Goal: Task Accomplishment & Management: Manage account settings

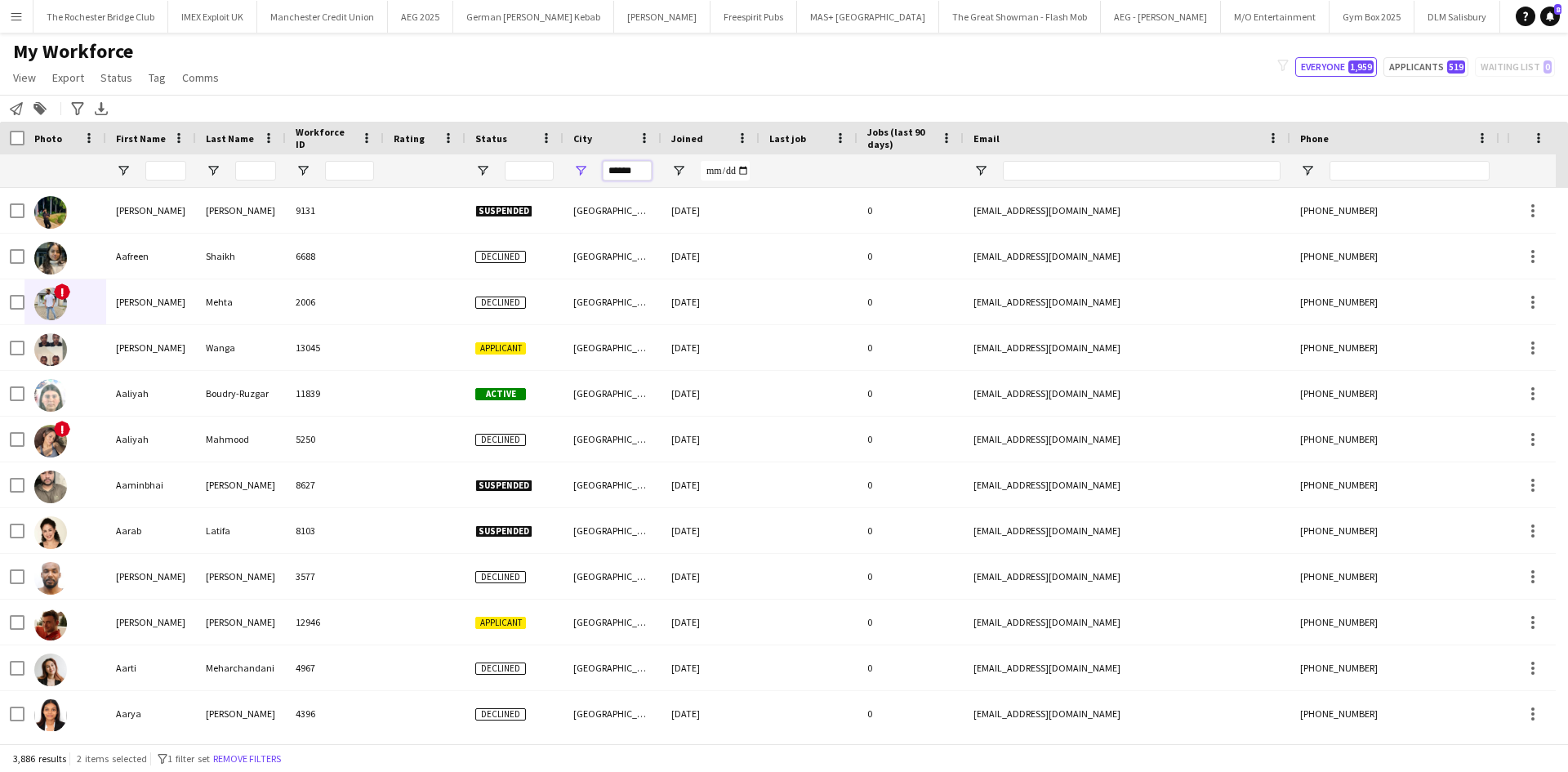
click at [620, 170] on input "******" at bounding box center [627, 171] width 49 height 20
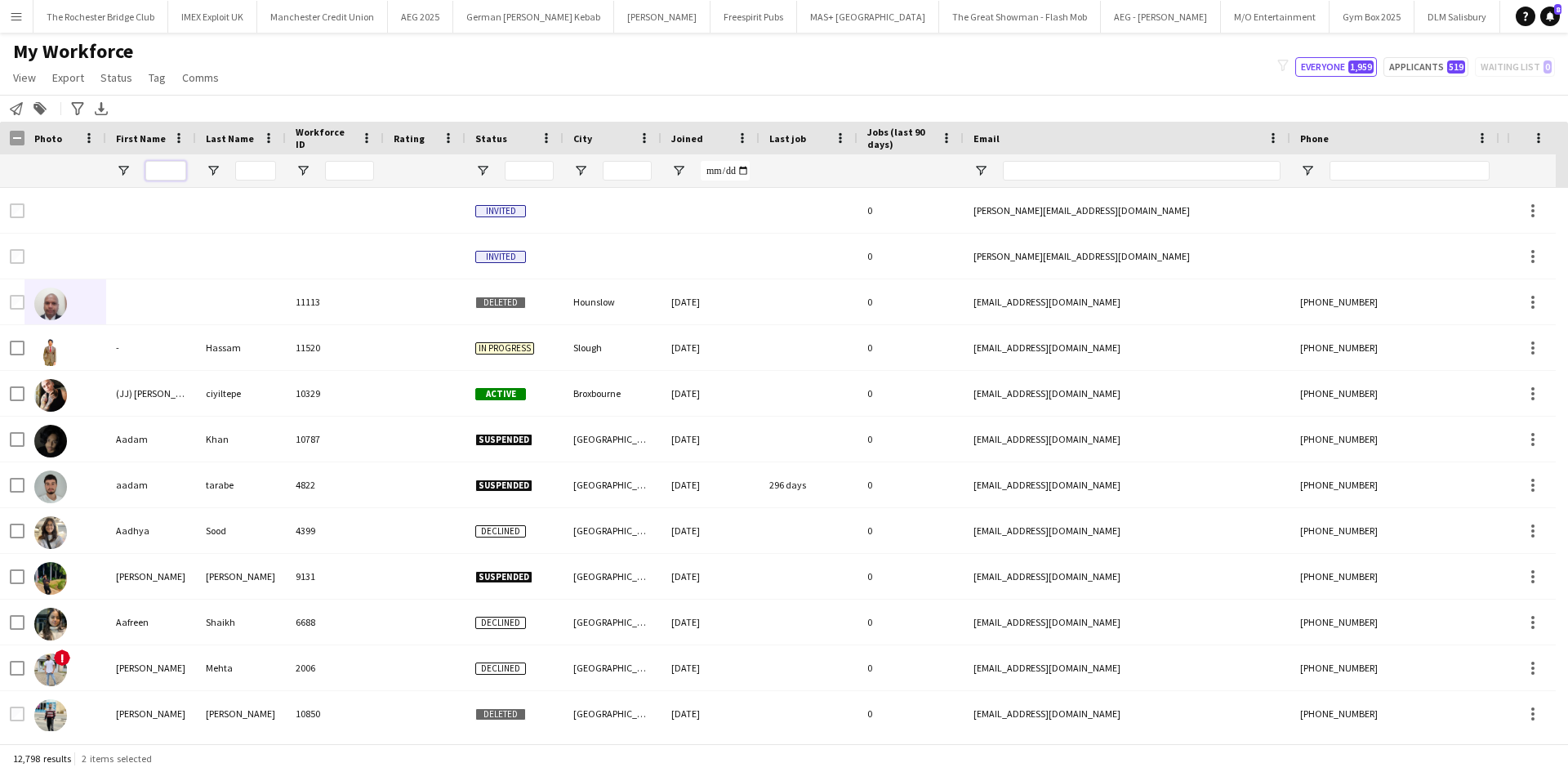
click at [170, 169] on input "First Name Filter Input" at bounding box center [165, 171] width 41 height 20
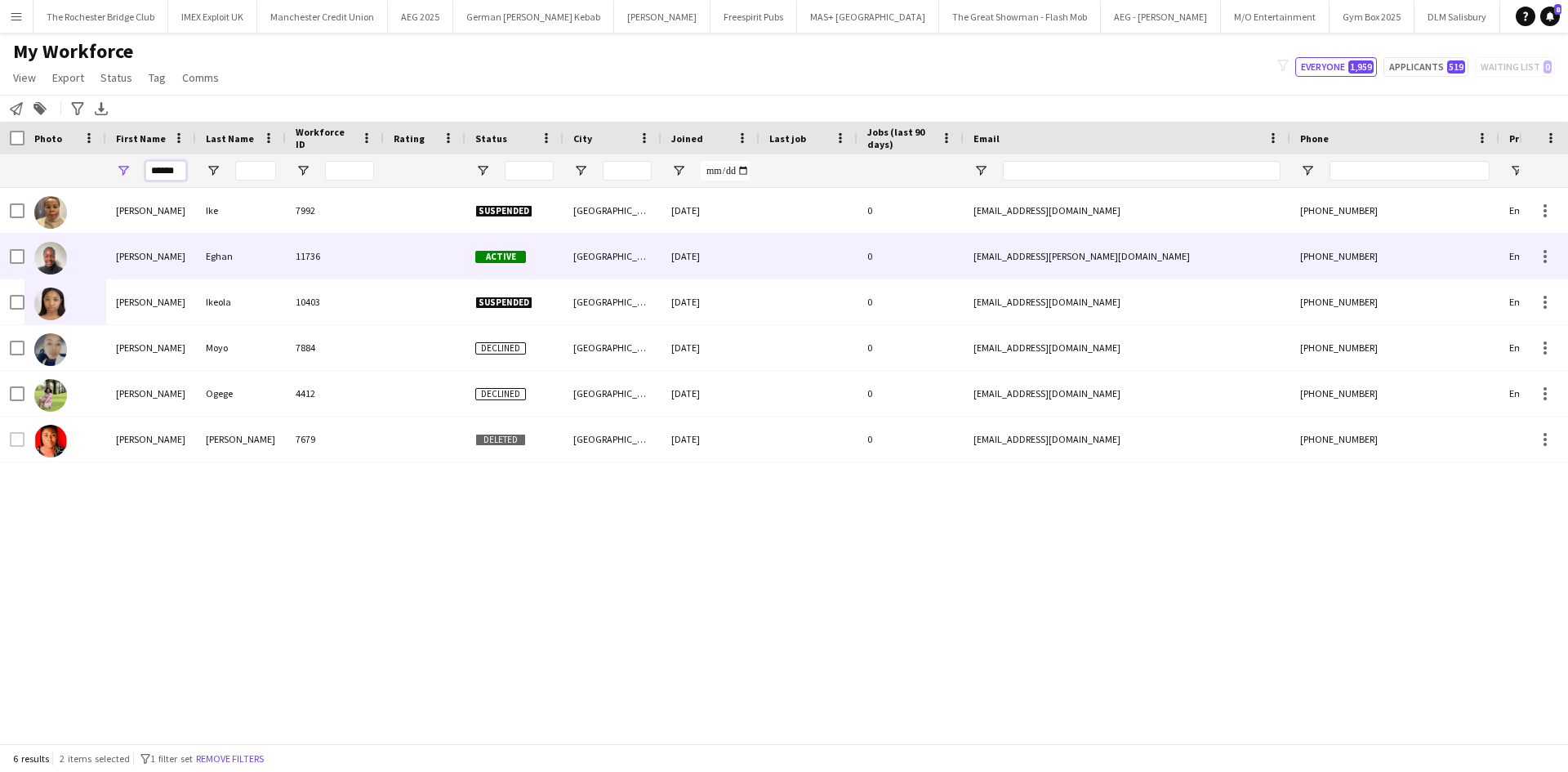
type input "******"
click at [136, 251] on div "[PERSON_NAME]" at bounding box center [150, 256] width 90 height 45
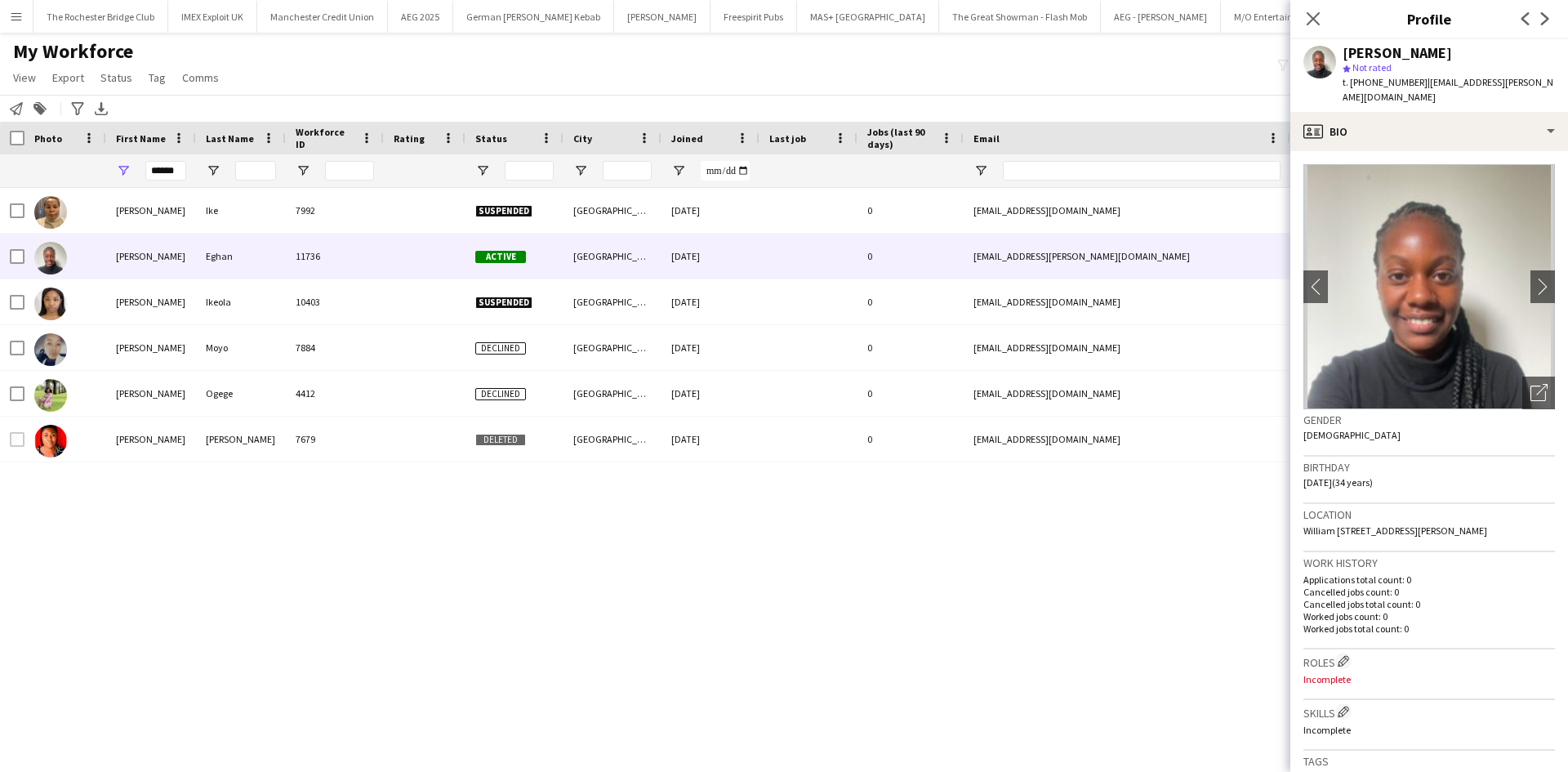
click at [801, 586] on div "Chidimma [PERSON_NAME] 7992 Suspended Coventry [DATE] 0 [EMAIL_ADDRESS][DOMAIN_…" at bounding box center [759, 459] width 1519 height 544
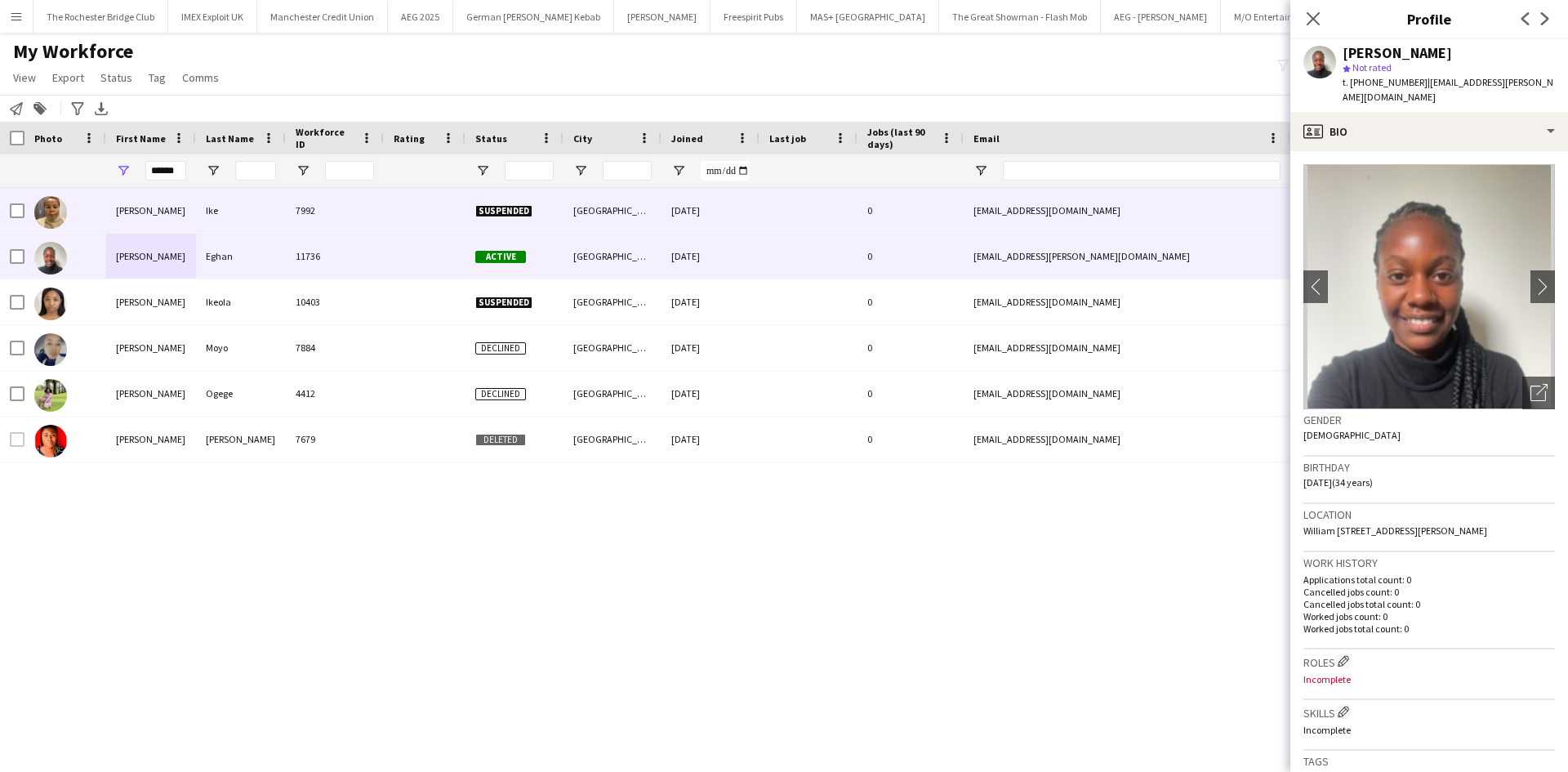
click at [138, 209] on div "Chidimma Eunice" at bounding box center [150, 210] width 90 height 45
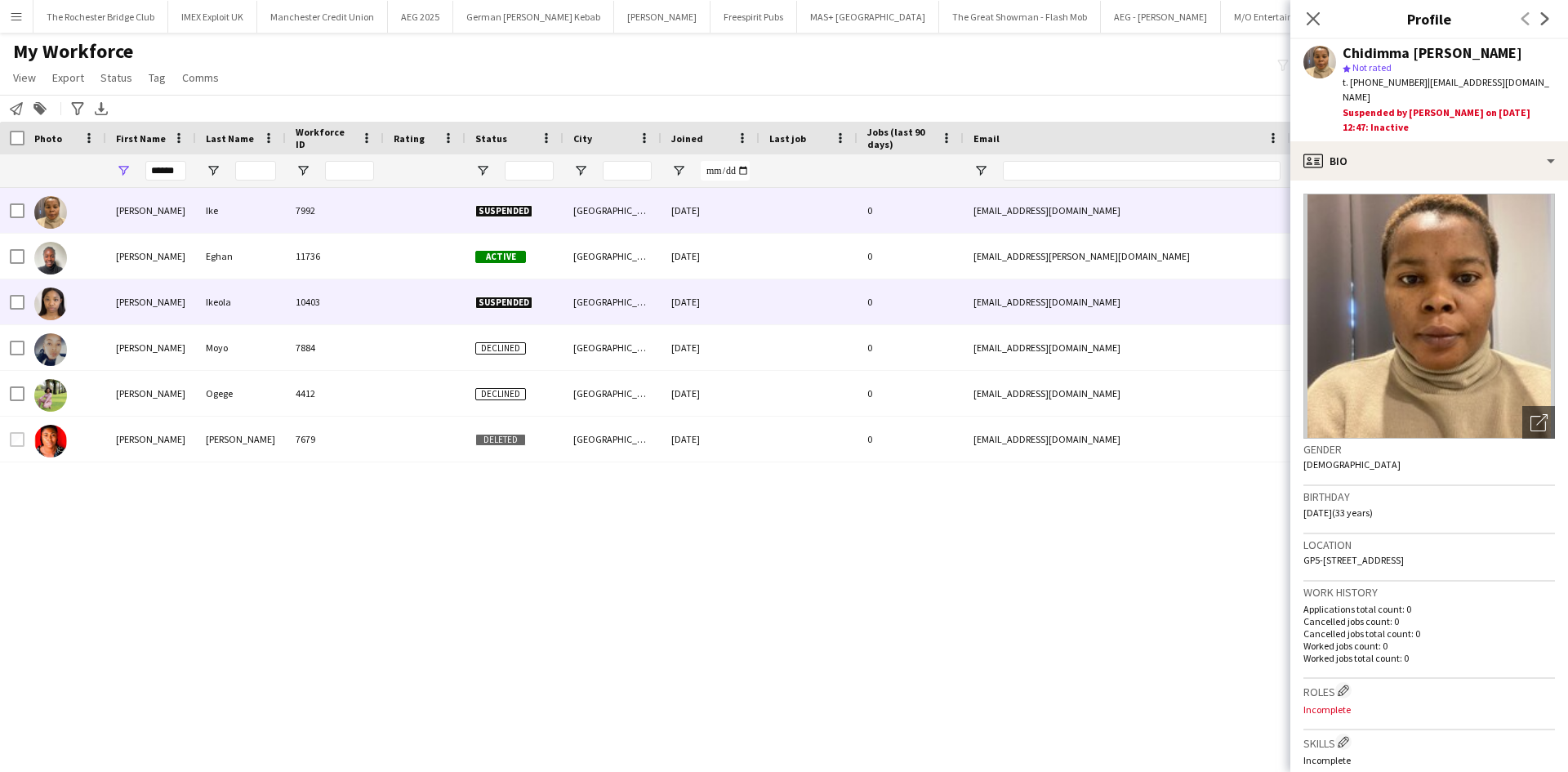
click at [143, 306] on div "Eunice" at bounding box center [150, 302] width 90 height 45
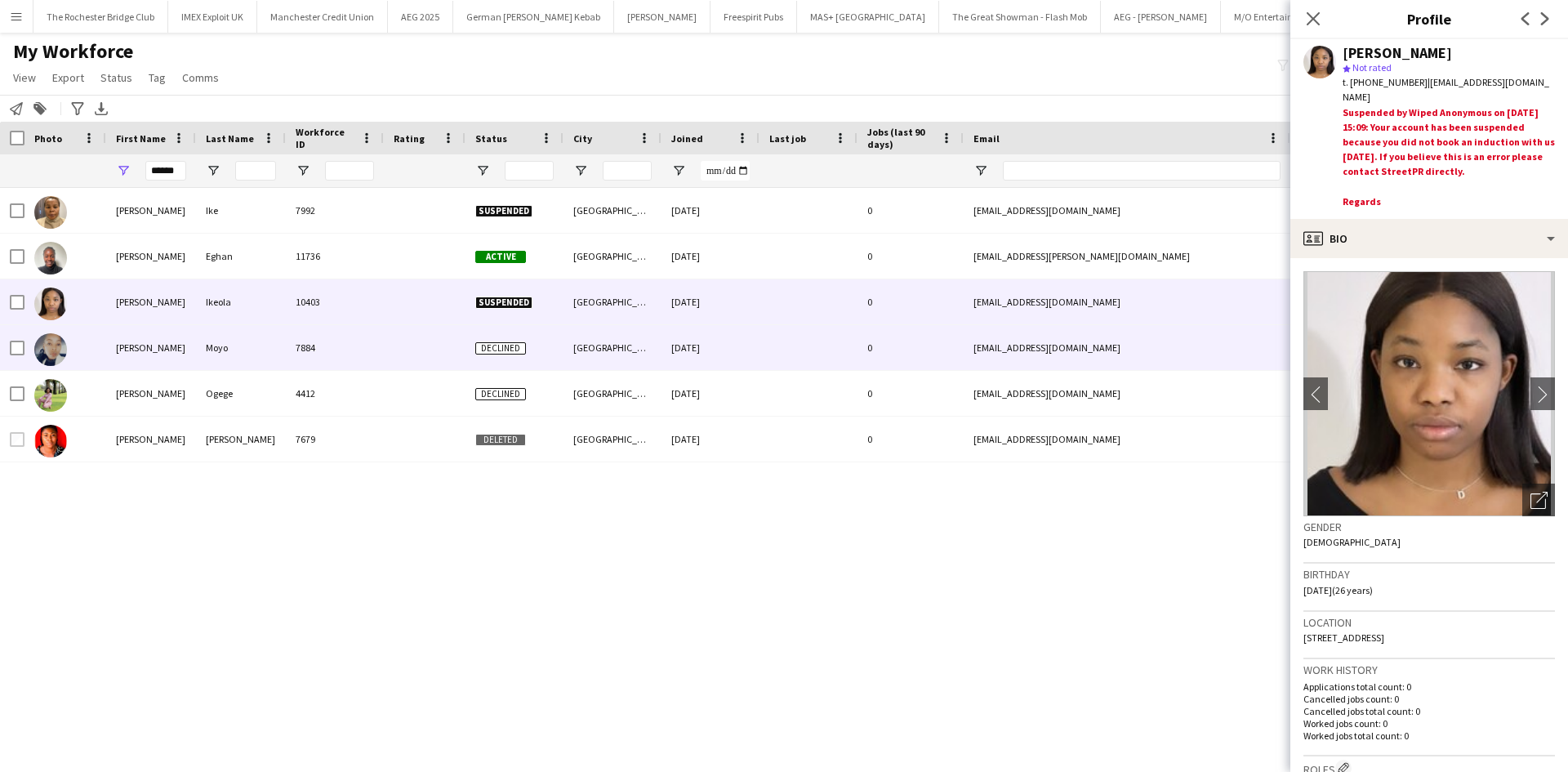
click at [147, 341] on div "Eunice" at bounding box center [150, 348] width 90 height 45
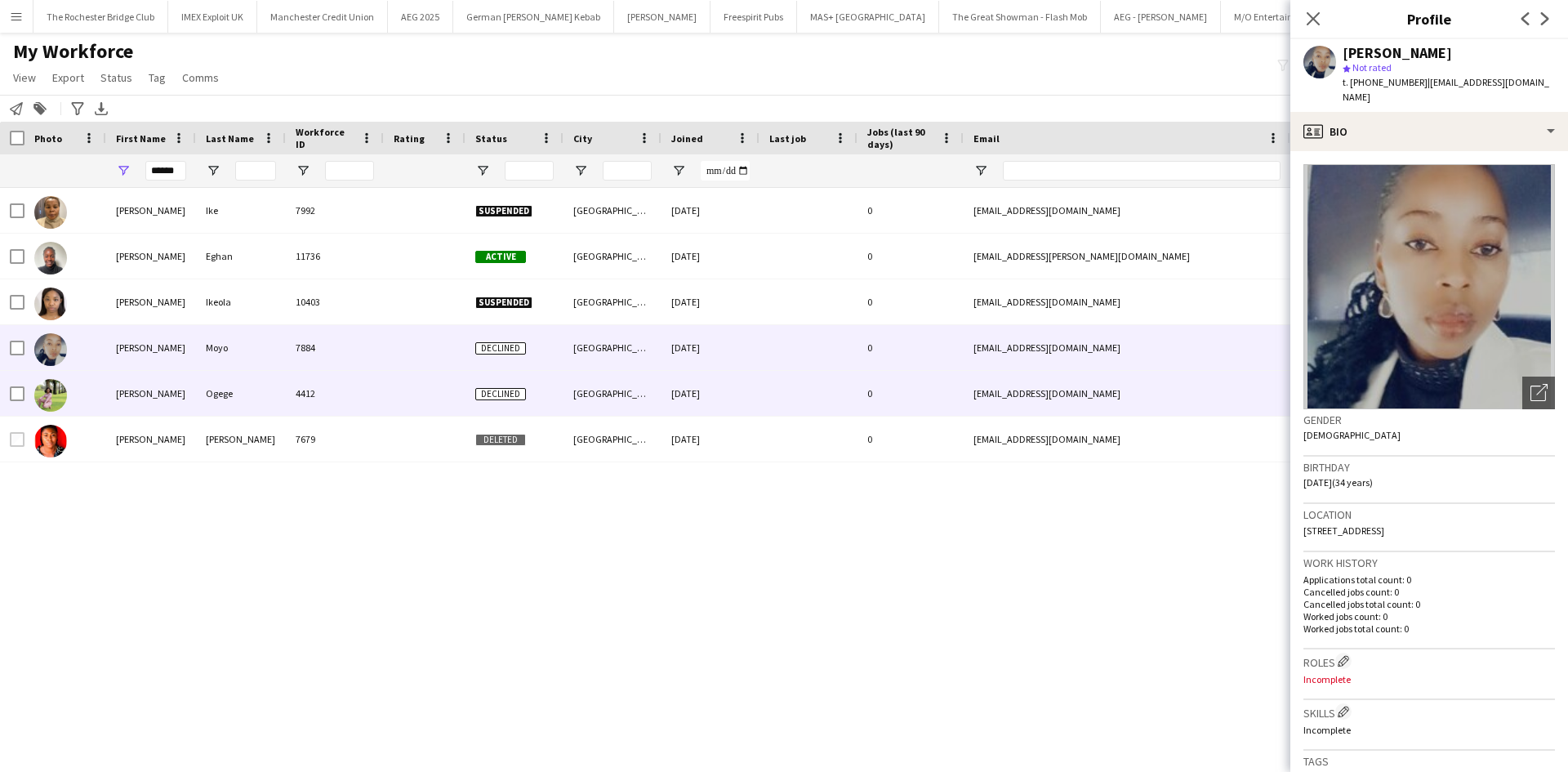
click at [118, 395] on div "EUNICE" at bounding box center [150, 393] width 90 height 45
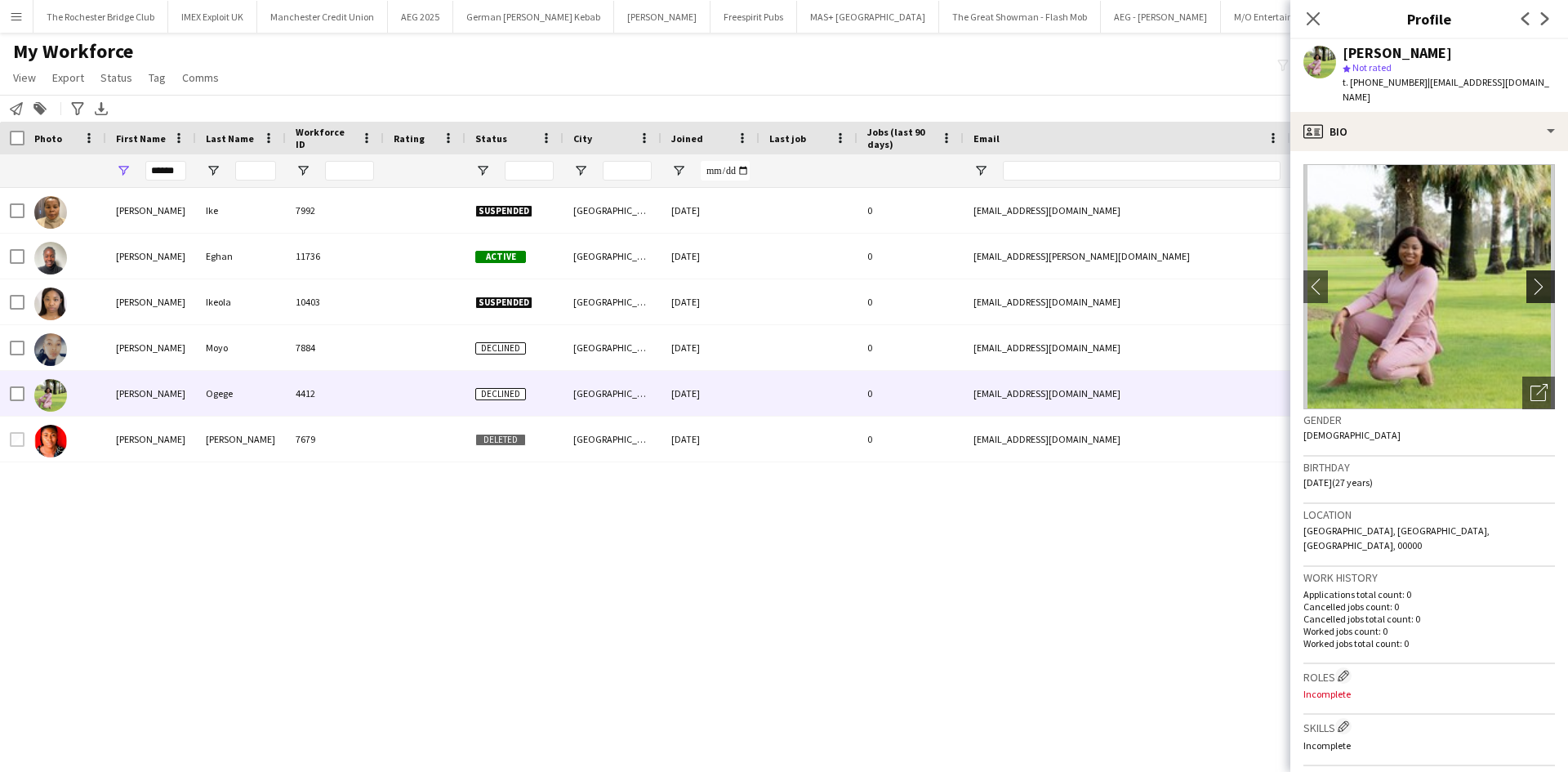
click at [1530, 278] on app-icon "chevron-right" at bounding box center [1543, 286] width 25 height 17
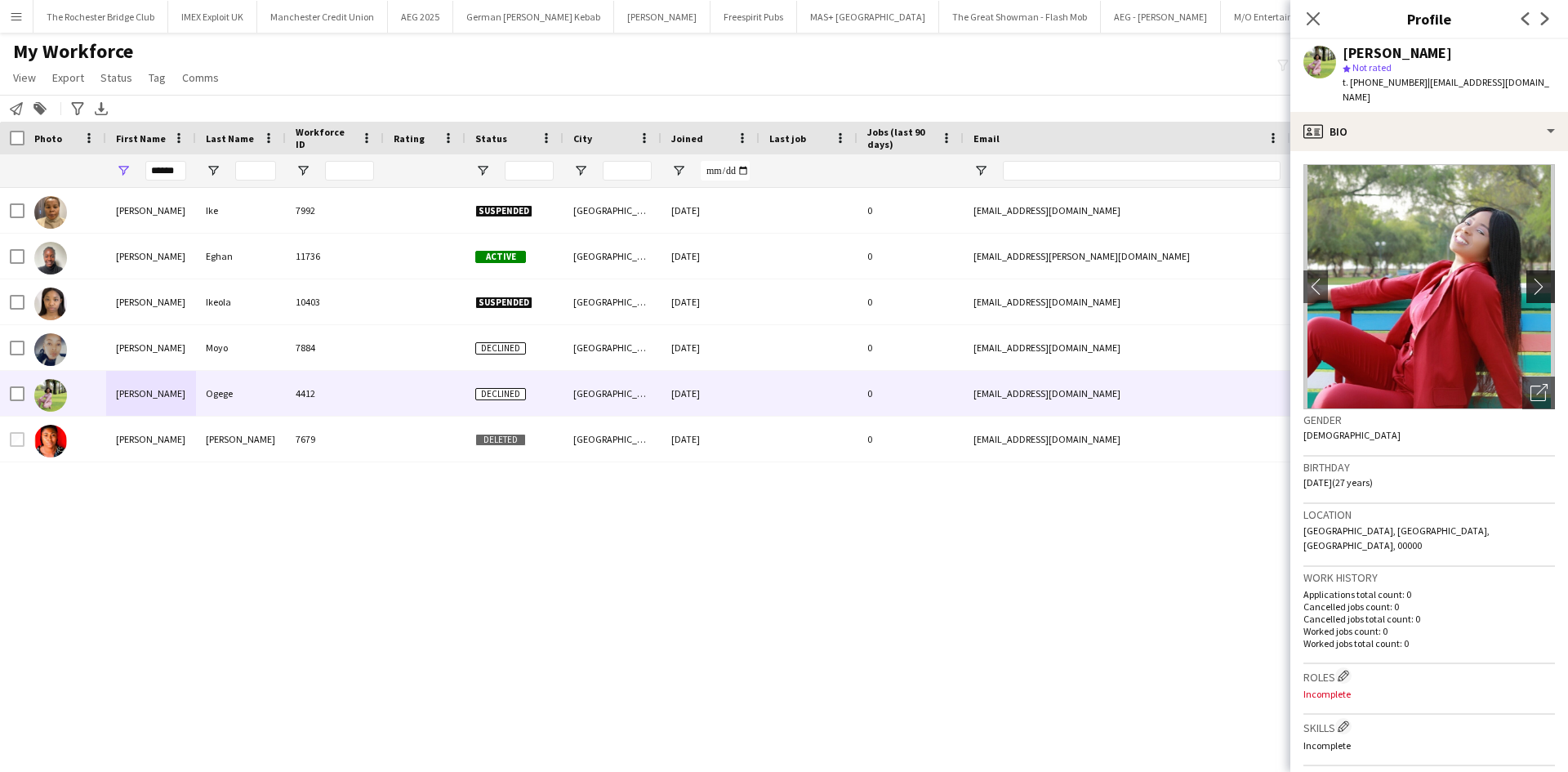
click at [1530, 278] on app-icon "chevron-right" at bounding box center [1543, 286] width 25 height 17
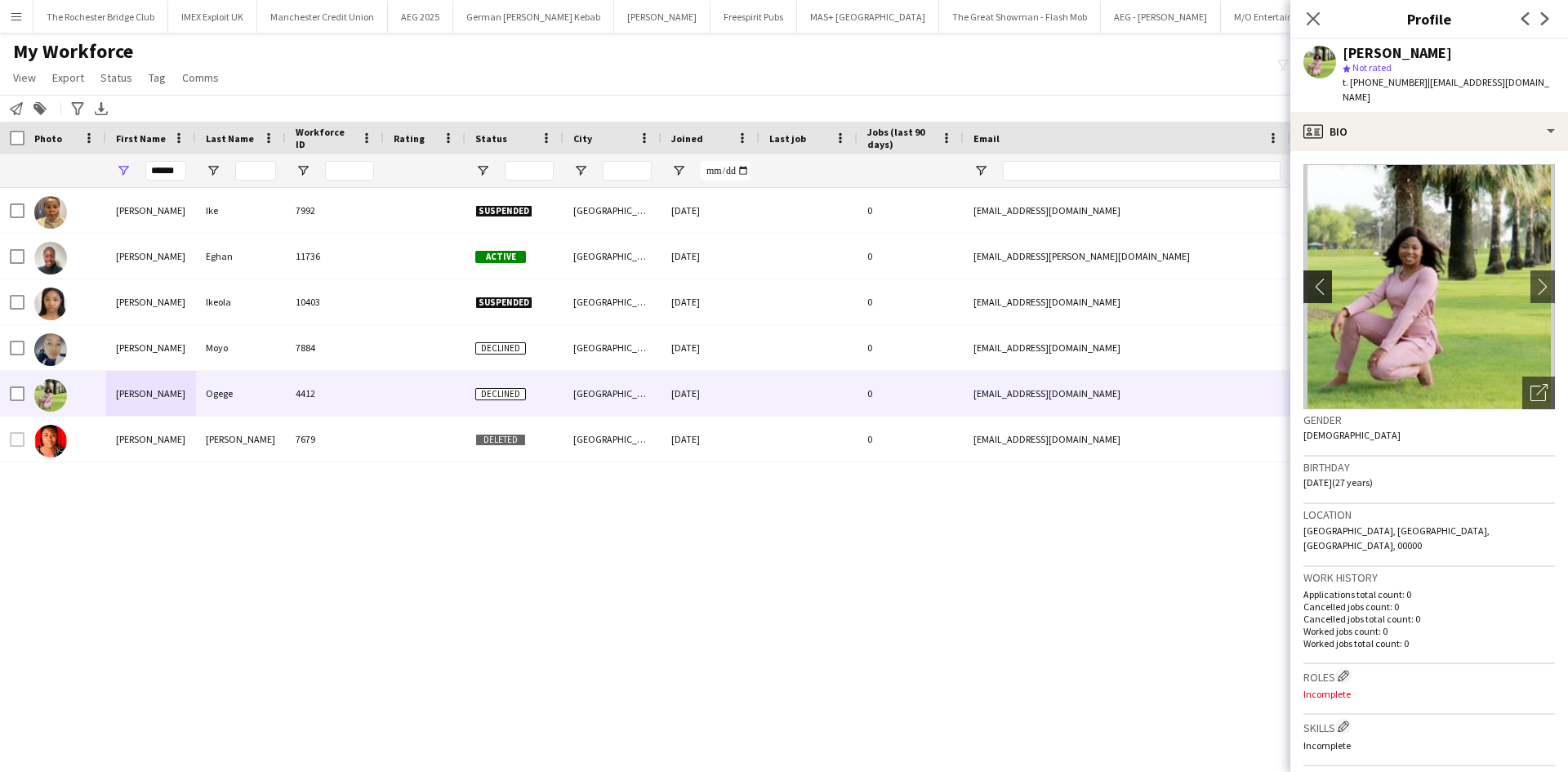
click at [1314, 278] on app-icon "chevron-left" at bounding box center [1316, 286] width 25 height 17
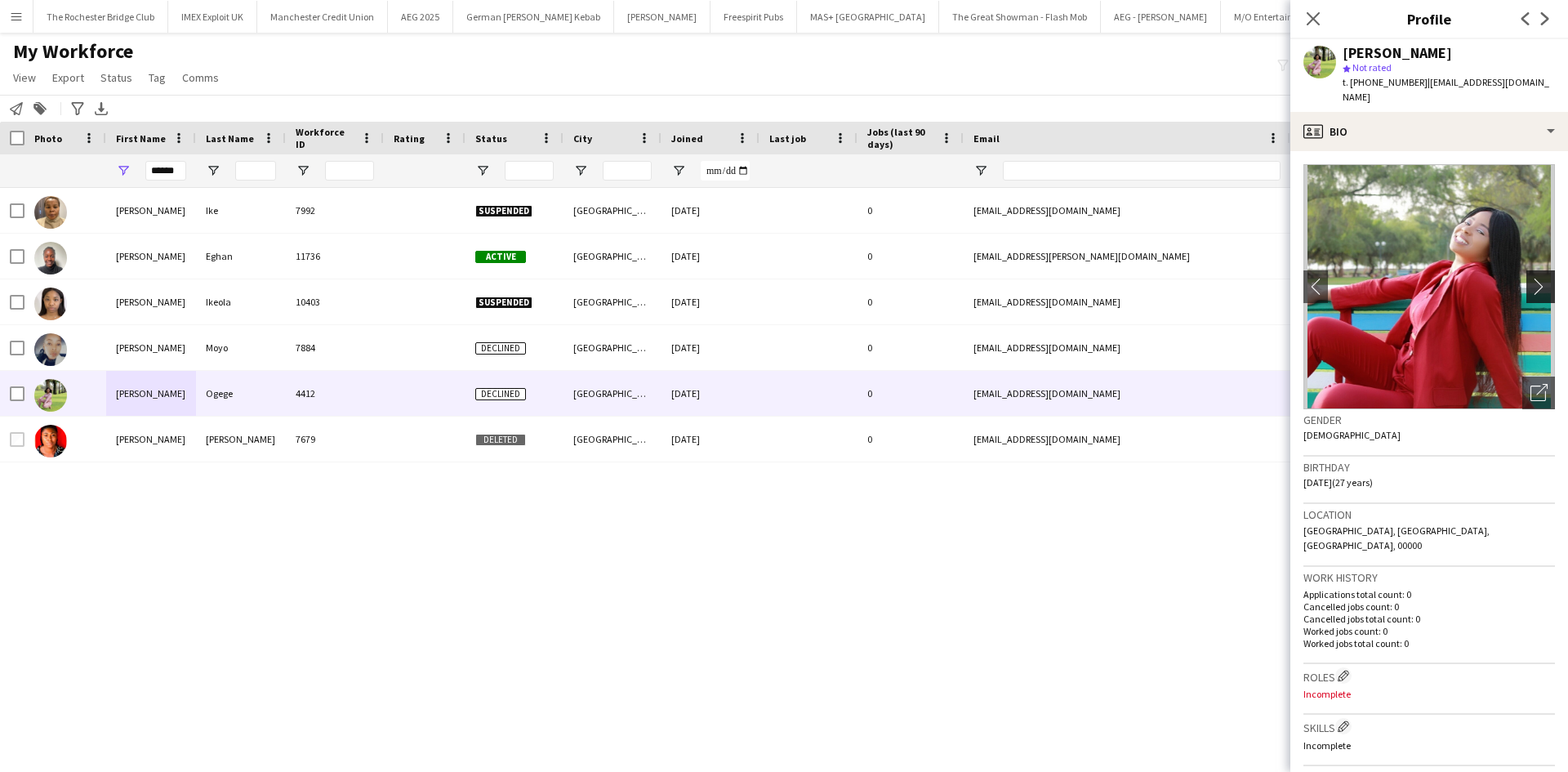
click at [1530, 278] on app-icon "chevron-right" at bounding box center [1543, 286] width 25 height 17
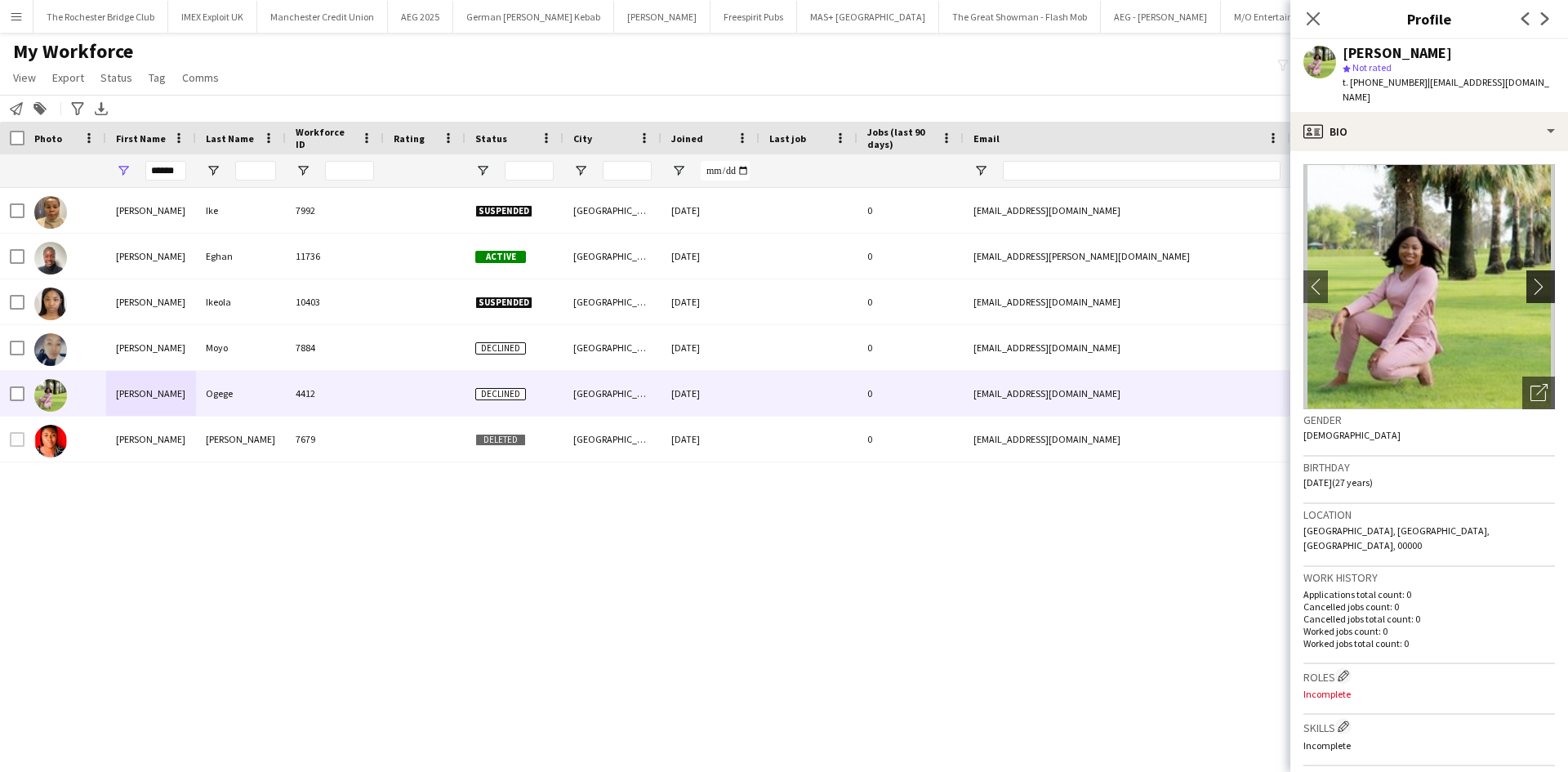
click at [1530, 278] on app-icon "chevron-right" at bounding box center [1543, 286] width 25 height 17
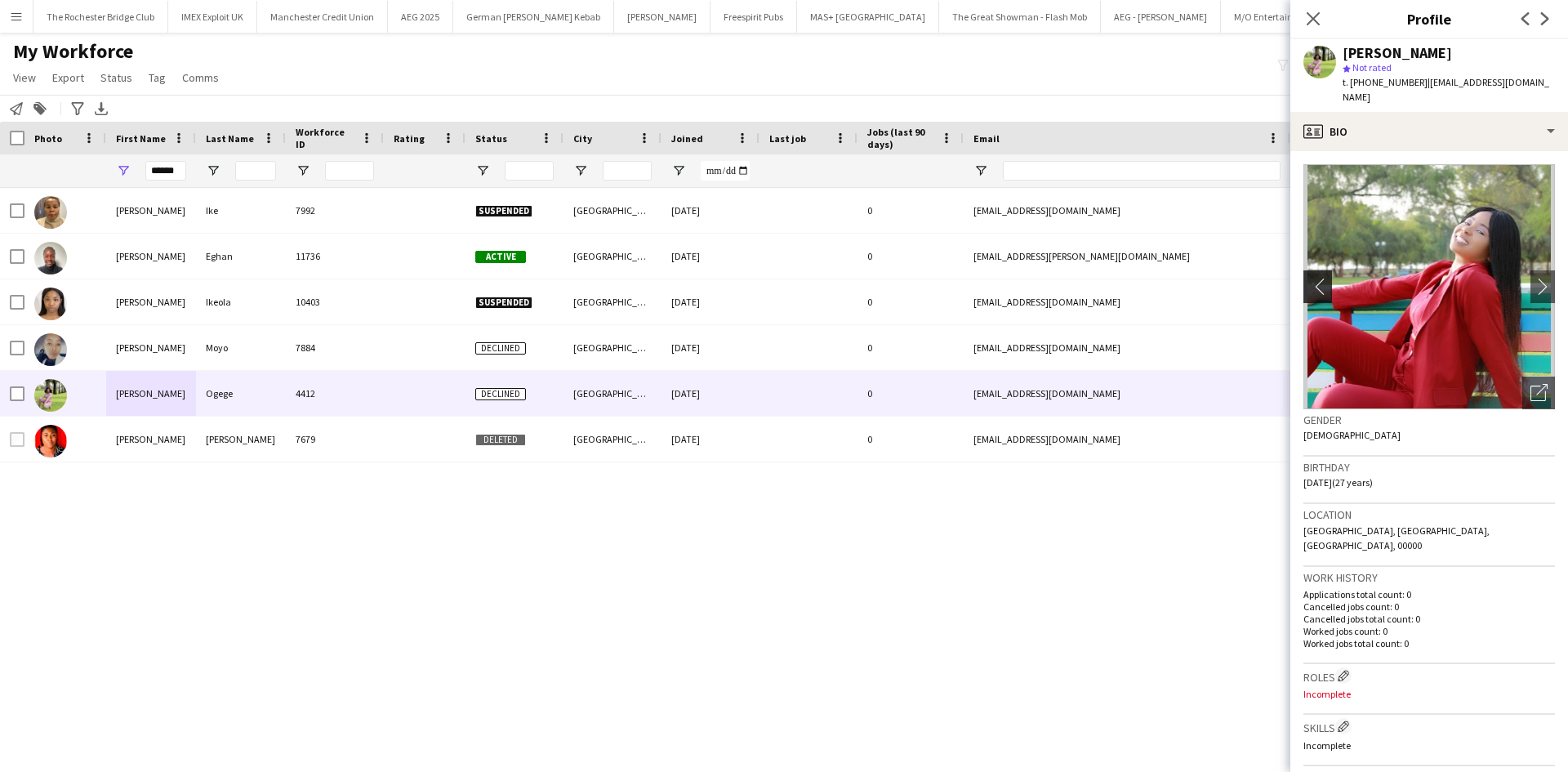
click at [1322, 278] on app-icon "chevron-left" at bounding box center [1316, 286] width 25 height 17
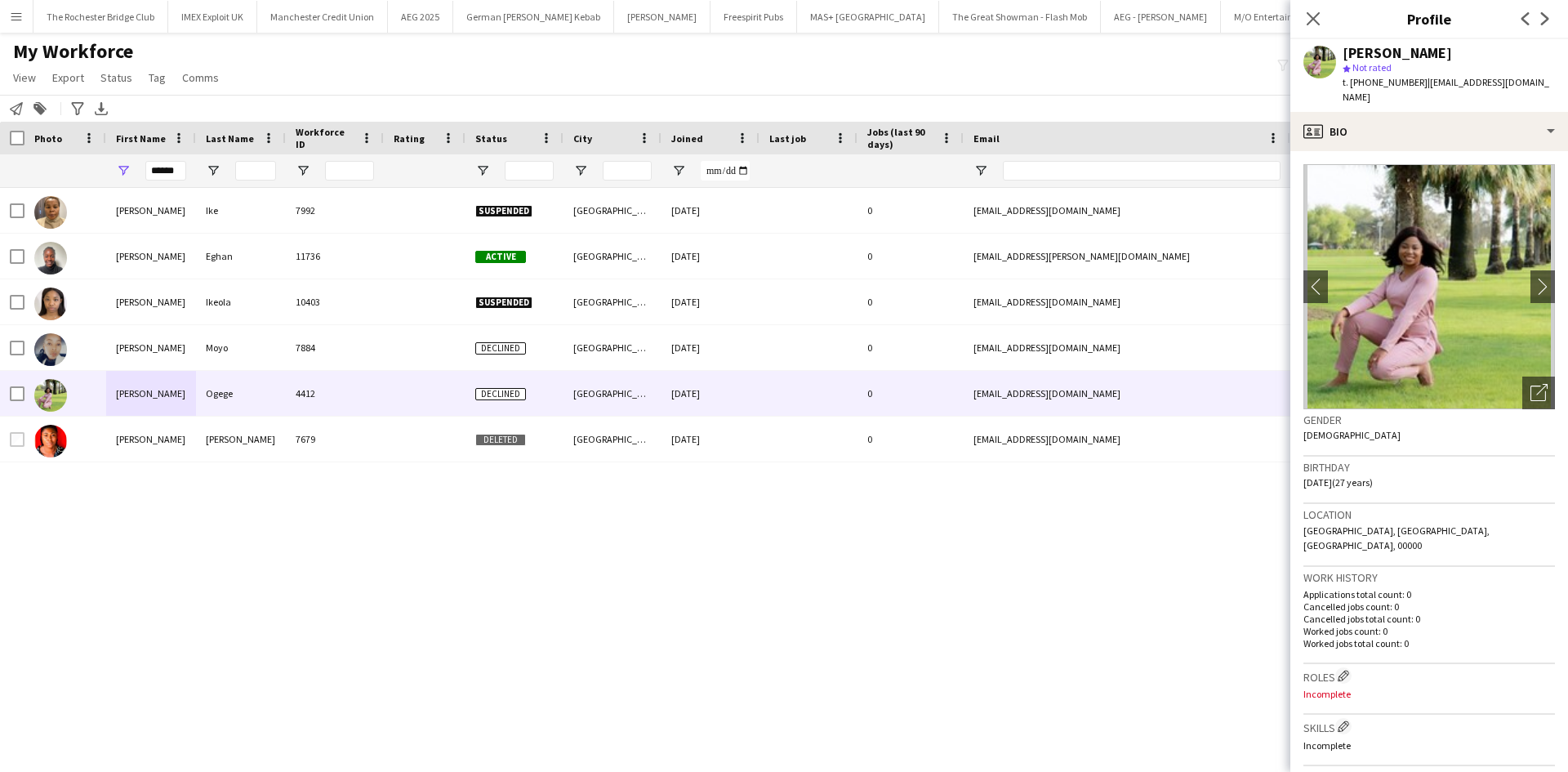
click at [1511, 278] on img at bounding box center [1429, 286] width 252 height 245
click at [1530, 278] on app-icon "chevron-right" at bounding box center [1543, 286] width 25 height 17
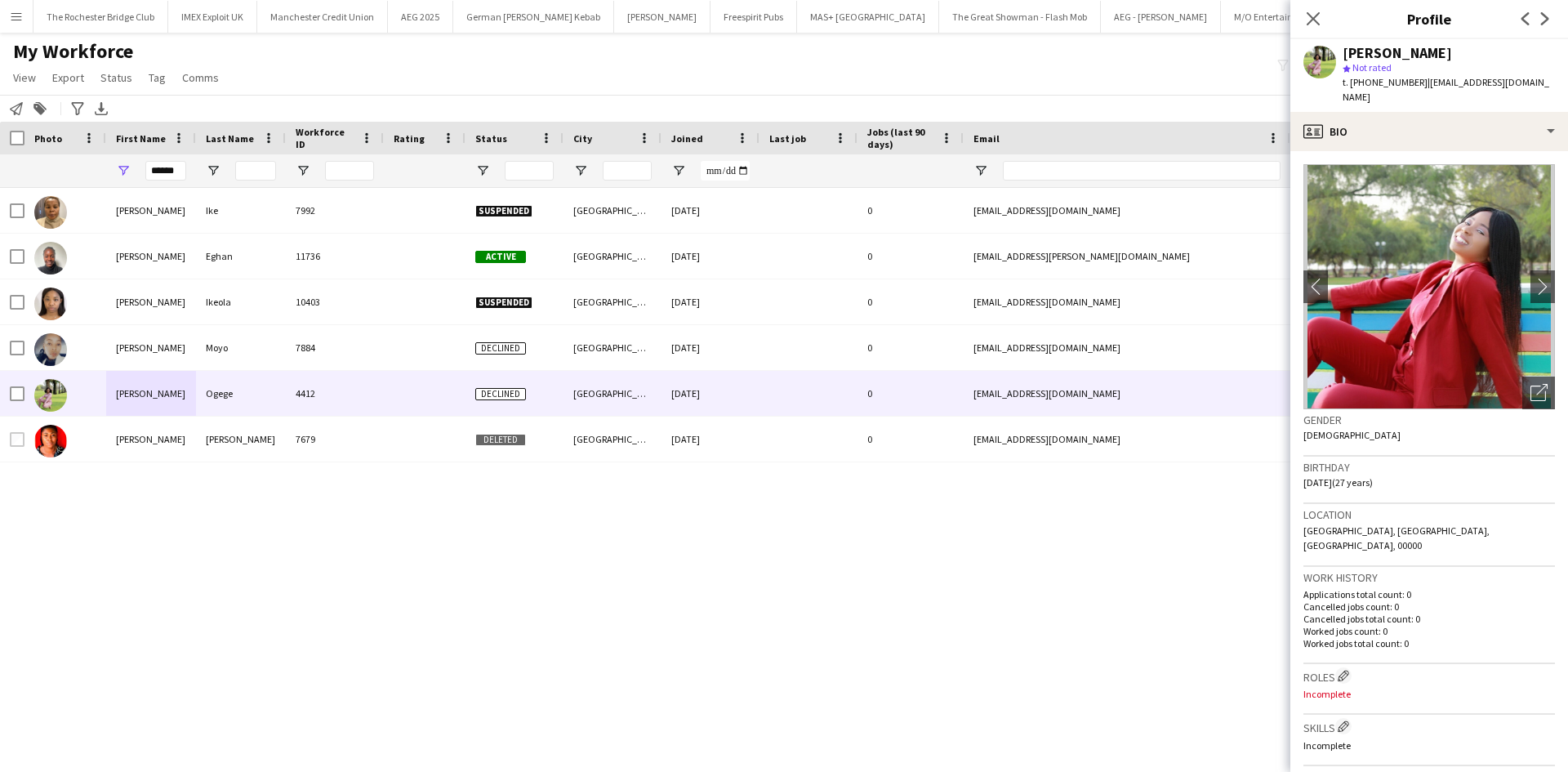
click at [1168, 627] on div "Chidimma Eunice Ike 7992 Suspended Coventry 19-02-2024 0 eunicechidimma30@gmail…" at bounding box center [759, 459] width 1519 height 544
click at [1156, 566] on div "Chidimma Eunice Ike 7992 Suspended Coventry 19-02-2024 0 eunicechidimma30@gmail…" at bounding box center [759, 459] width 1519 height 544
click at [168, 169] on input "******" at bounding box center [165, 171] width 41 height 20
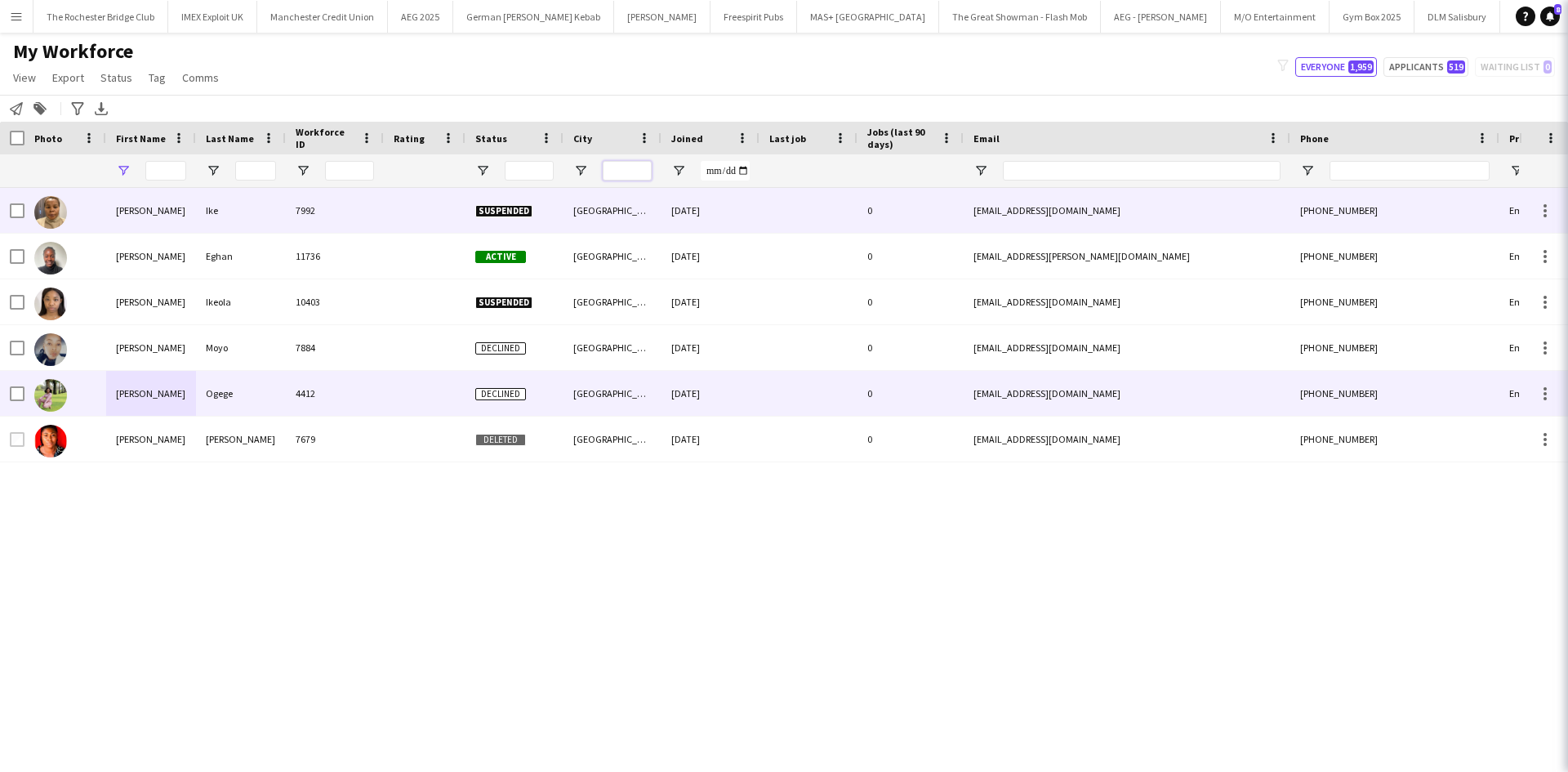
click at [635, 170] on input "City Filter Input" at bounding box center [627, 171] width 49 height 20
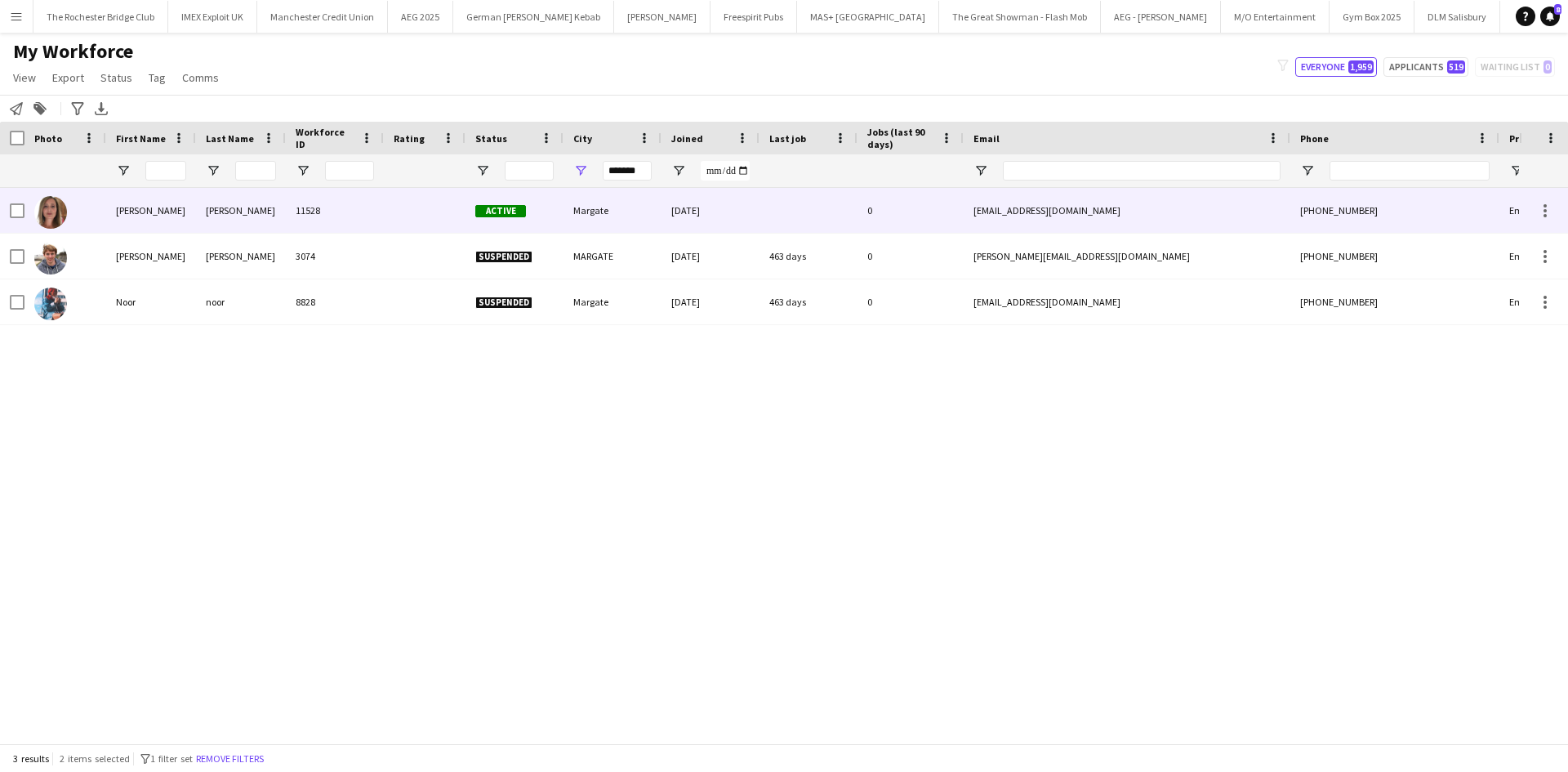
click at [174, 212] on div "Helen" at bounding box center [150, 210] width 90 height 45
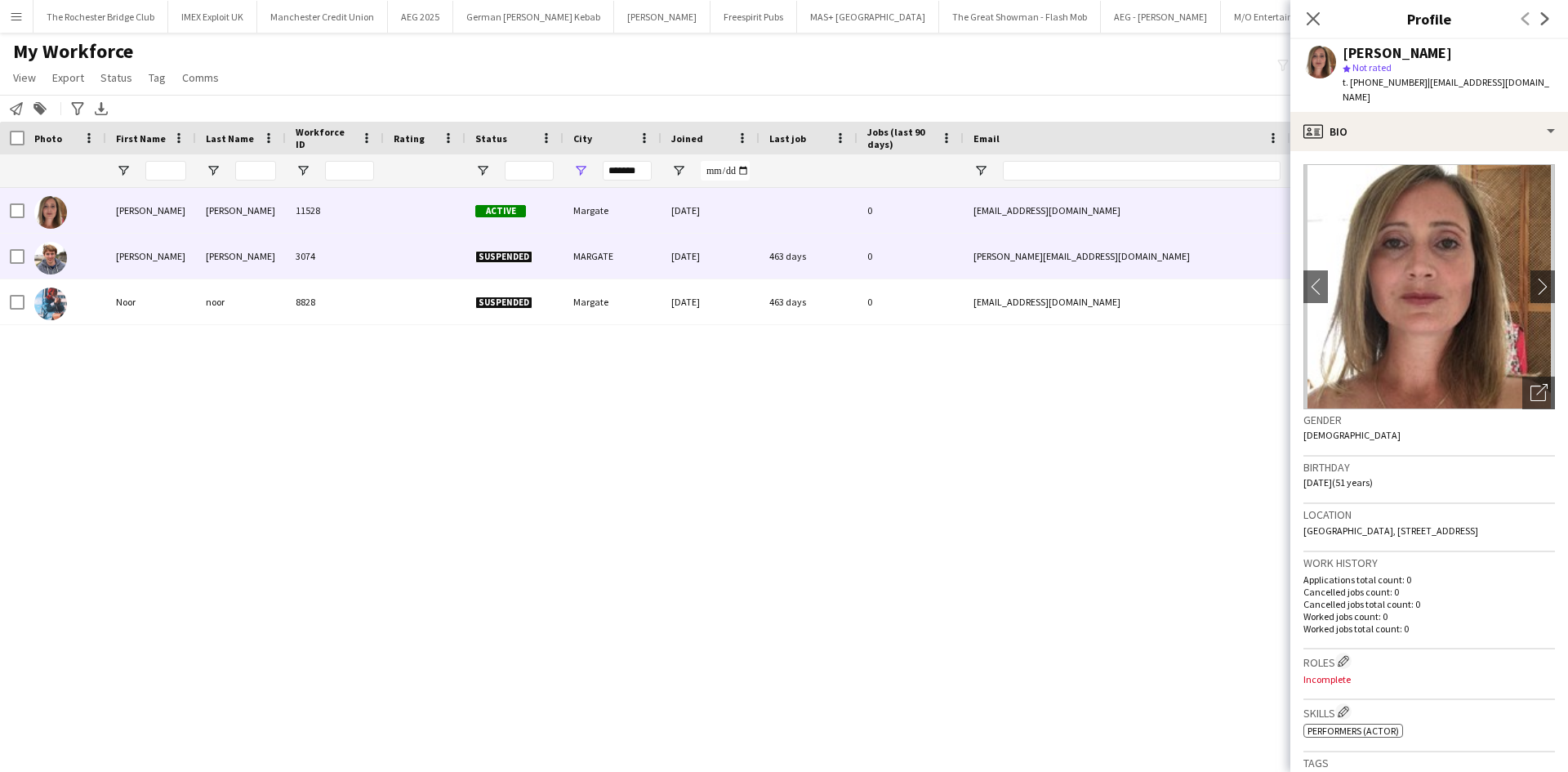
click at [124, 261] on div "James" at bounding box center [150, 256] width 90 height 45
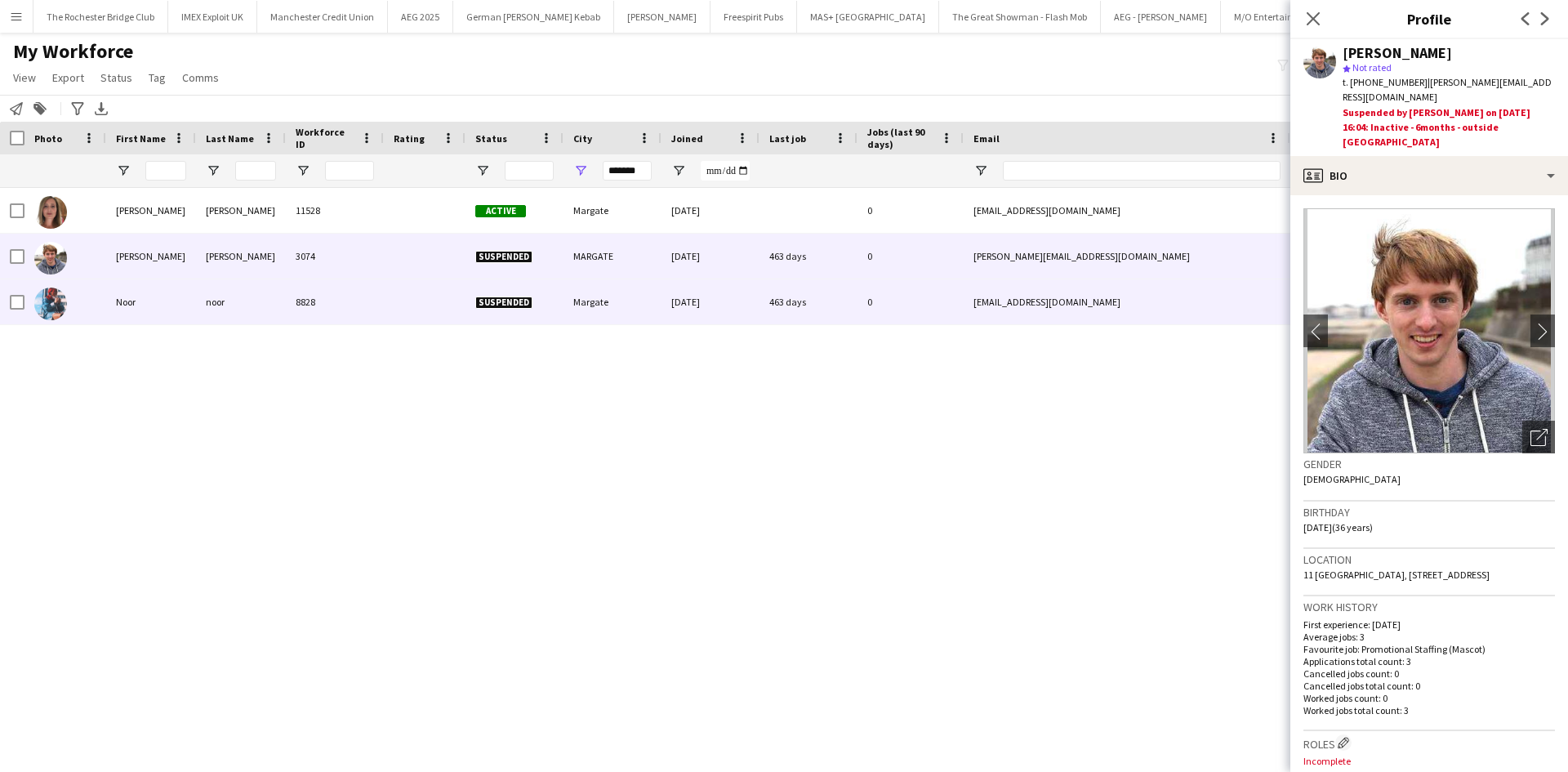
click at [122, 303] on div "Noor" at bounding box center [150, 302] width 90 height 45
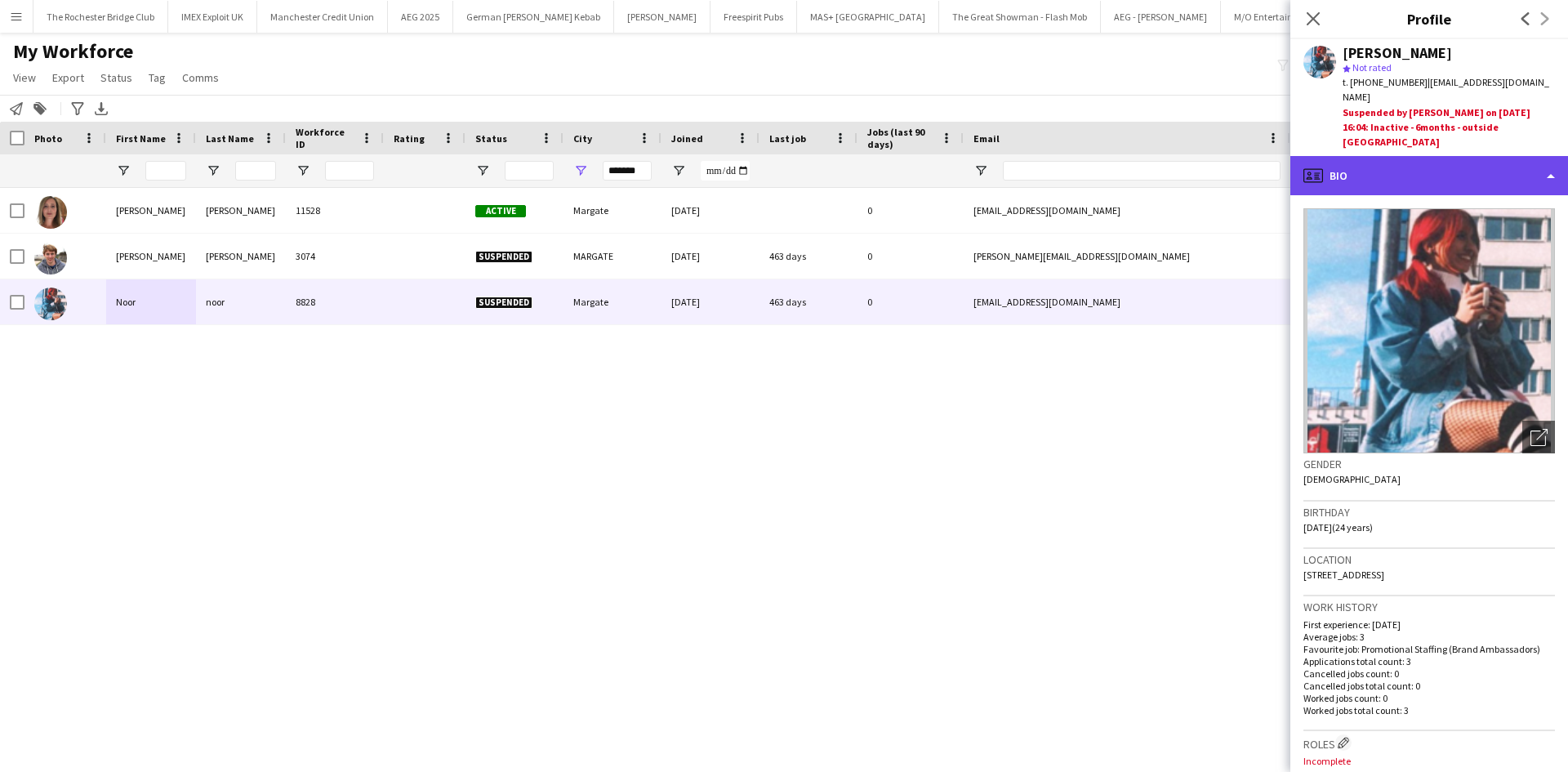
click at [1410, 156] on div "profile Bio" at bounding box center [1429, 175] width 278 height 39
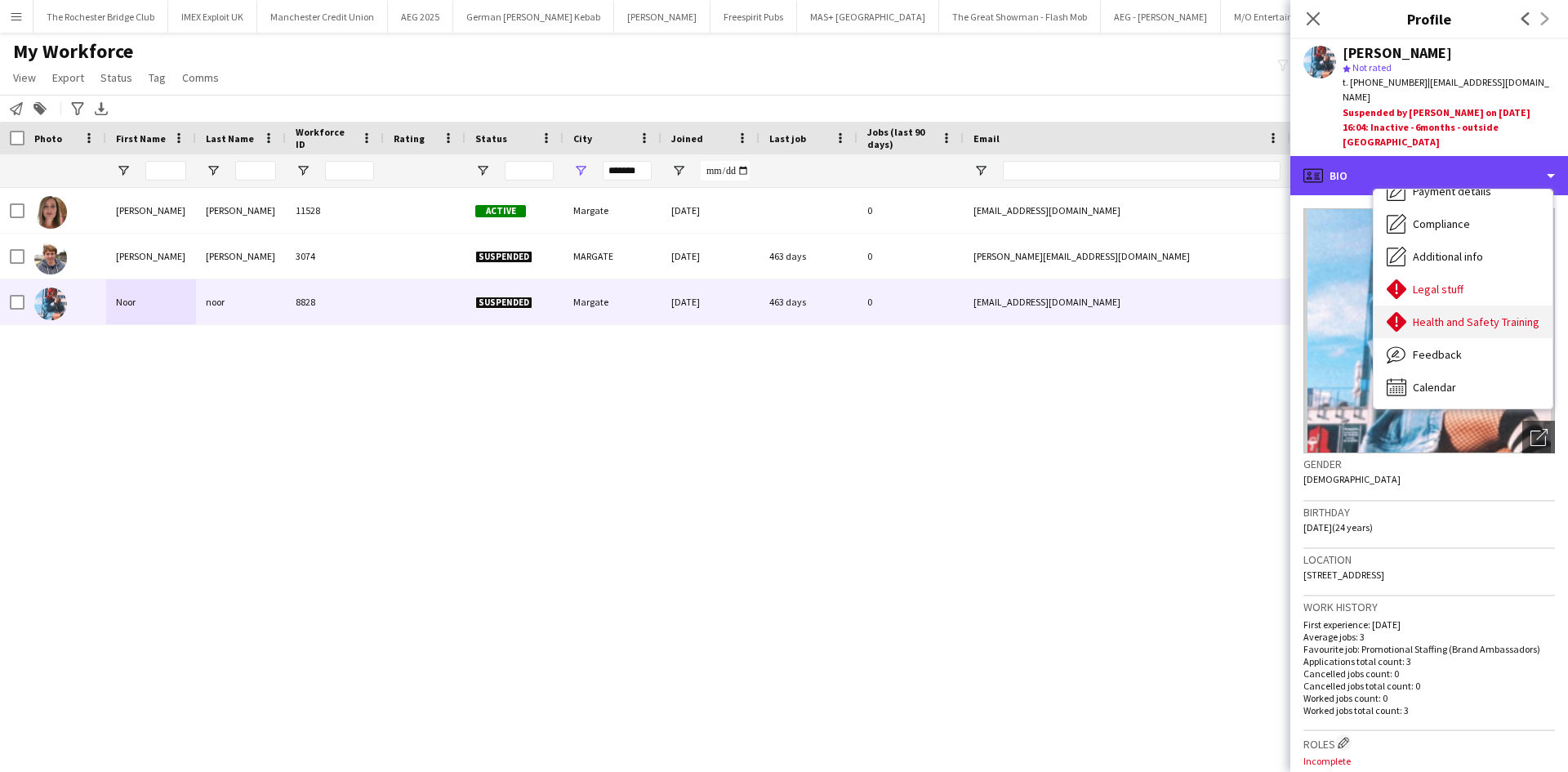
scroll to position [219, 0]
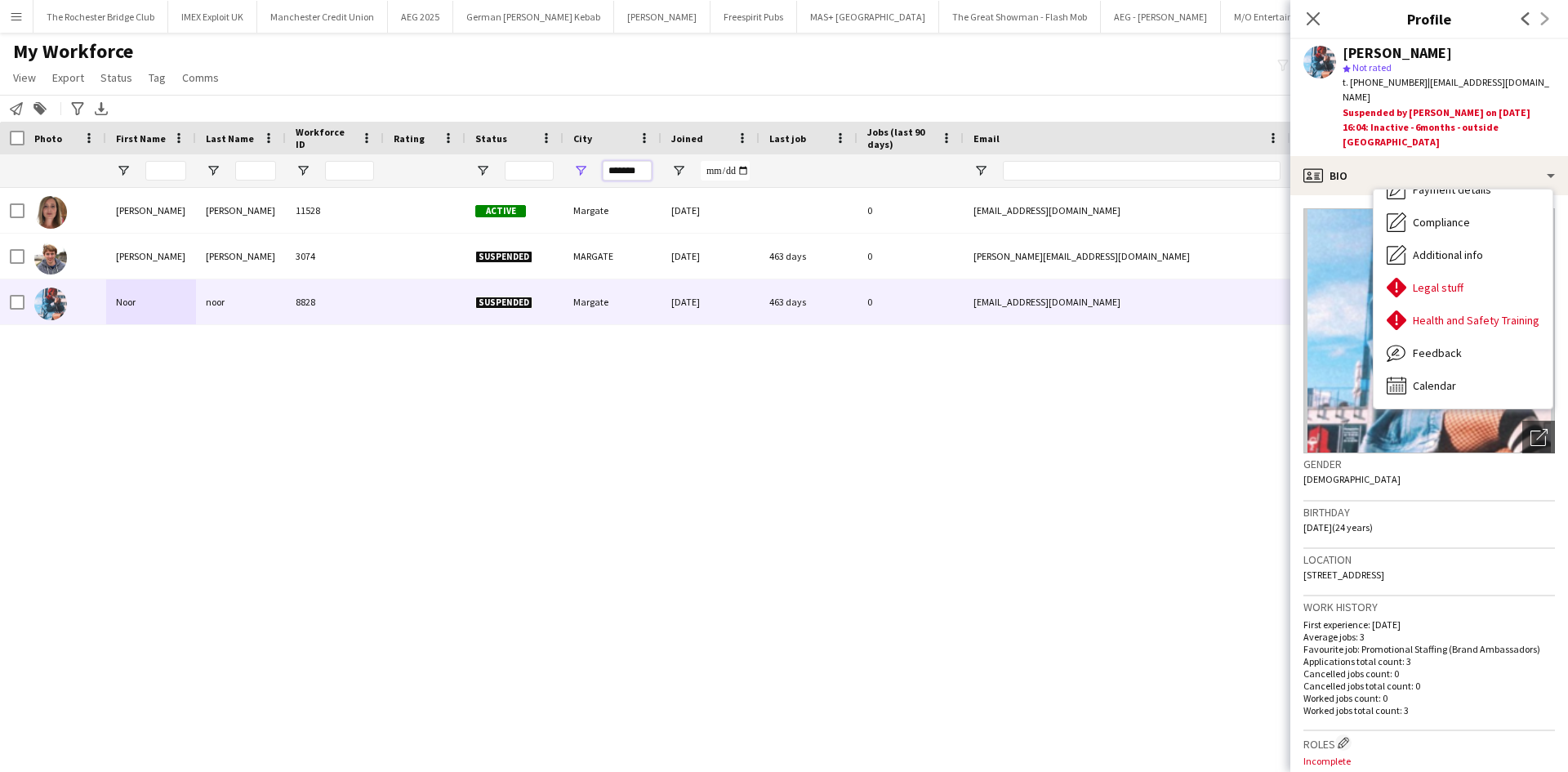
click at [632, 169] on input "*******" at bounding box center [627, 171] width 49 height 20
click at [632, 169] on input "*******" at bounding box center [627, 171] width 49 height 20
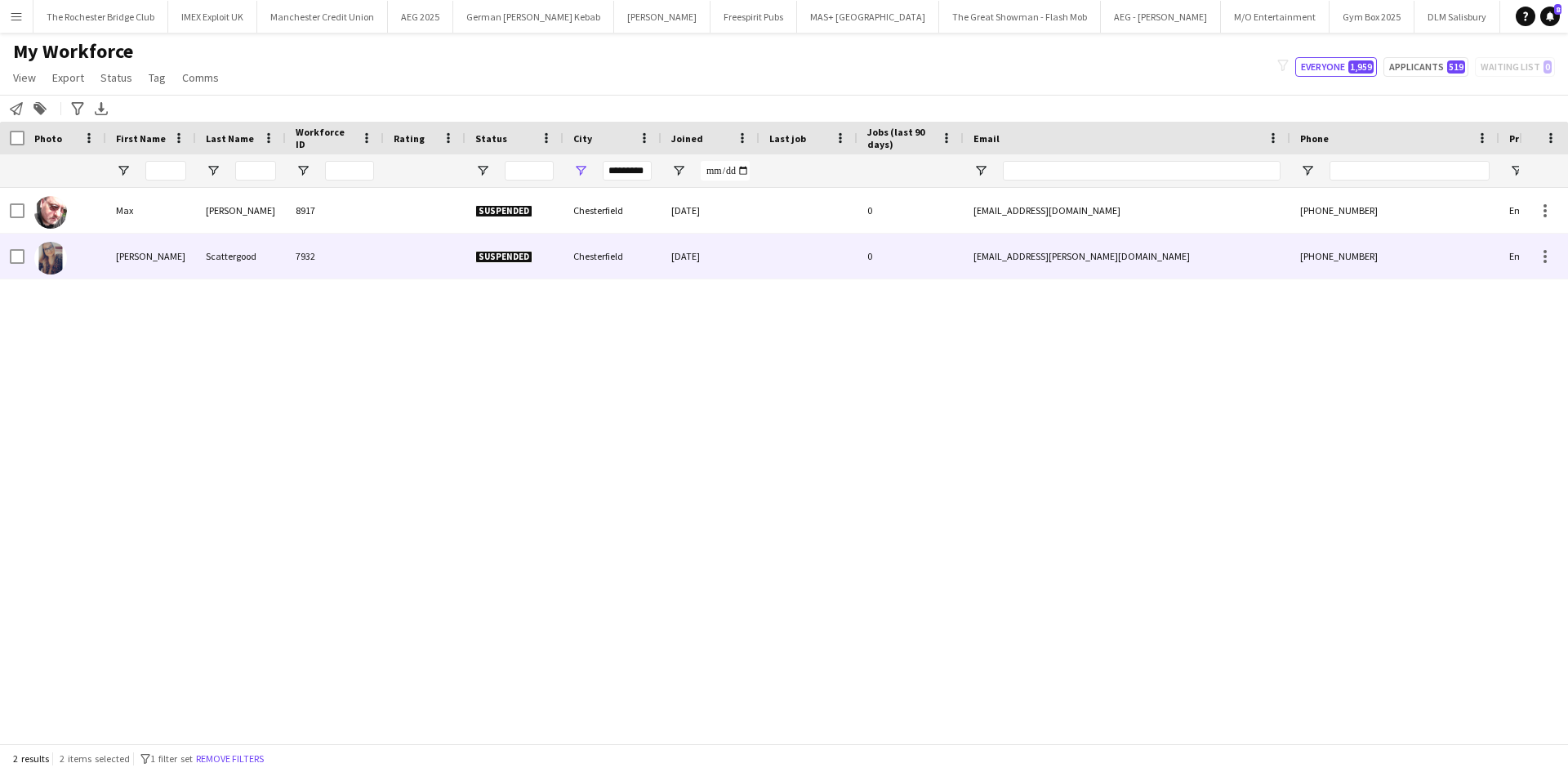
click at [147, 264] on div "Samantha" at bounding box center [150, 256] width 90 height 45
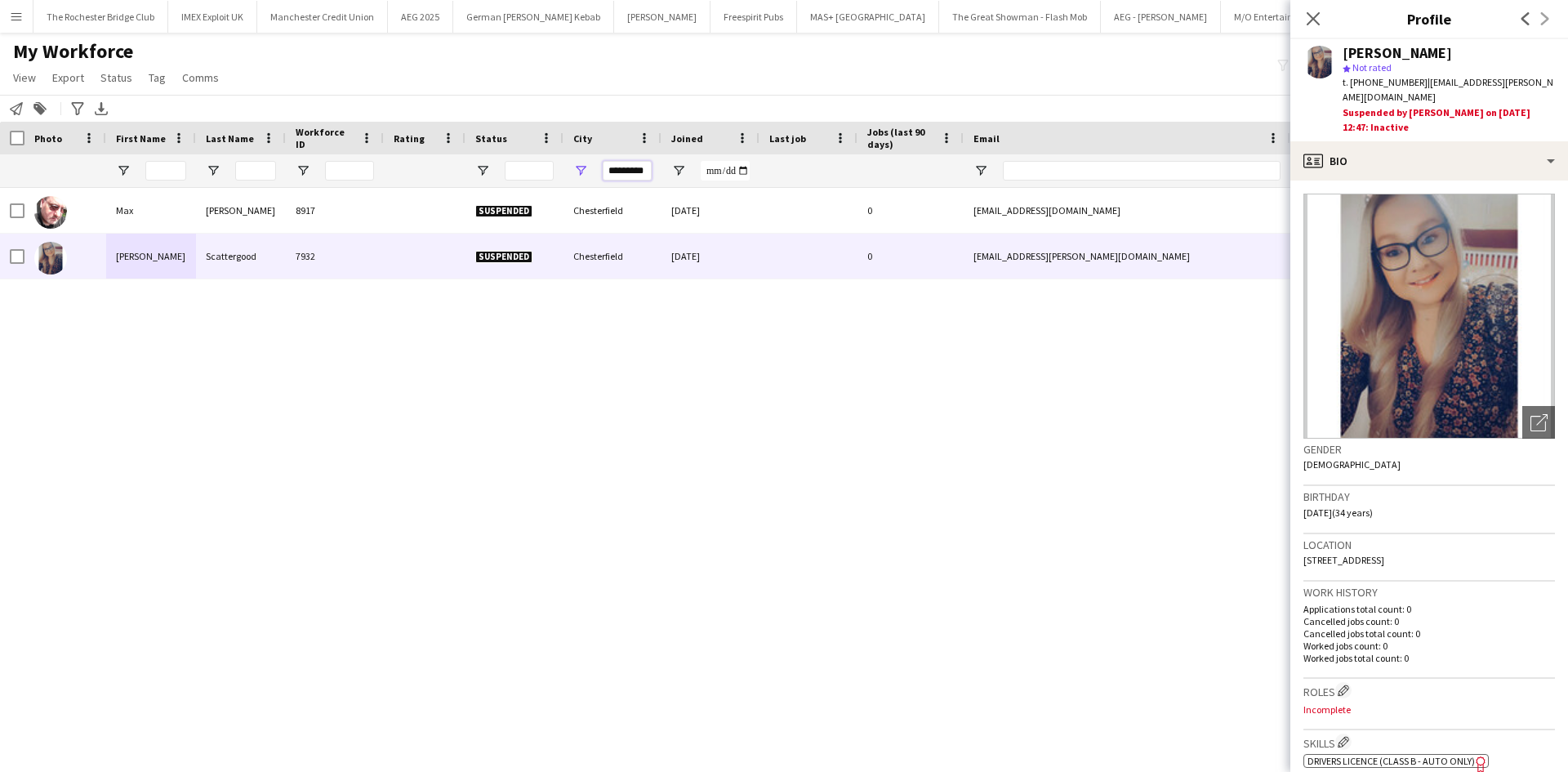
click at [630, 168] on input "*********" at bounding box center [627, 171] width 49 height 20
click at [633, 166] on input "*********" at bounding box center [627, 171] width 49 height 20
click at [634, 166] on input "*********" at bounding box center [627, 171] width 49 height 20
click at [649, 171] on input "*********" at bounding box center [627, 171] width 49 height 20
click at [630, 174] on input "*********" at bounding box center [627, 171] width 49 height 20
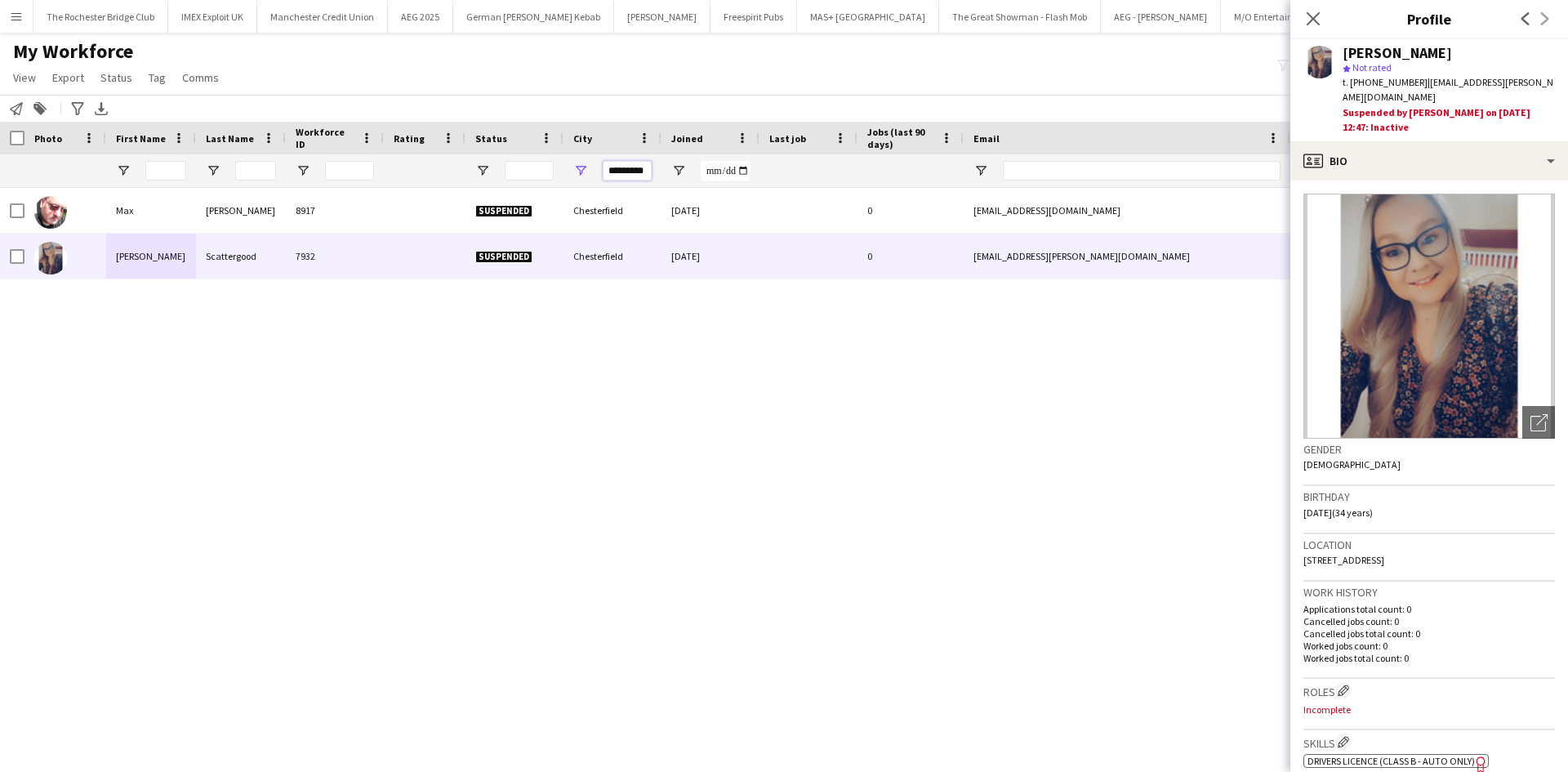
click at [630, 174] on input "*********" at bounding box center [627, 171] width 49 height 20
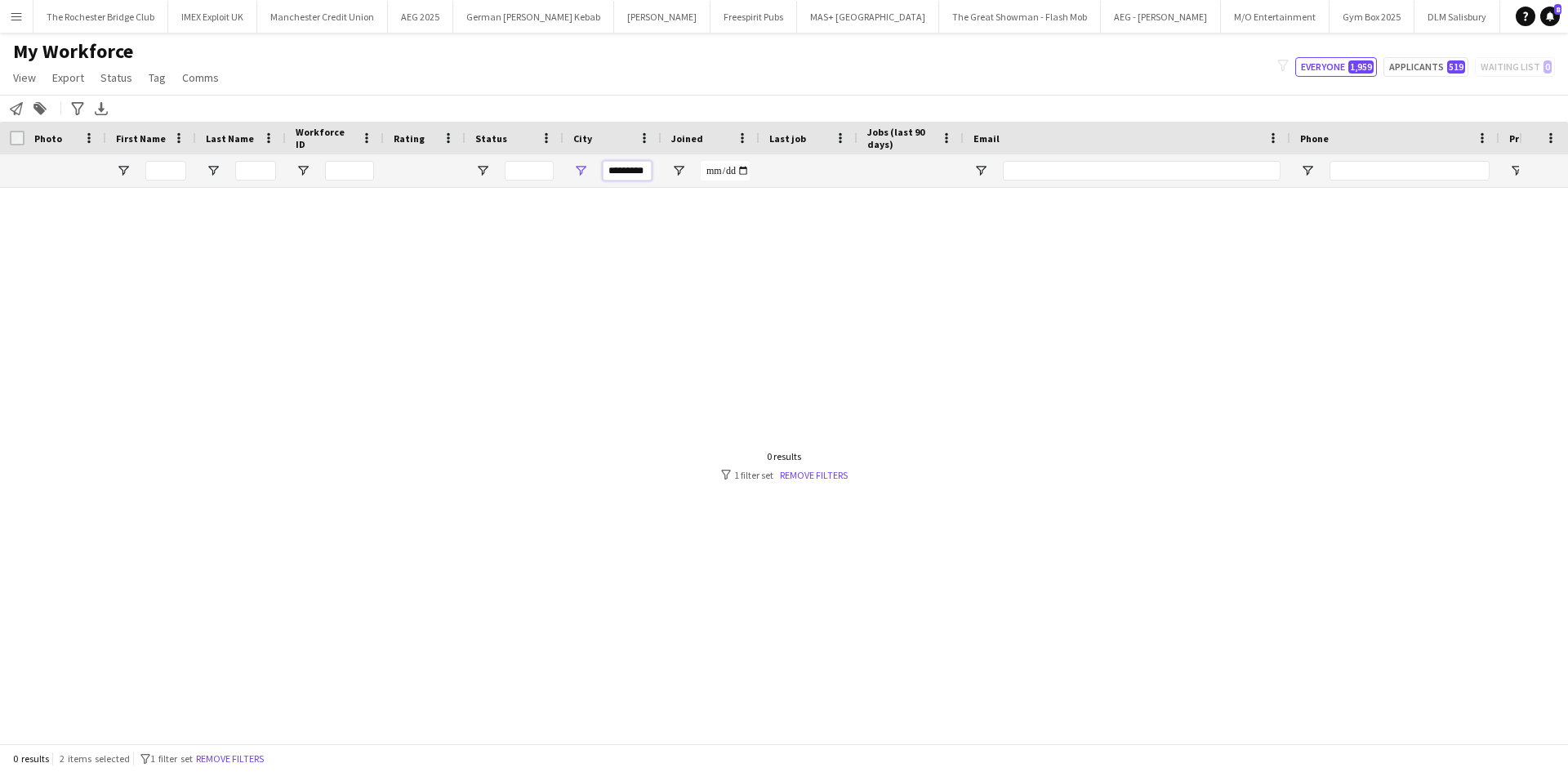
scroll to position [0, 0]
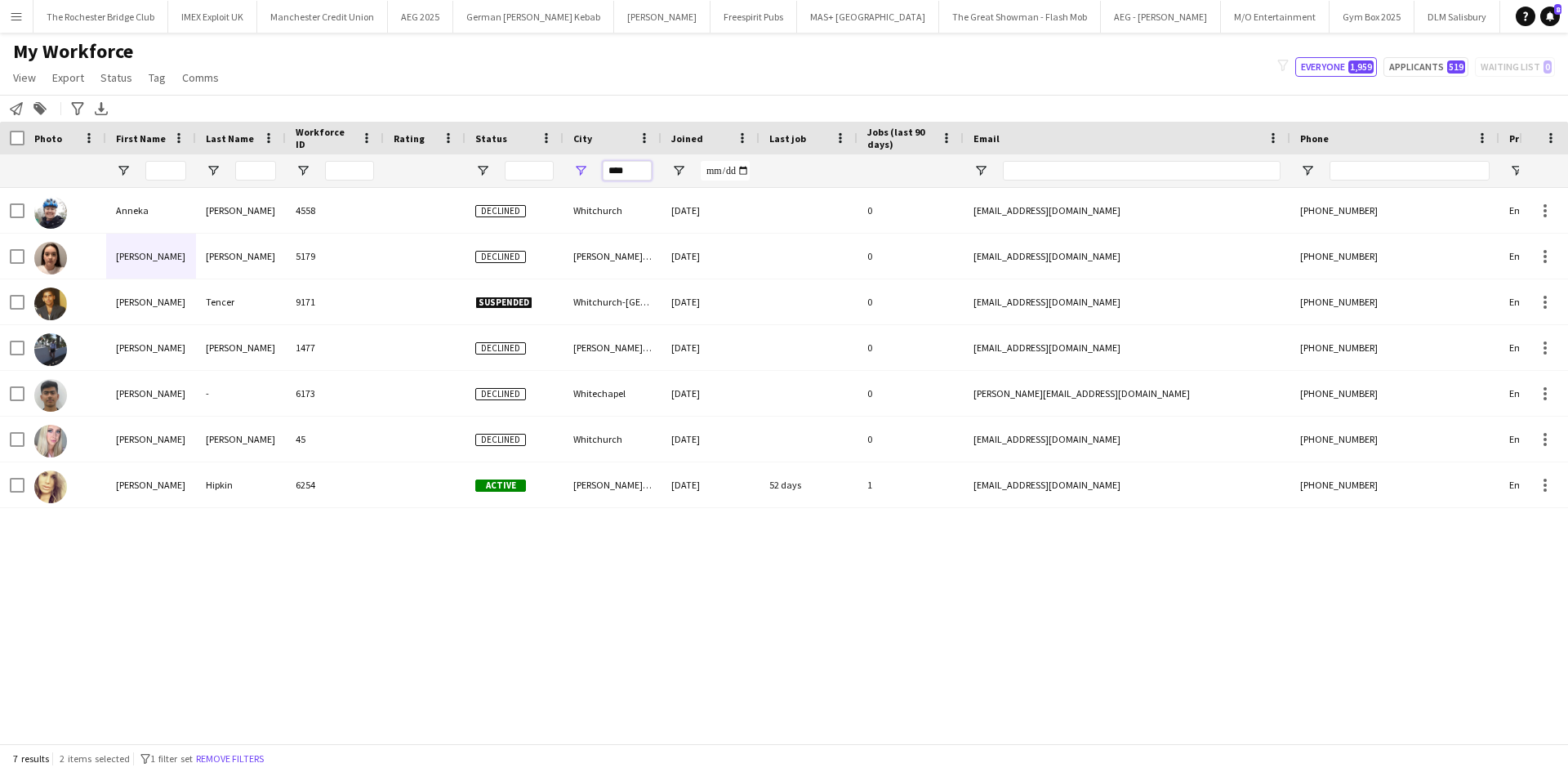
click at [628, 166] on input "****" at bounding box center [627, 171] width 49 height 20
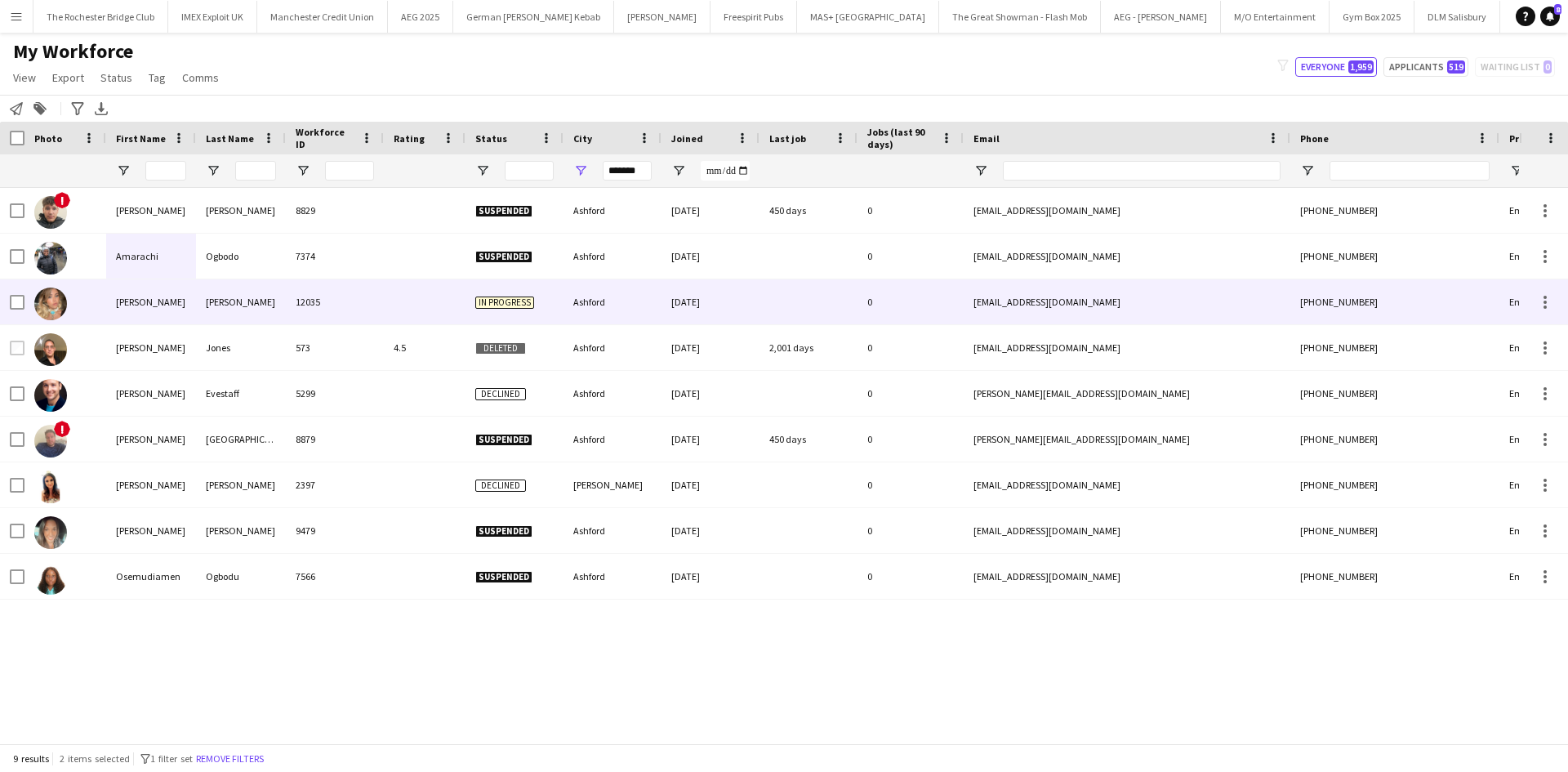
click at [99, 299] on div at bounding box center [65, 302] width 82 height 45
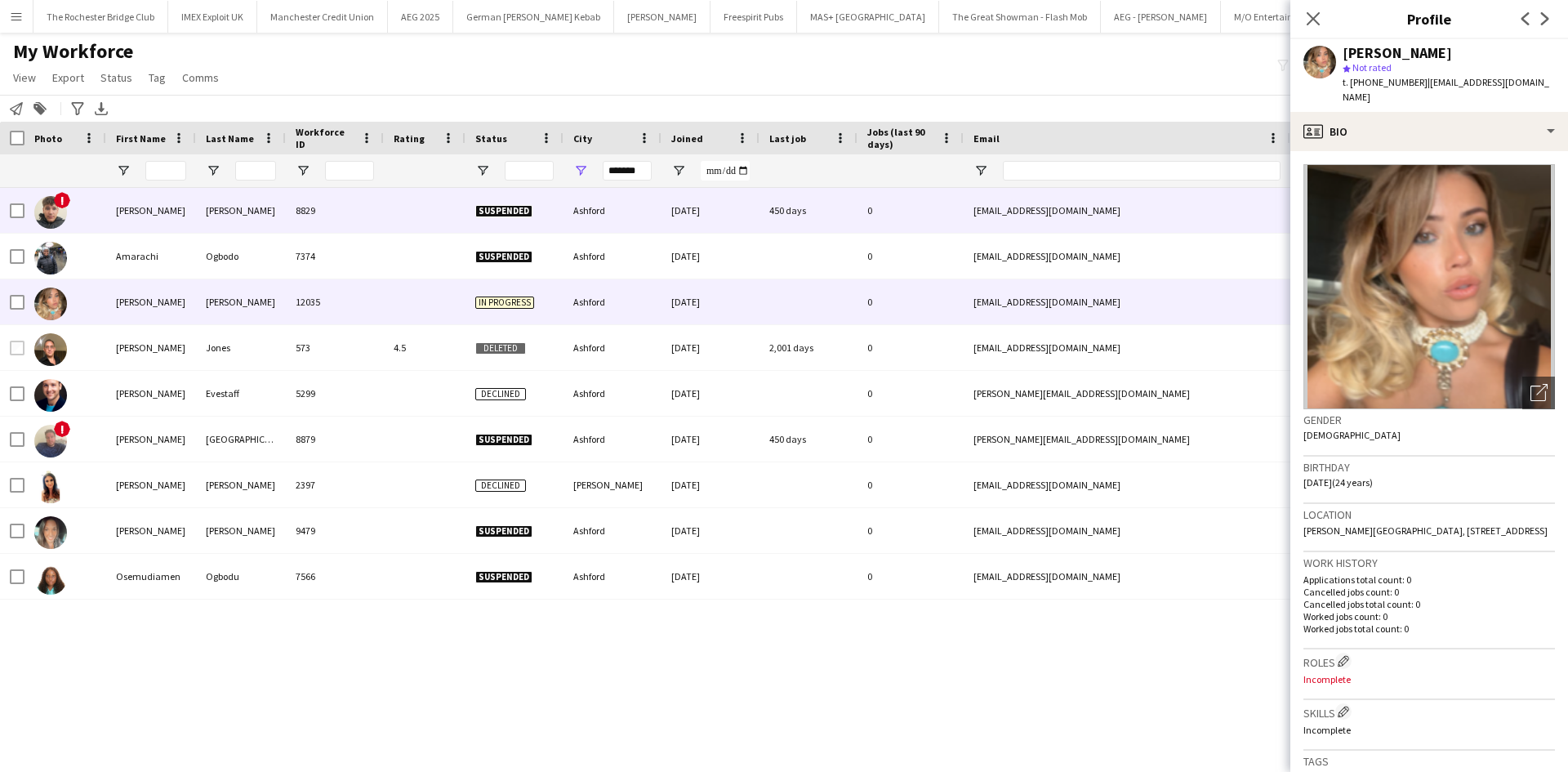
click at [114, 214] on div "Alfie" at bounding box center [150, 210] width 90 height 45
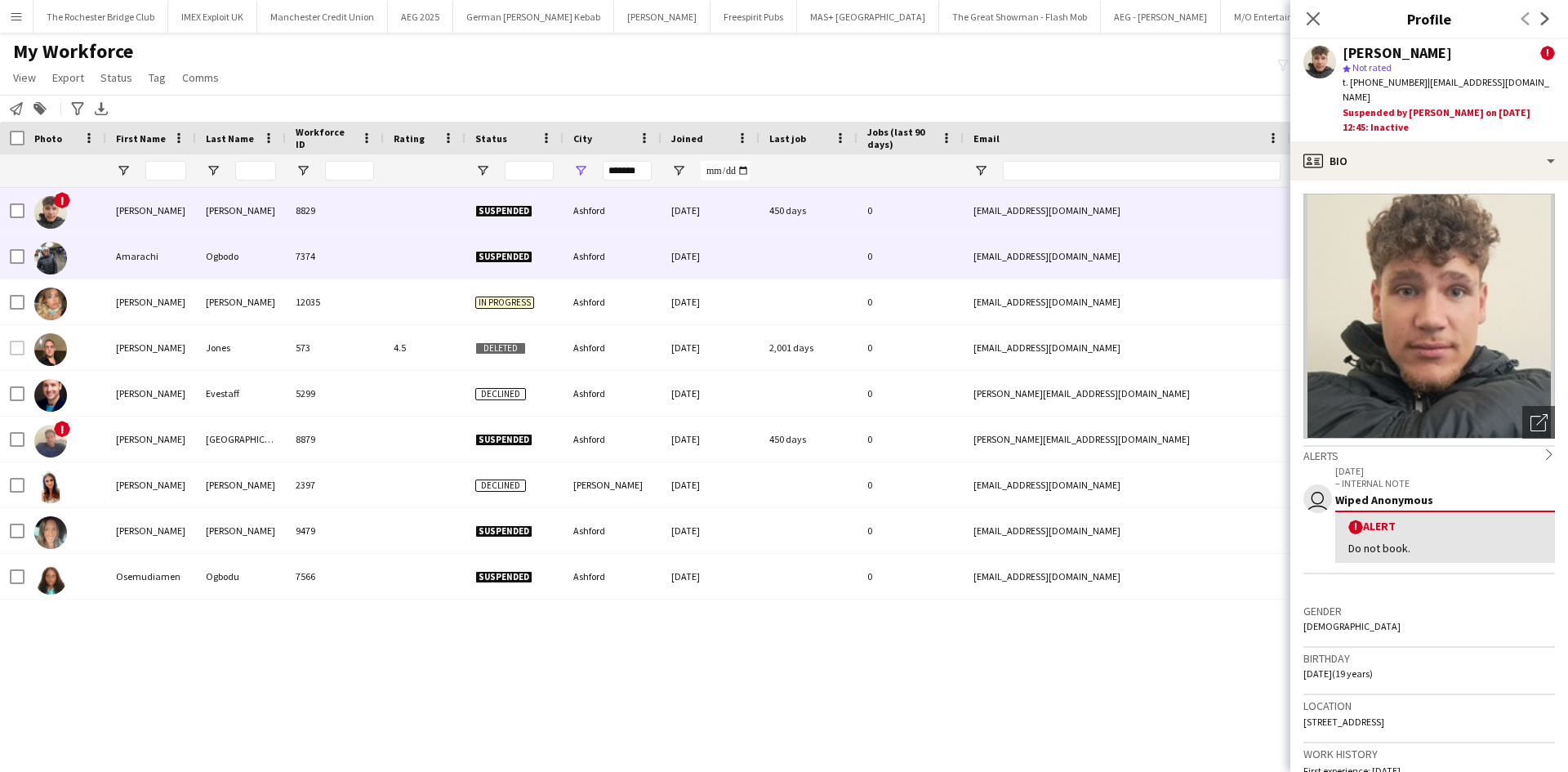
click at [121, 252] on div "Amarachi" at bounding box center [150, 256] width 90 height 45
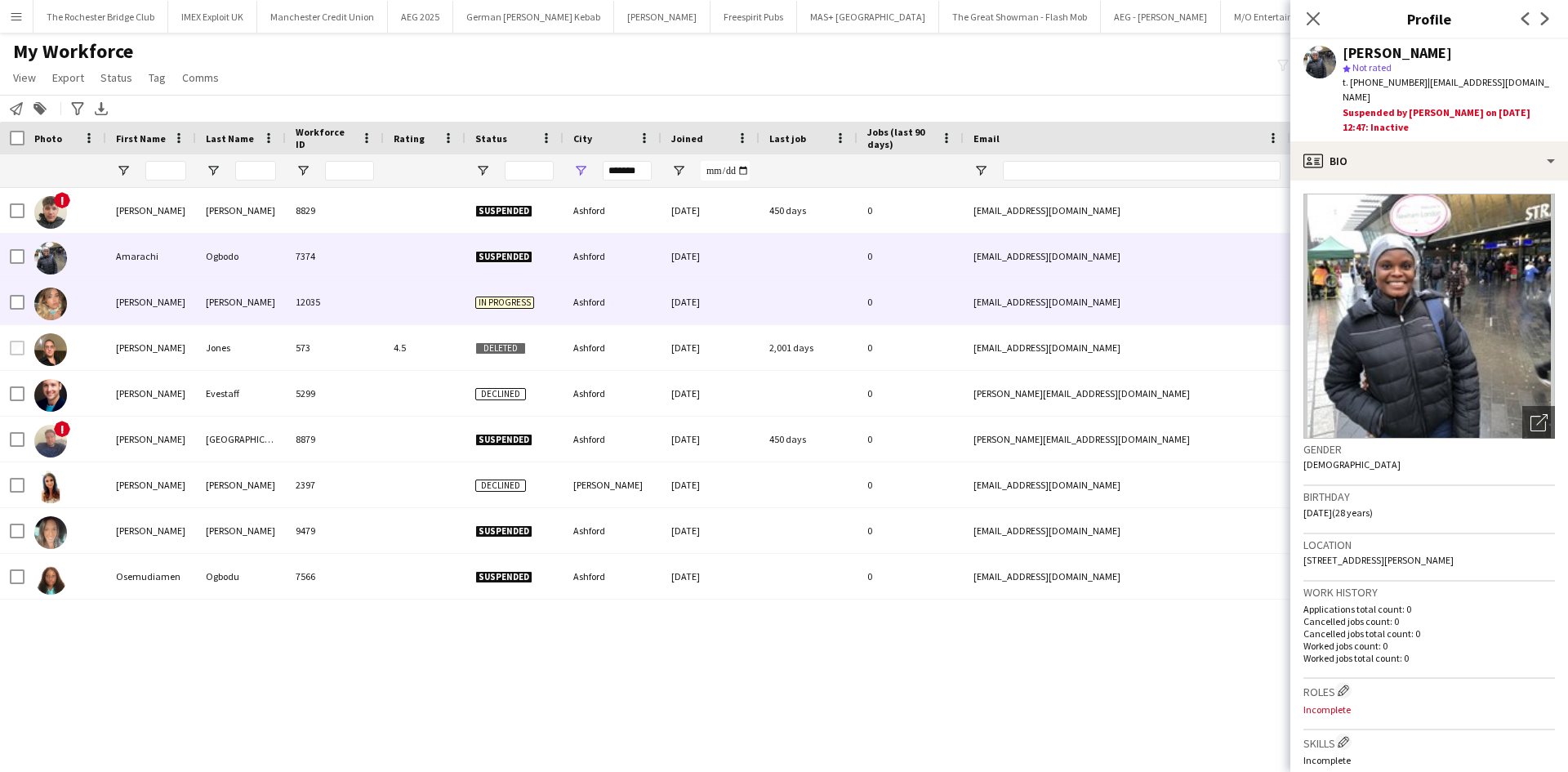
click at [132, 302] on div "Amy" at bounding box center [150, 302] width 90 height 45
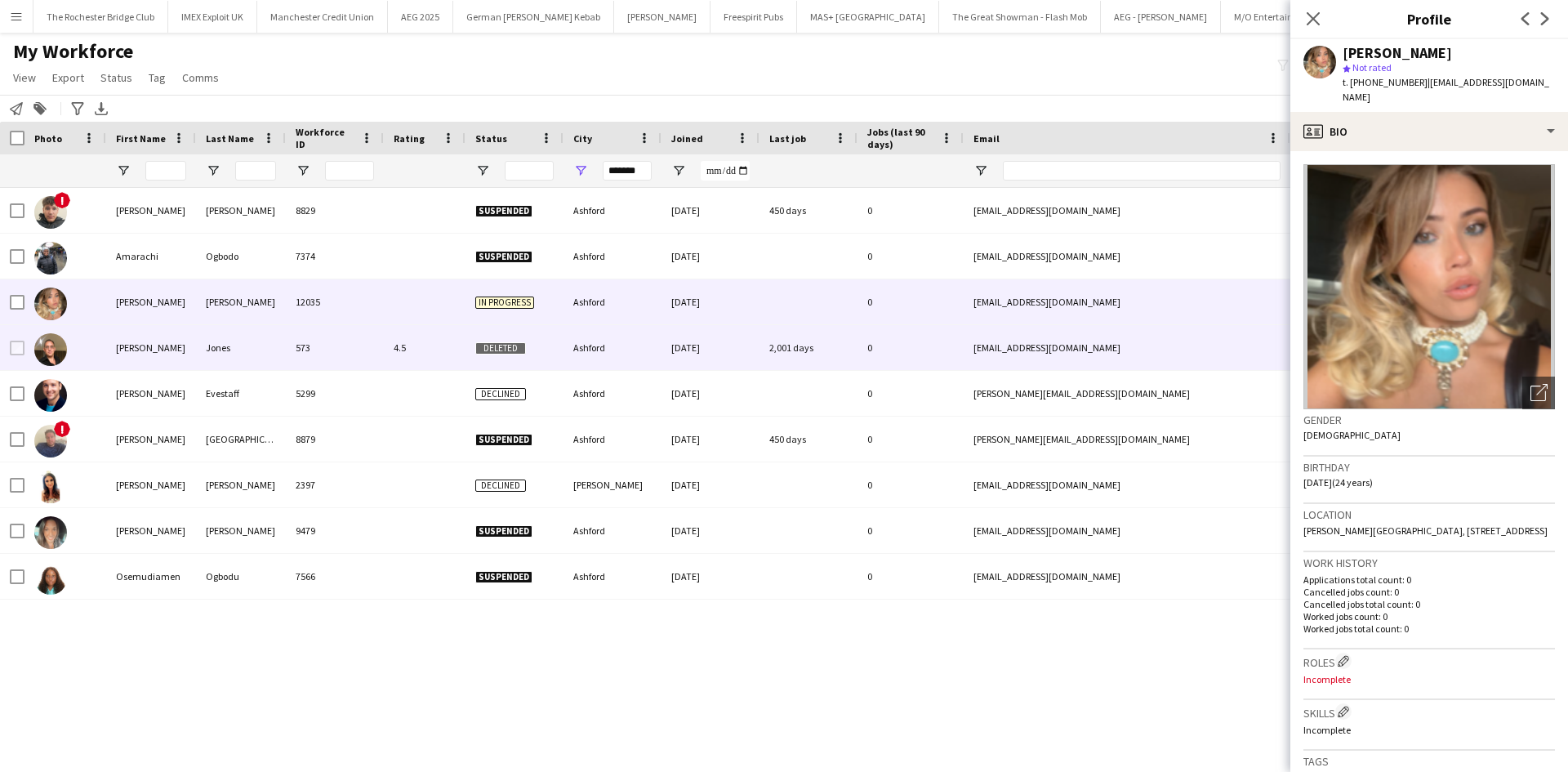
click at [138, 352] on div "Andy" at bounding box center [150, 348] width 90 height 45
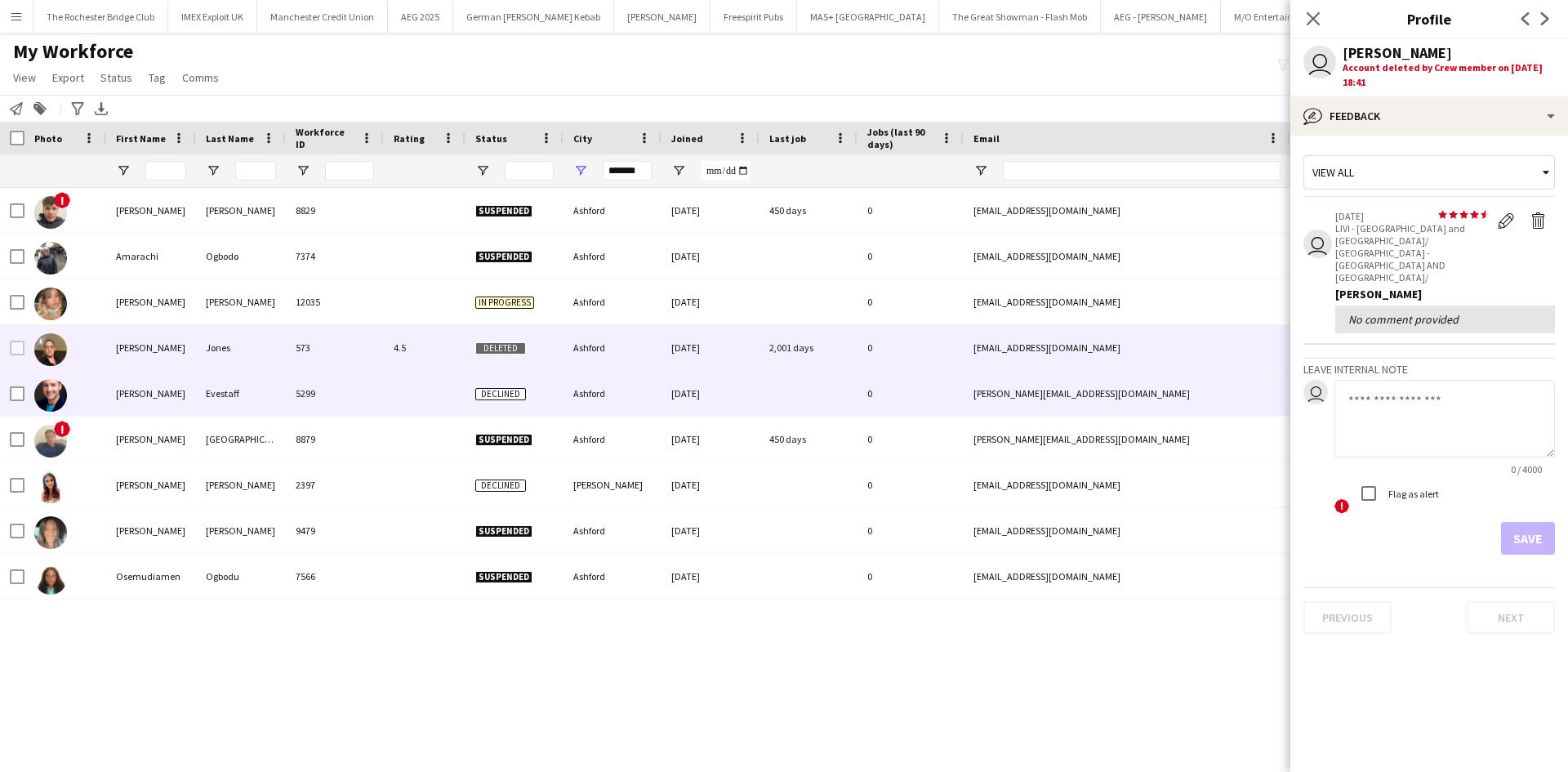
click at [127, 386] on div "David" at bounding box center [150, 393] width 90 height 45
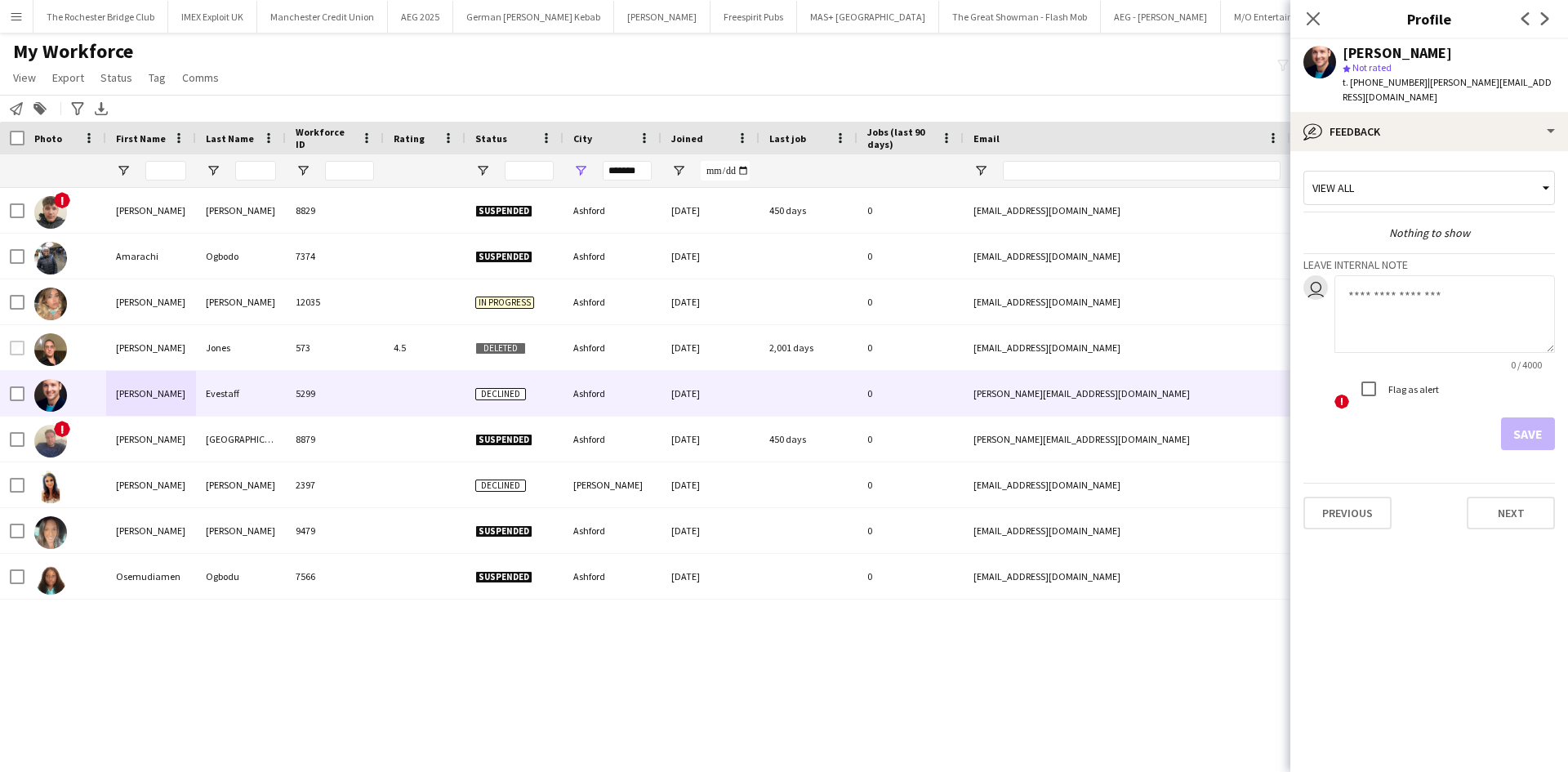
click at [476, 672] on div "! Alfie Lawrence 8829 Suspended Ashford 22-05-2024 450 days 0 alfielawrence14@g…" at bounding box center [759, 459] width 1519 height 544
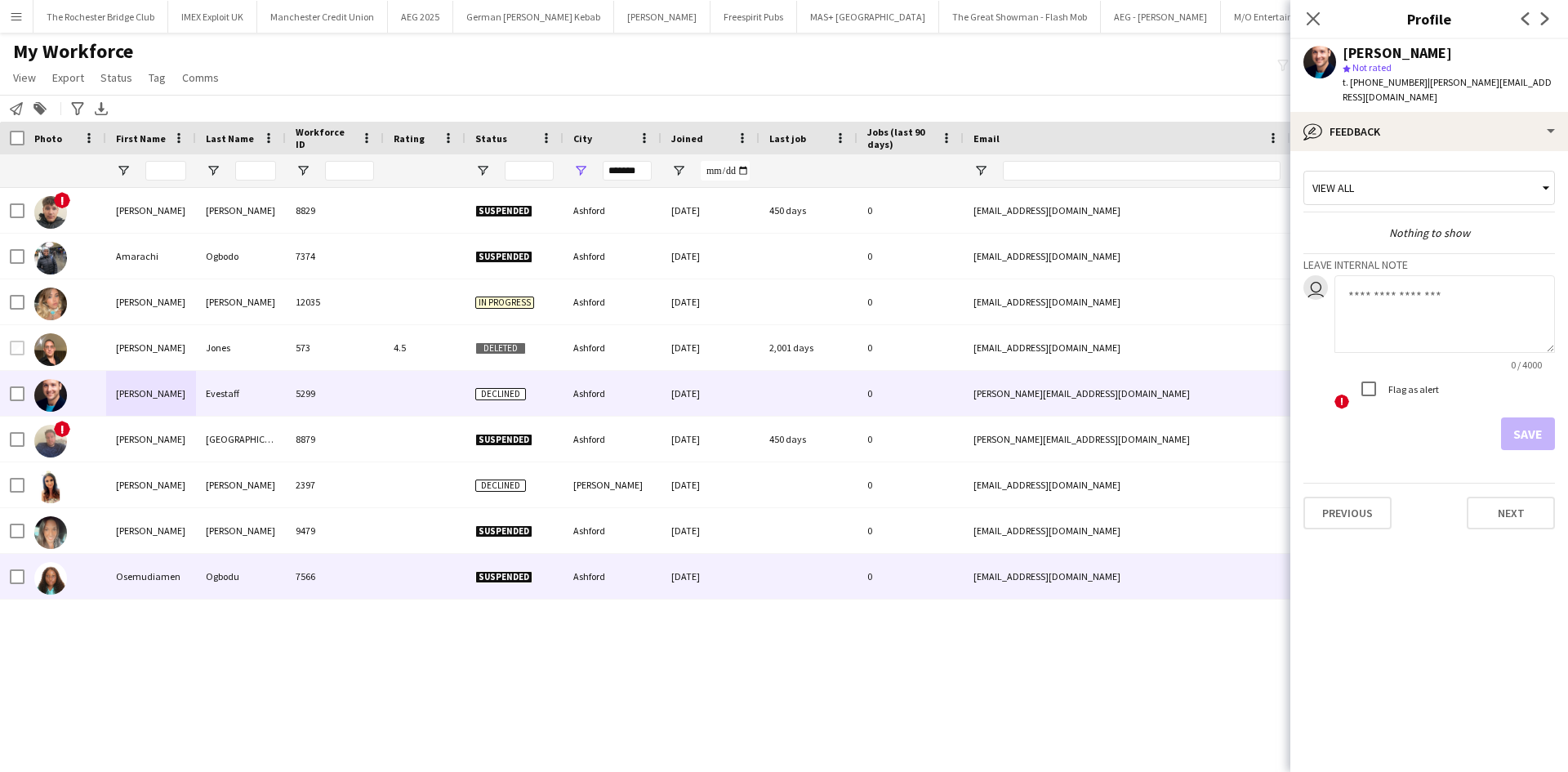
click at [170, 574] on div "Osemudiamen" at bounding box center [150, 576] width 90 height 45
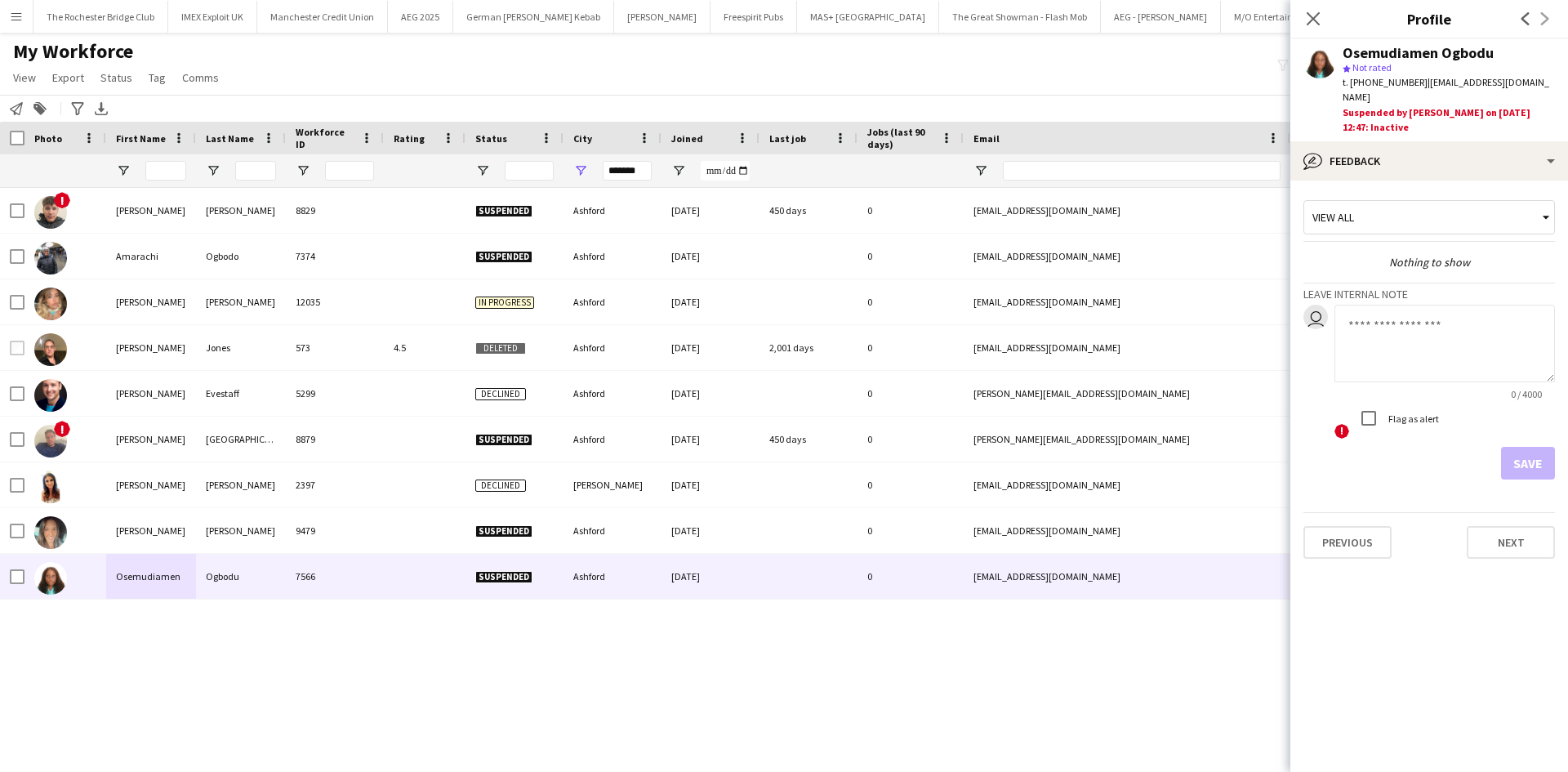
click at [490, 694] on div "! Alfie Lawrence 8829 Suspended Ashford 22-05-2024 450 days 0 alfielawrence14@g…" at bounding box center [759, 459] width 1519 height 544
click at [458, 663] on div "! Alfie Lawrence 8829 Suspended Ashford 22-05-2024 450 days 0 alfielawrence14@g…" at bounding box center [759, 459] width 1519 height 544
click at [1309, 15] on icon at bounding box center [1313, 18] width 15 height 15
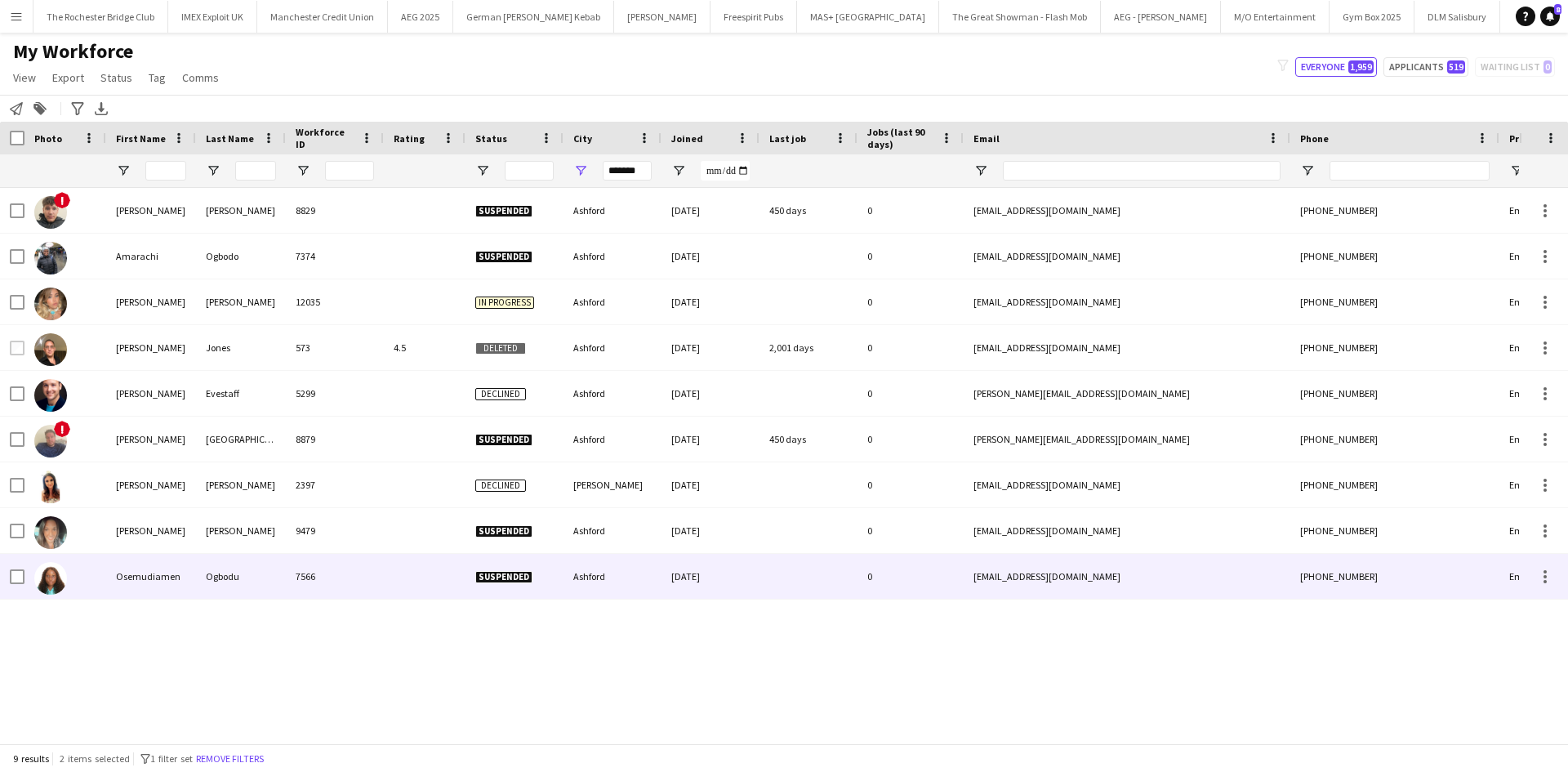
click at [137, 567] on div "Osemudiamen" at bounding box center [150, 576] width 90 height 45
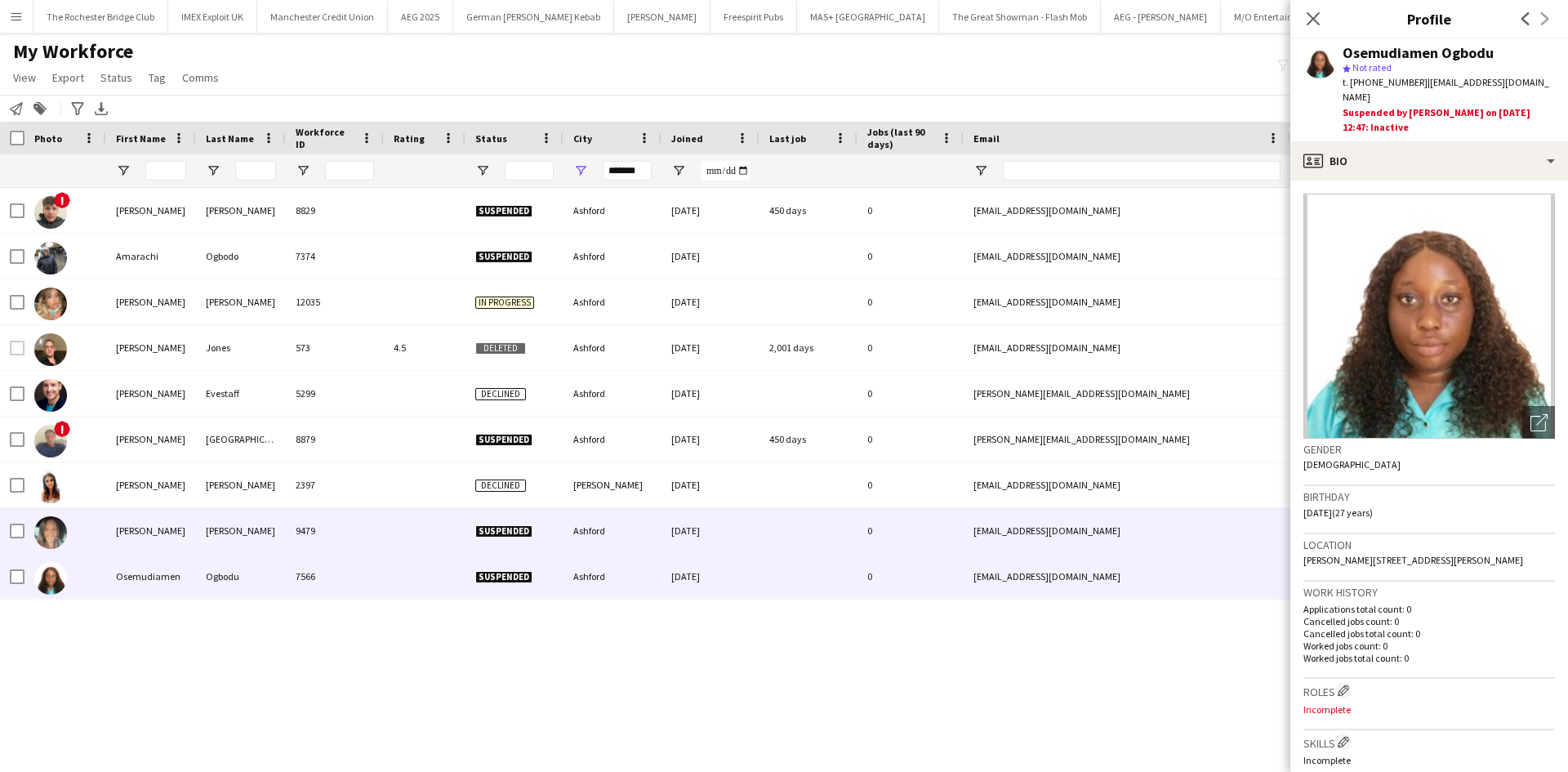
click at [140, 527] on div "Miriam" at bounding box center [150, 531] width 90 height 45
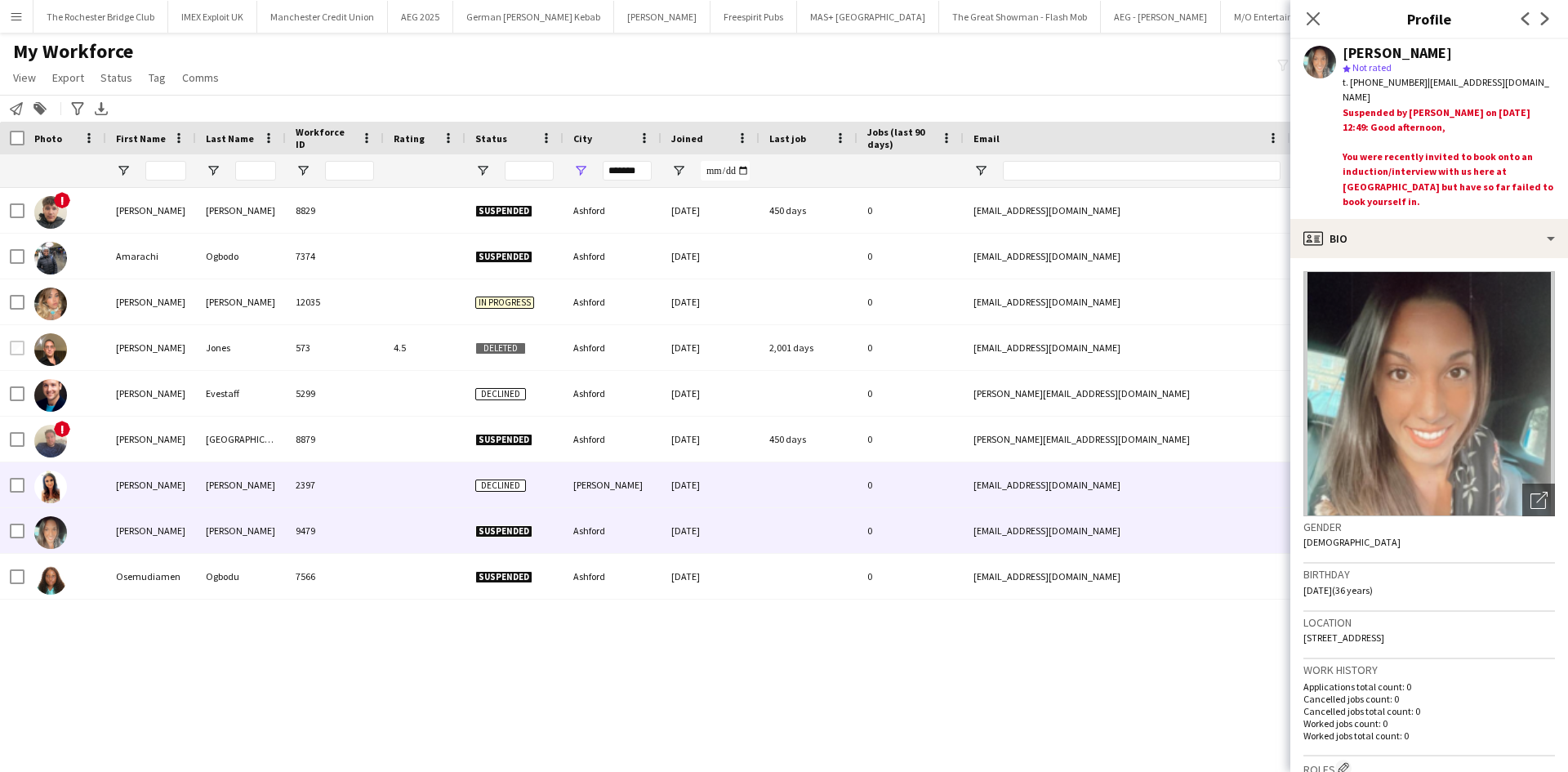
click at [143, 468] on div "Faye-Marie" at bounding box center [150, 485] width 90 height 45
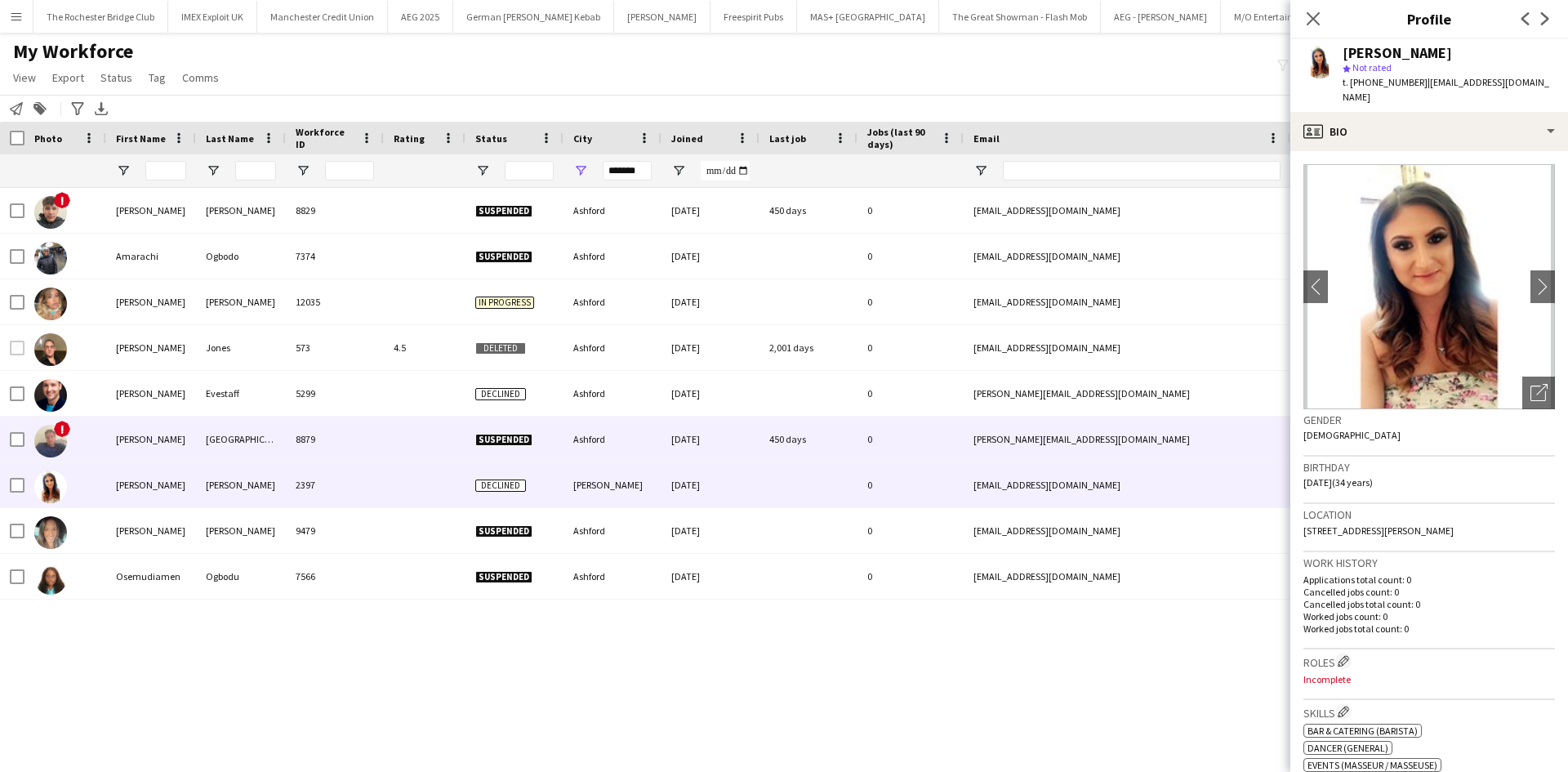
click at [143, 449] on div "Edmund" at bounding box center [150, 439] width 90 height 45
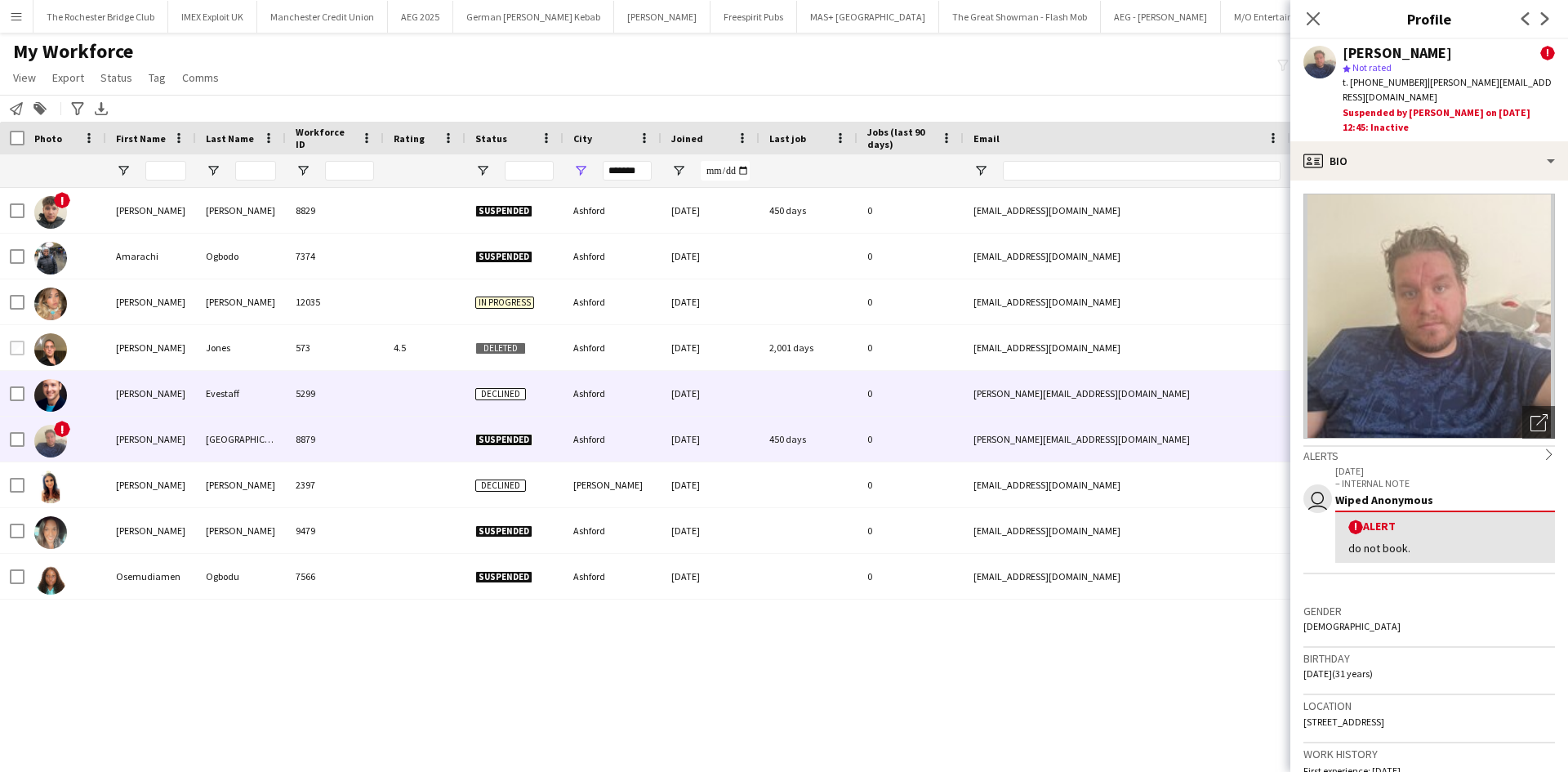
click at [120, 391] on div "David" at bounding box center [150, 393] width 90 height 45
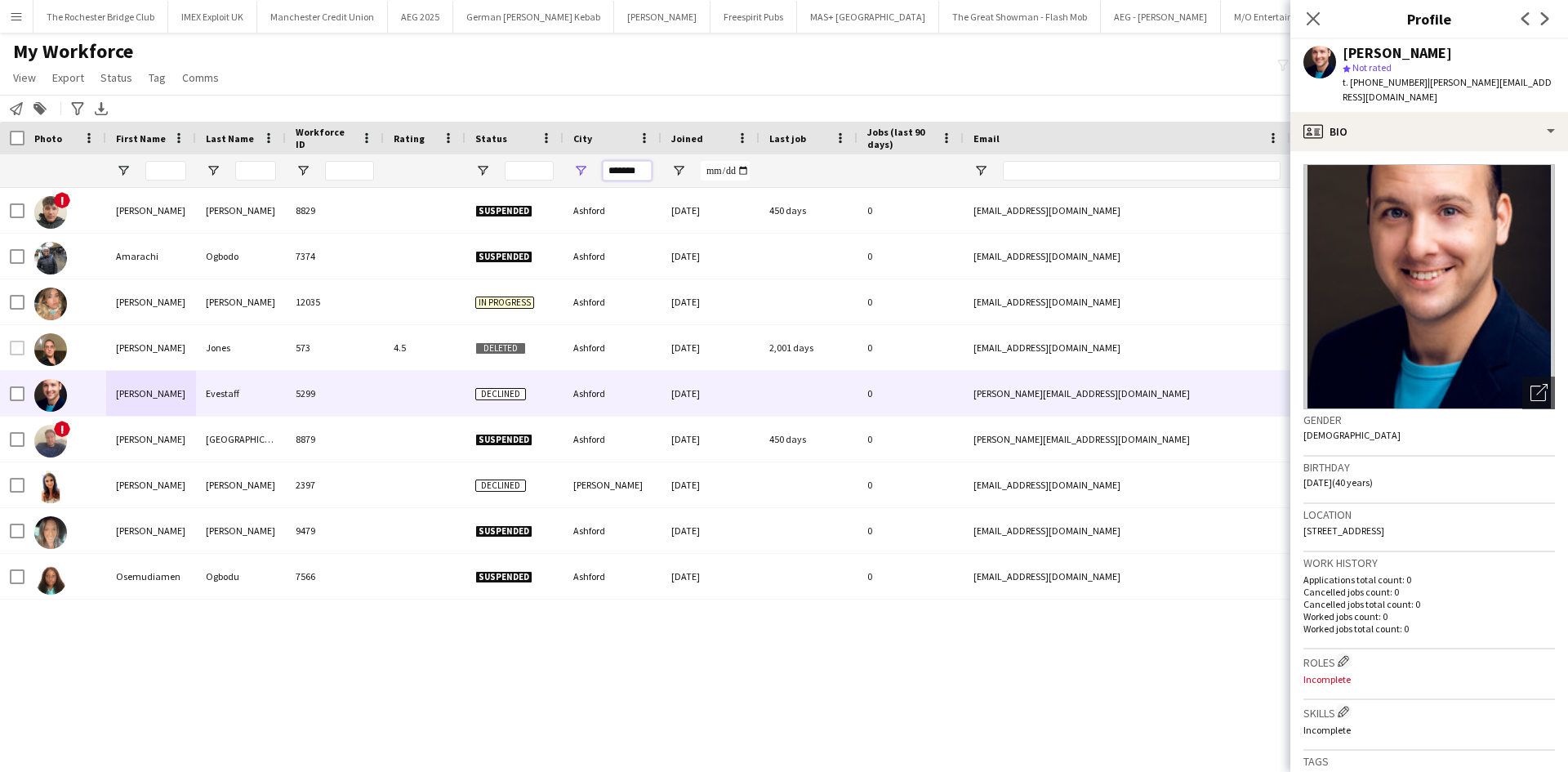
click at [651, 167] on input "*******" at bounding box center [627, 171] width 49 height 20
drag, startPoint x: 649, startPoint y: 157, endPoint x: 646, endPoint y: 166, distance: 9.5
click at [647, 164] on div "*******" at bounding box center [627, 170] width 49 height 33
click at [644, 169] on input "*******" at bounding box center [627, 171] width 49 height 20
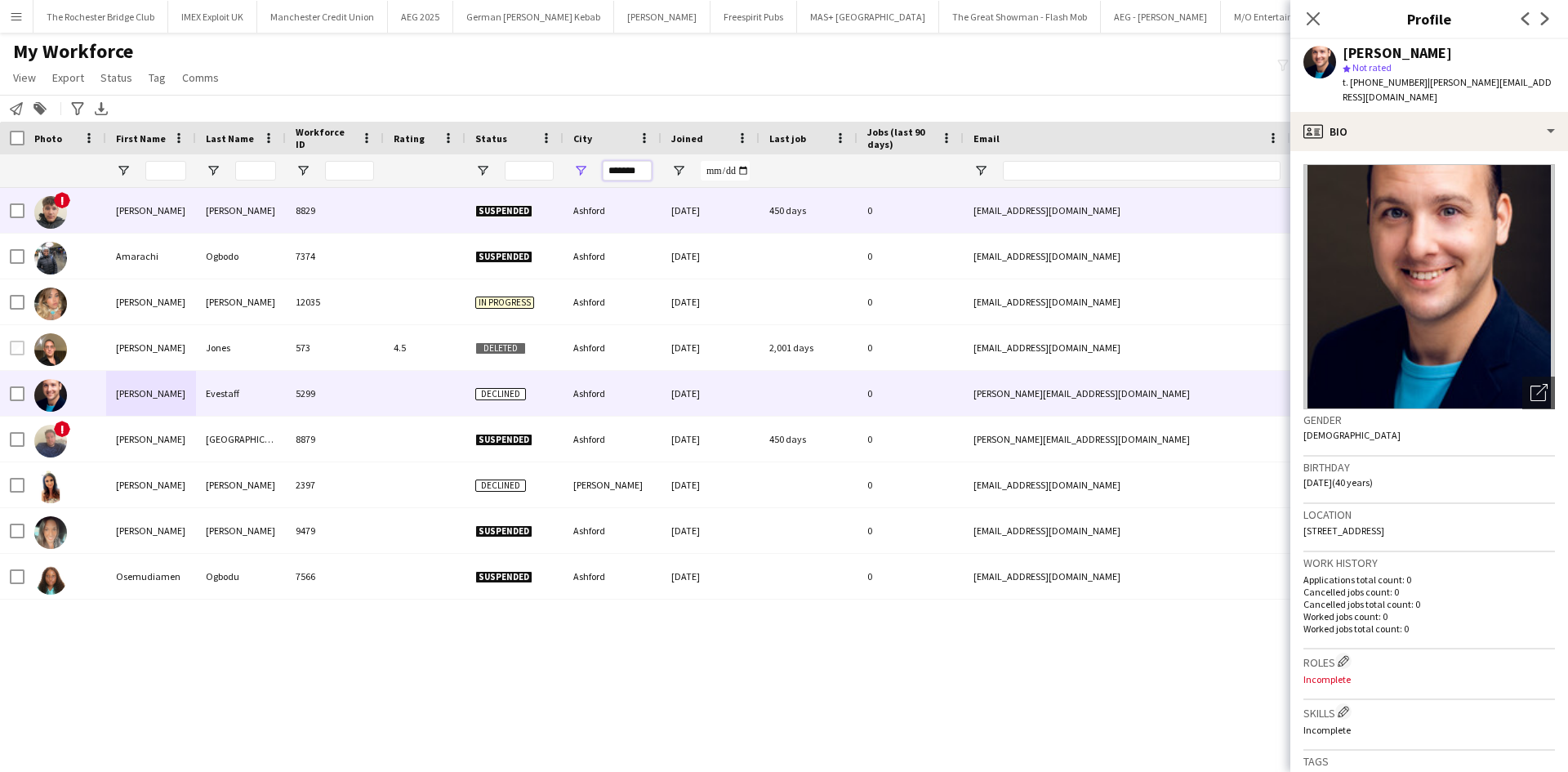
type input "*"
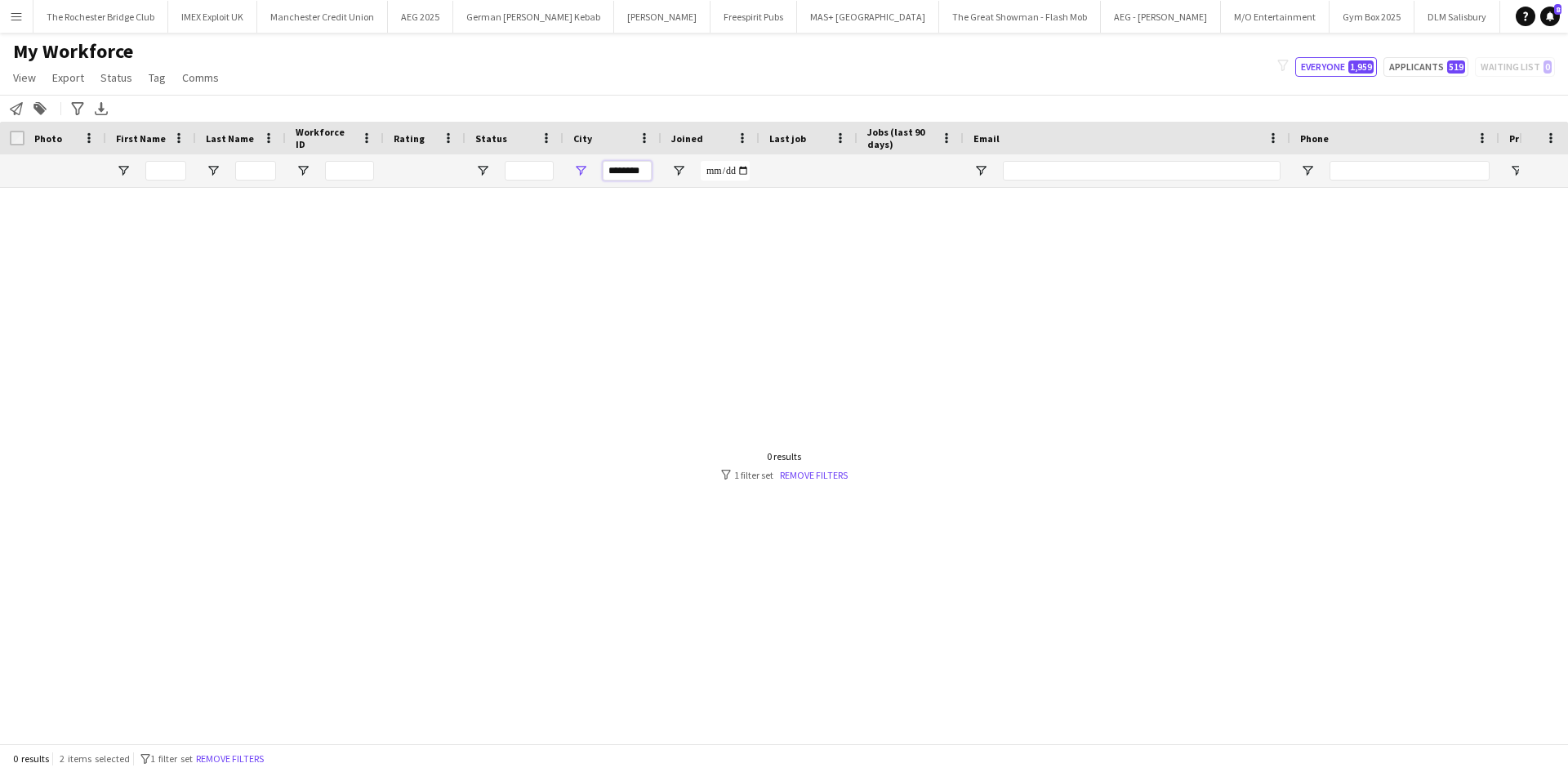
click at [637, 175] on input "********" at bounding box center [627, 171] width 49 height 20
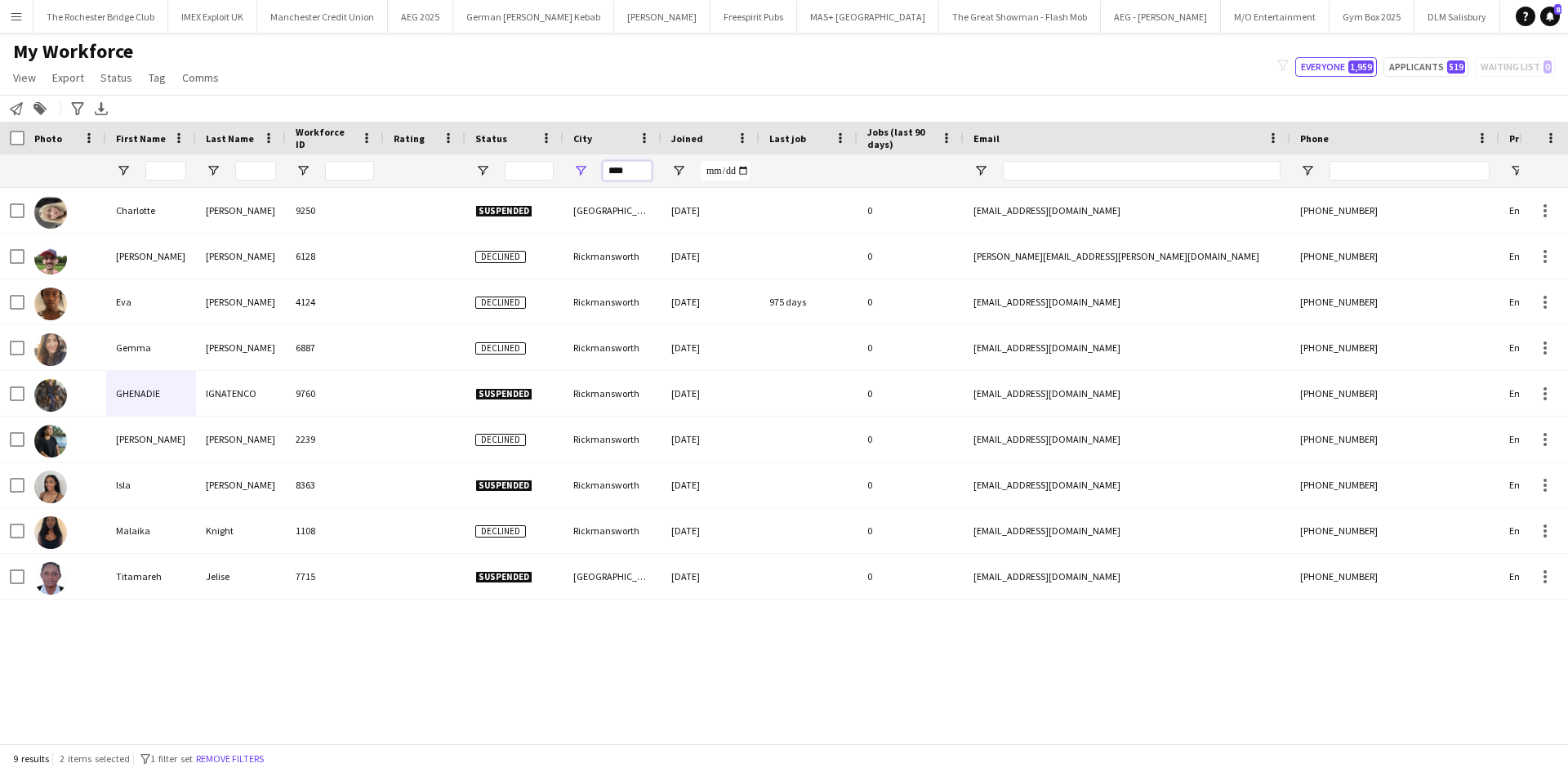
click at [631, 166] on input "****" at bounding box center [627, 171] width 49 height 20
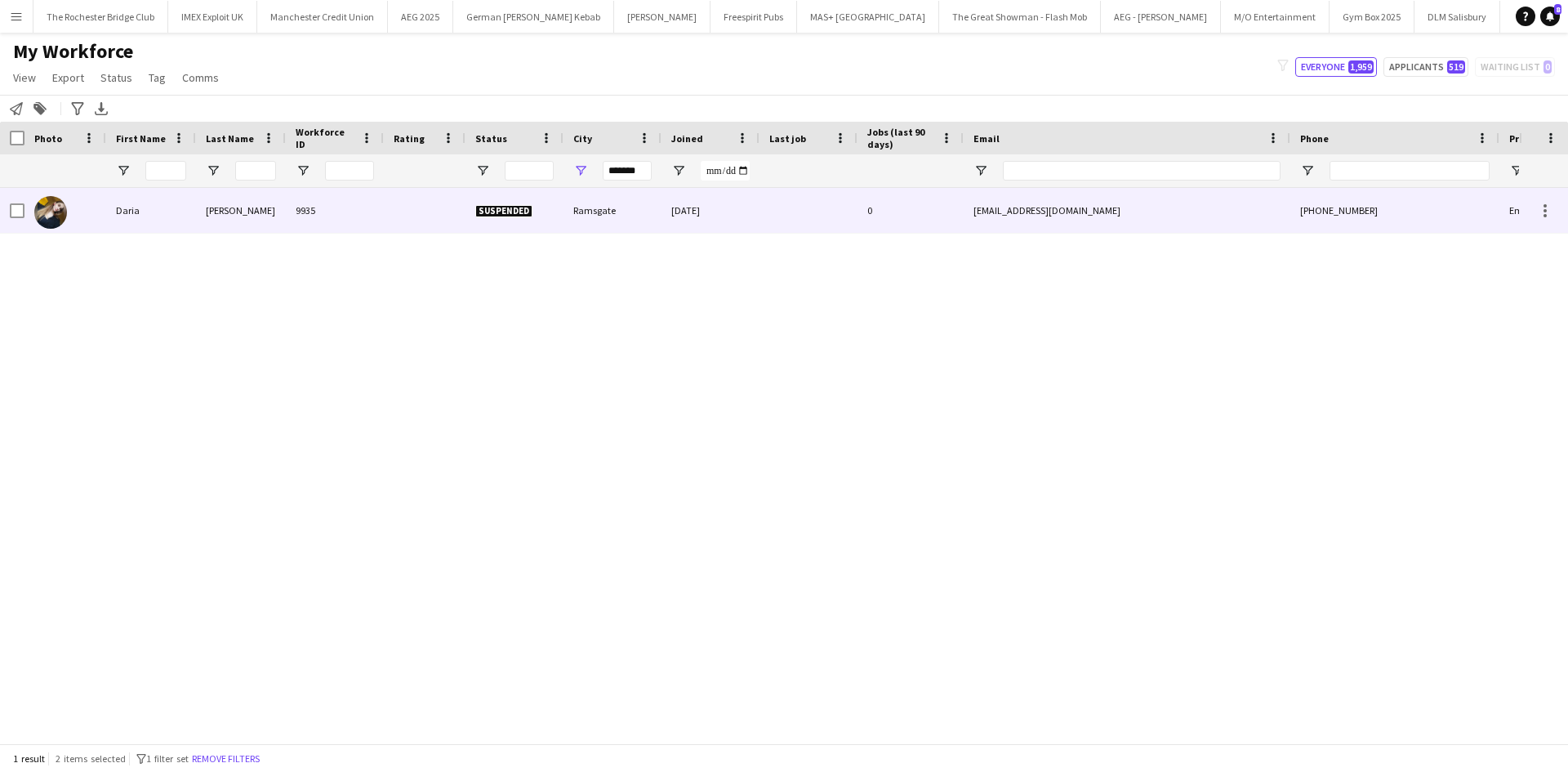
click at [115, 207] on div "Daria" at bounding box center [150, 210] width 90 height 45
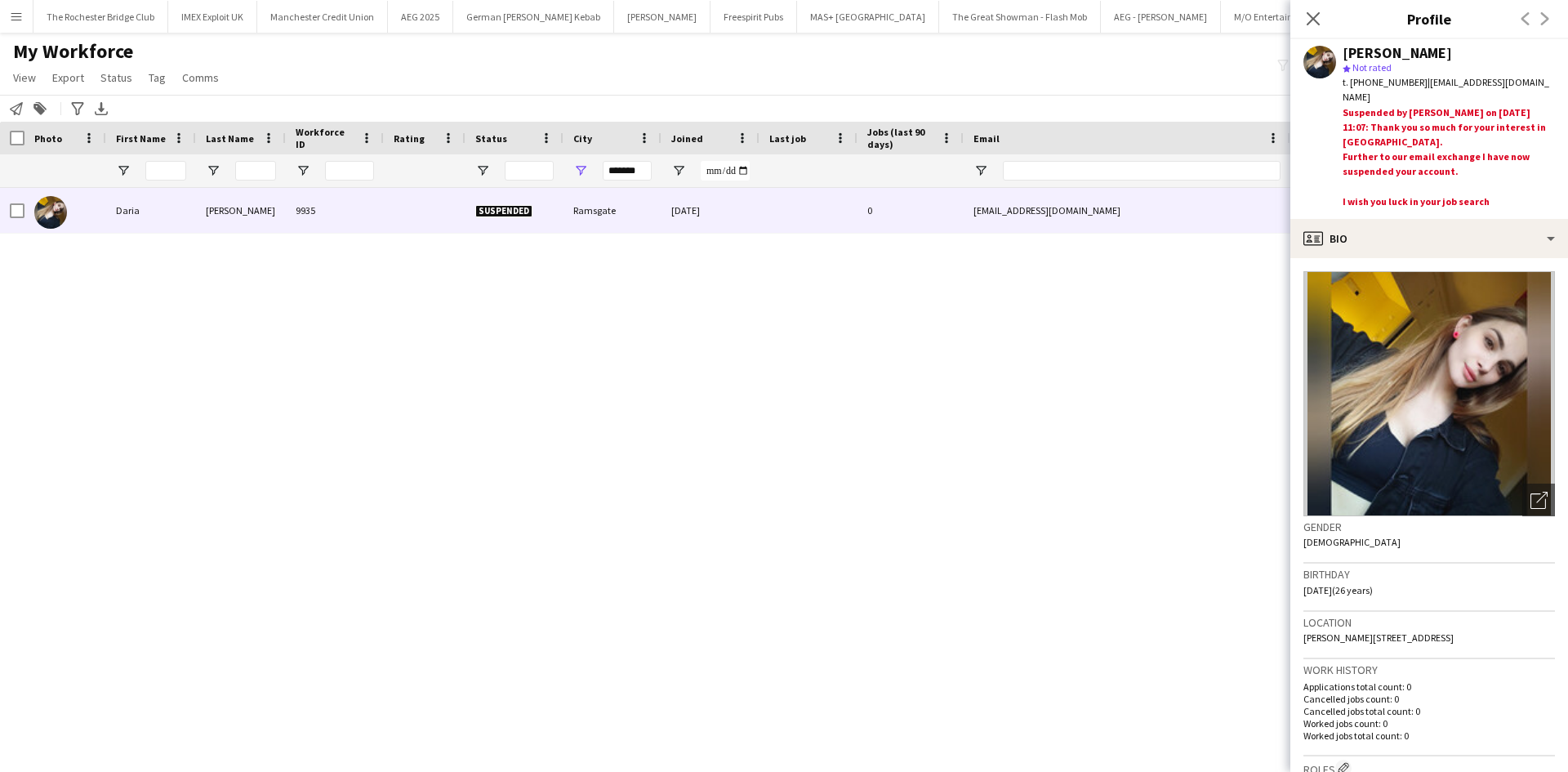
click at [632, 159] on div "*******" at bounding box center [627, 170] width 49 height 33
click at [631, 175] on input "*******" at bounding box center [627, 171] width 49 height 20
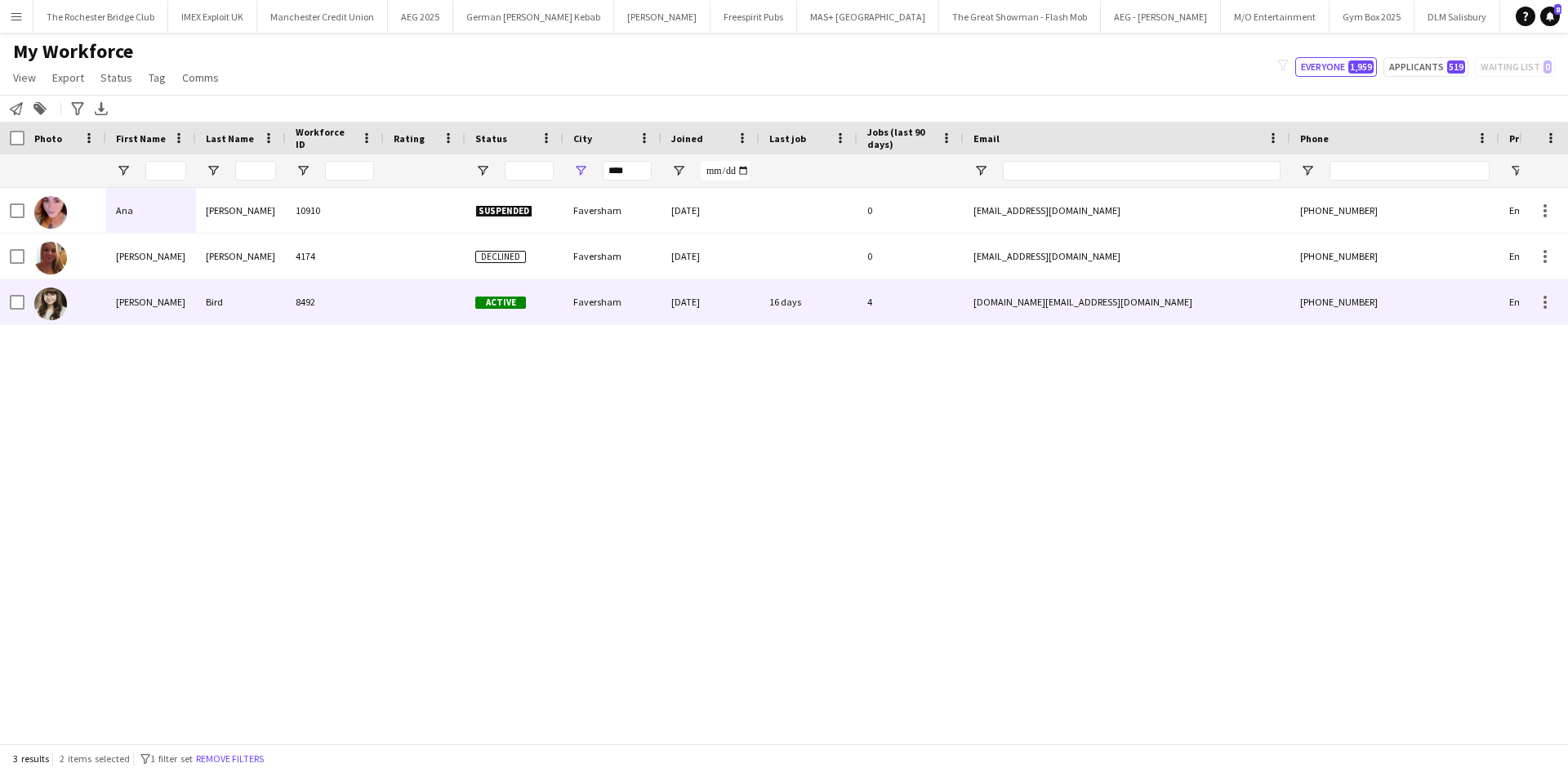
click at [122, 297] on div "Yasmin" at bounding box center [150, 302] width 90 height 45
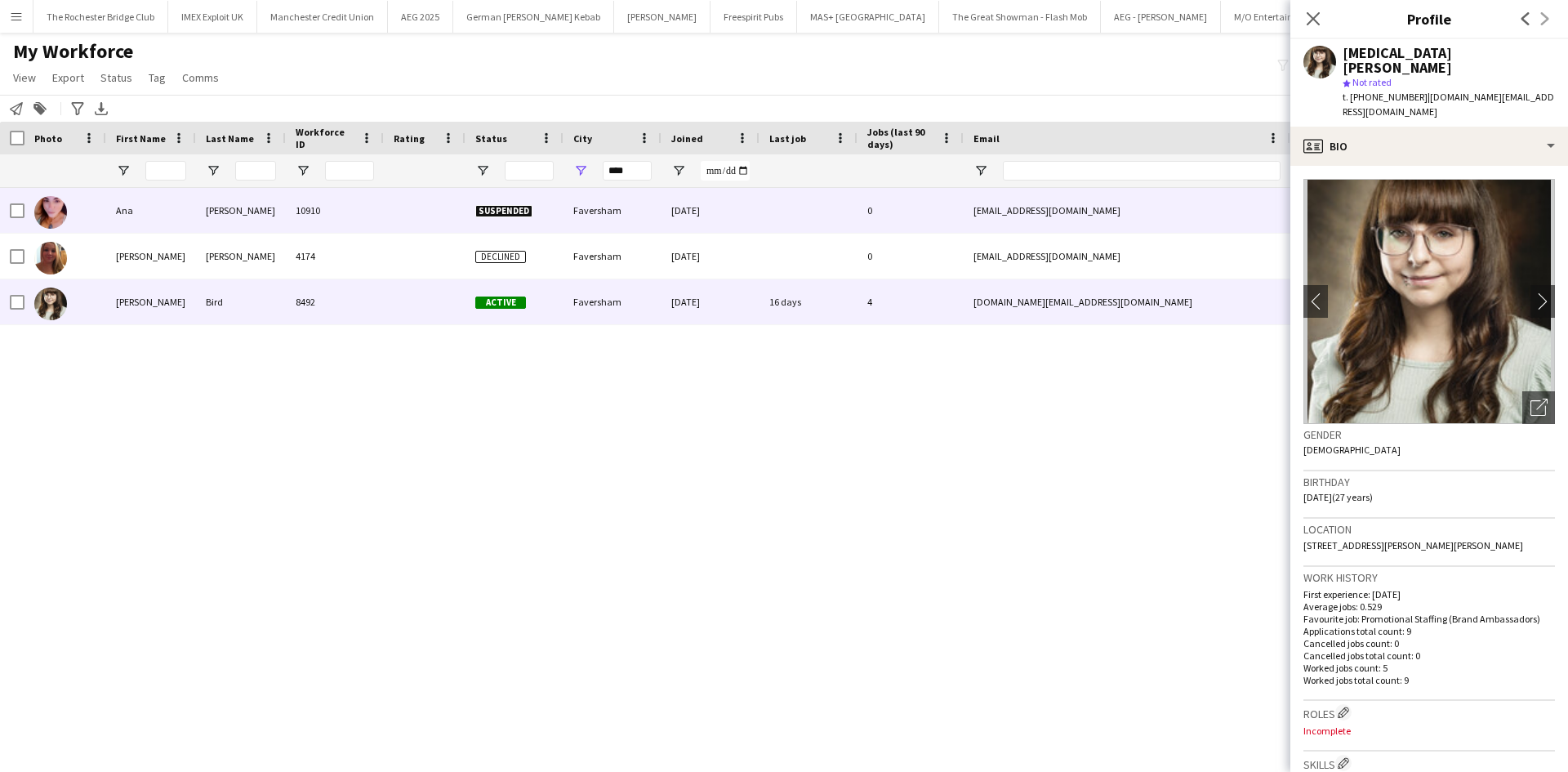
click at [120, 211] on div "Ana" at bounding box center [150, 210] width 90 height 45
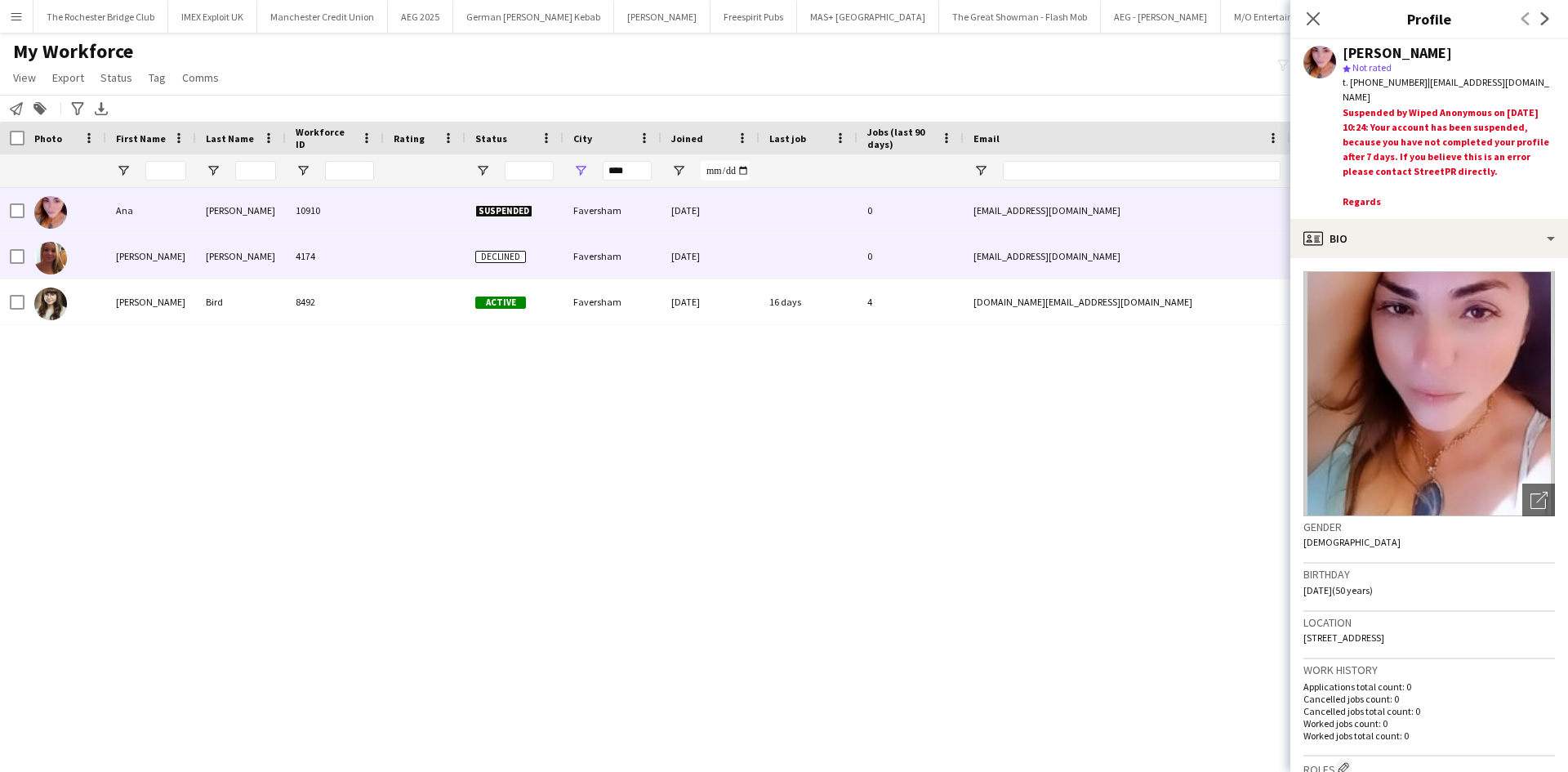
click at [123, 255] on div "Emma" at bounding box center [150, 256] width 90 height 45
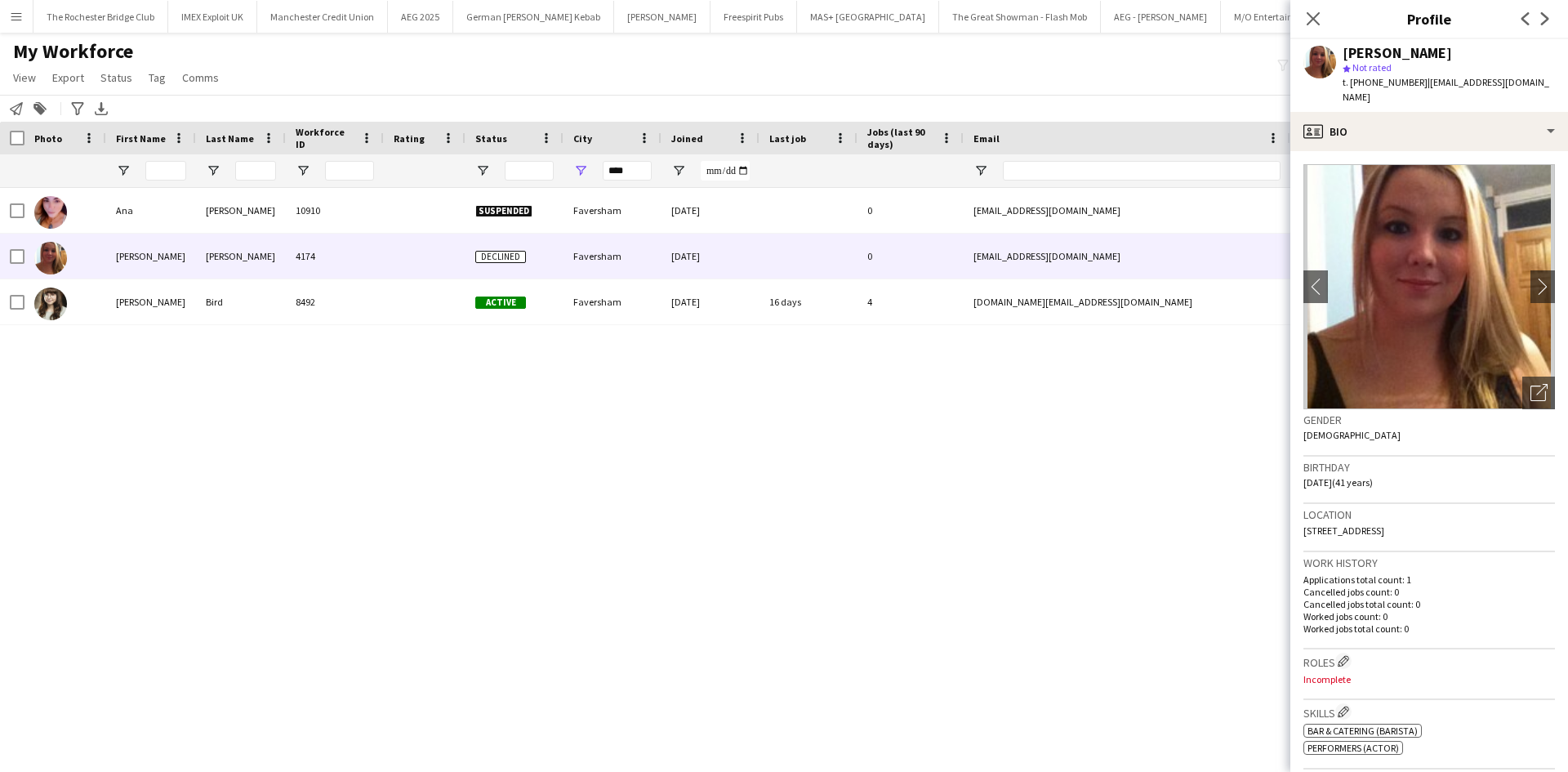
click at [621, 181] on div "****" at bounding box center [627, 170] width 49 height 33
click at [620, 177] on input "****" at bounding box center [627, 171] width 49 height 20
click at [620, 174] on input "****" at bounding box center [627, 171] width 49 height 20
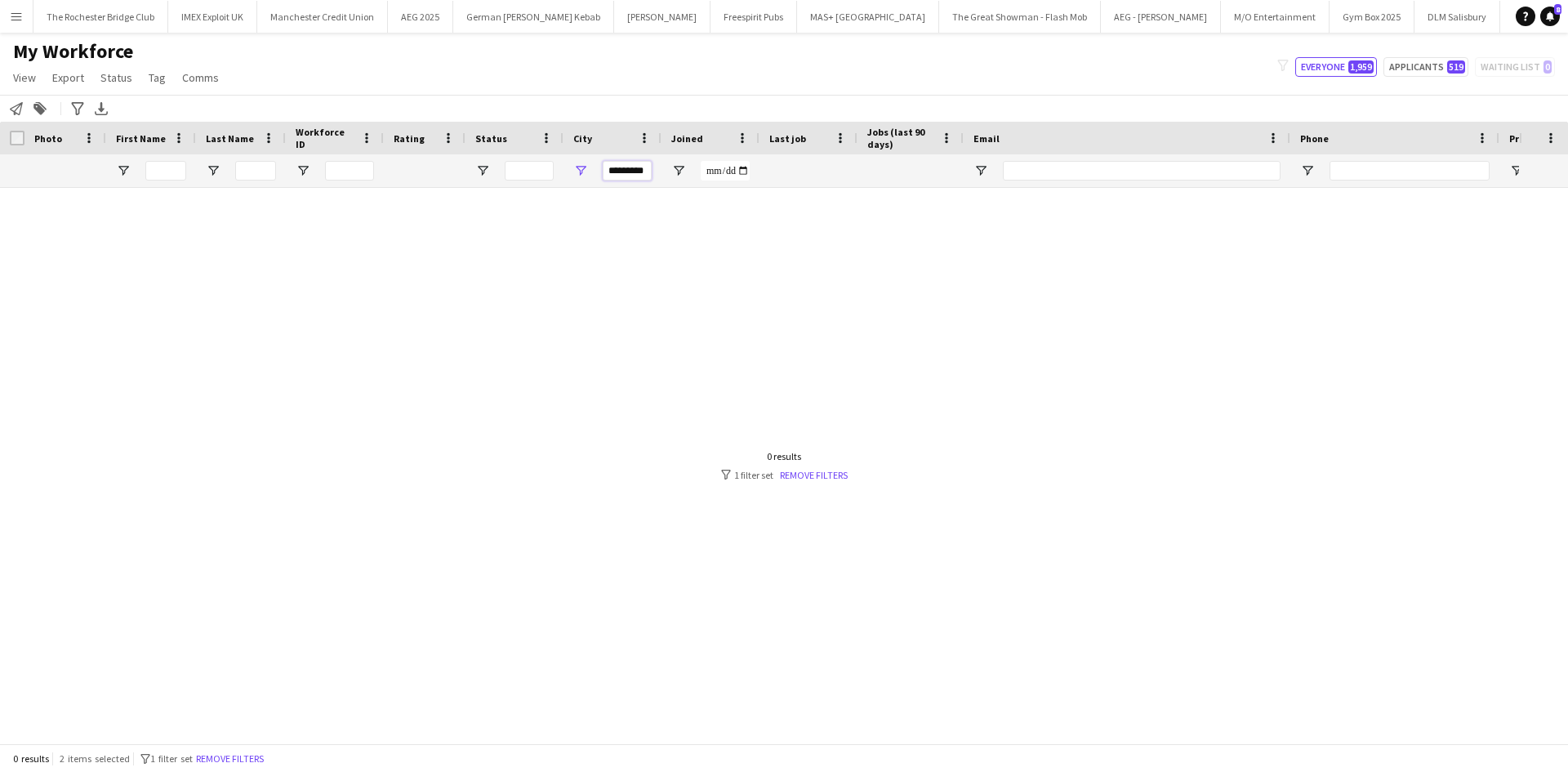
click at [618, 167] on input "*********" at bounding box center [627, 171] width 49 height 20
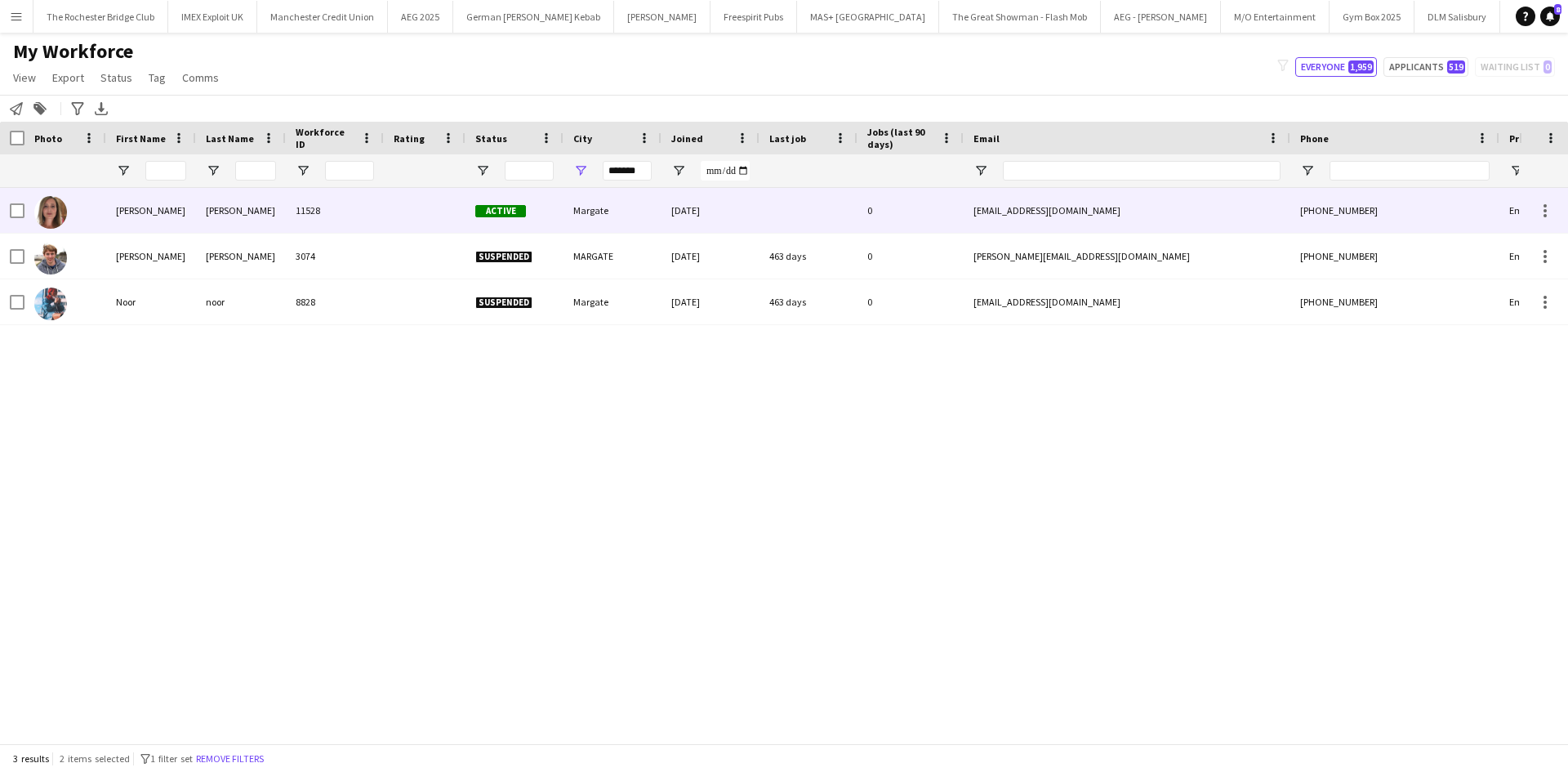
click at [140, 207] on div "Helen" at bounding box center [150, 210] width 90 height 45
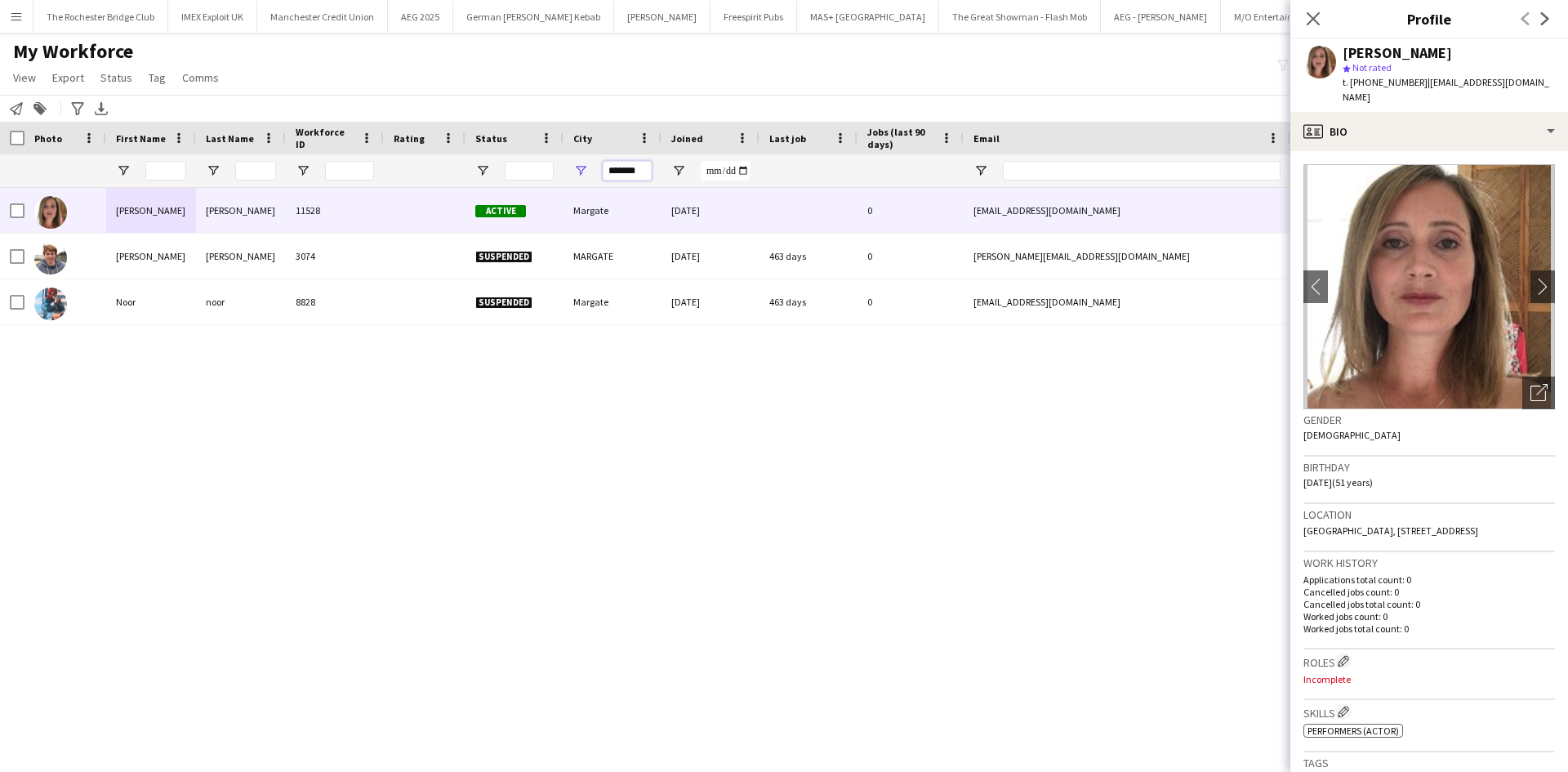
click at [638, 173] on input "*******" at bounding box center [627, 171] width 49 height 20
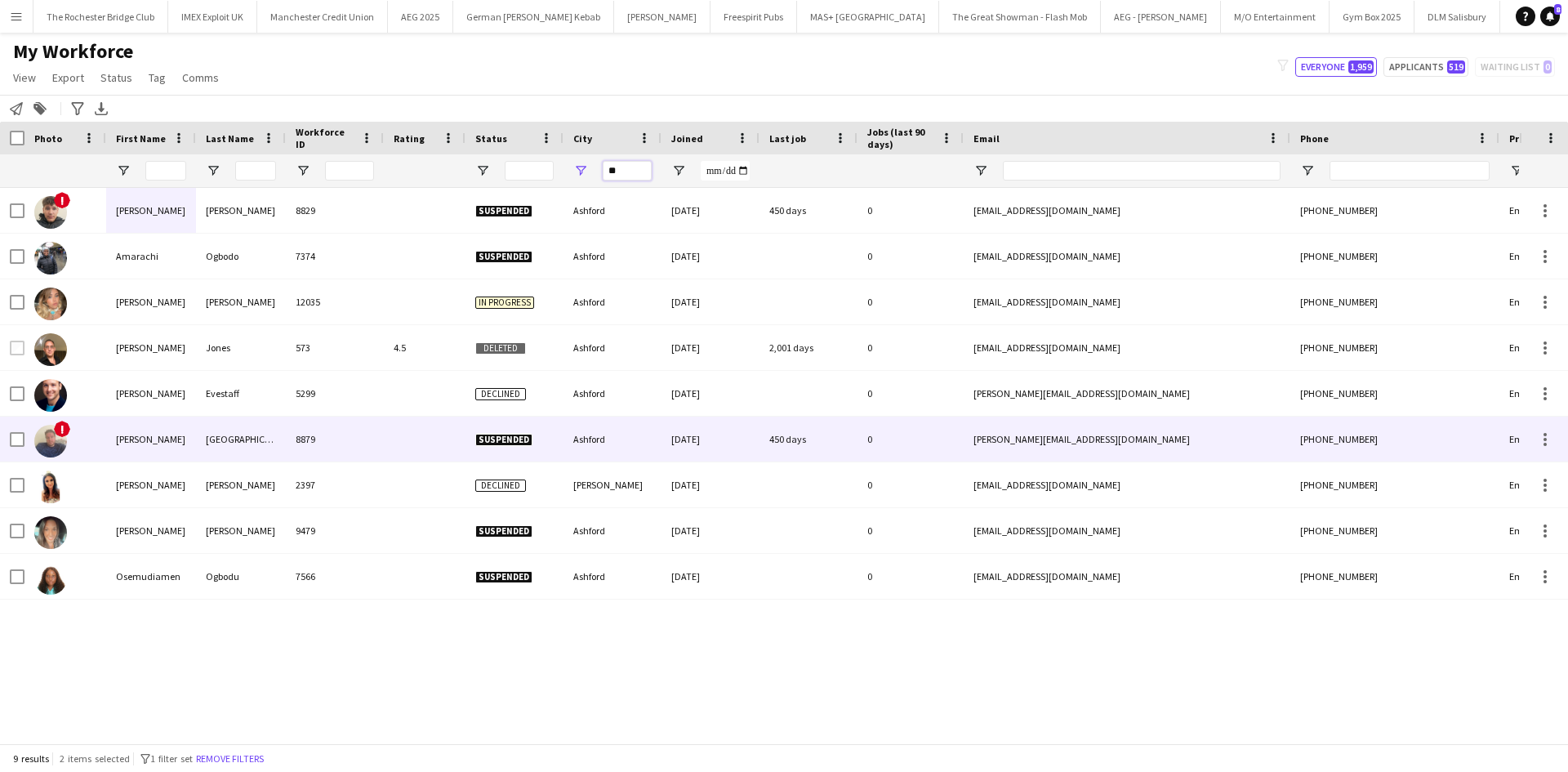
type input "*"
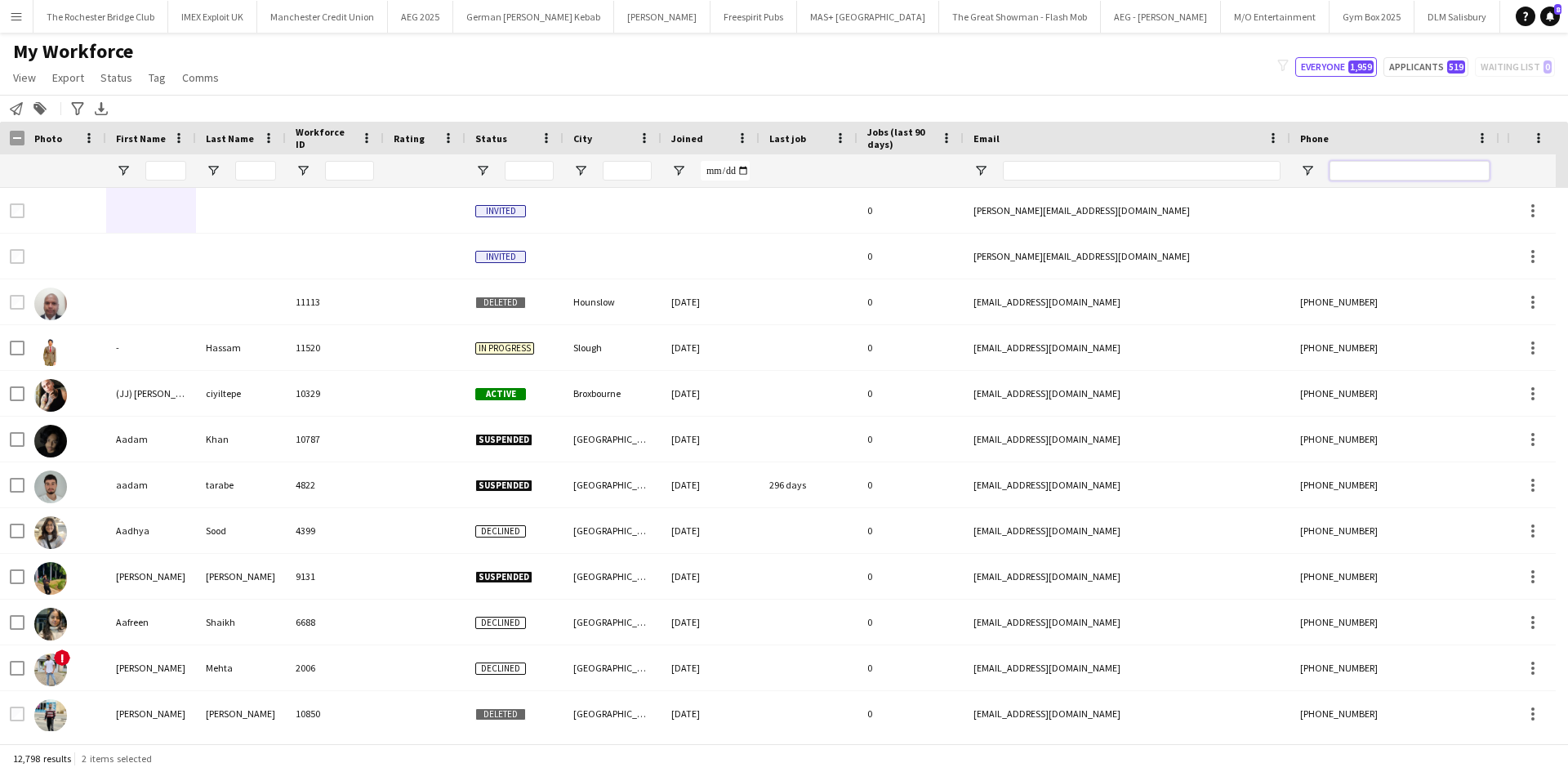
click at [1360, 168] on input "Phone Filter Input" at bounding box center [1409, 171] width 160 height 20
paste input "**********"
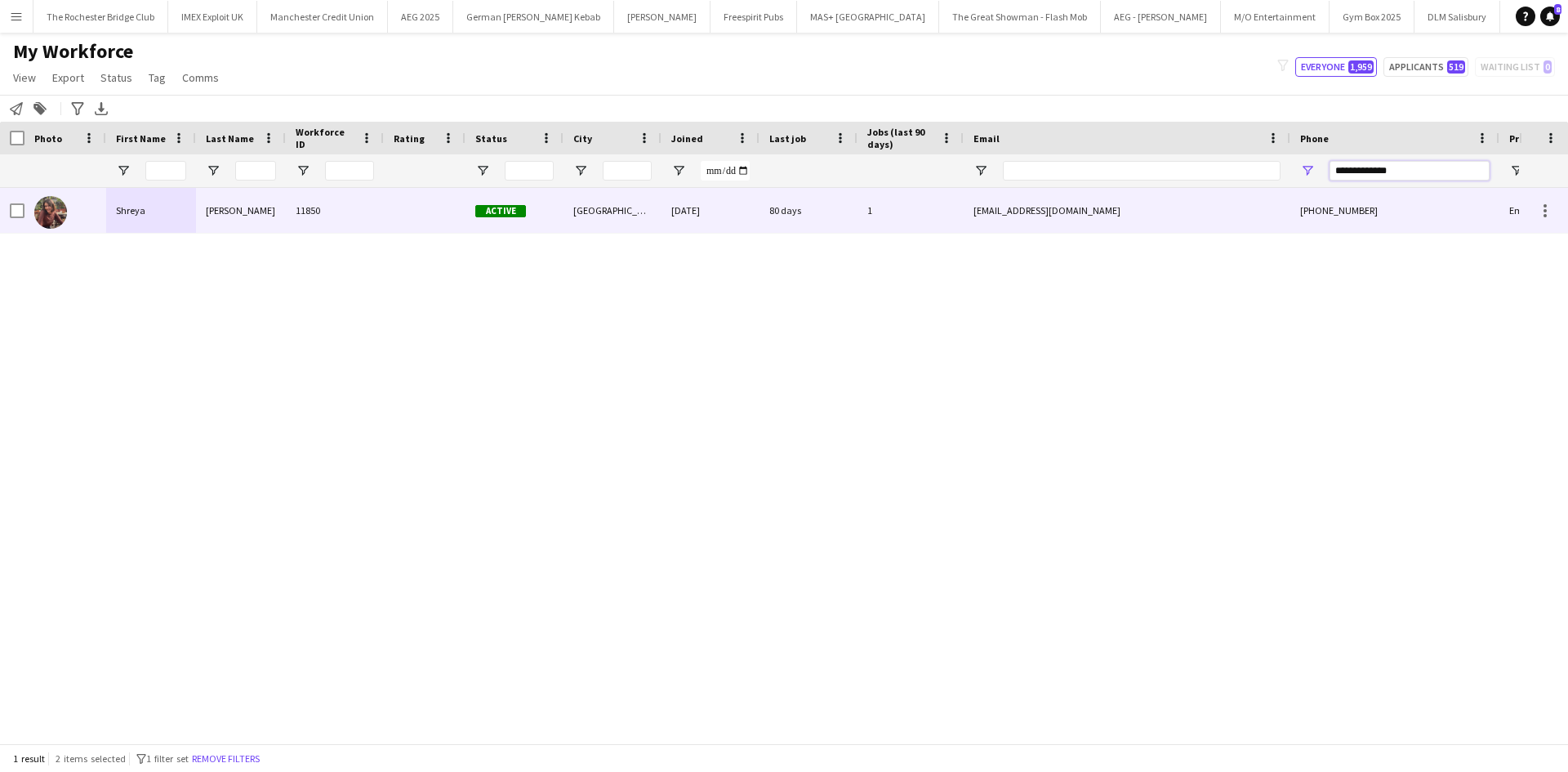
type input "**********"
click at [129, 217] on div "Shreya" at bounding box center [150, 210] width 90 height 45
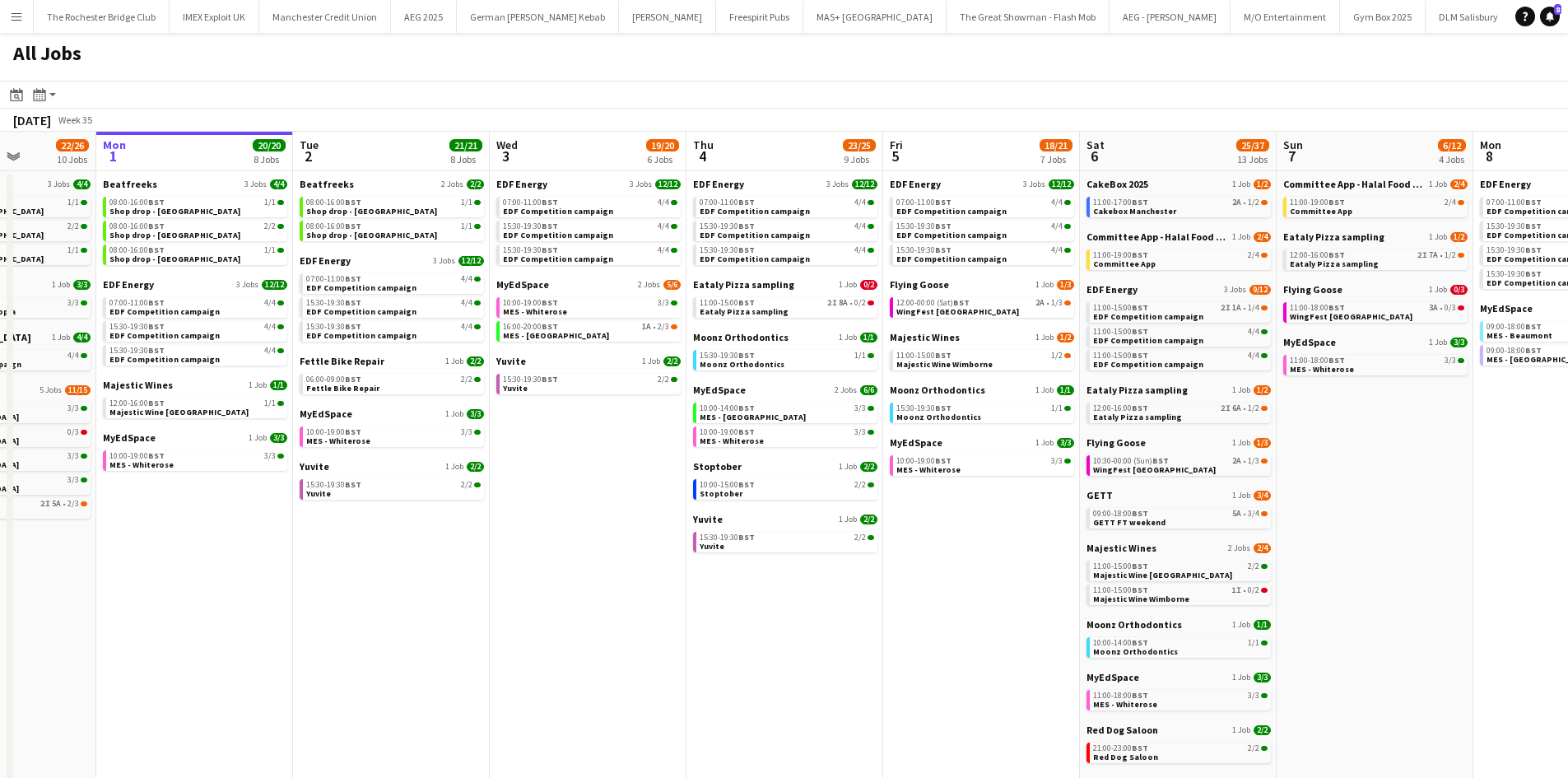
scroll to position [0, 503]
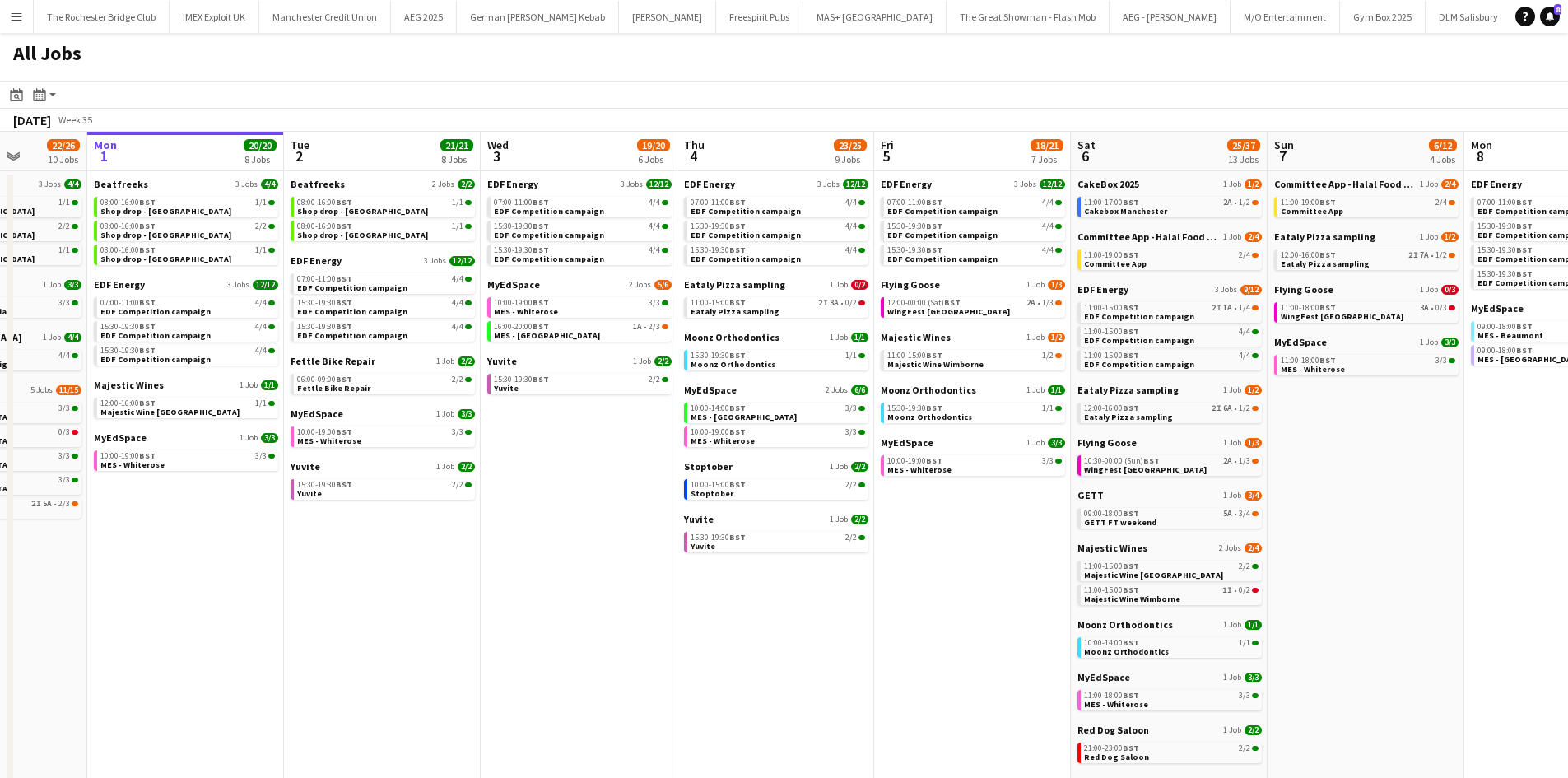
drag, startPoint x: 1142, startPoint y: 608, endPoint x: 1054, endPoint y: 611, distance: 88.1
click at [1054, 611] on app-calendar-viewport "Fri 29 20/21 9 Jobs Sat 30 42/44 28 Jobs Sun 31 22/26 10 Jobs Mon 1 20/20 8 Job…" at bounding box center [784, 698] width 1568 height 1132
click at [835, 308] on link "11:00-15:00 BST 2I 8A • 0/2 Eataly Pizza sampling" at bounding box center [777, 306] width 174 height 19
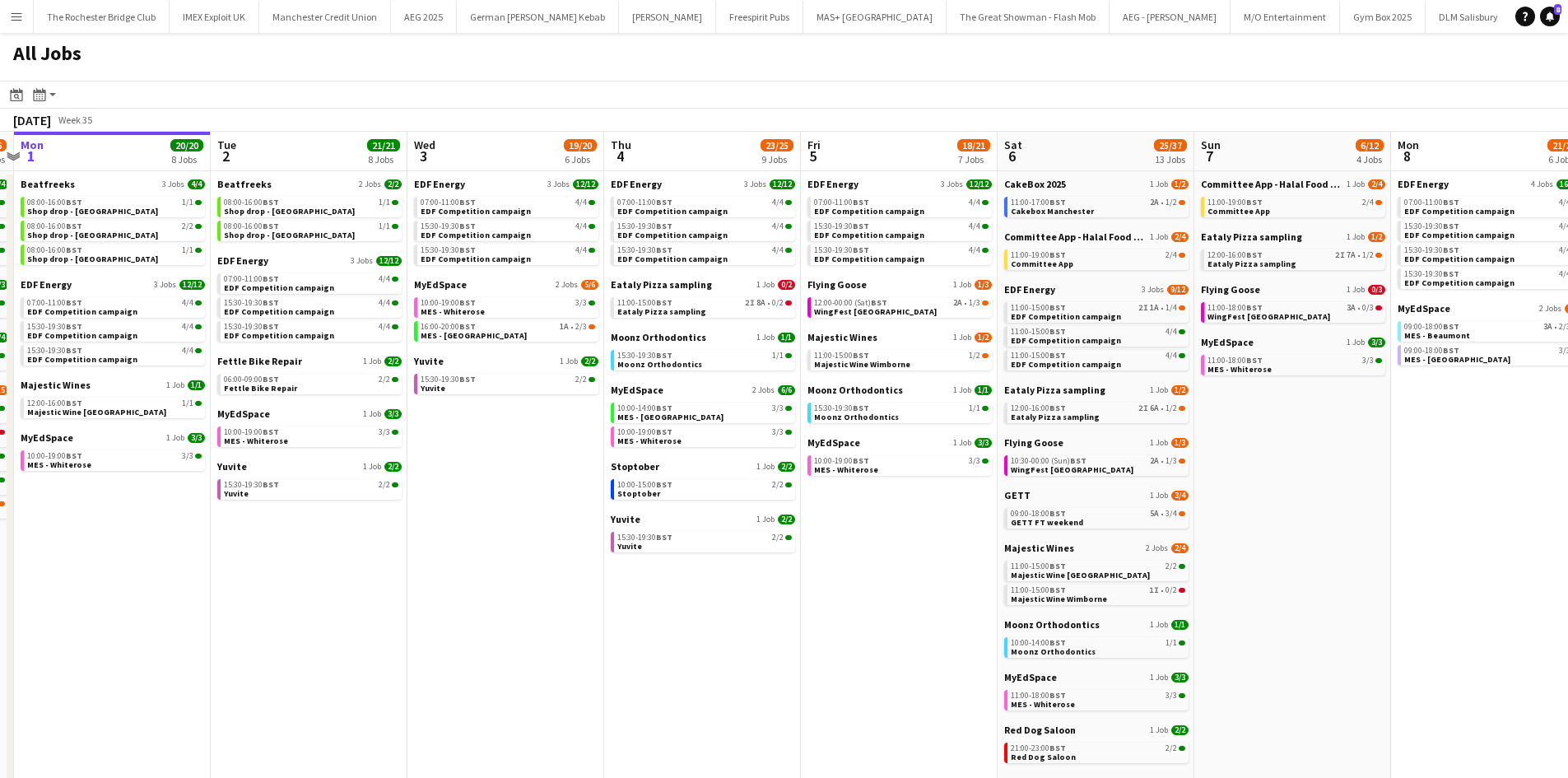
drag, startPoint x: 985, startPoint y: 580, endPoint x: 886, endPoint y: 575, distance: 99.1
click at [909, 577] on app-calendar-viewport "Fri 29 20/21 9 Jobs Sat 30 42/44 28 Jobs Sun 31 22/26 10 Jobs Mon 1 20/20 8 Job…" at bounding box center [784, 698] width 1568 height 1132
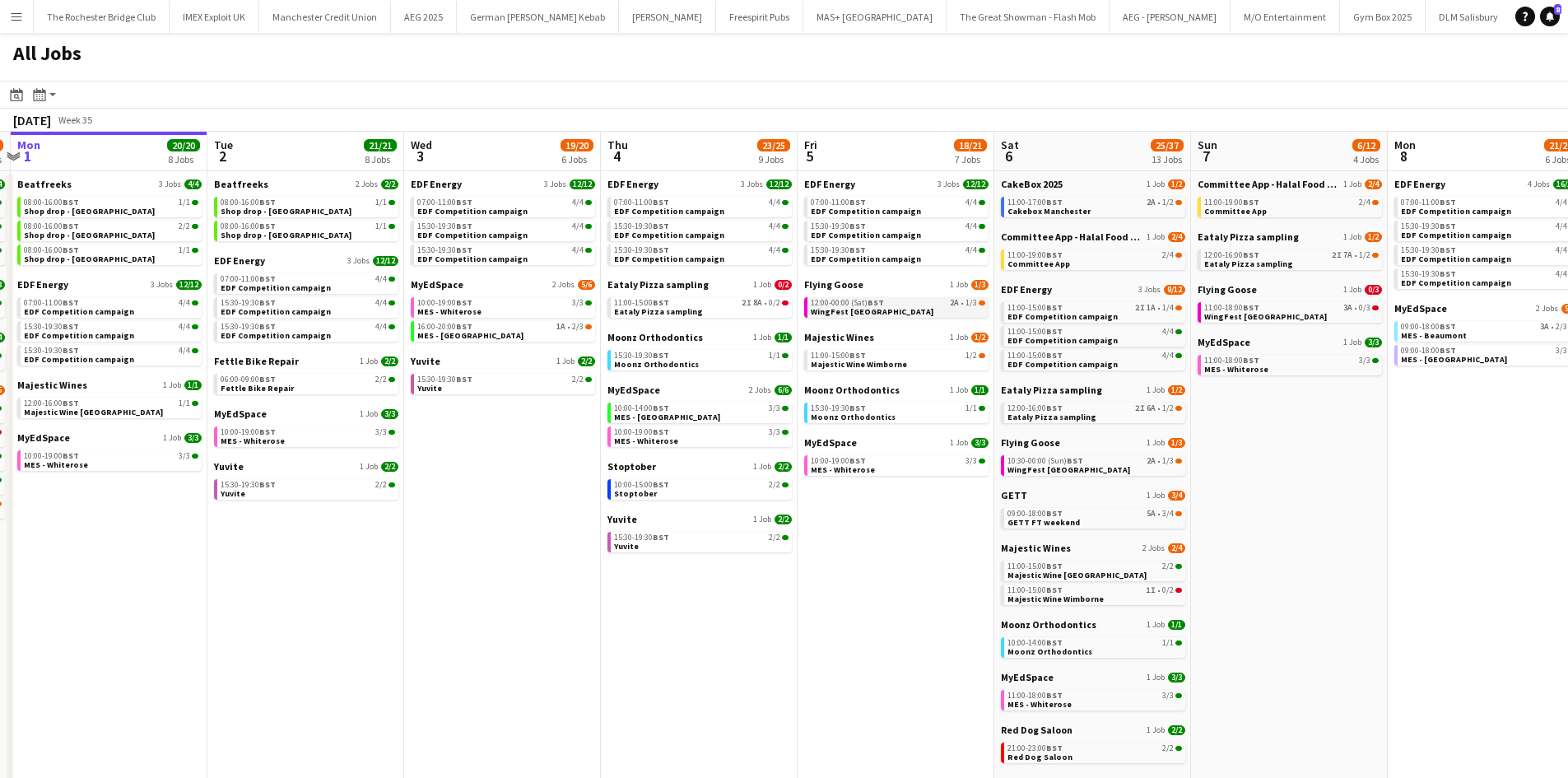
click at [941, 309] on link "12:00-00:00 (Sat) BST 2A • 1/3 WingFest Bristol" at bounding box center [898, 306] width 174 height 19
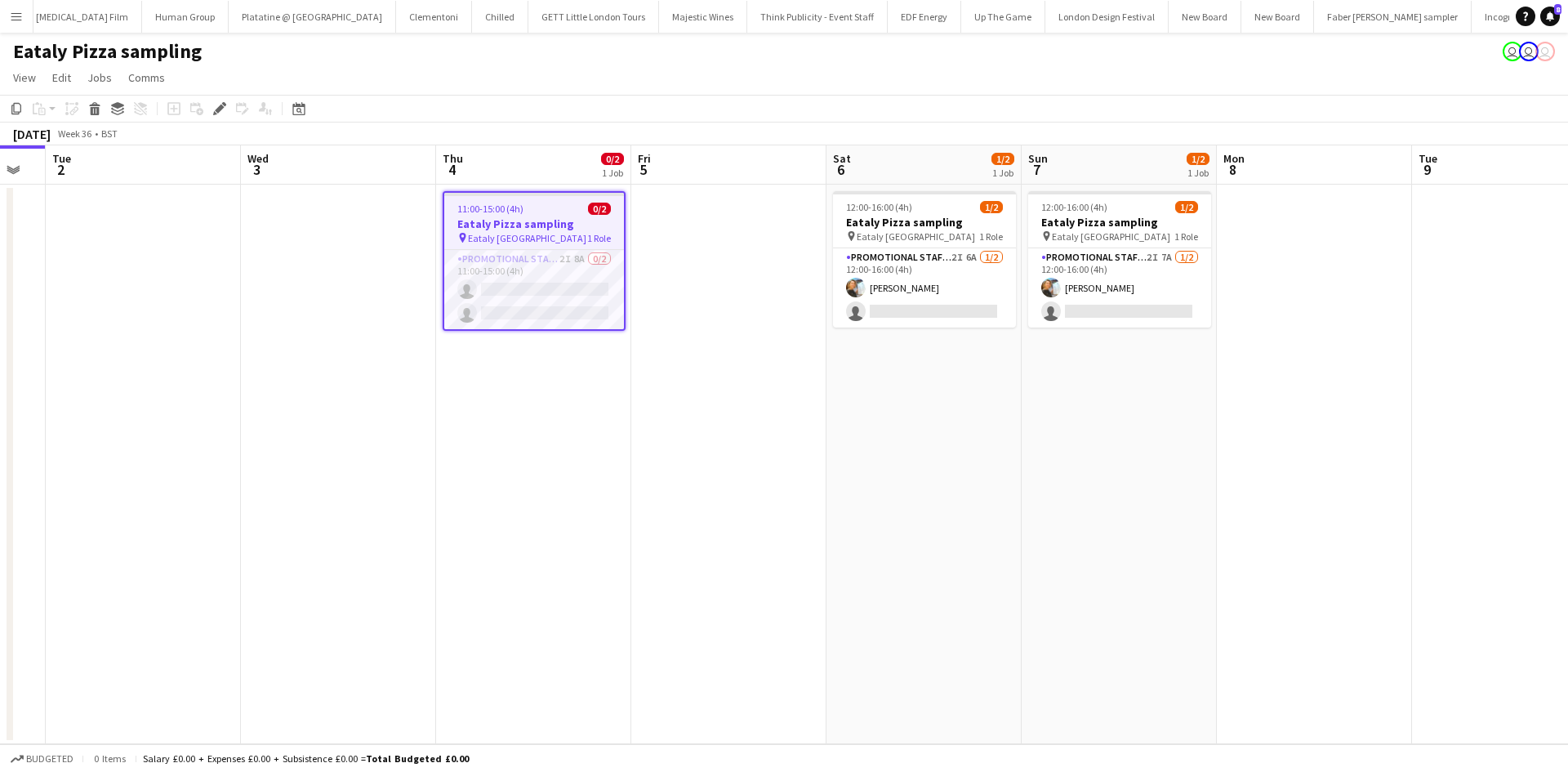
scroll to position [0, 767]
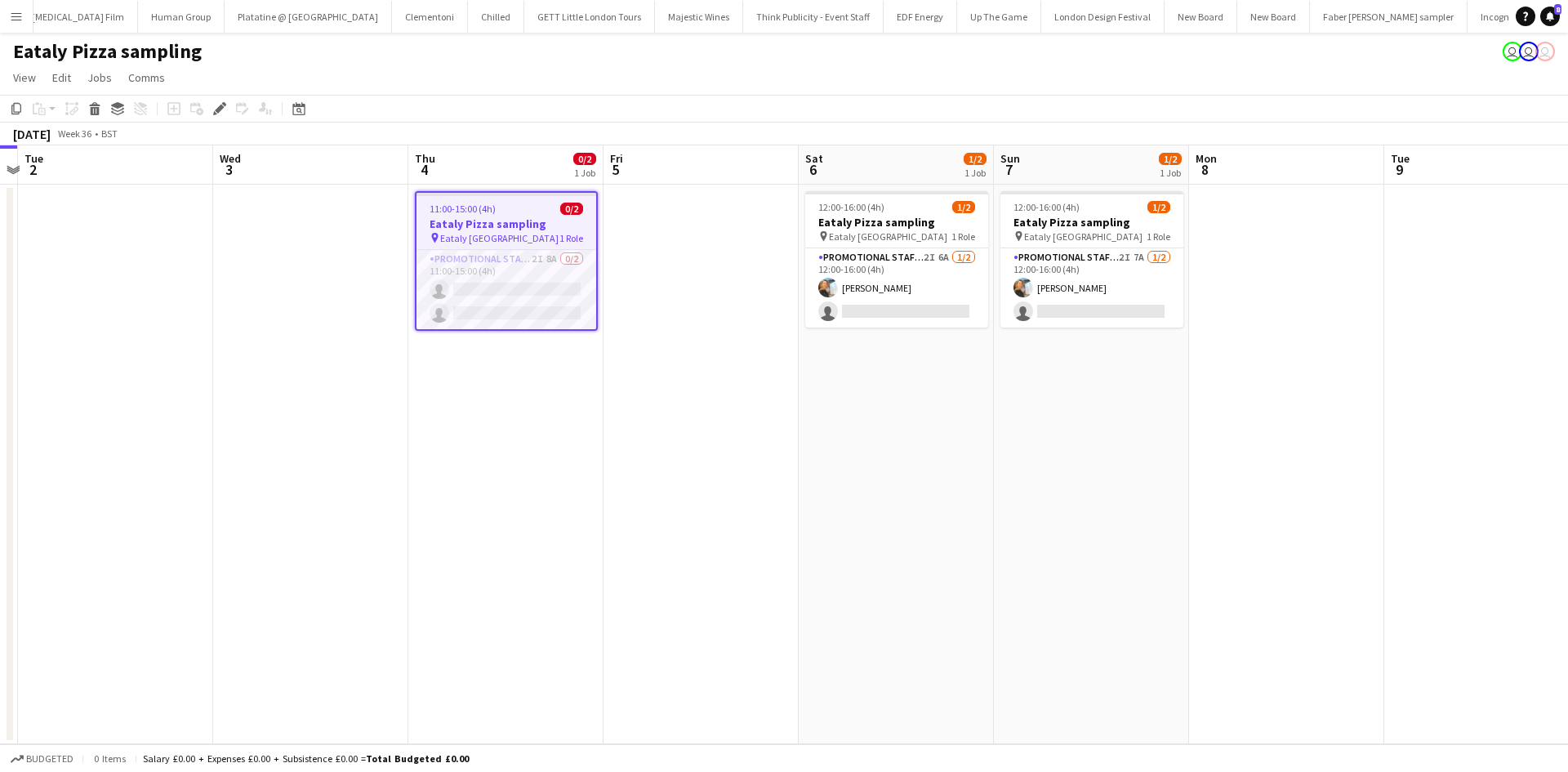
drag, startPoint x: 912, startPoint y: 445, endPoint x: 719, endPoint y: 464, distance: 193.9
click at [721, 462] on app-calendar-viewport "Fri 29 Sat 30 Sun 31 Mon 1 Tue 2 Wed 3 Thu 4 0/2 1 Job Fri 5 Sat 6 1/2 1 Job Su…" at bounding box center [784, 444] width 1568 height 599
drag, startPoint x: 553, startPoint y: 268, endPoint x: 567, endPoint y: 279, distance: 17.8
click at [554, 270] on app-card-role "Promotional Staffing (Sampling Staff) 2I 8A 0/2 11:00-15:00 (4h) single-neutral…" at bounding box center [502, 289] width 179 height 79
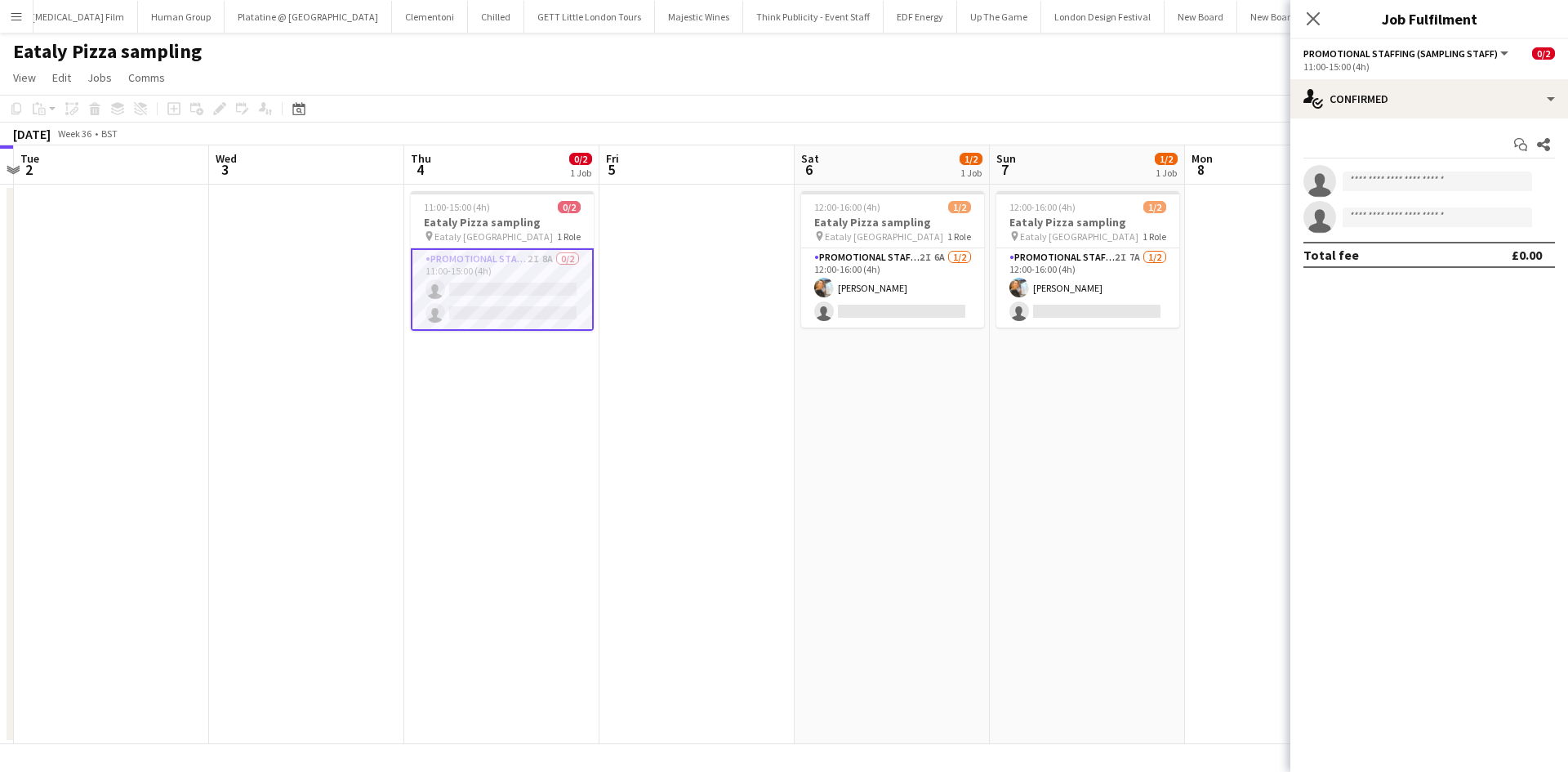
scroll to position [0, 766]
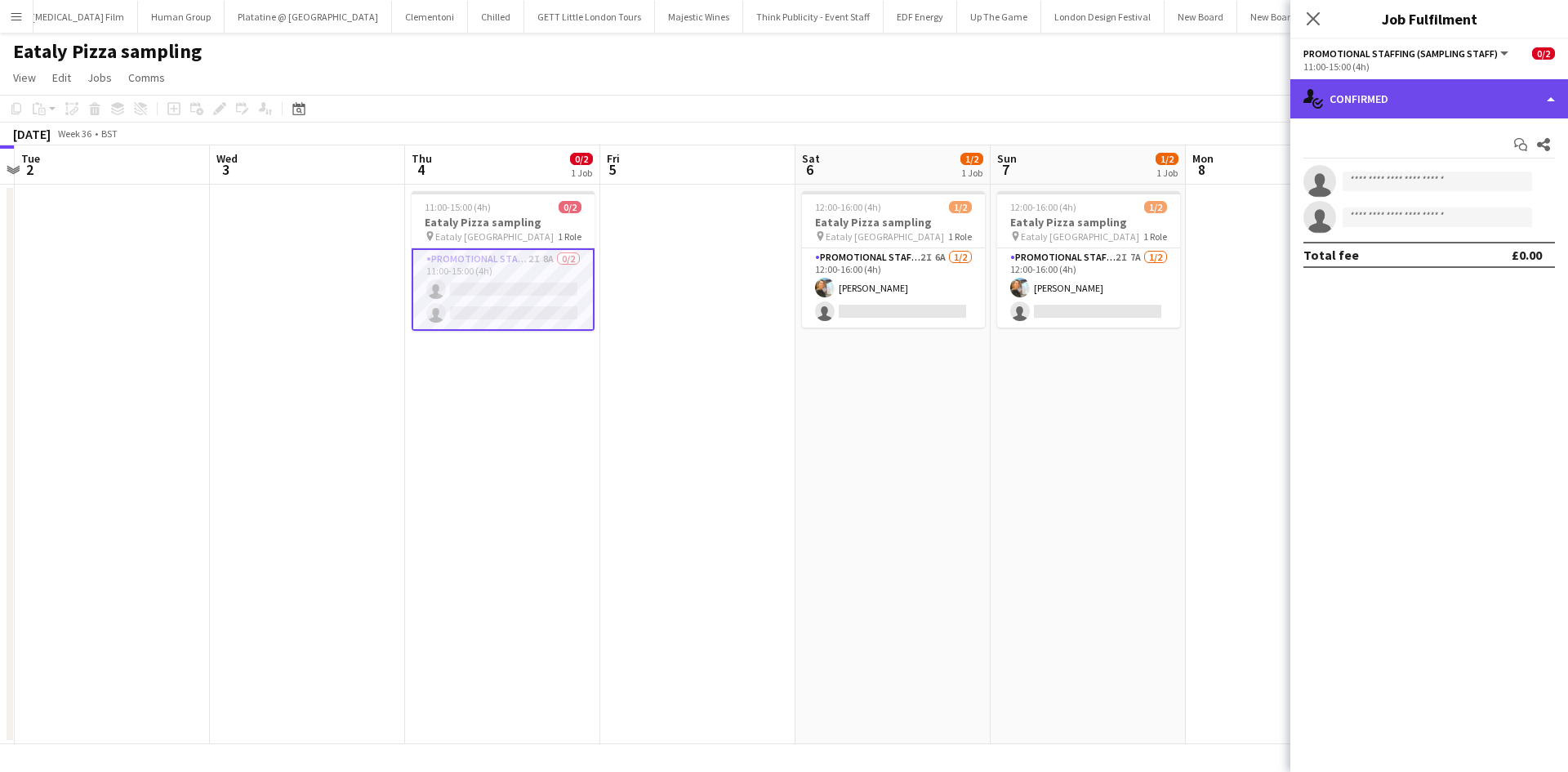
click at [1429, 81] on div "single-neutral-actions-check-2 Confirmed" at bounding box center [1429, 98] width 278 height 39
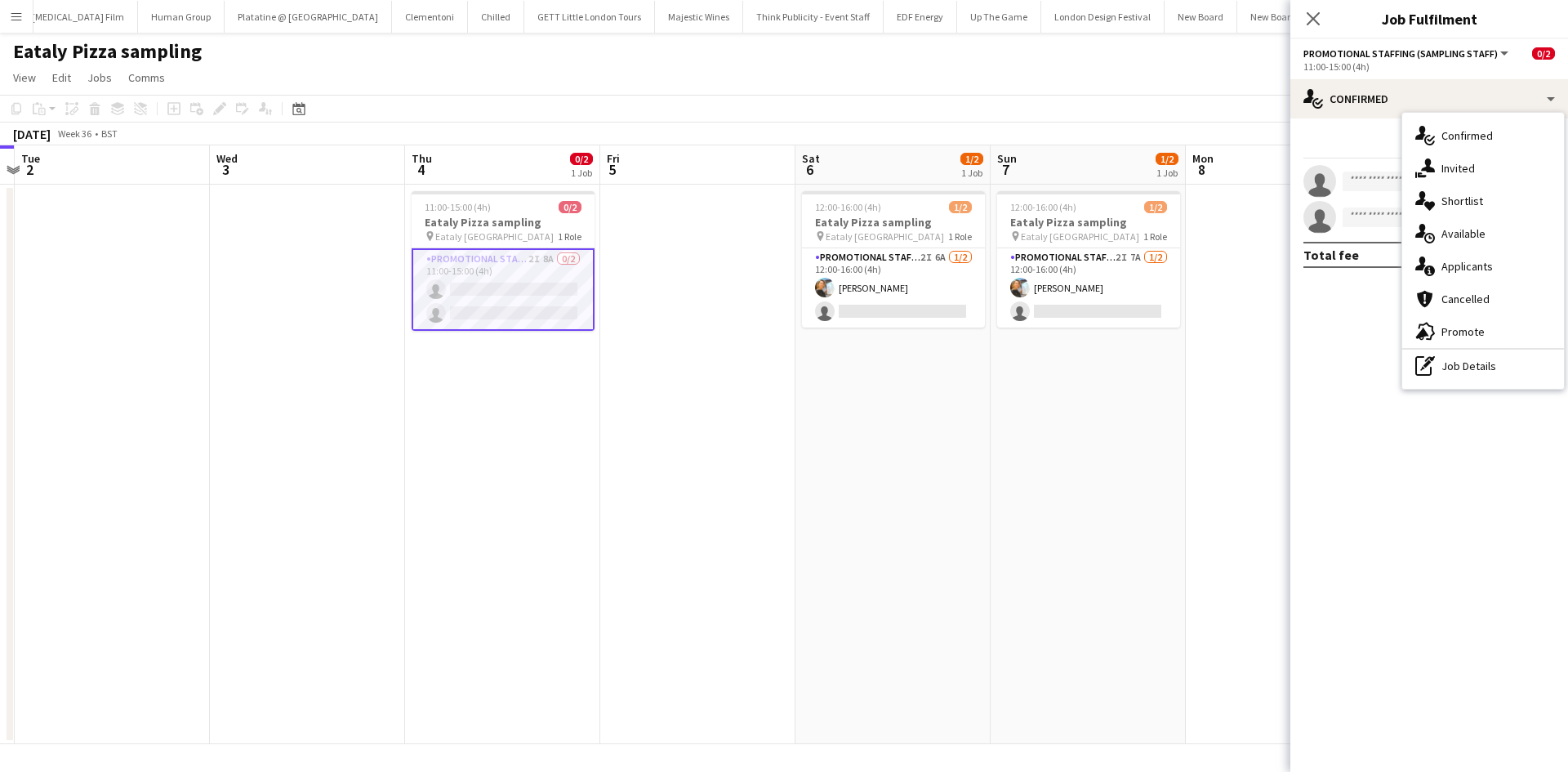
click at [1466, 270] on div "single-neutral-actions-information Applicants" at bounding box center [1483, 266] width 162 height 33
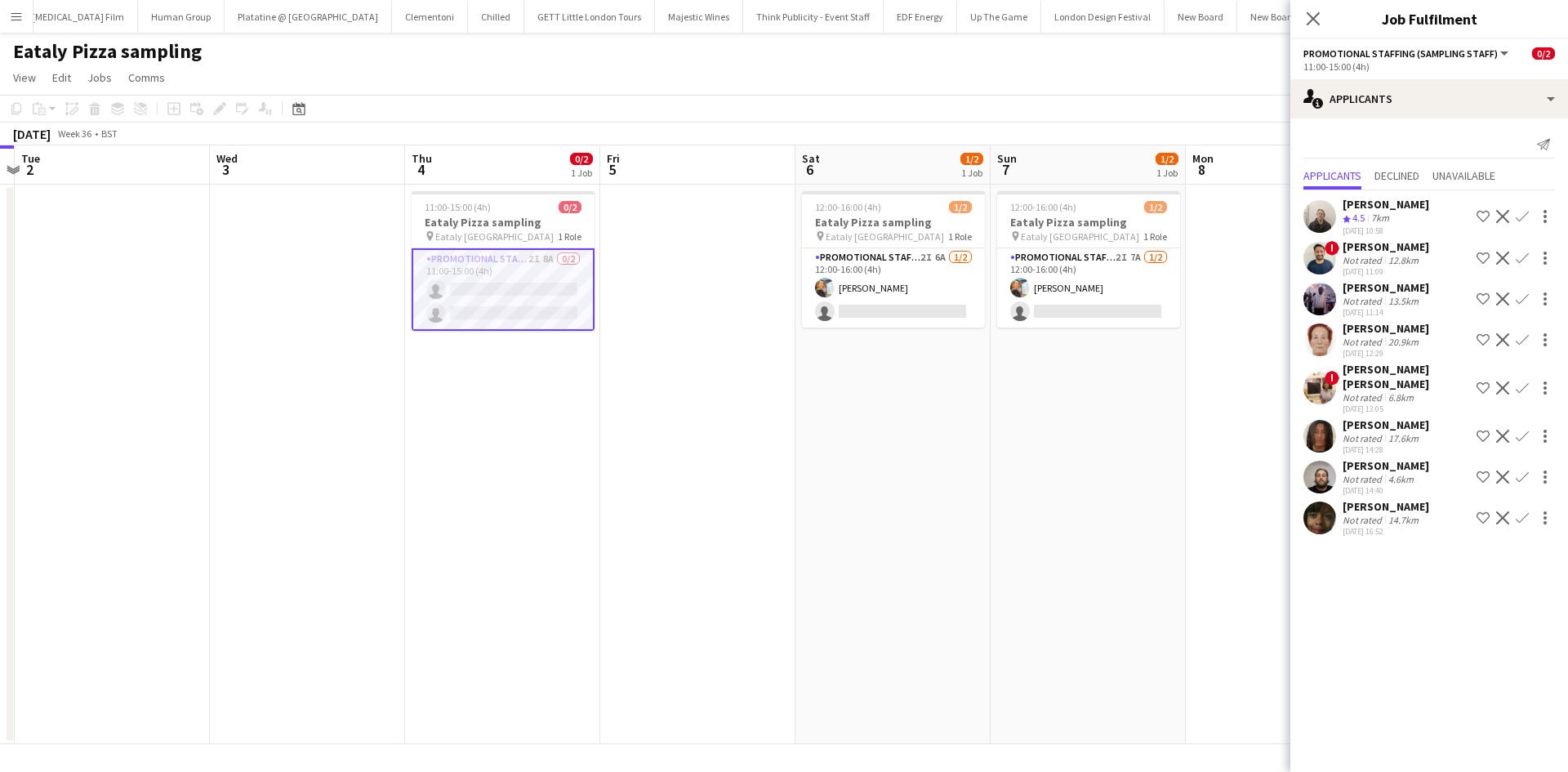
click at [1378, 499] on div "Cashelle Souris" at bounding box center [1386, 507] width 87 height 14
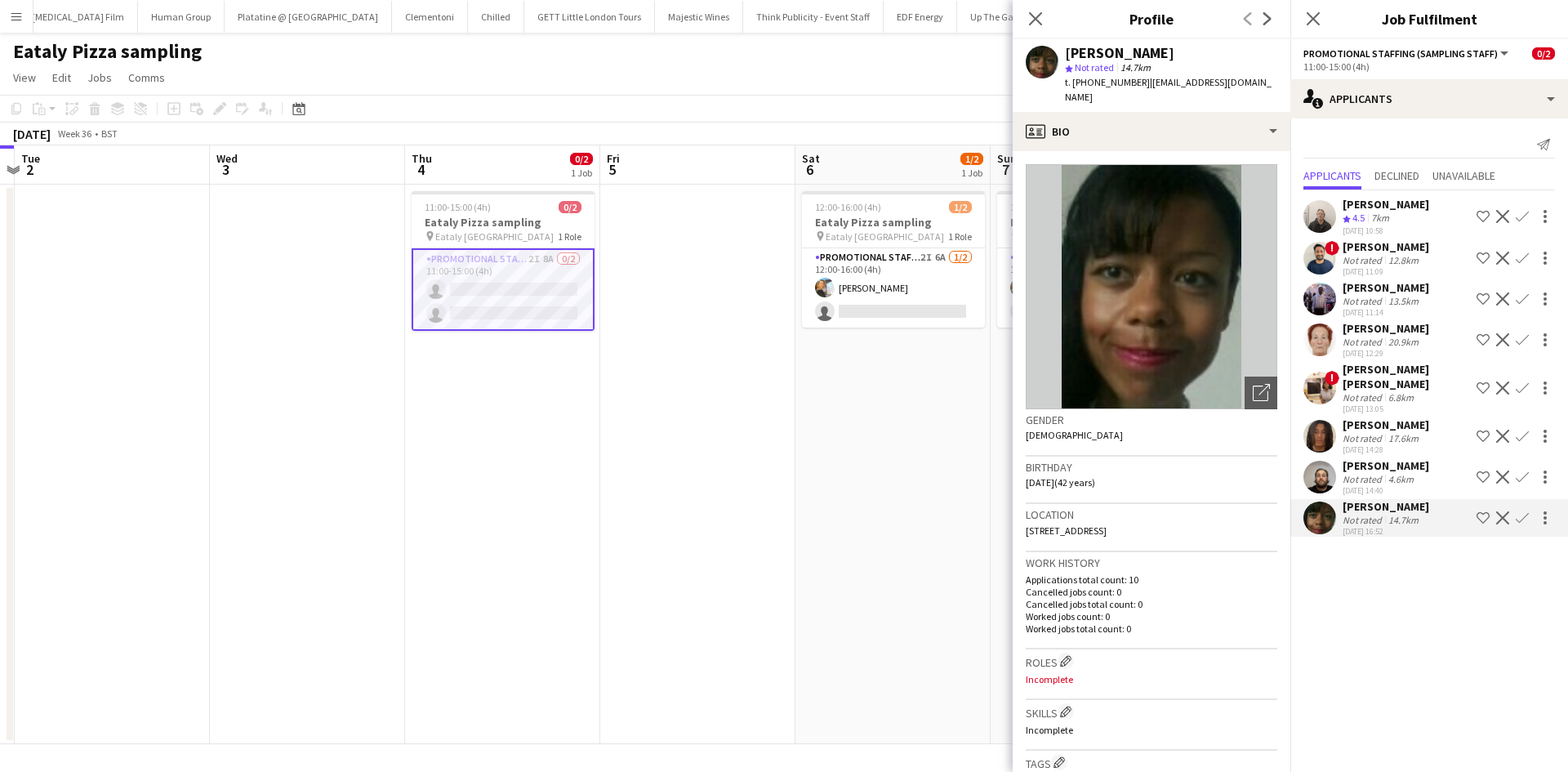
click at [1359, 374] on div "Annie Dan" at bounding box center [1406, 376] width 128 height 29
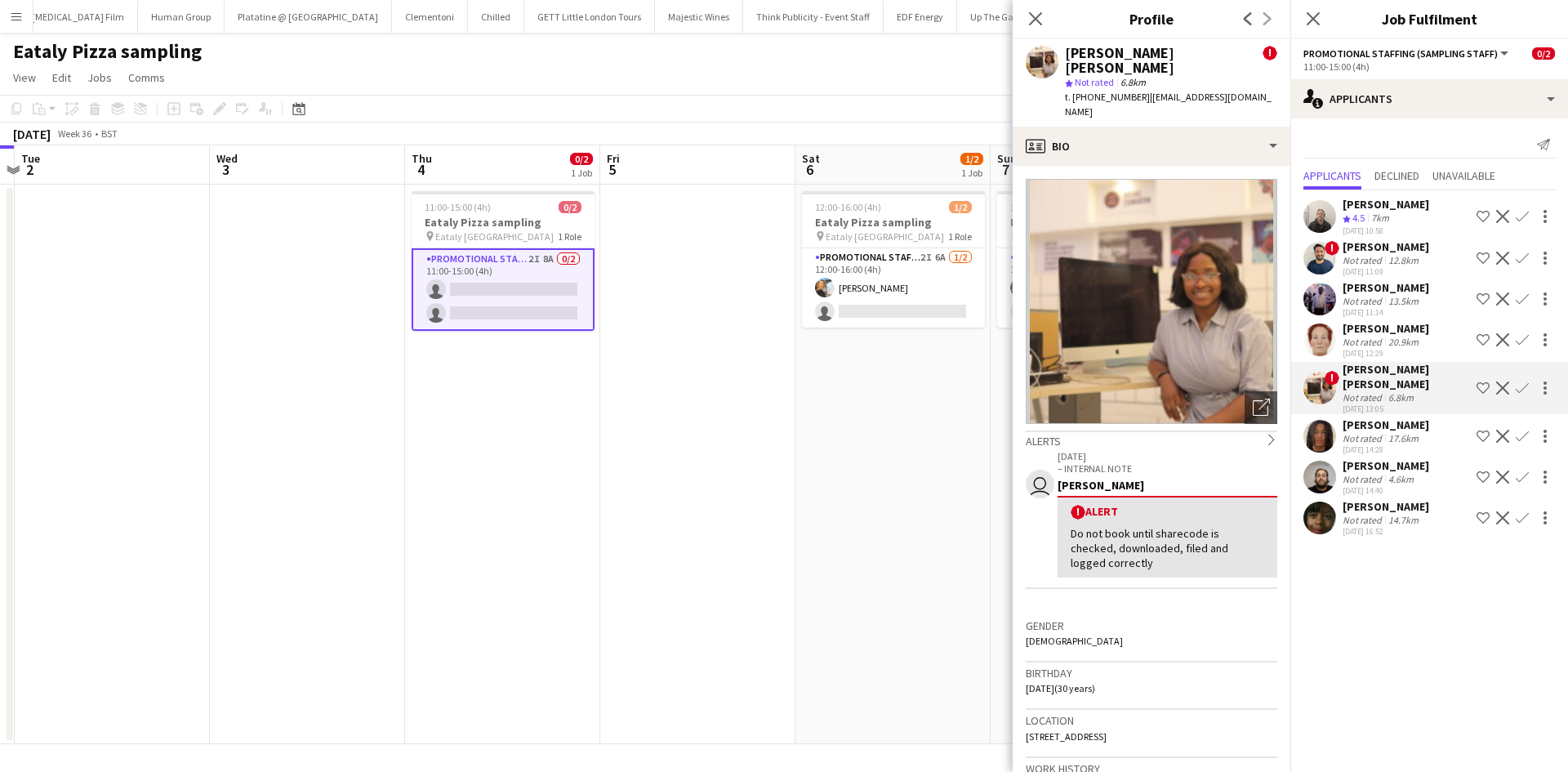
click at [813, 430] on app-date-cell "12:00-16:00 (4h) 1/2 Eataly Pizza sampling pin Eataly Liverpool Street 1 Role P…" at bounding box center [892, 465] width 195 height 560
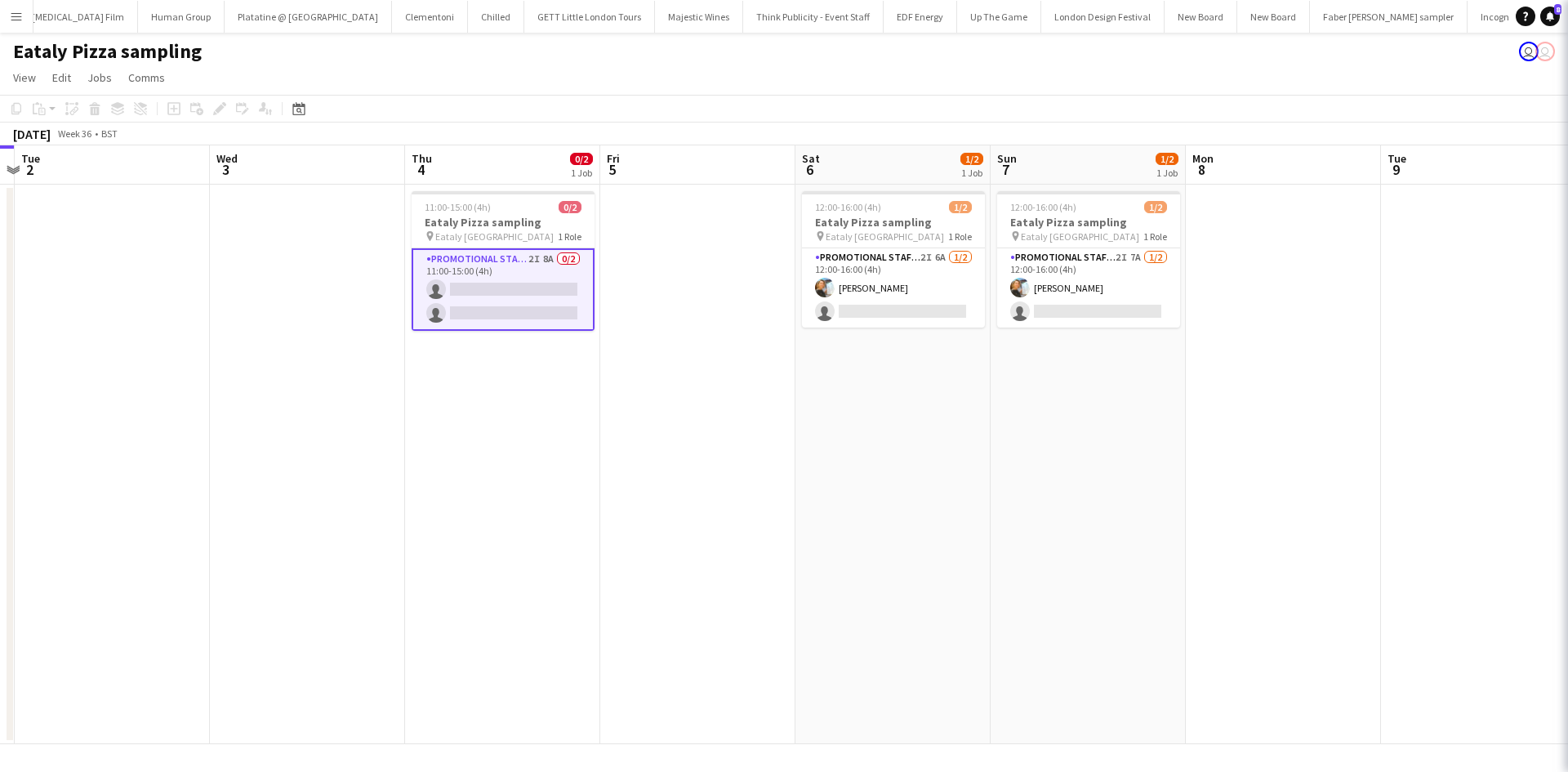
scroll to position [0, 768]
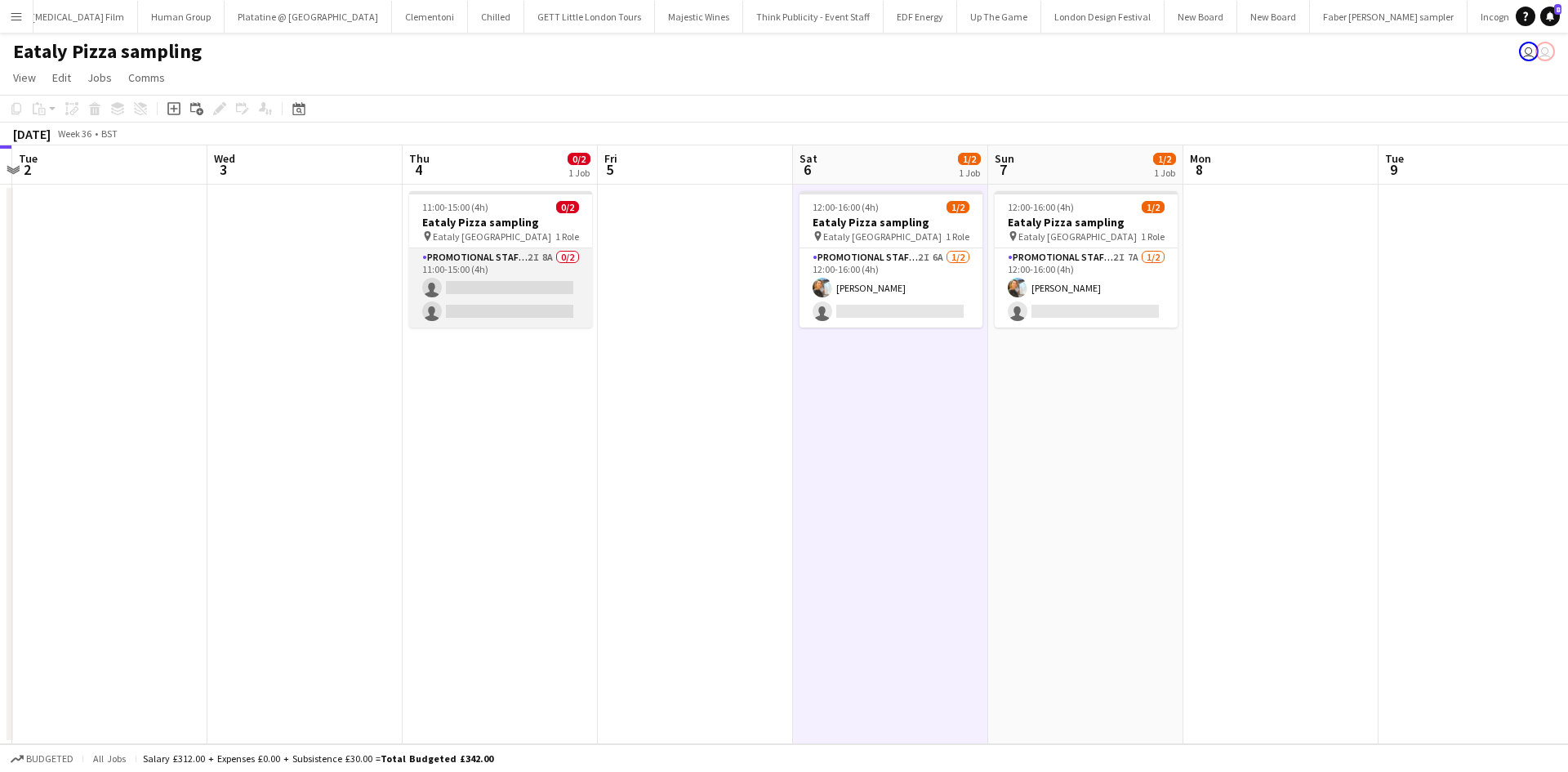
click at [529, 255] on app-card-role "Promotional Staffing (Sampling Staff) 2I 8A 0/2 11:00-15:00 (4h) single-neutral…" at bounding box center [501, 287] width 183 height 79
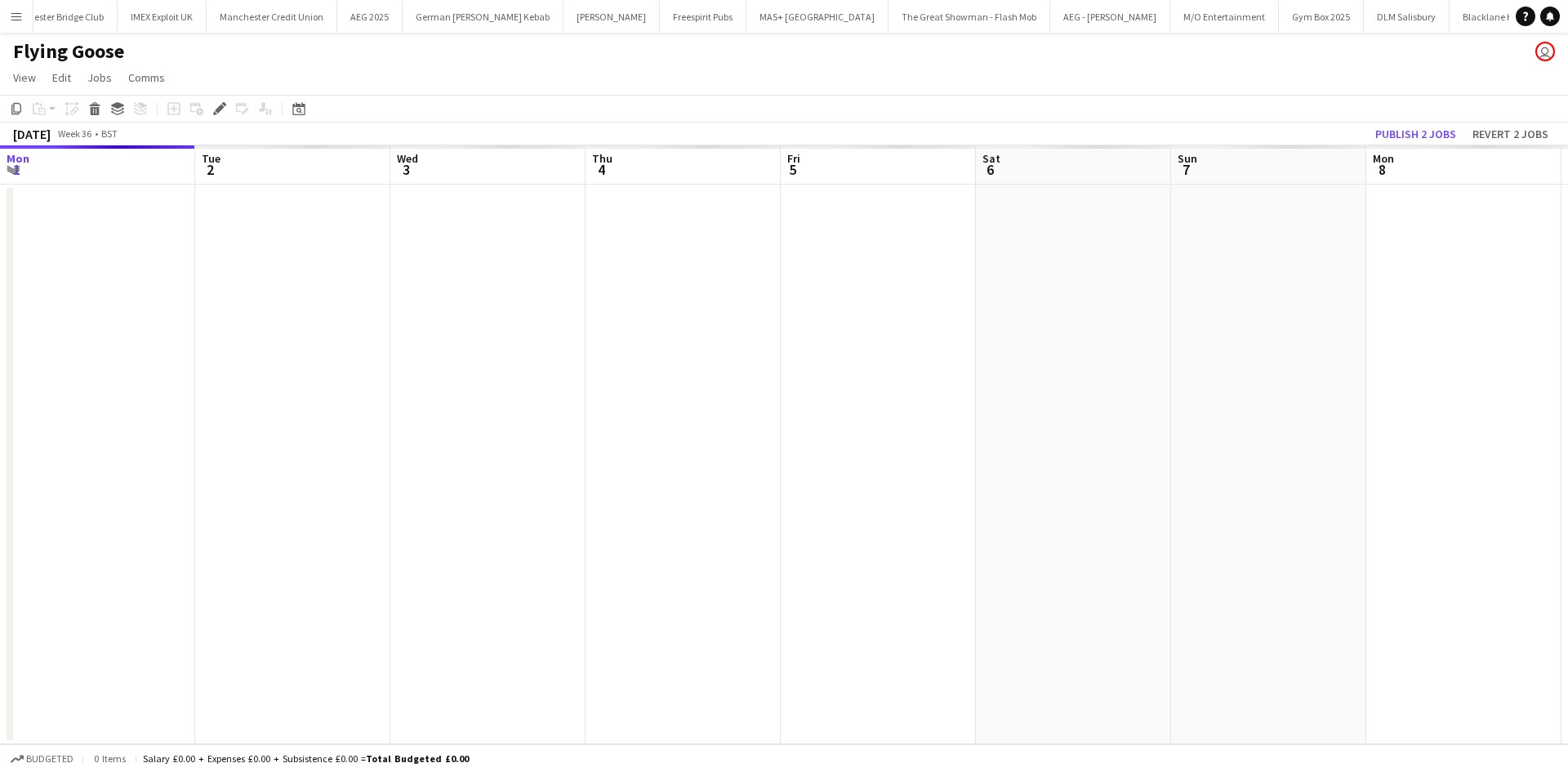
scroll to position [0, 562]
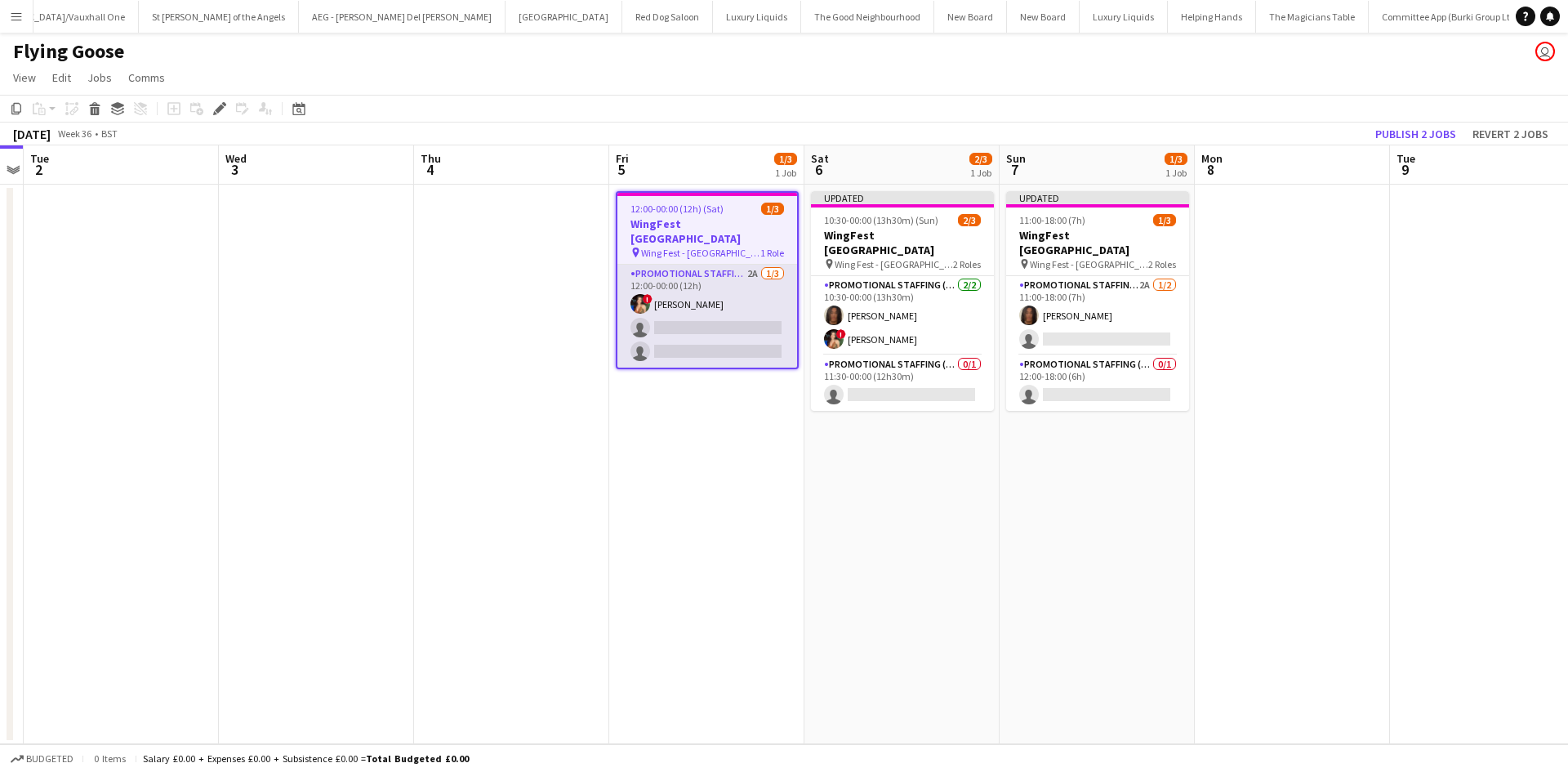
click at [748, 265] on app-card-role "Promotional Staffing (Brand Ambassadors) 2A 1/3 12:00-00:00 (12h) ! Catalina To…" at bounding box center [707, 316] width 179 height 103
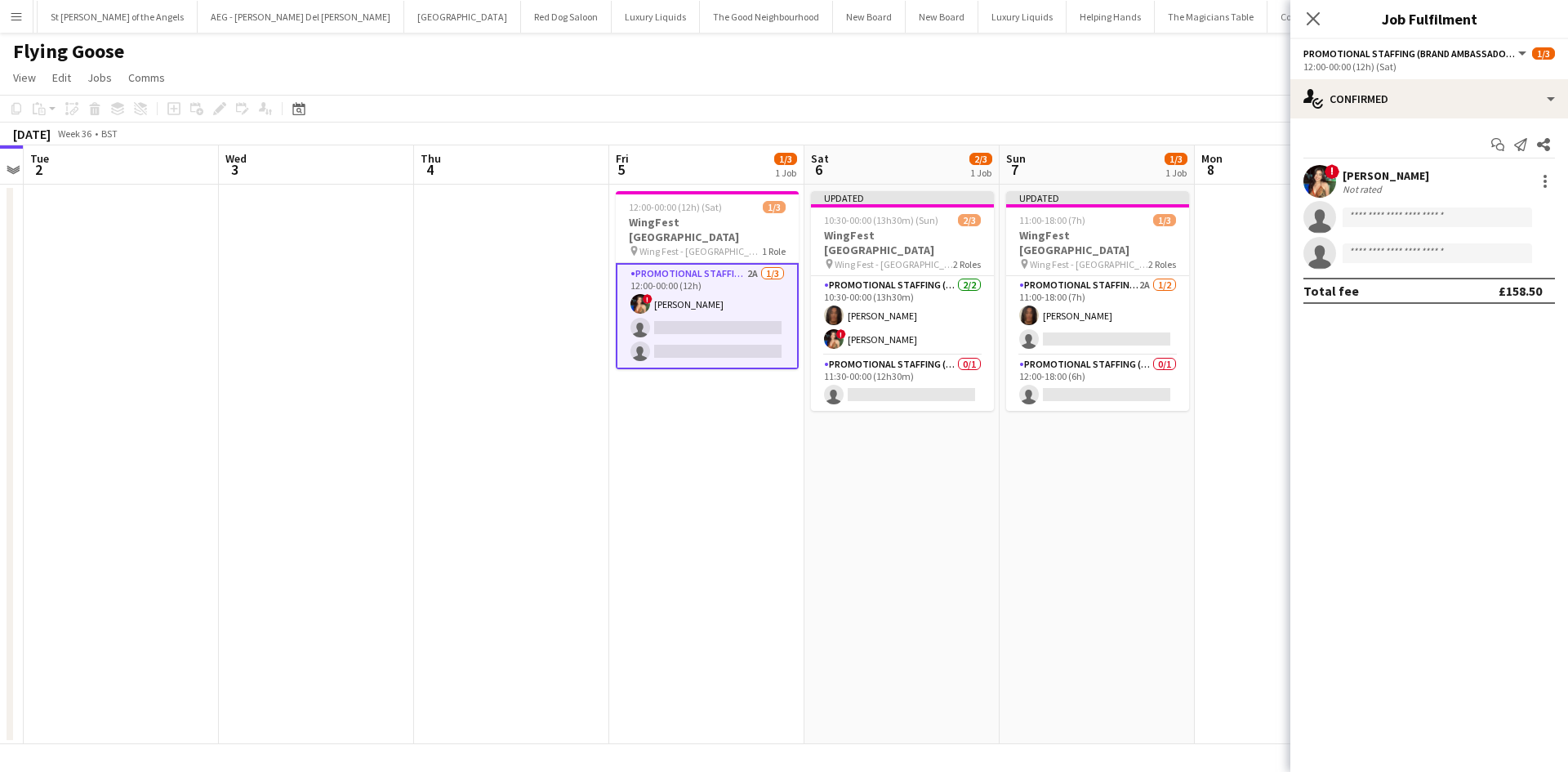
scroll to position [0, 5946]
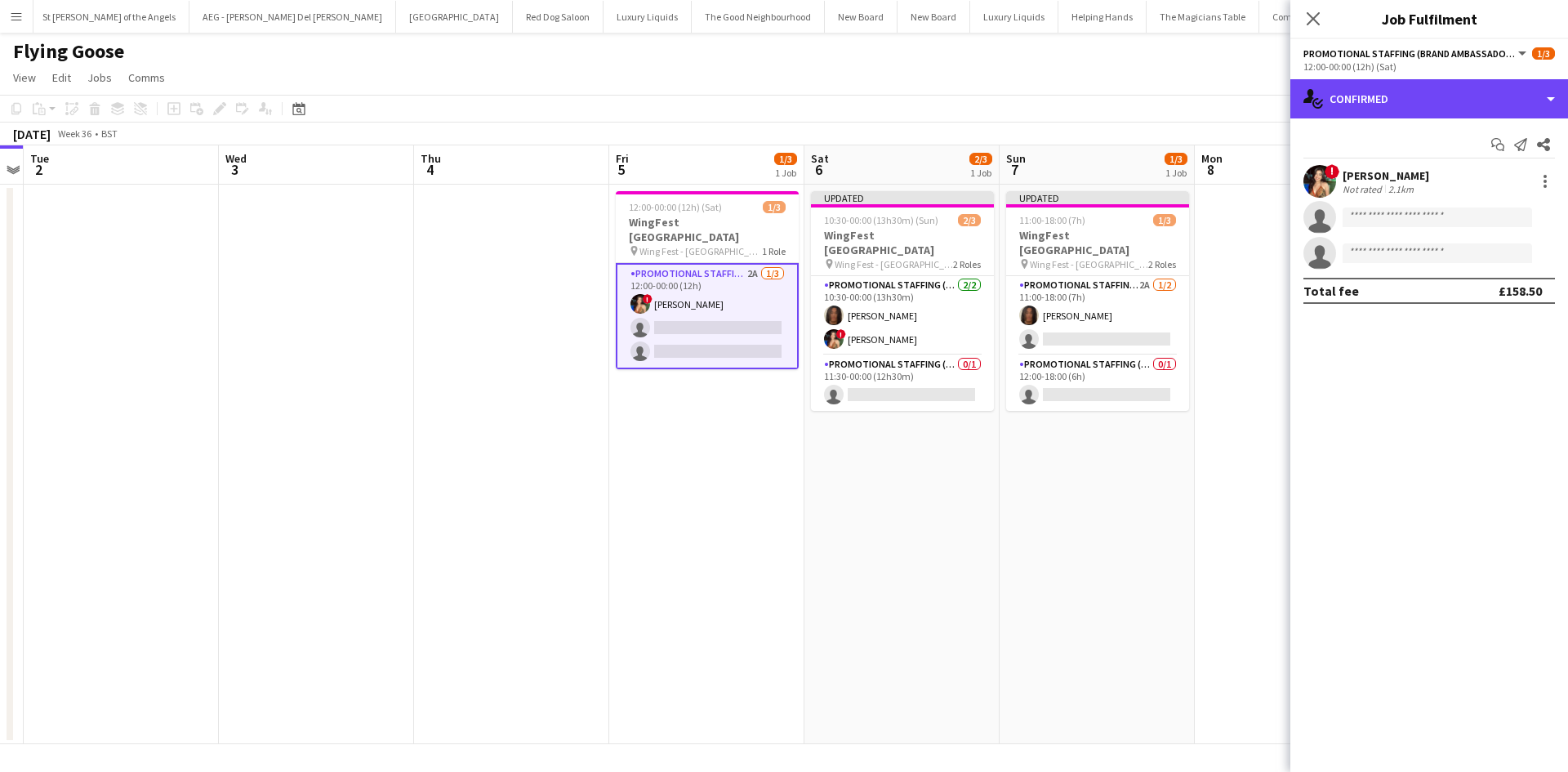
drag, startPoint x: 1478, startPoint y: 98, endPoint x: 1487, endPoint y: 117, distance: 21.0
click at [1478, 99] on div "single-neutral-actions-check-2 Confirmed" at bounding box center [1429, 98] width 278 height 39
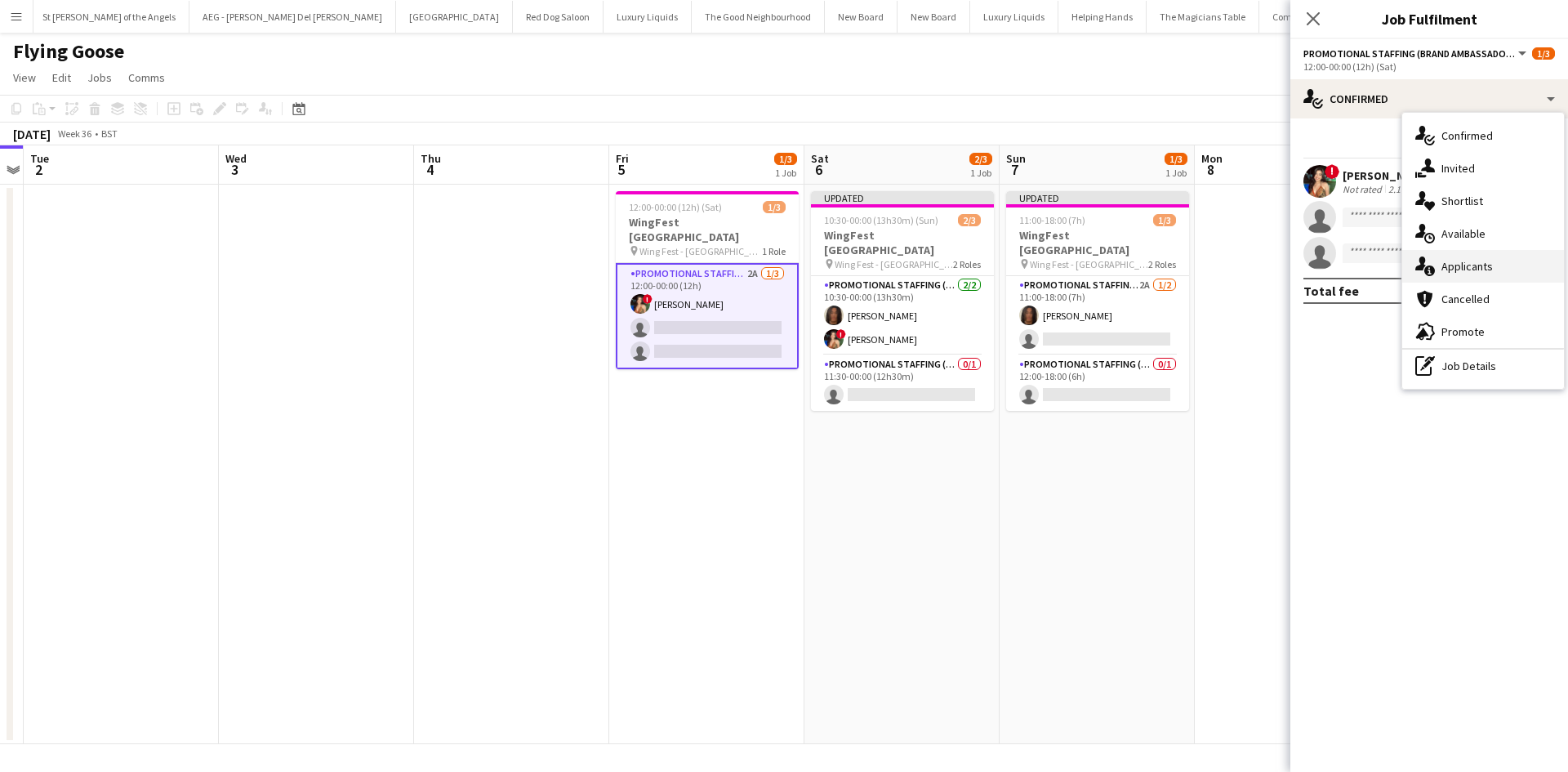
click at [1514, 251] on div "single-neutral-actions-information Applicants" at bounding box center [1483, 266] width 162 height 33
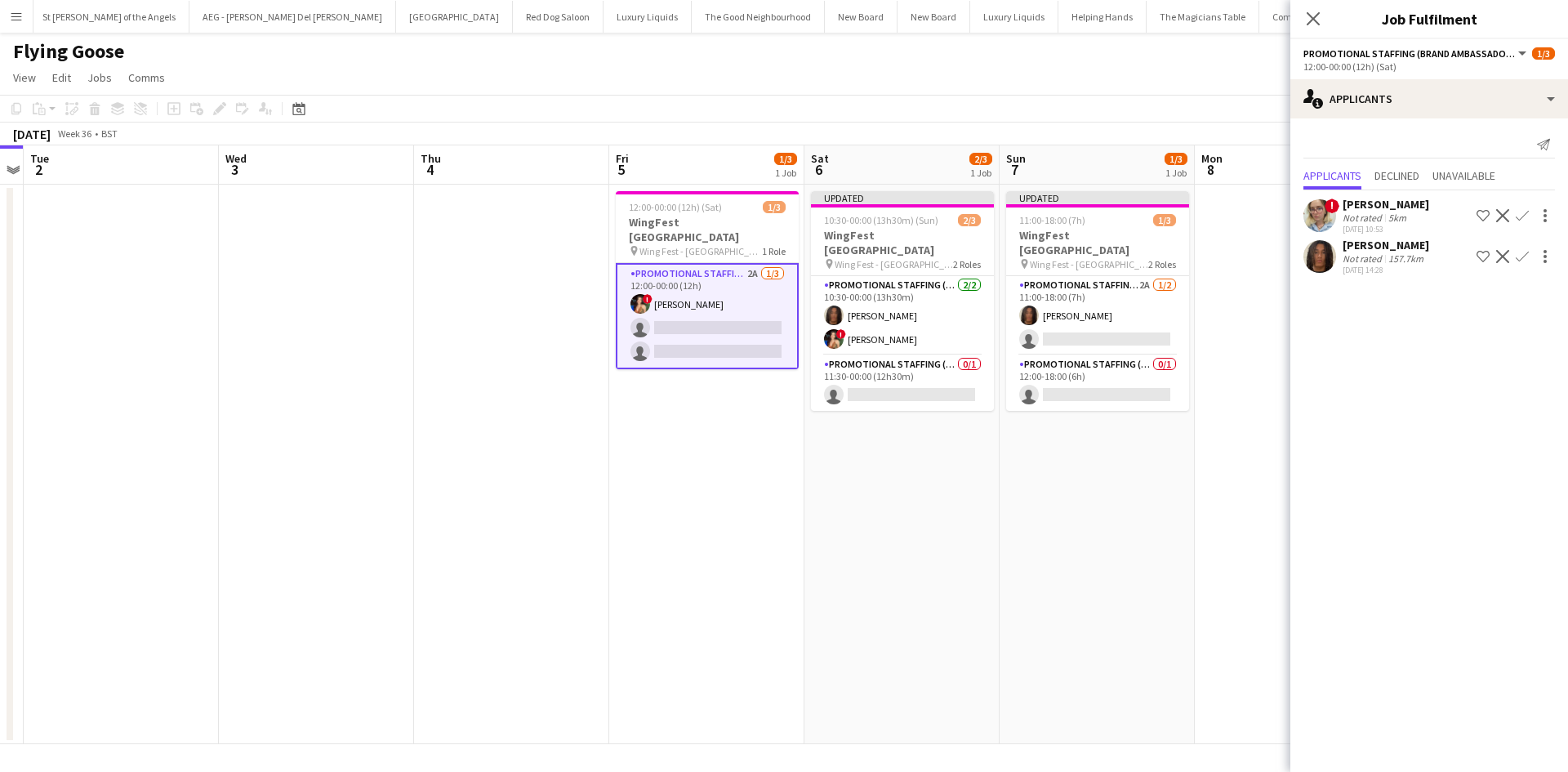
click at [1387, 204] on div "Zoia Dolgova" at bounding box center [1386, 204] width 87 height 14
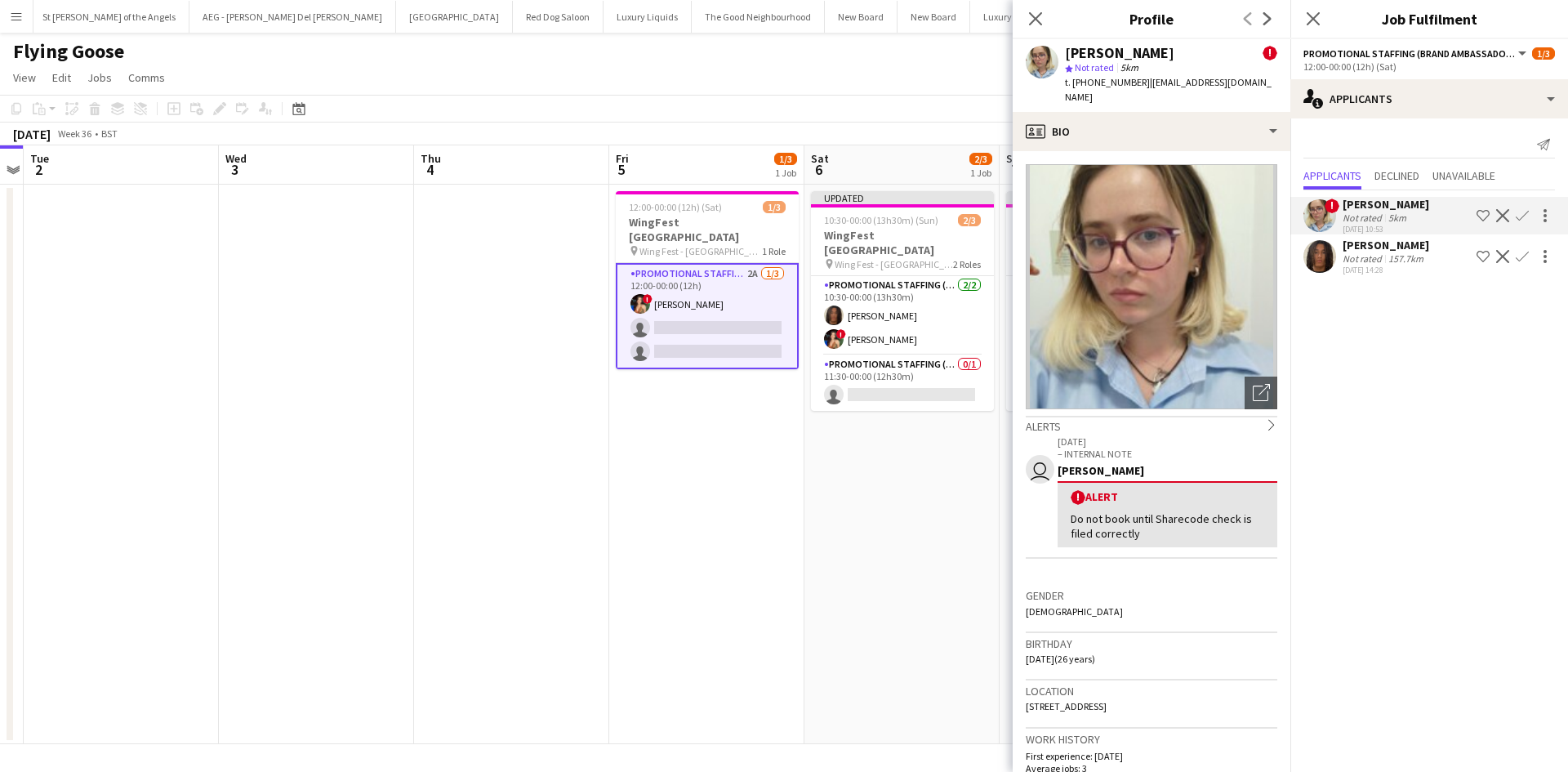
click at [888, 529] on app-date-cell "Updated 10:30-00:00 (13h30m) (Sun) 2/3 WingFest Bristol pin Wing Fest - Bristol…" at bounding box center [901, 465] width 195 height 560
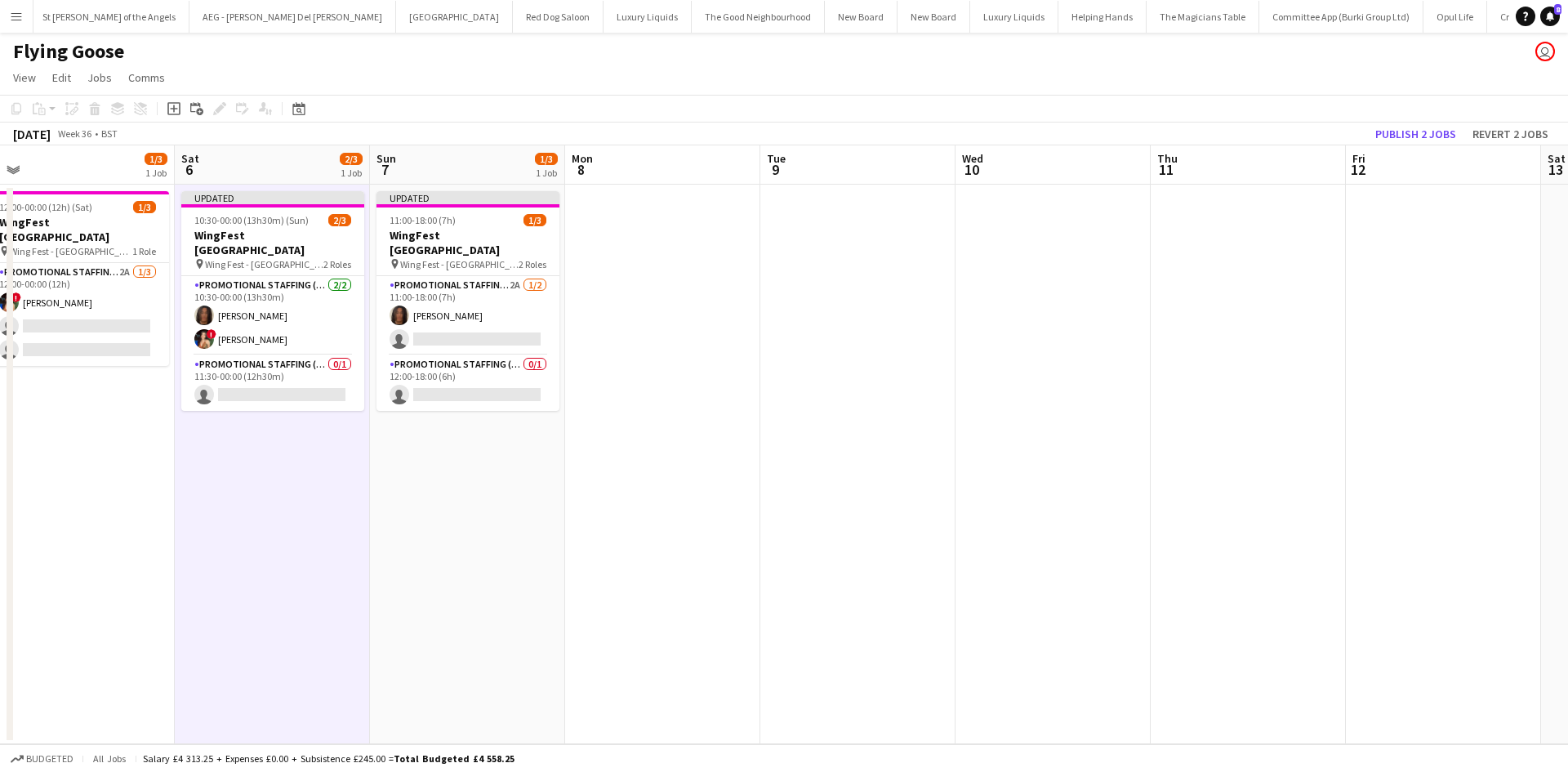
scroll to position [0, 519]
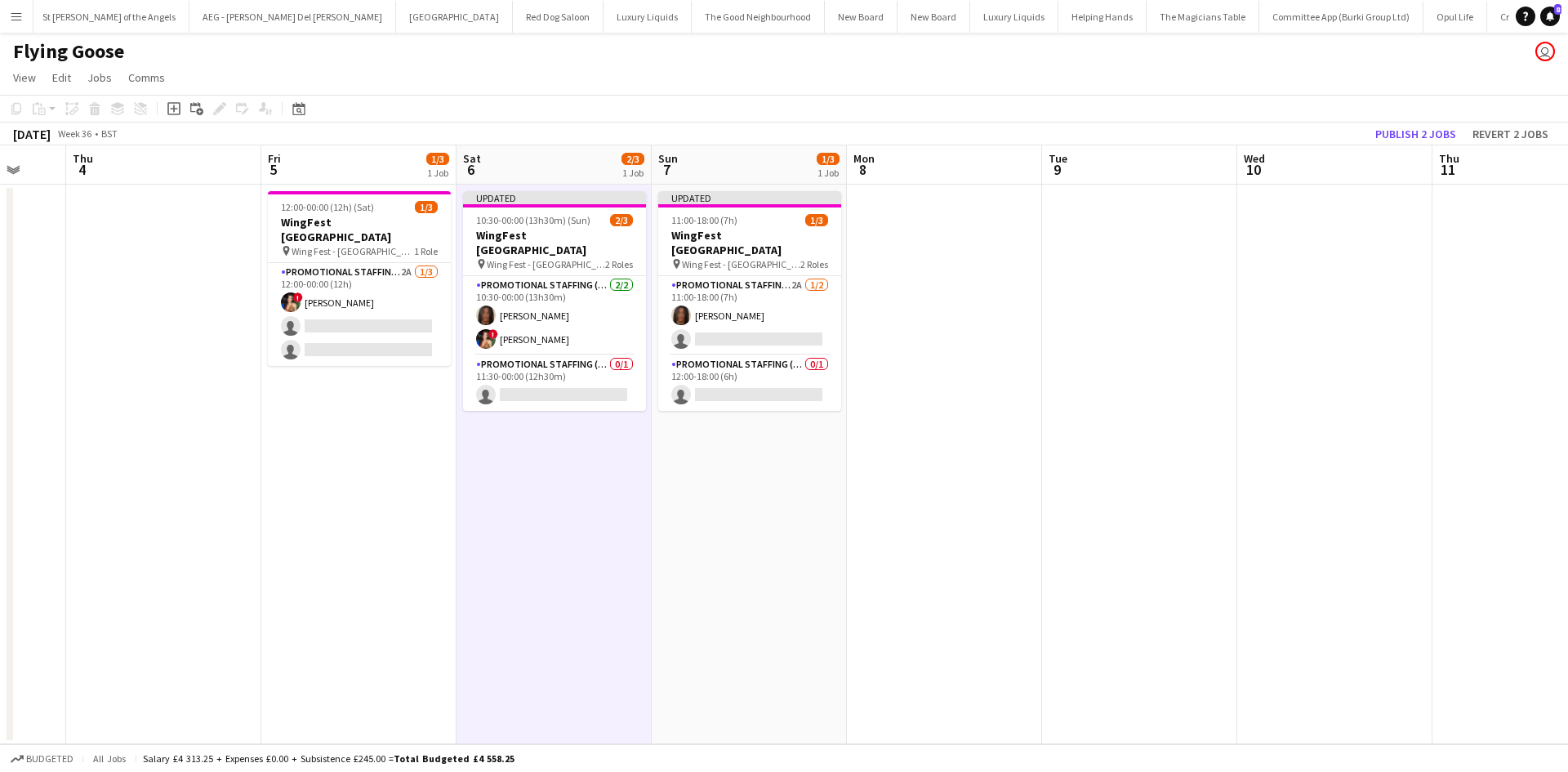
drag, startPoint x: 887, startPoint y: 507, endPoint x: 869, endPoint y: 504, distance: 18.2
click at [869, 504] on app-calendar-viewport "Mon 1 Tue 2 Wed 3 Thu 4 Fri 5 1/3 1 Job Sat 6 2/3 1 Job Sun 7 1/3 1 Job Mon 8 T…" at bounding box center [784, 444] width 1568 height 599
click at [801, 276] on app-card-role "Promotional Staffing (Brand Ambassadors) 2A 1/2 11:00-18:00 (7h) Jazz Harper si…" at bounding box center [750, 315] width 183 height 79
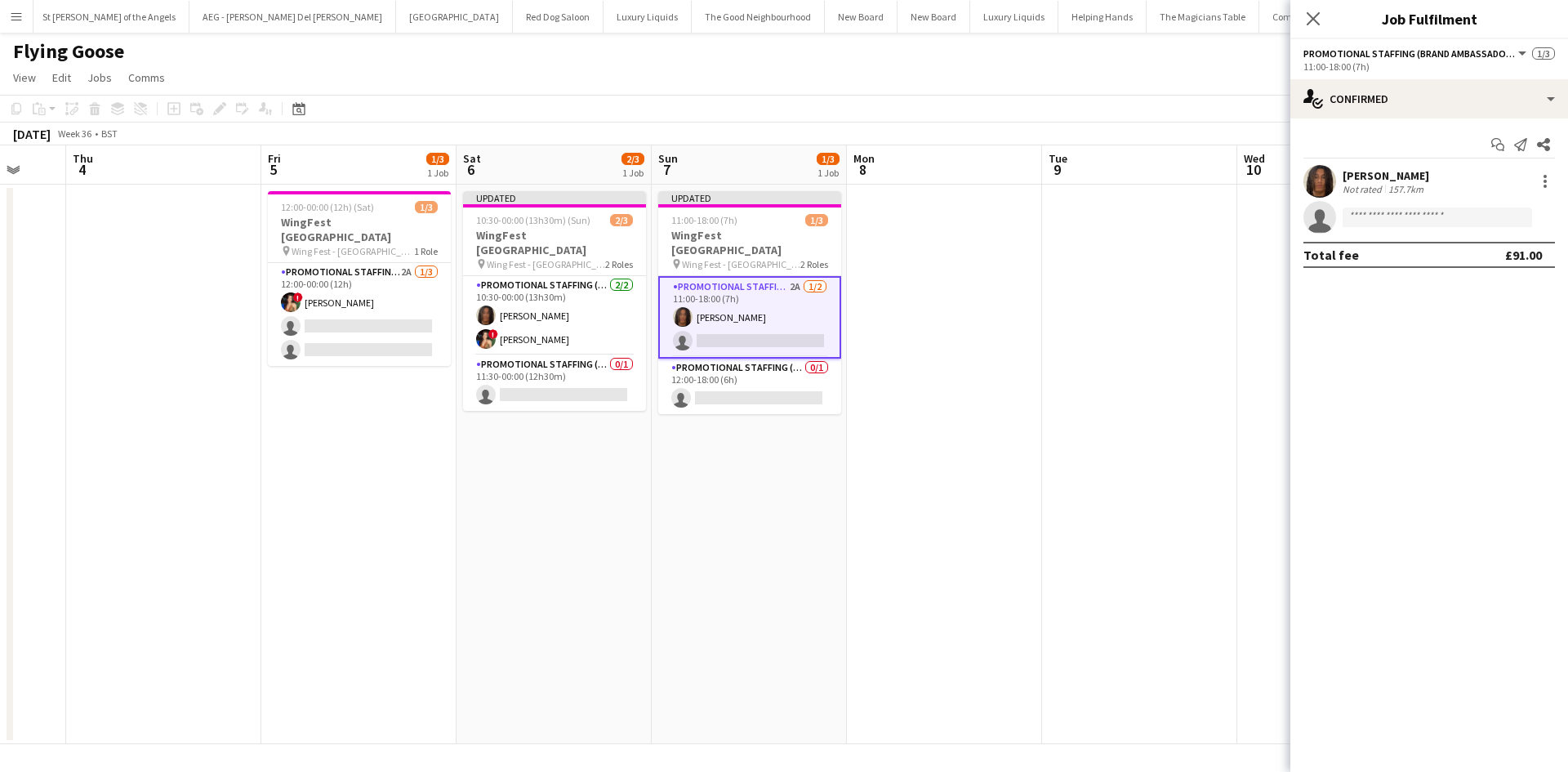
click at [1497, 121] on div "Start chat Send notification Share Jazz Harper Not rated 157.7km single-neutral…" at bounding box center [1429, 199] width 278 height 162
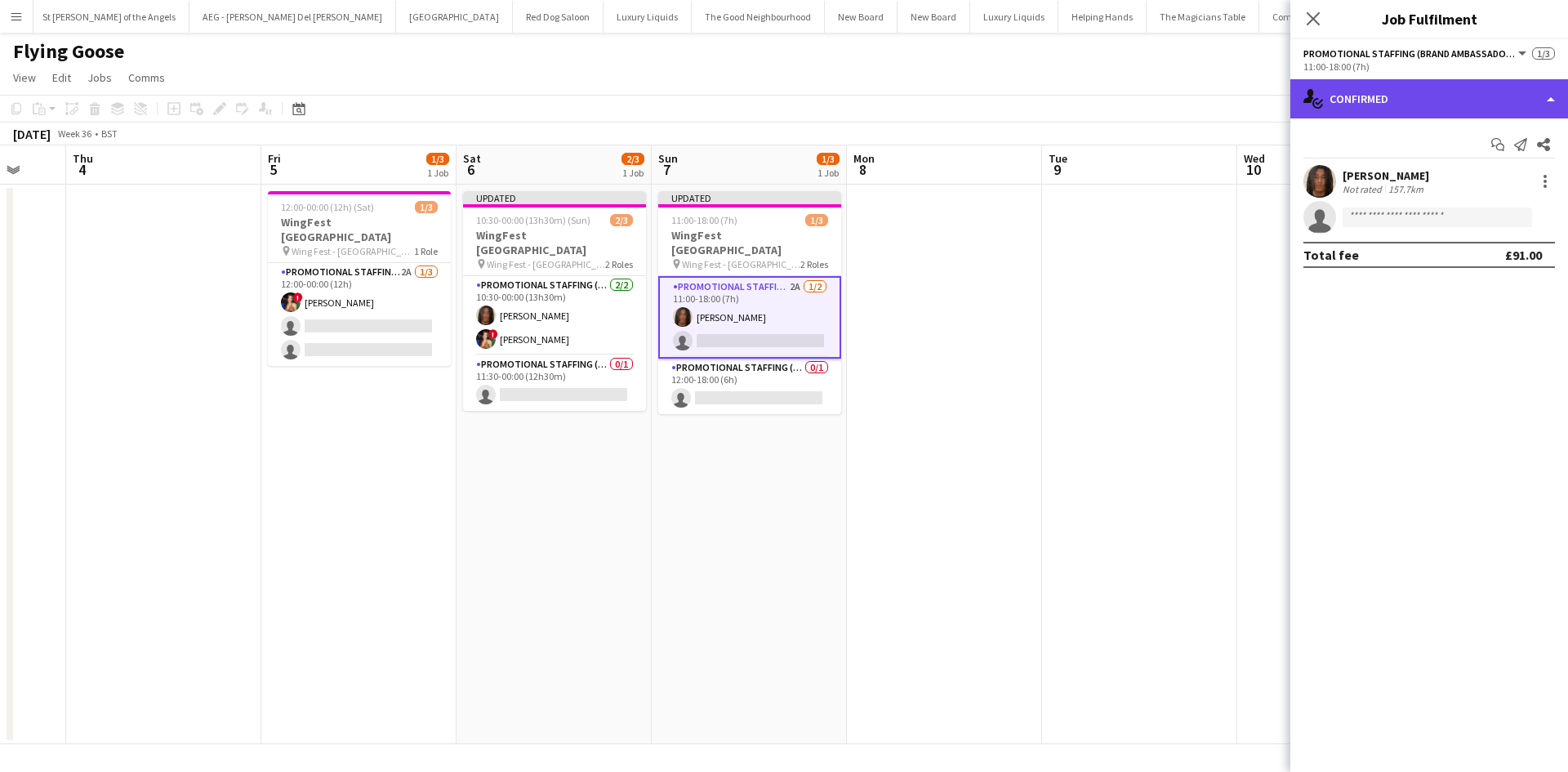
click at [1510, 94] on div "single-neutral-actions-check-2 Confirmed" at bounding box center [1429, 98] width 278 height 39
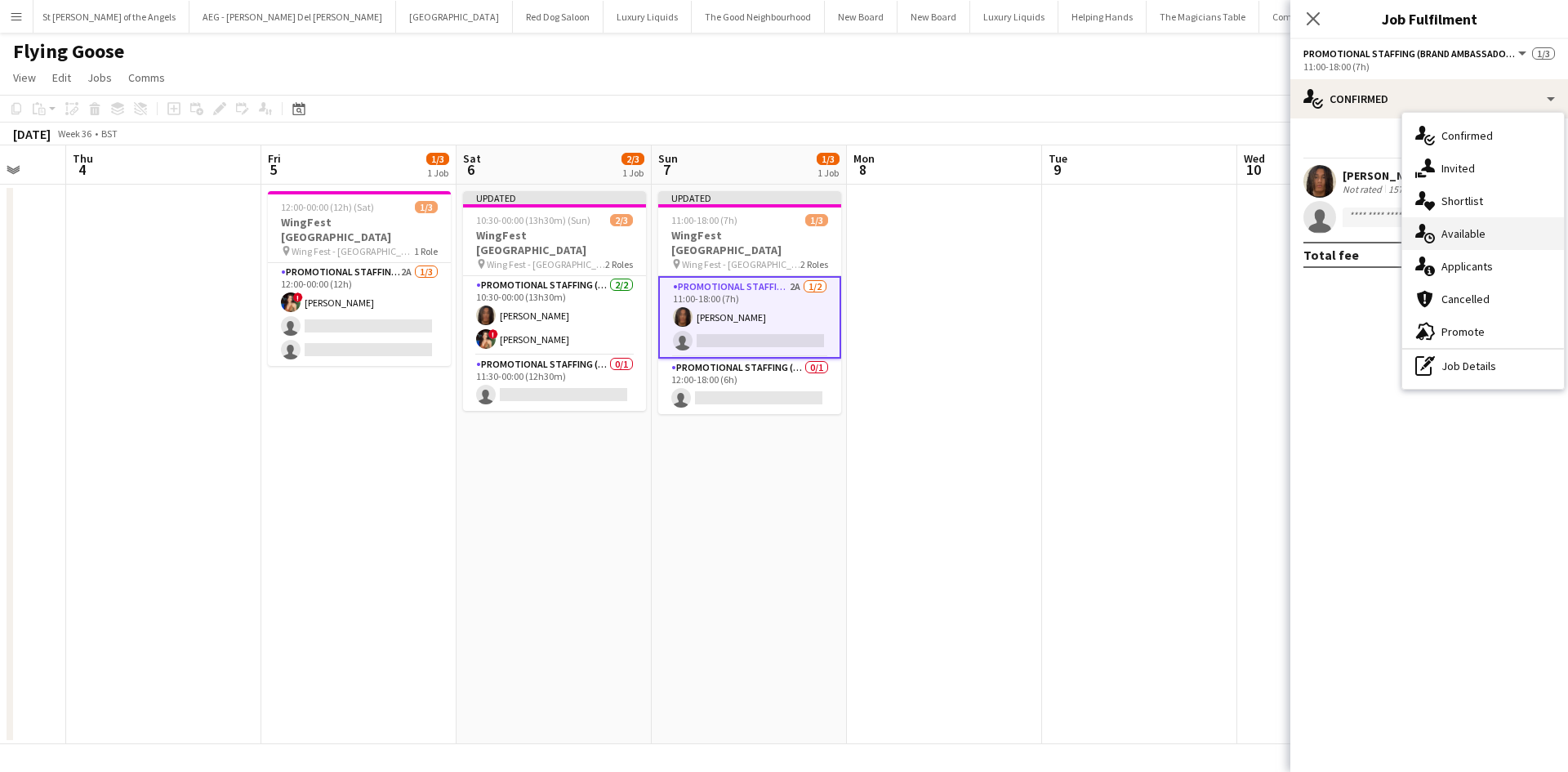
click at [1489, 248] on div "single-neutral-actions-upload Available" at bounding box center [1483, 234] width 162 height 33
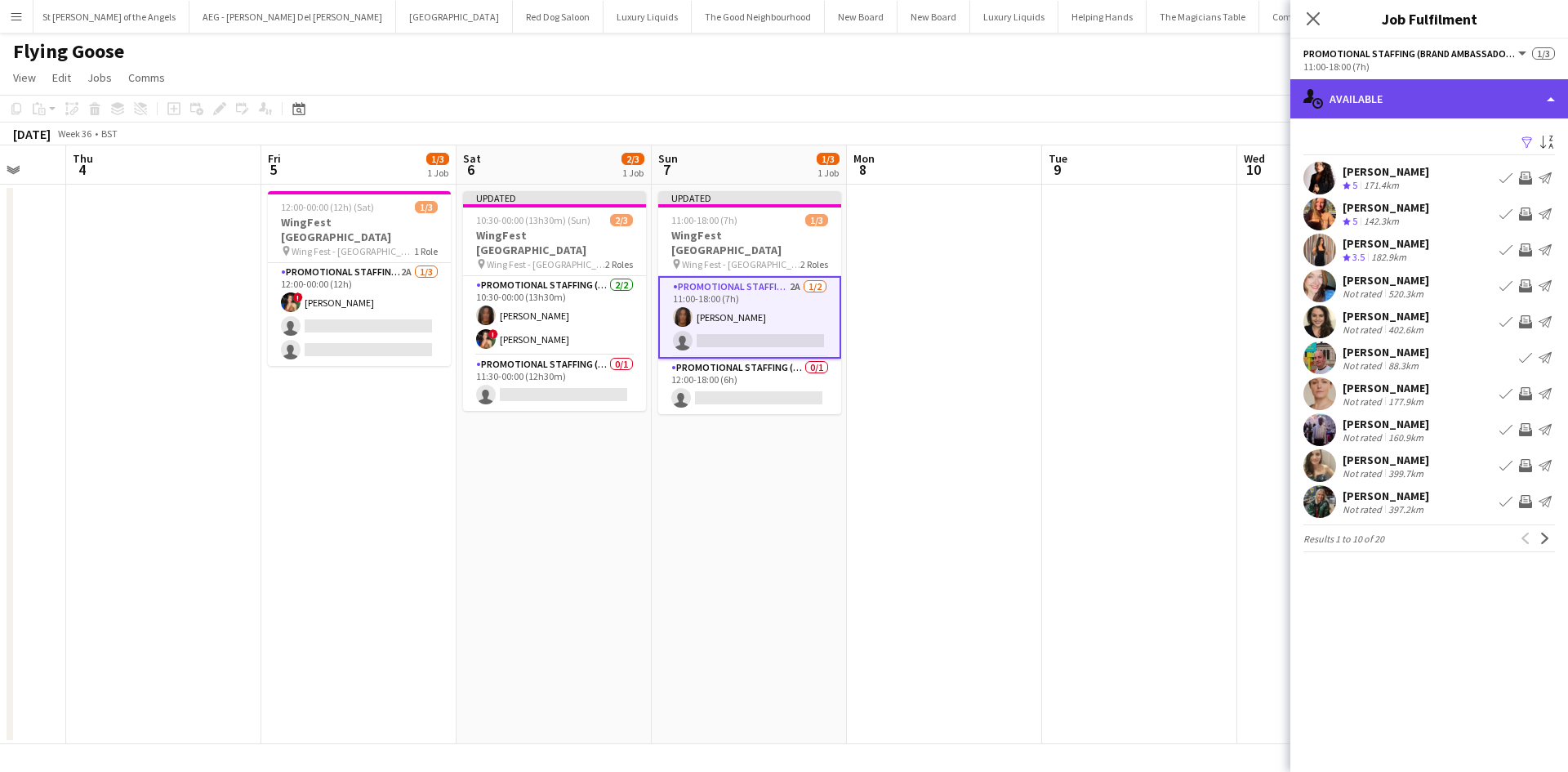
click at [1429, 95] on div "single-neutral-actions-upload Available" at bounding box center [1429, 98] width 278 height 39
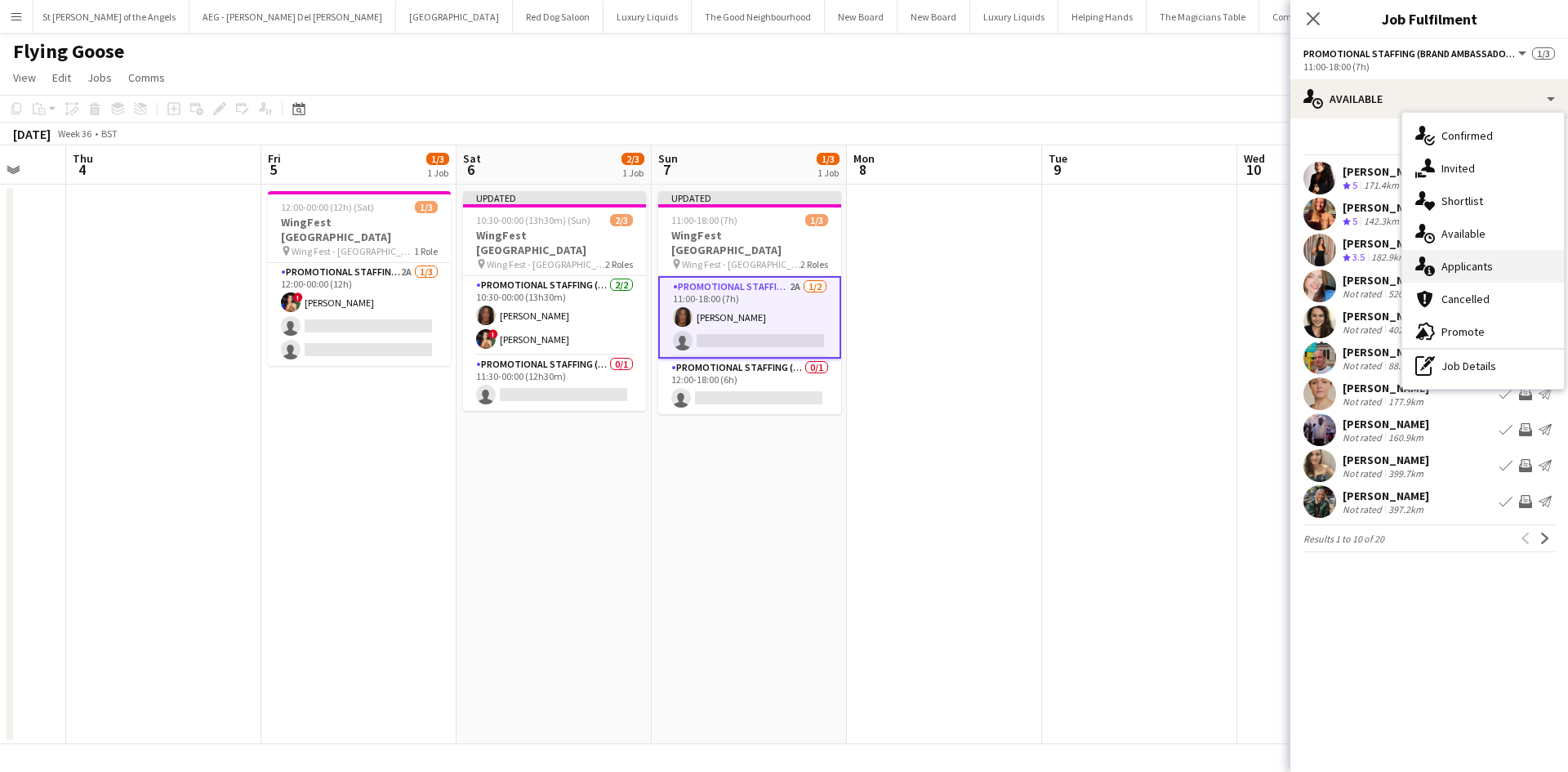
click at [1494, 250] on div "single-neutral-actions-information Applicants" at bounding box center [1483, 266] width 162 height 33
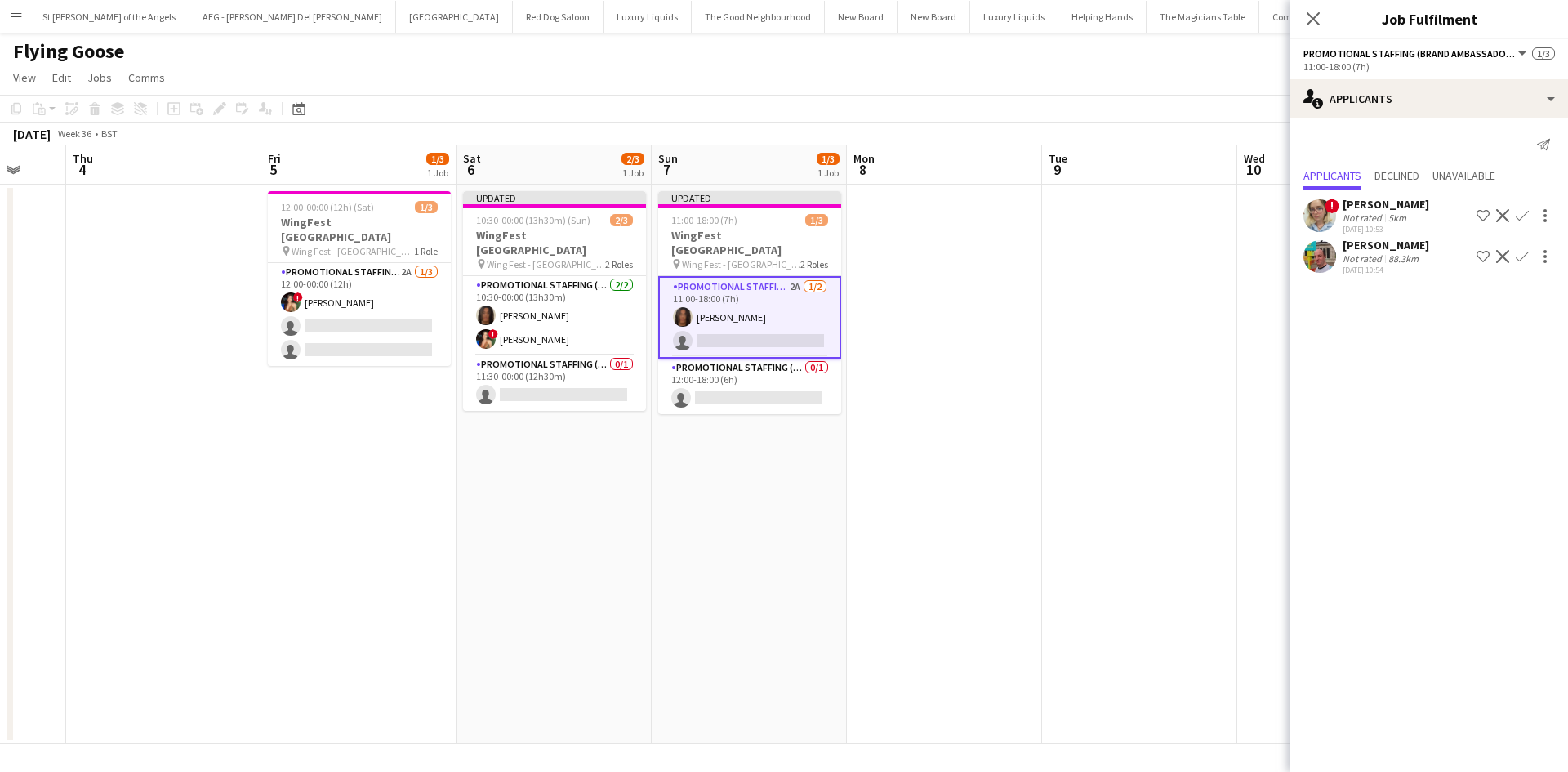
click at [1370, 213] on div "Not rated" at bounding box center [1363, 217] width 43 height 13
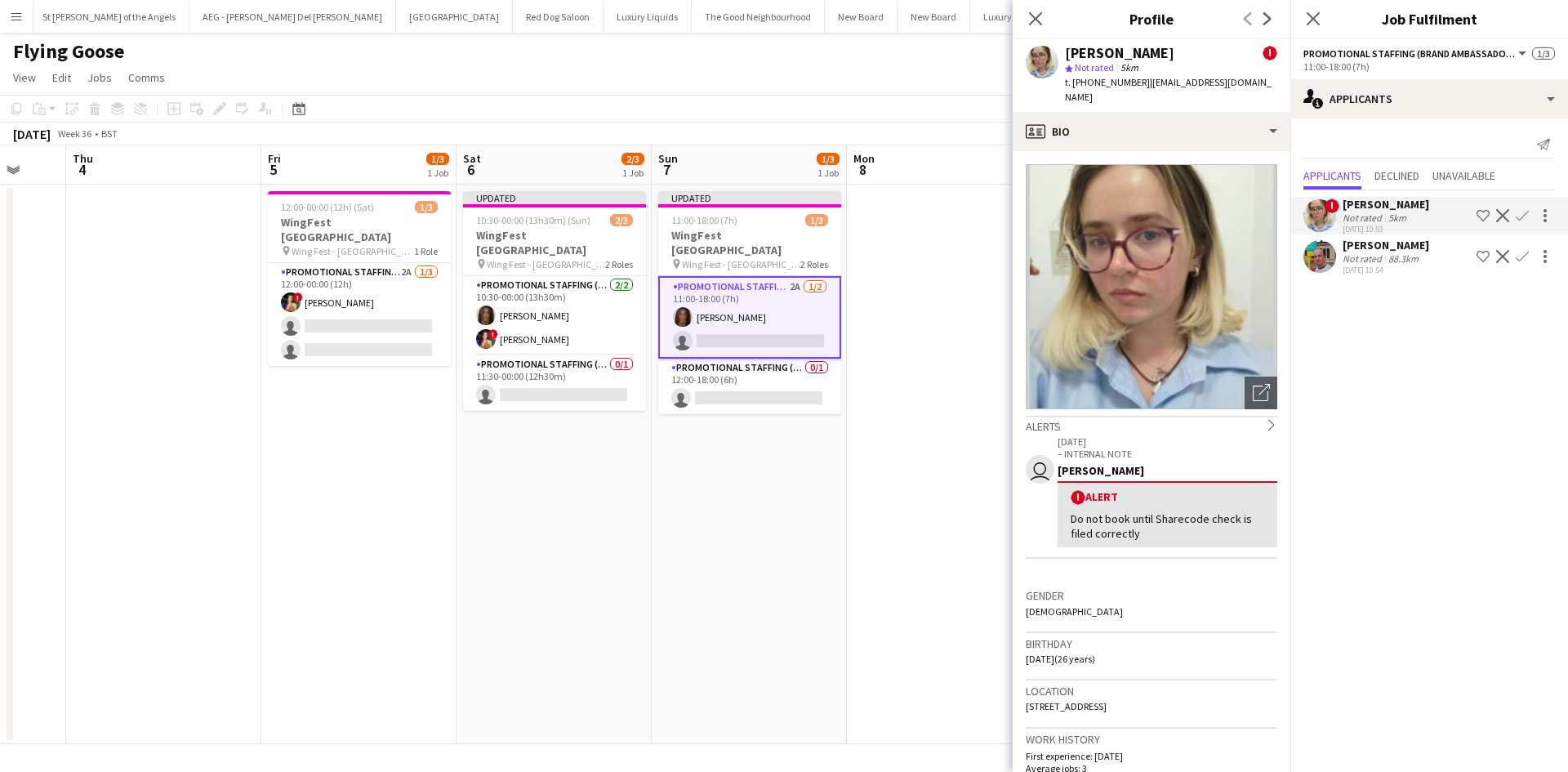
click at [839, 508] on app-date-cell "Updated 11:00-18:00 (7h) 1/3 WingFest Bristol pin Wing Fest - Bristol 2 Roles P…" at bounding box center [748, 465] width 195 height 560
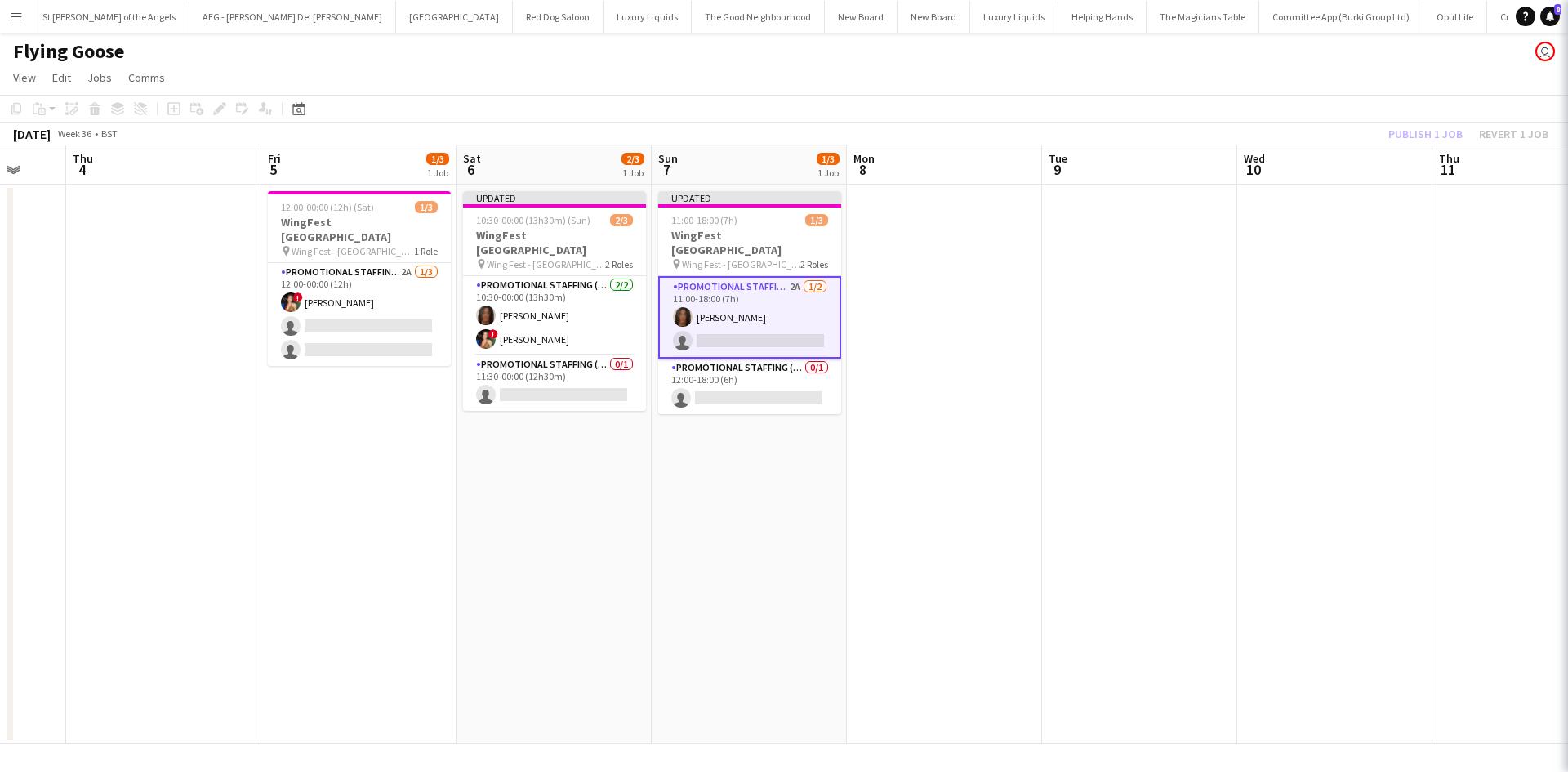
scroll to position [0, 520]
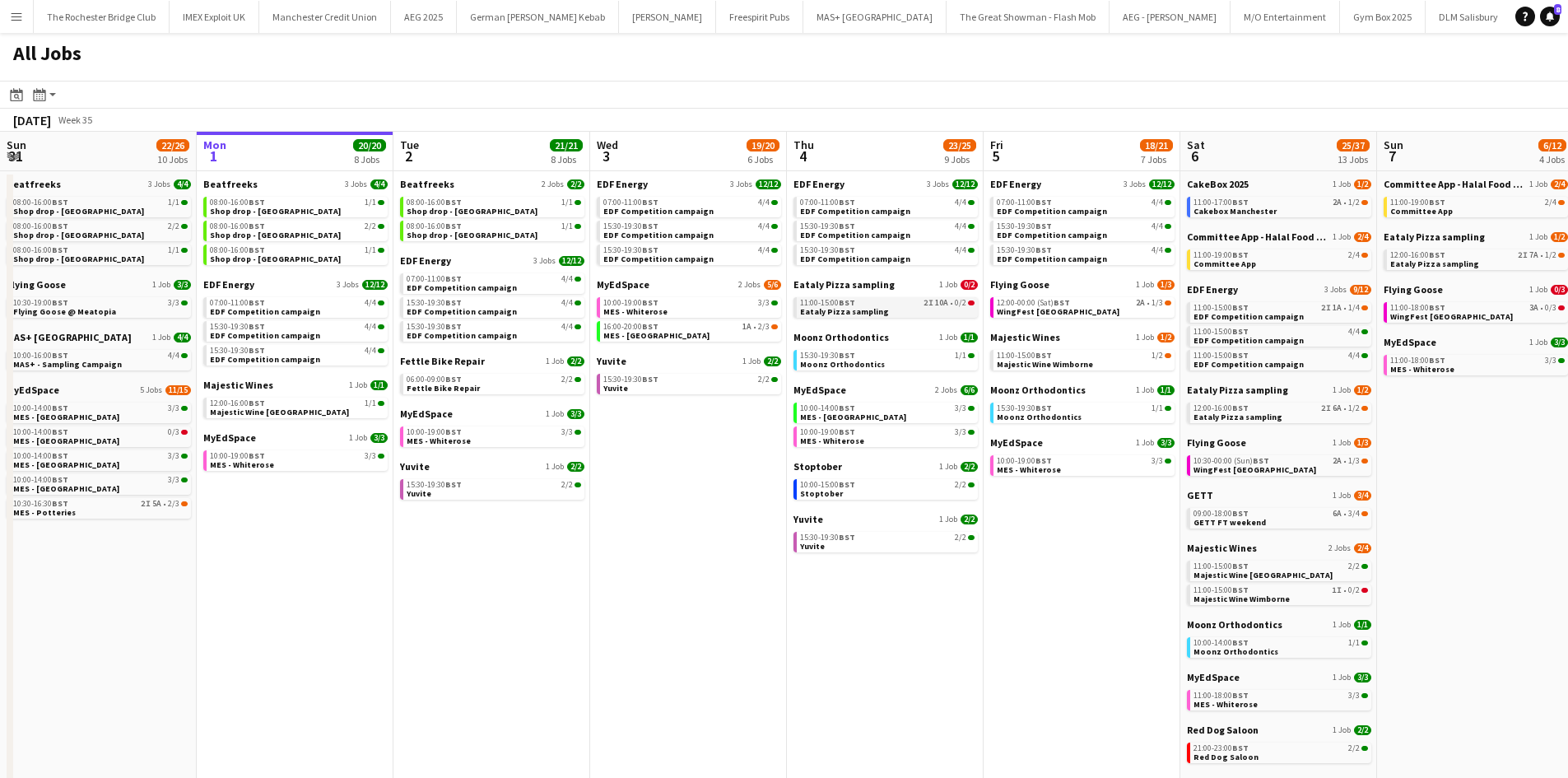
click at [930, 313] on link "11:00-15:00 BST 2I 10A • 0/2 Eataly Pizza sampling" at bounding box center [887, 306] width 174 height 19
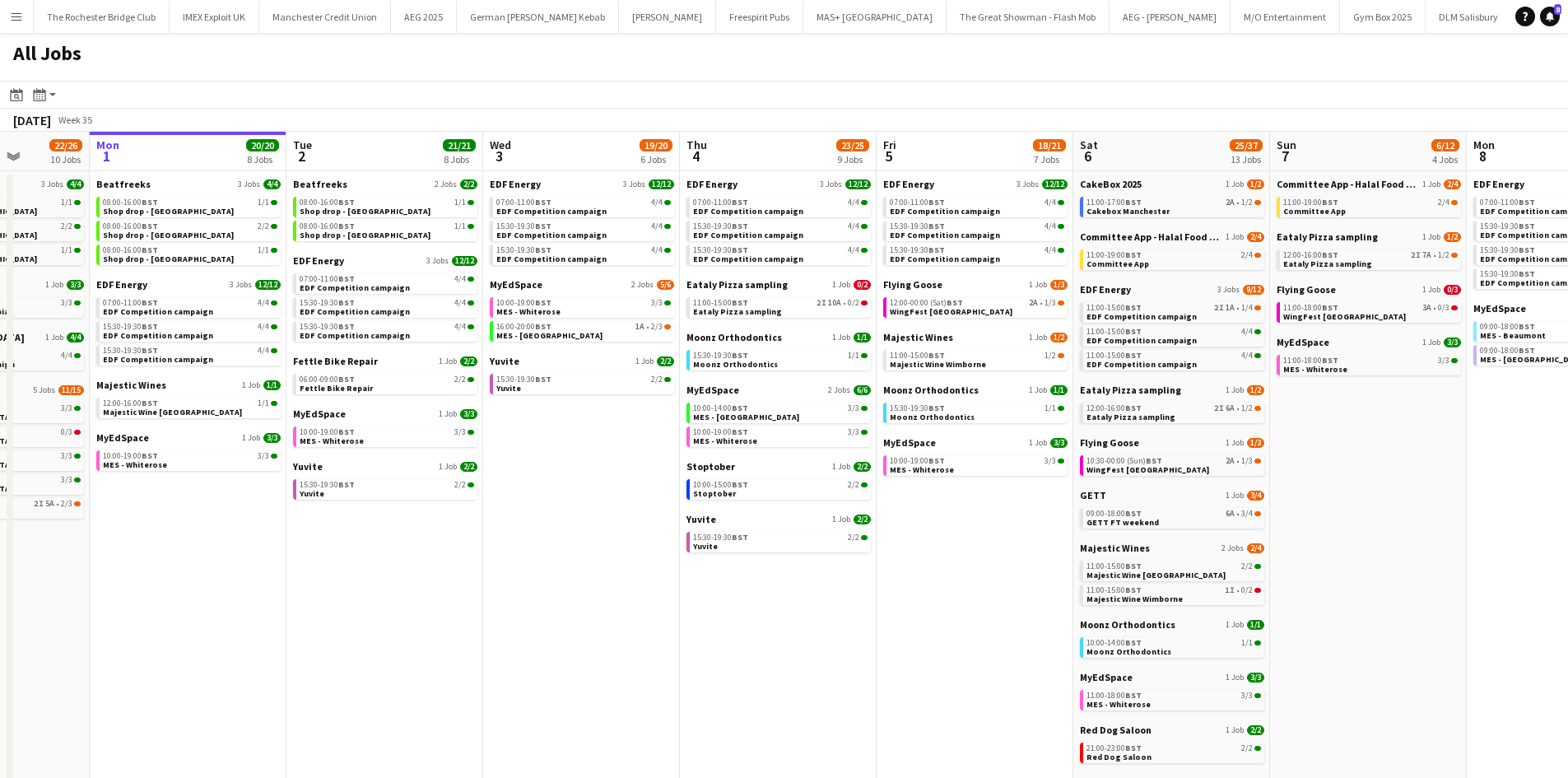
drag, startPoint x: 680, startPoint y: 674, endPoint x: 598, endPoint y: 667, distance: 82.3
click at [565, 663] on app-calendar-viewport "Fri 29 20/21 9 Jobs Sat 30 42/44 28 Jobs Sun 31 22/26 10 Jobs Mon 1 20/20 8 Job…" at bounding box center [784, 698] width 1568 height 1132
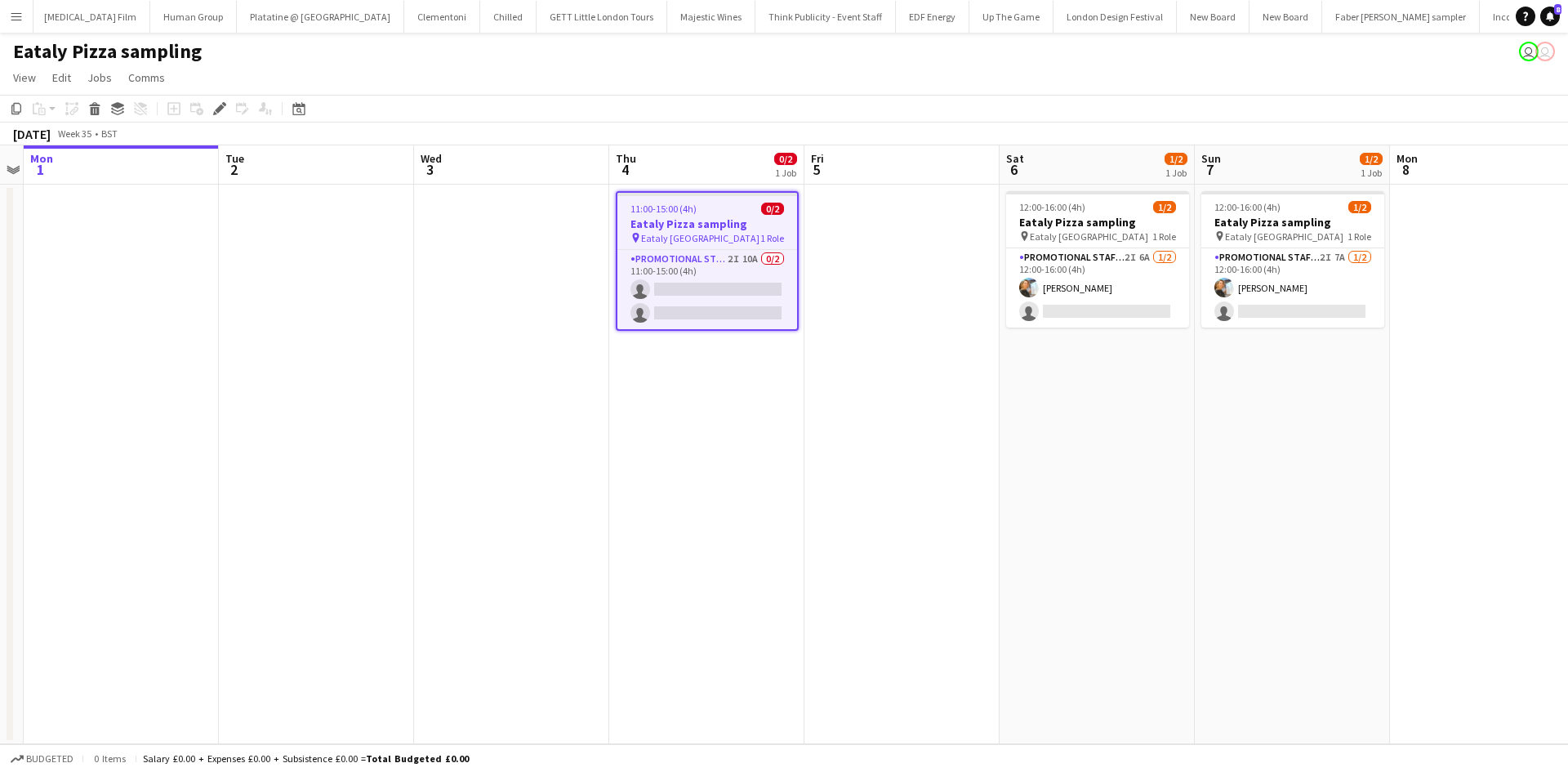
scroll to position [0, 10923]
click at [753, 262] on app-card-role "Promotional Staffing (Sampling Staff) 2I 10A 0/2 11:00-15:00 (4h) single-neutra…" at bounding box center [707, 289] width 179 height 79
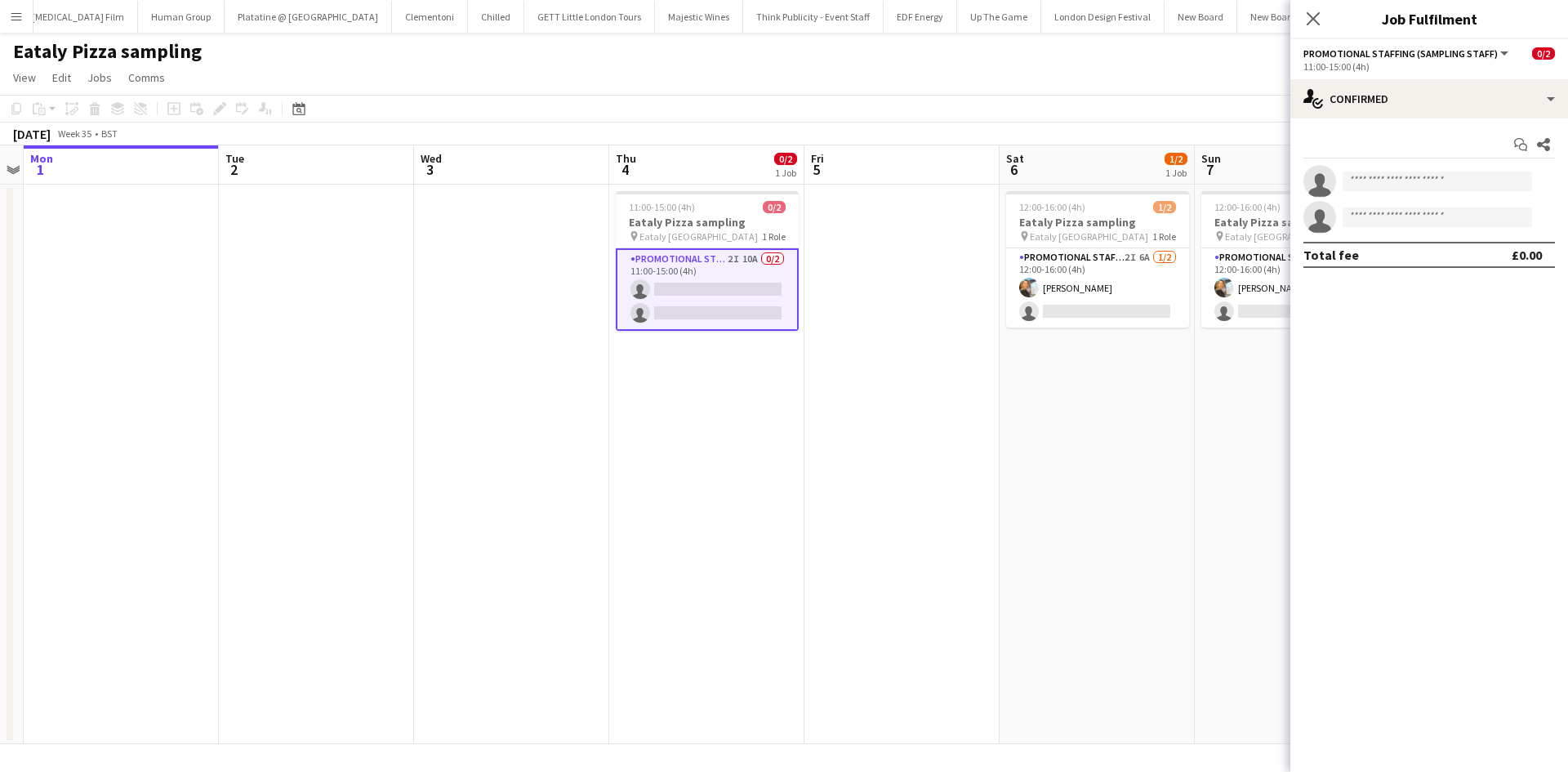
click at [1387, 76] on app-options-switcher "Promotional Staffing (Sampling Staff) All roles Promotional Staffing (Sampling …" at bounding box center [1429, 59] width 278 height 40
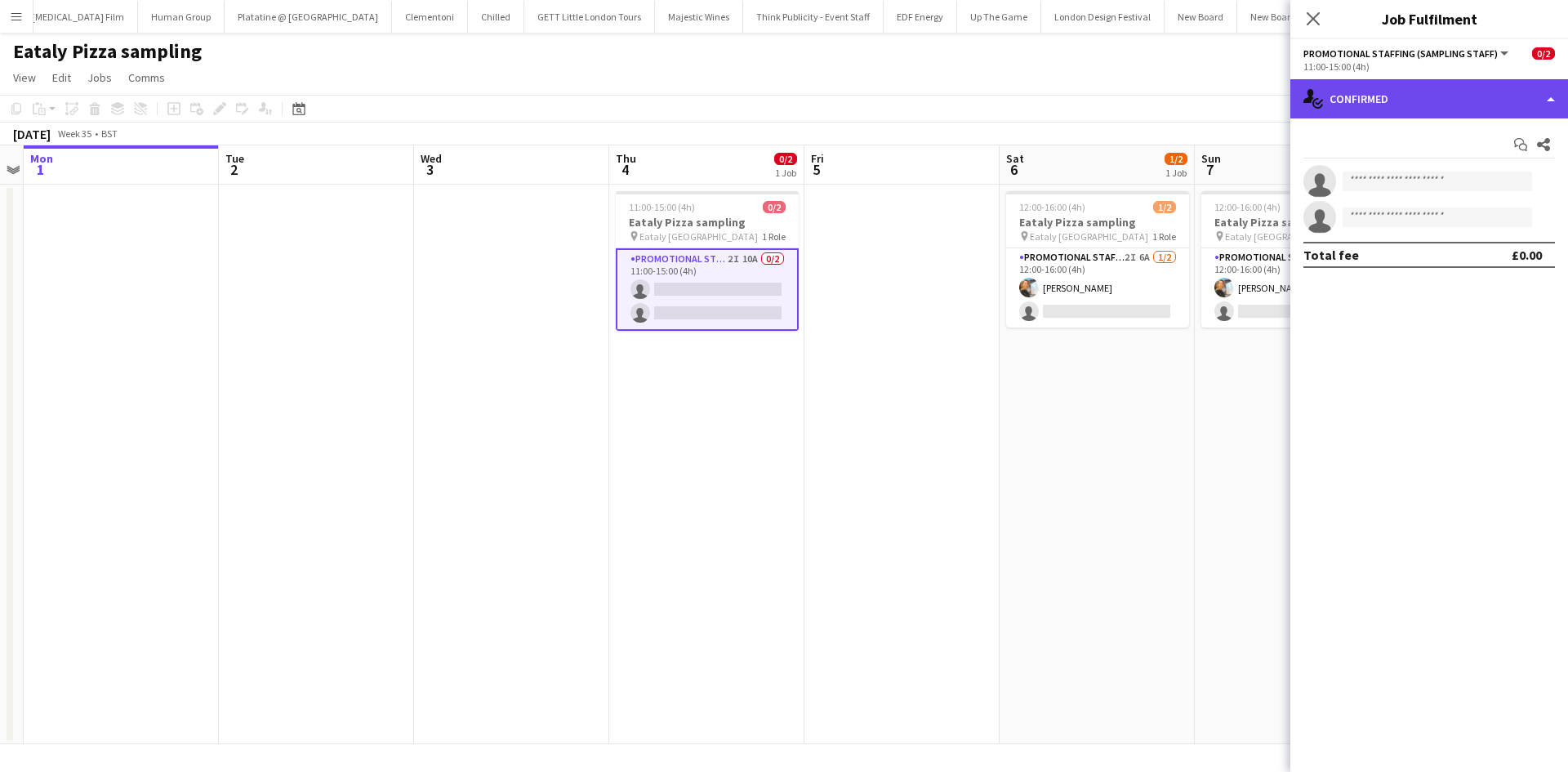
drag, startPoint x: 1387, startPoint y: 91, endPoint x: 1408, endPoint y: 90, distance: 21.0
click at [1391, 91] on div "single-neutral-actions-check-2 Confirmed" at bounding box center [1429, 98] width 278 height 39
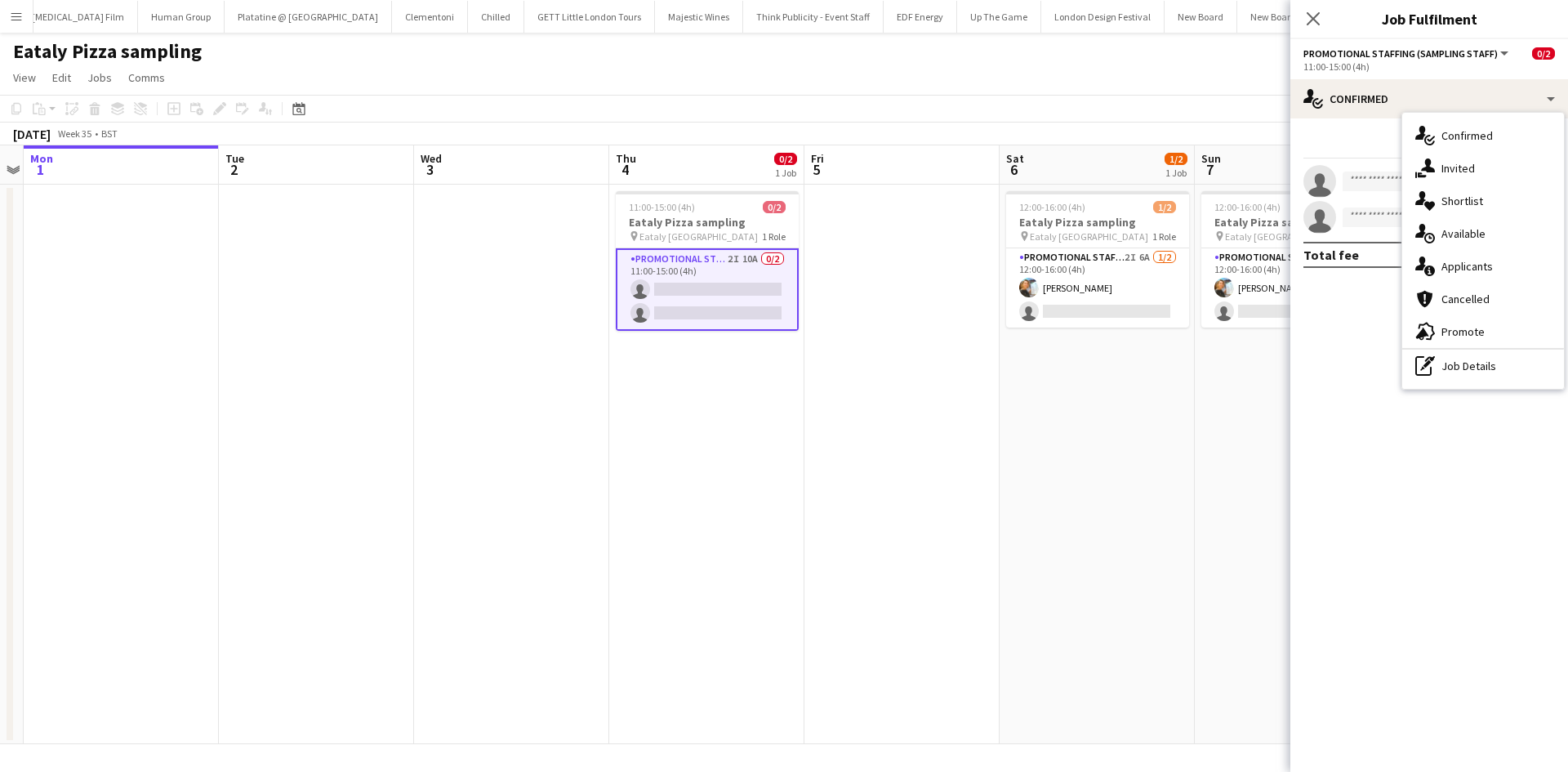
drag, startPoint x: 1487, startPoint y: 272, endPoint x: 1480, endPoint y: 261, distance: 13.0
click at [1487, 271] on div "single-neutral-actions-information Applicants" at bounding box center [1483, 266] width 162 height 33
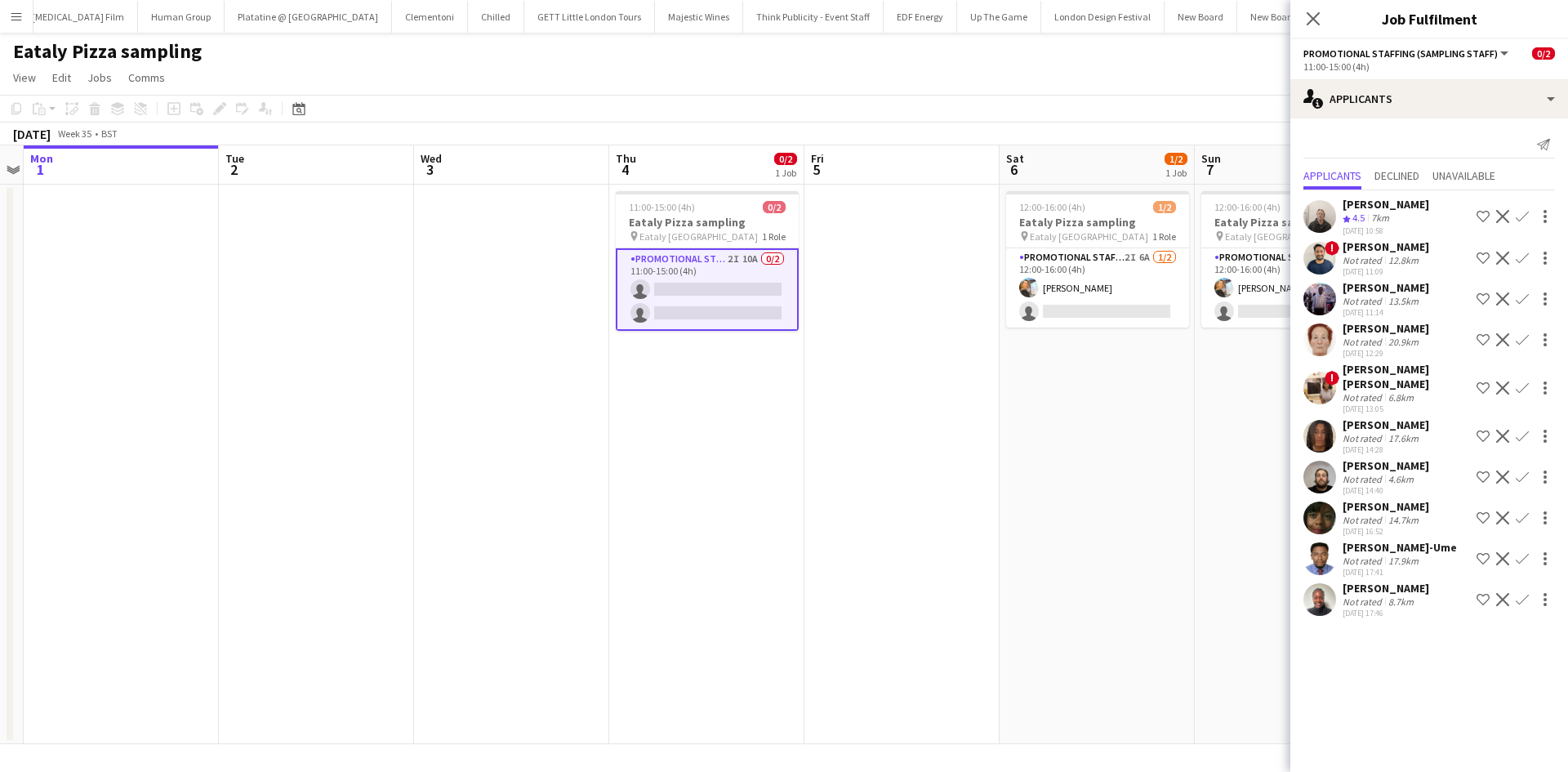
click at [1519, 593] on app-icon "Confirm" at bounding box center [1522, 600] width 13 height 13
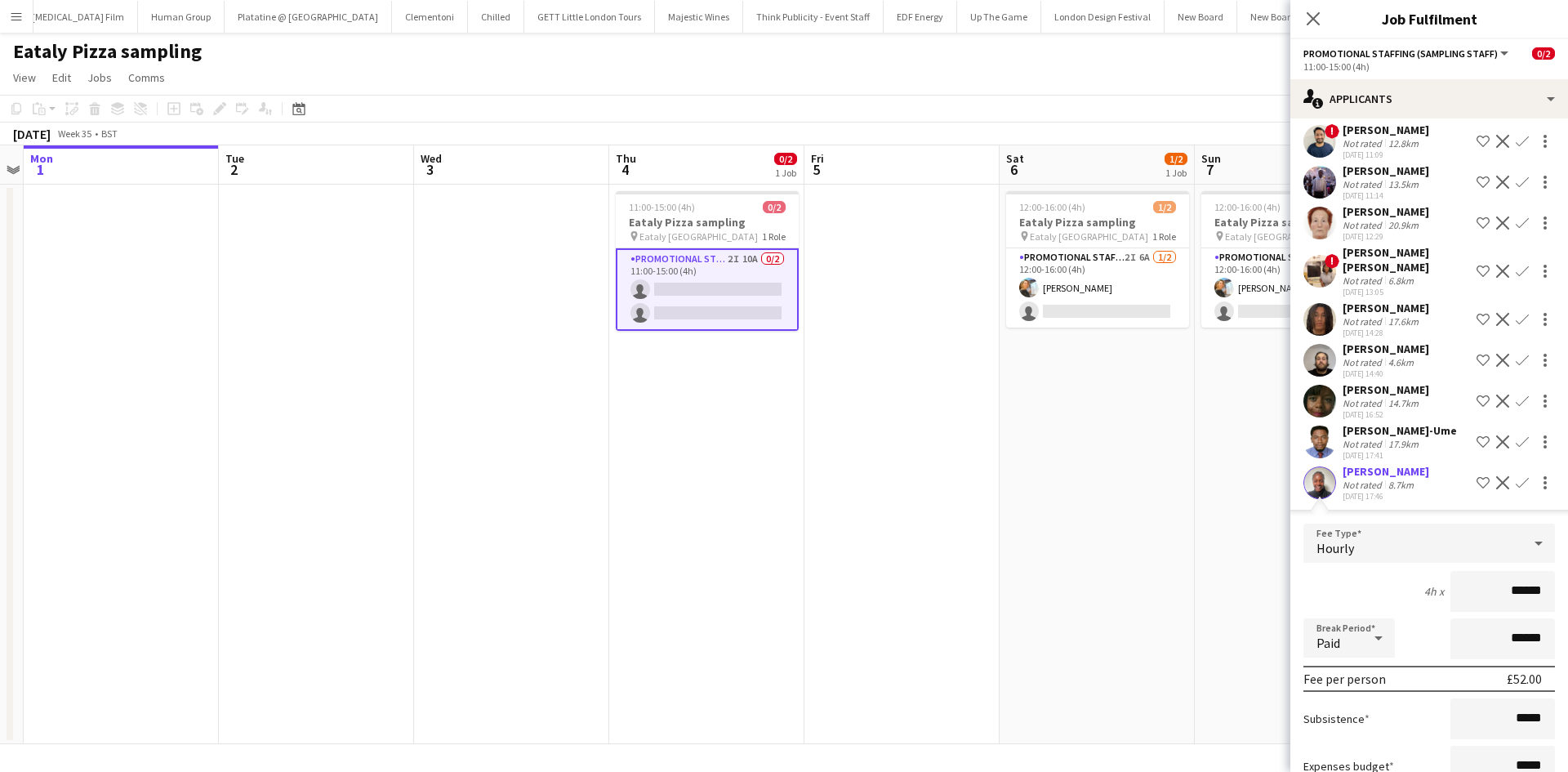
scroll to position [219, 0]
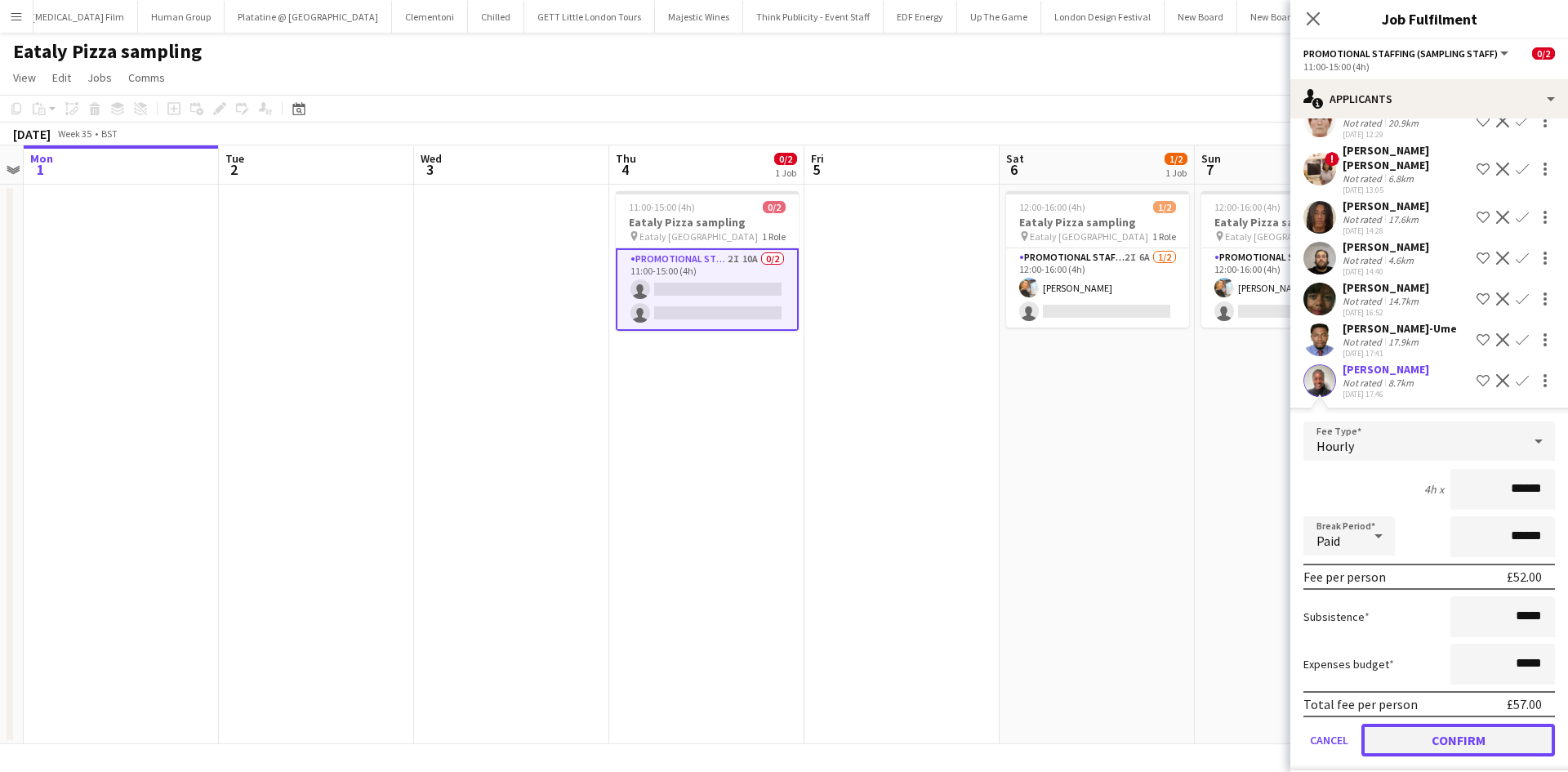
click at [1436, 724] on button "Confirm" at bounding box center [1458, 740] width 194 height 33
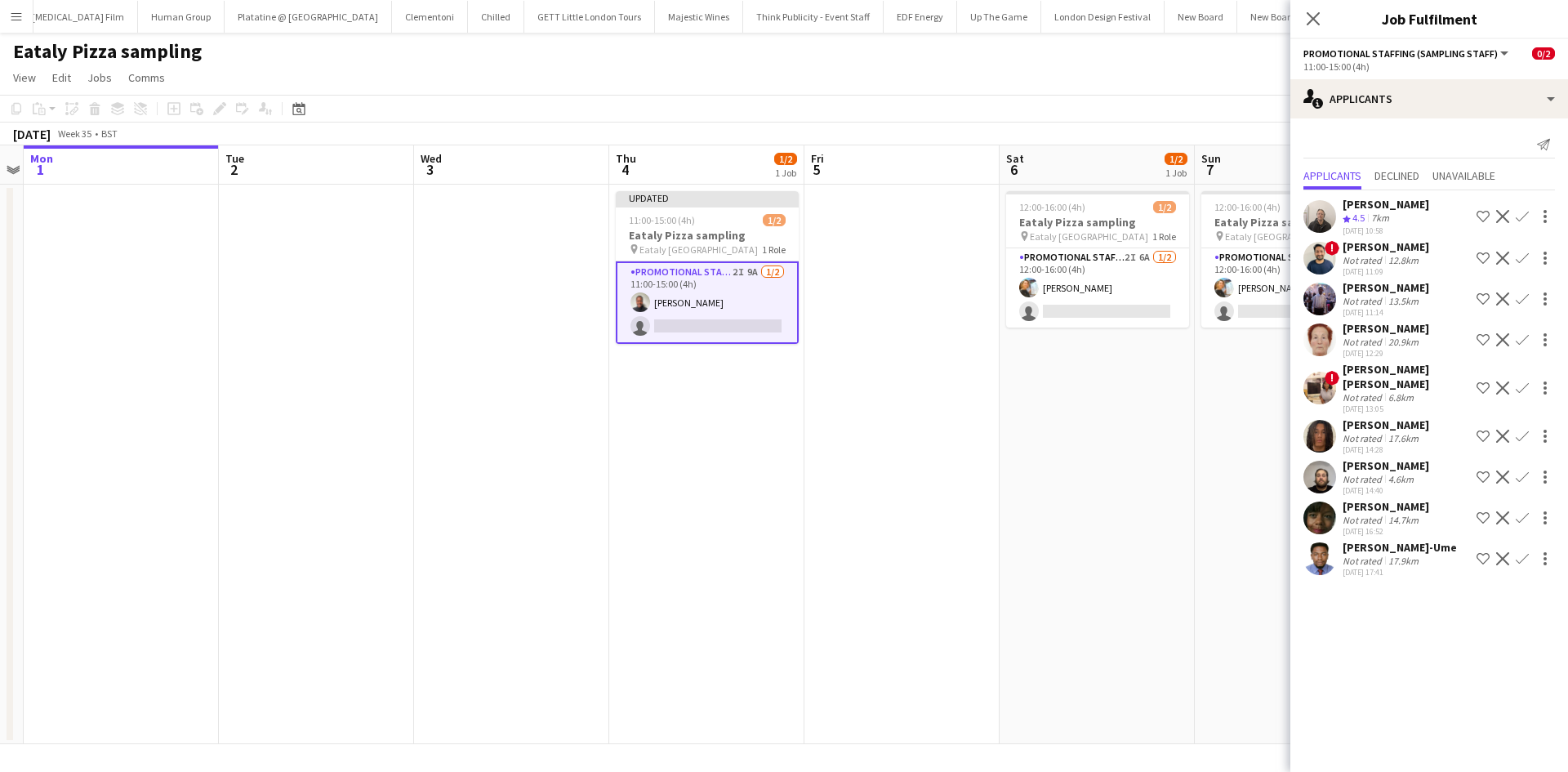
click at [1093, 547] on app-date-cell "12:00-16:00 (4h) 1/2 Eataly Pizza sampling pin Eataly Liverpool Street 1 Role P…" at bounding box center [1096, 465] width 195 height 560
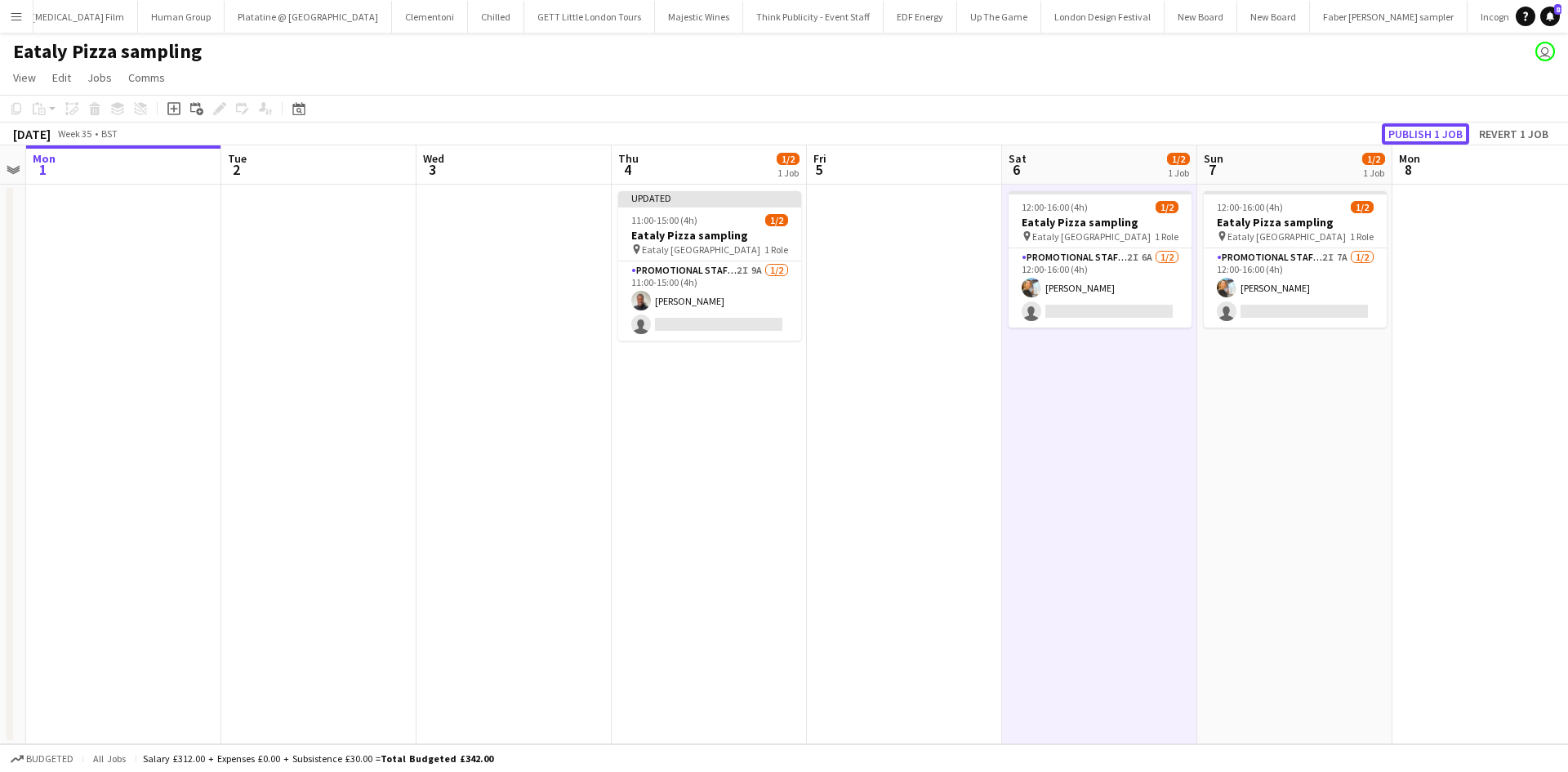
click at [1414, 137] on button "Publish 1 job" at bounding box center [1425, 133] width 87 height 21
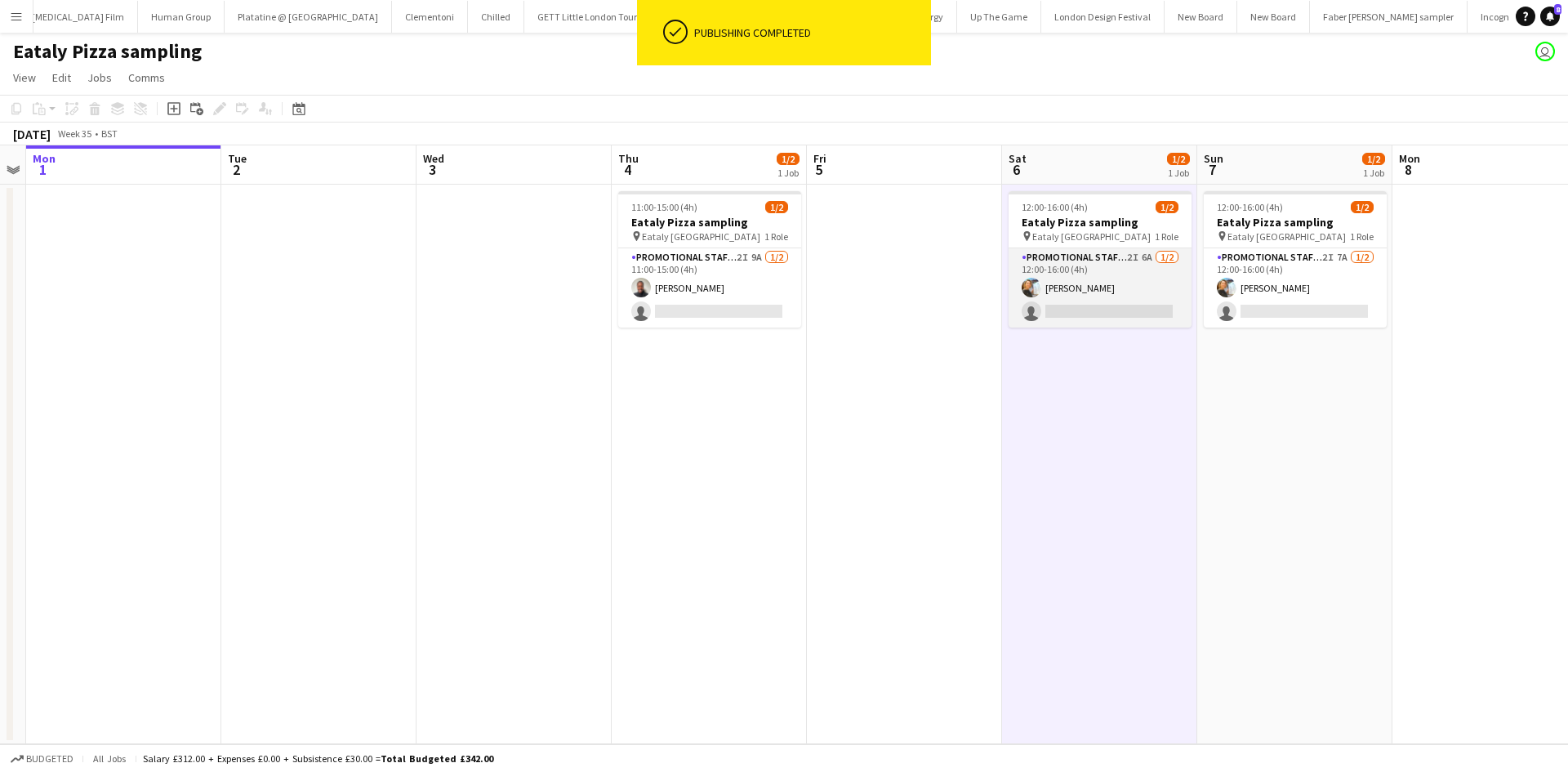
click at [1141, 254] on app-card-role "Promotional Staffing (Sampling Staff) 2I 6A 1/2 12:00-16:00 (4h) Natalia Trofim…" at bounding box center [1100, 287] width 183 height 79
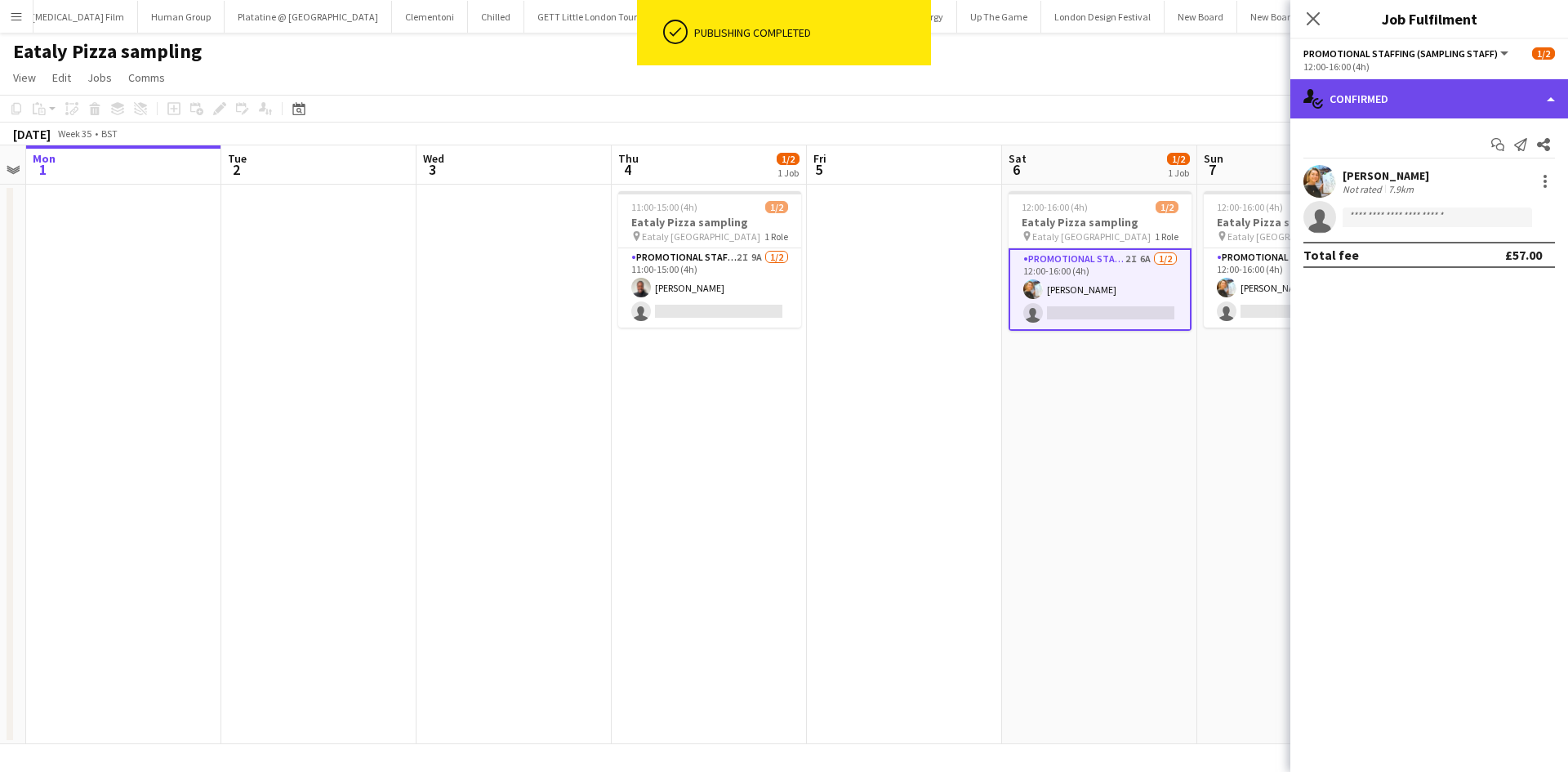
click at [1373, 98] on div "single-neutral-actions-check-2 Confirmed" at bounding box center [1429, 98] width 278 height 39
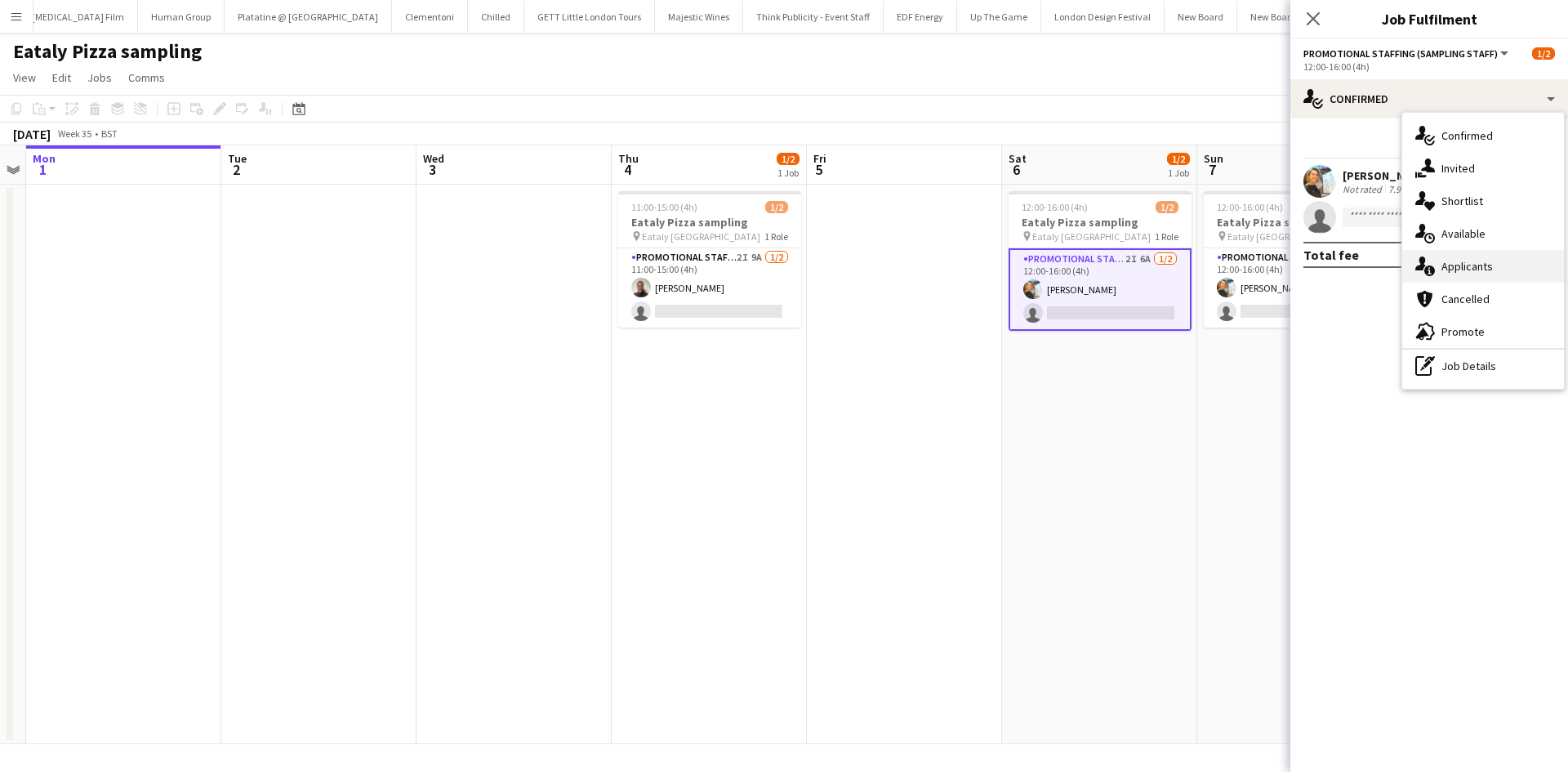
click at [1475, 257] on div "single-neutral-actions-information Applicants" at bounding box center [1483, 266] width 162 height 33
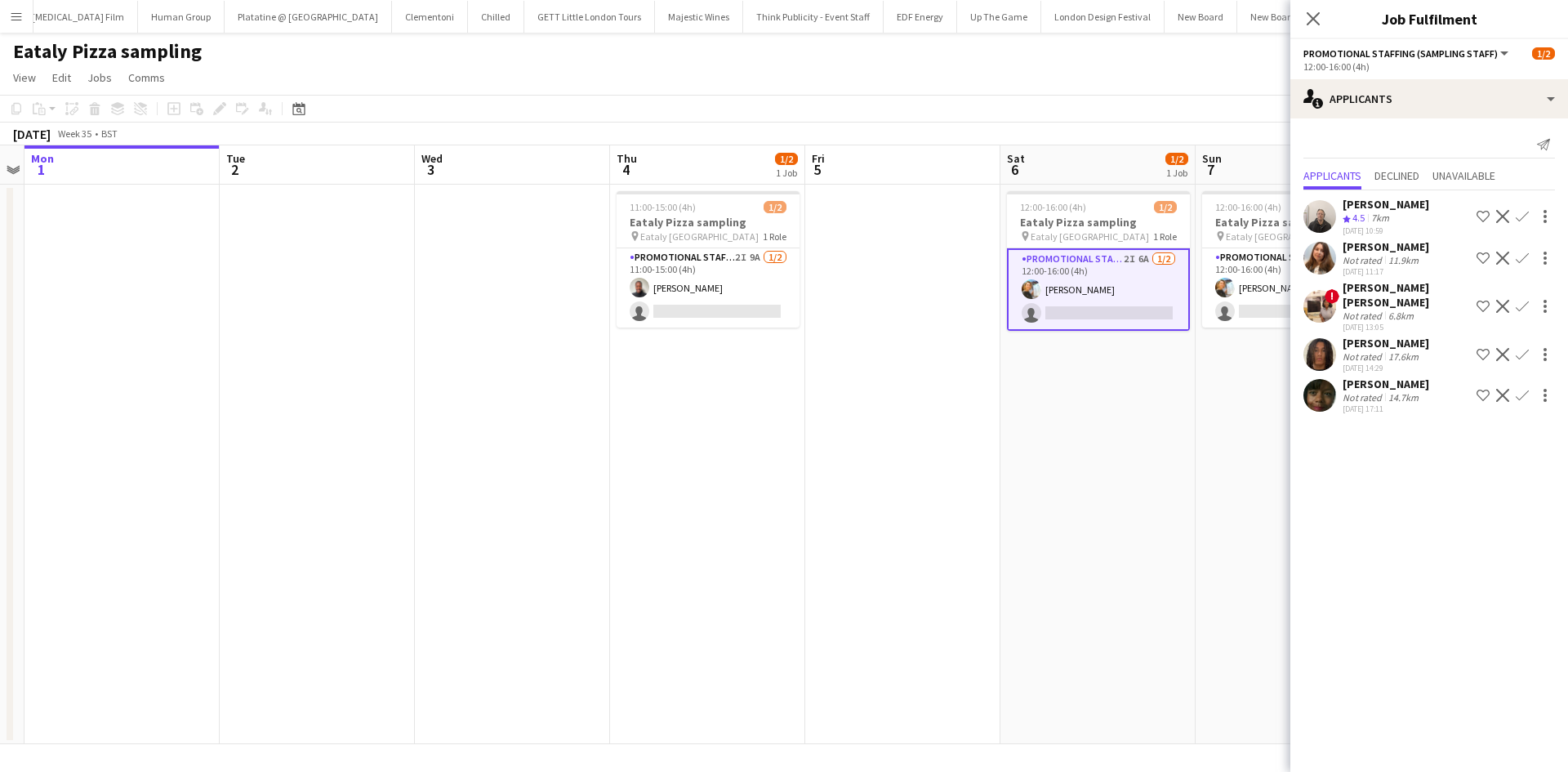
click at [1215, 418] on app-date-cell "12:00-16:00 (4h) 1/2 Eataly Pizza sampling pin Eataly Liverpool Street 1 Role P…" at bounding box center [1293, 465] width 195 height 560
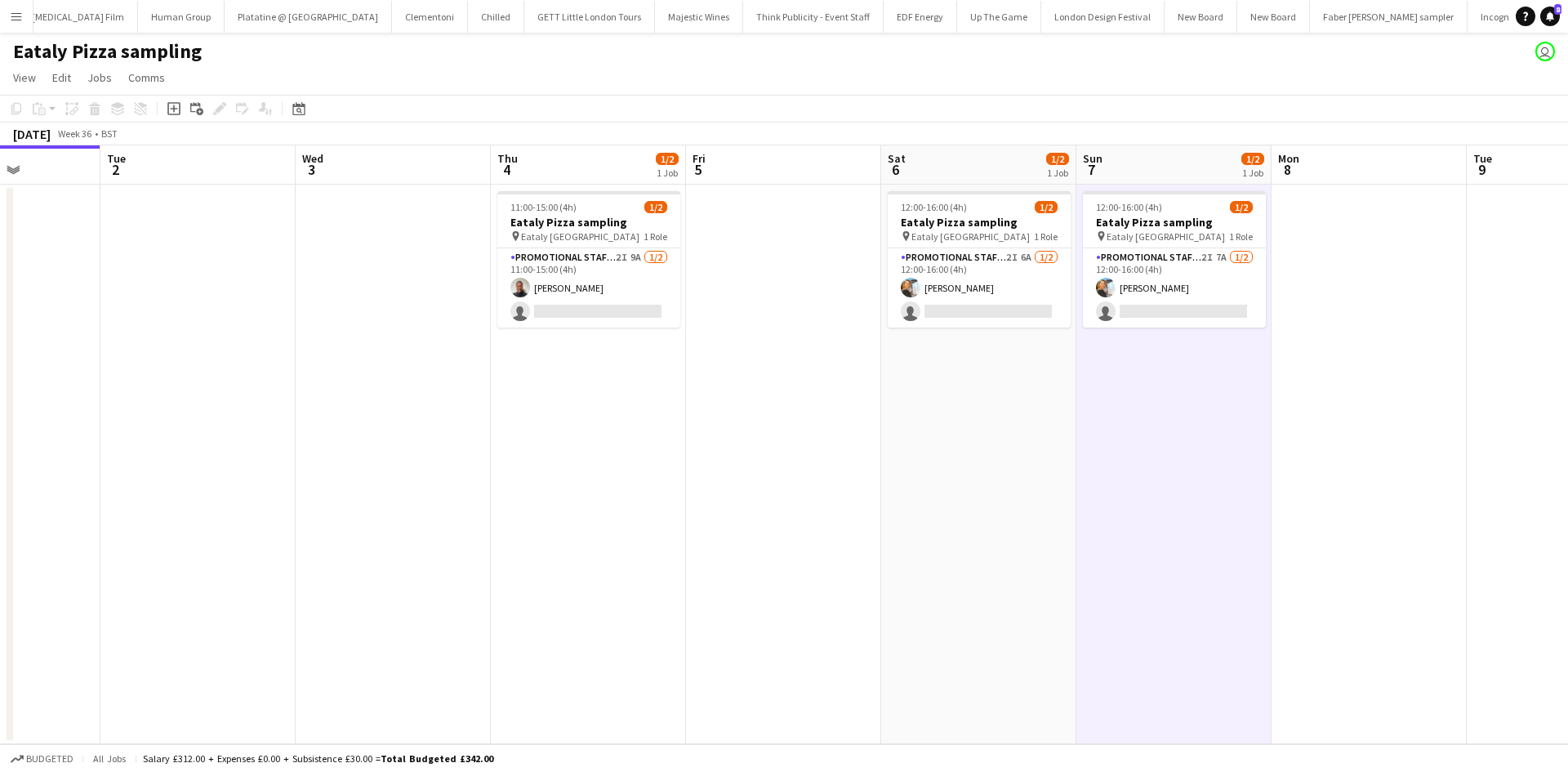
drag, startPoint x: 987, startPoint y: 535, endPoint x: 832, endPoint y: 478, distance: 165.1
click at [822, 500] on app-calendar-viewport "Fri 29 Sat 30 Sun 31 Mon 1 Tue 2 Wed 3 Thu 4 1/2 1 Job Fri 5 Sat 6 1/2 1 Job Su…" at bounding box center [784, 444] width 1568 height 599
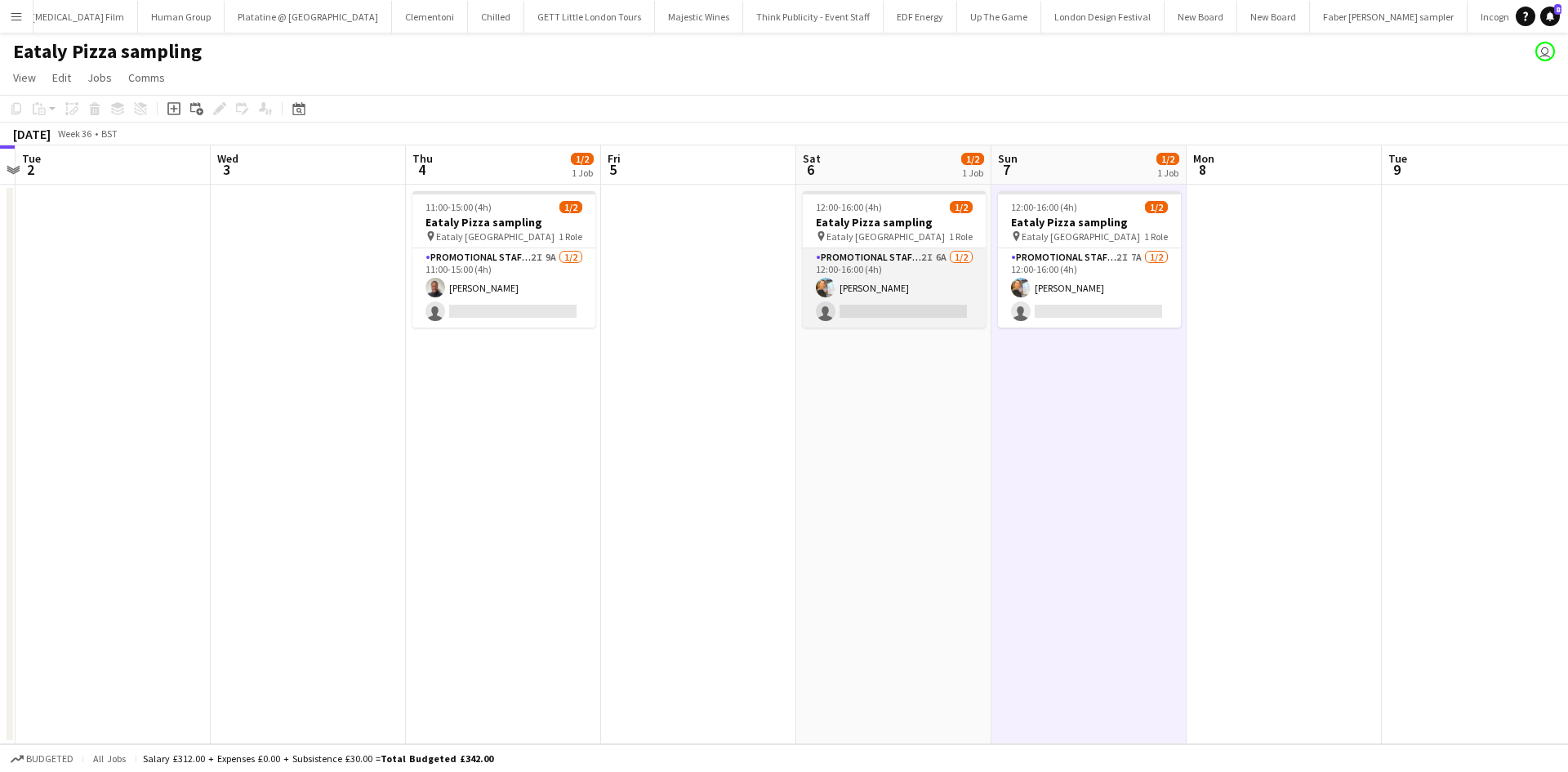
click at [928, 256] on app-card-role "Promotional Staffing (Sampling Staff) 2I 6A 1/2 12:00-16:00 (4h) Natalia Trofim…" at bounding box center [894, 287] width 183 height 79
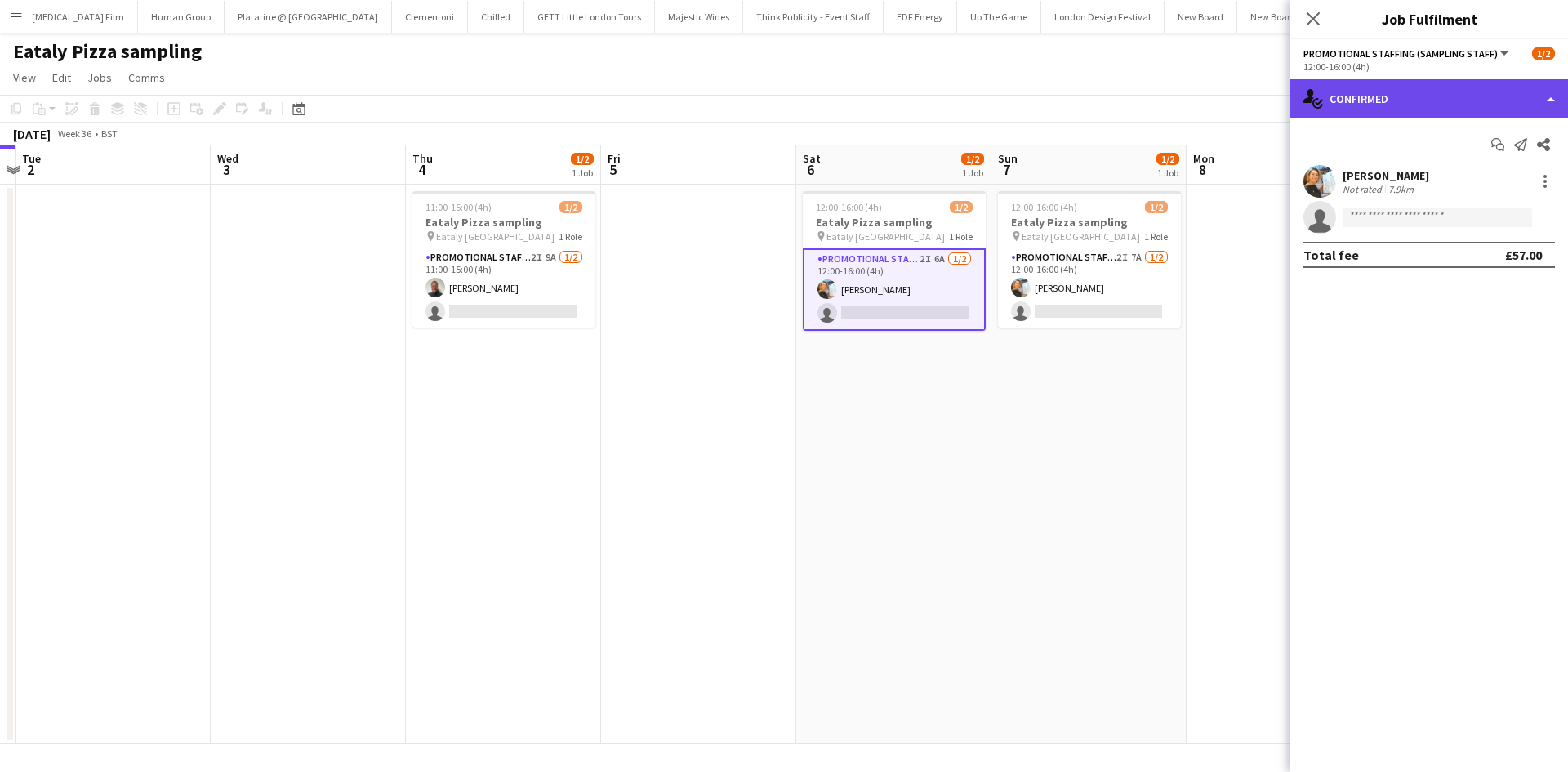
click at [1444, 113] on div "single-neutral-actions-check-2 Confirmed" at bounding box center [1429, 98] width 278 height 39
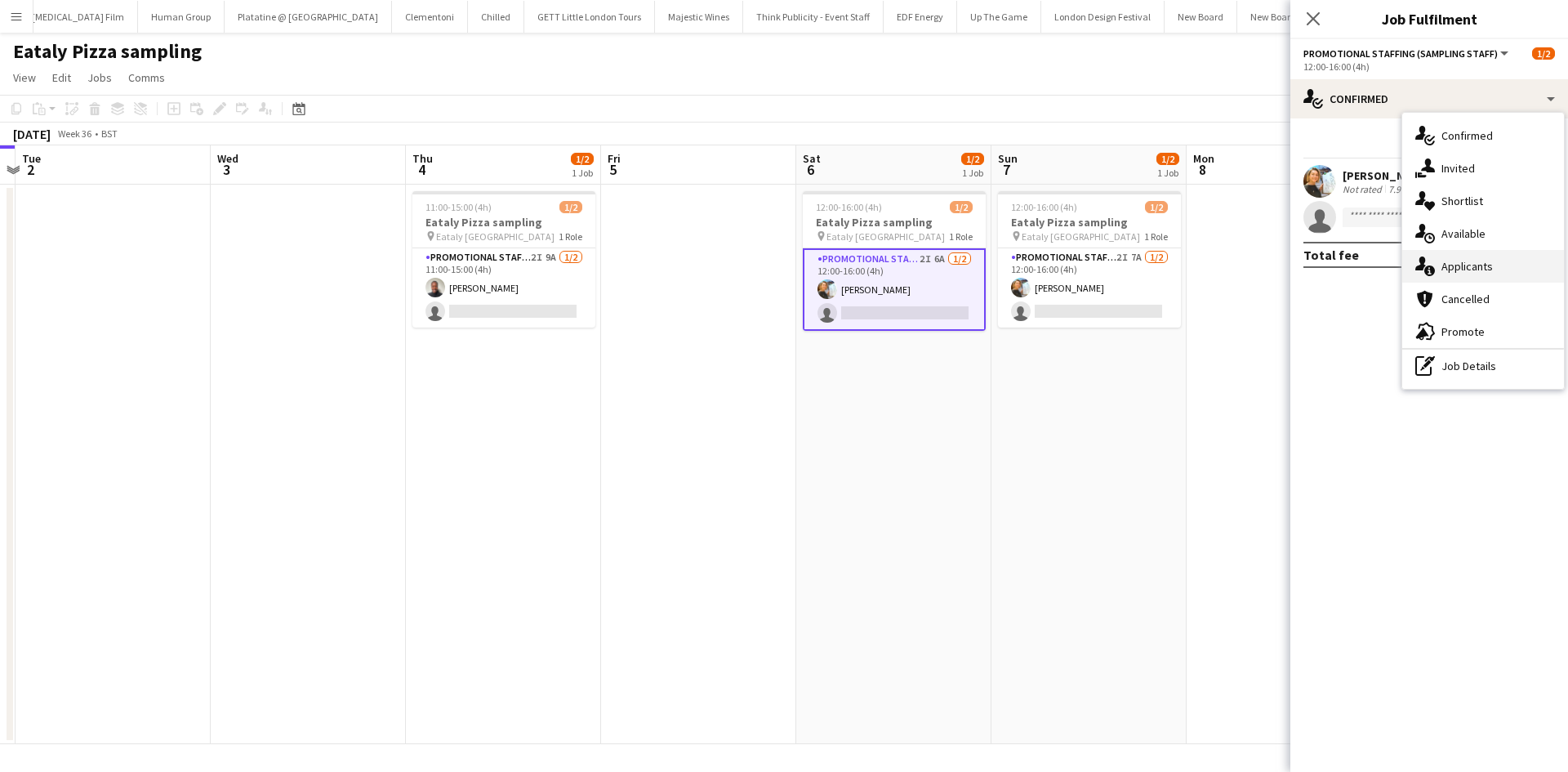
click at [1497, 258] on div "single-neutral-actions-information Applicants" at bounding box center [1483, 266] width 162 height 33
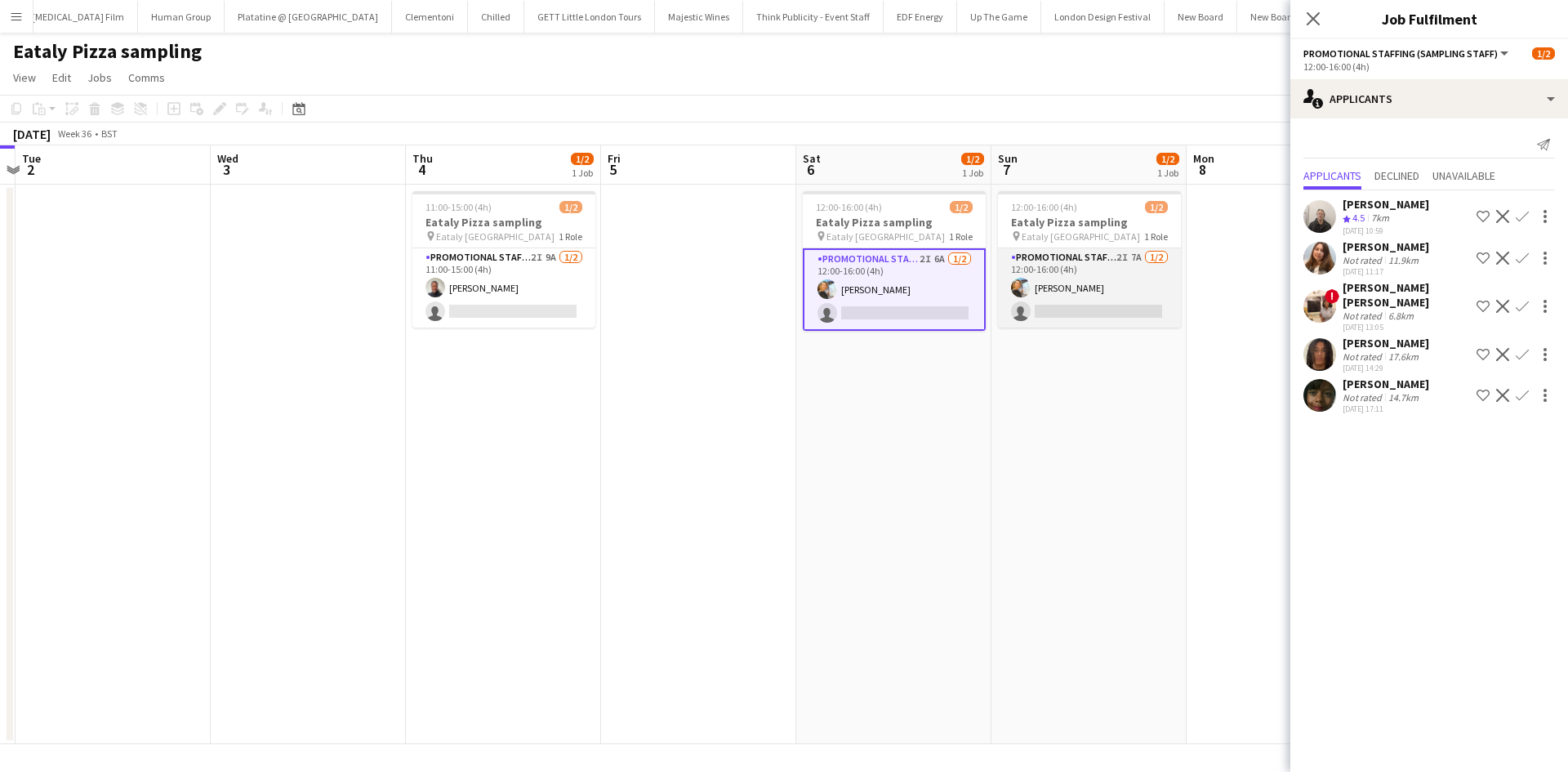
click at [1137, 260] on app-card-role "Promotional Staffing (Sampling Staff) 2I 7A 1/2 12:00-16:00 (4h) Natalia Trofim…" at bounding box center [1090, 287] width 183 height 79
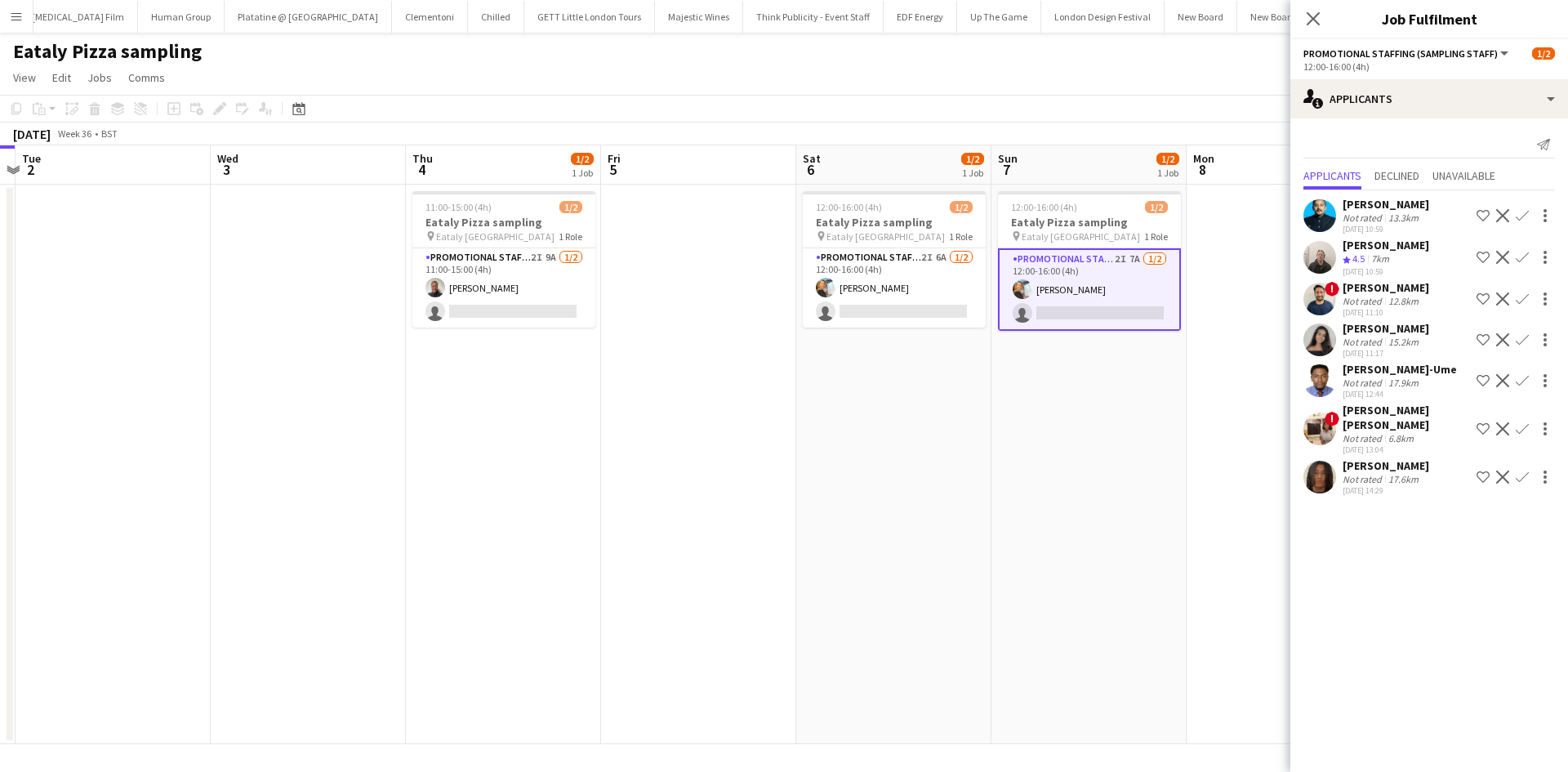
drag, startPoint x: 1063, startPoint y: 455, endPoint x: 890, endPoint y: 384, distance: 187.0
click at [1025, 438] on app-calendar-viewport "Fri 29 Sat 30 Sun 31 Mon 1 Tue 2 Wed 3 Thu 4 1/2 1 Job Fri 5 Sat 6 1/2 1 Job Su…" at bounding box center [784, 444] width 1568 height 599
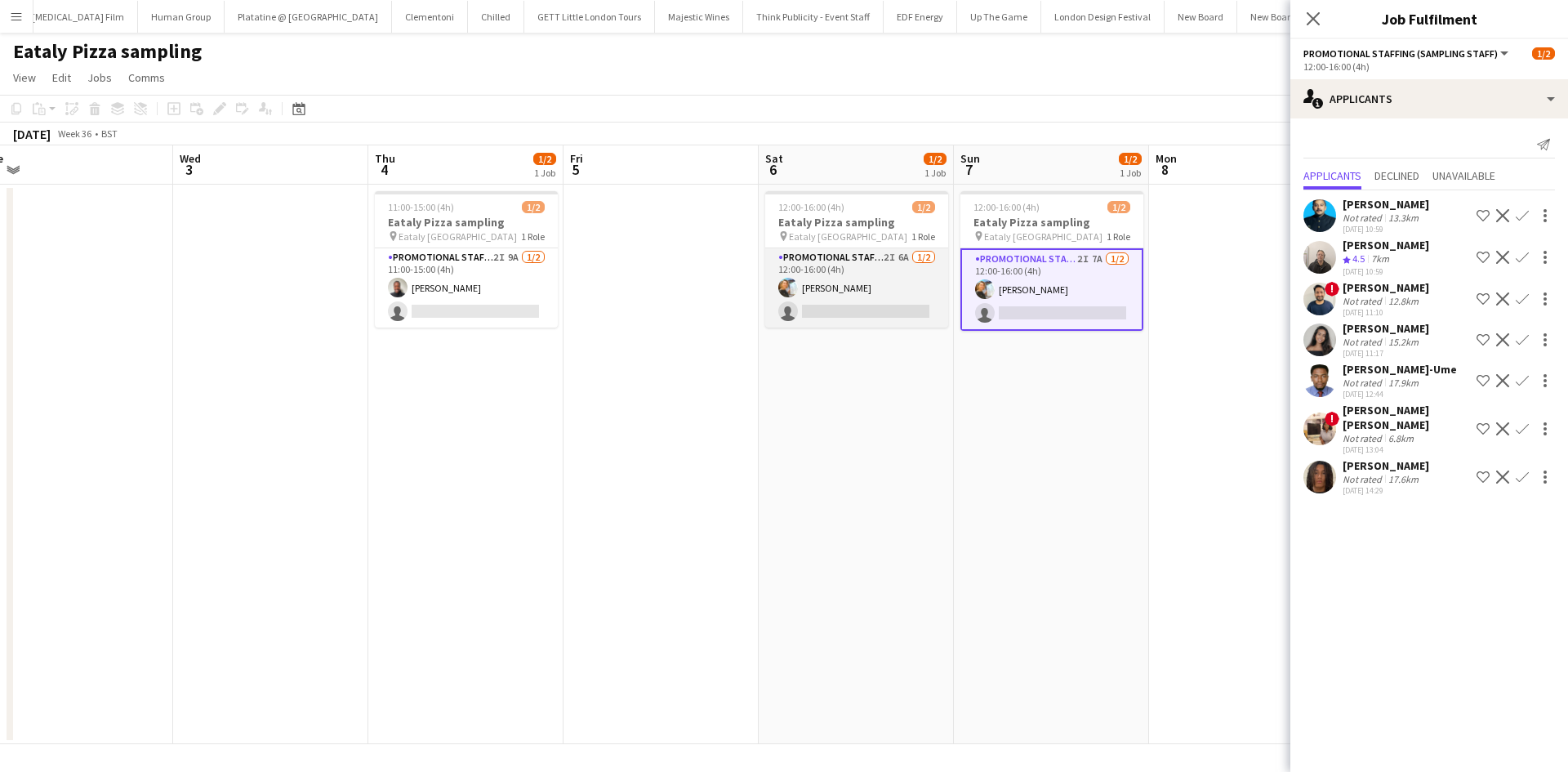
click at [891, 307] on app-card-role "Promotional Staffing (Sampling Staff) 2I 6A 1/2 12:00-16:00 (4h) Natalia Trofim…" at bounding box center [857, 287] width 183 height 79
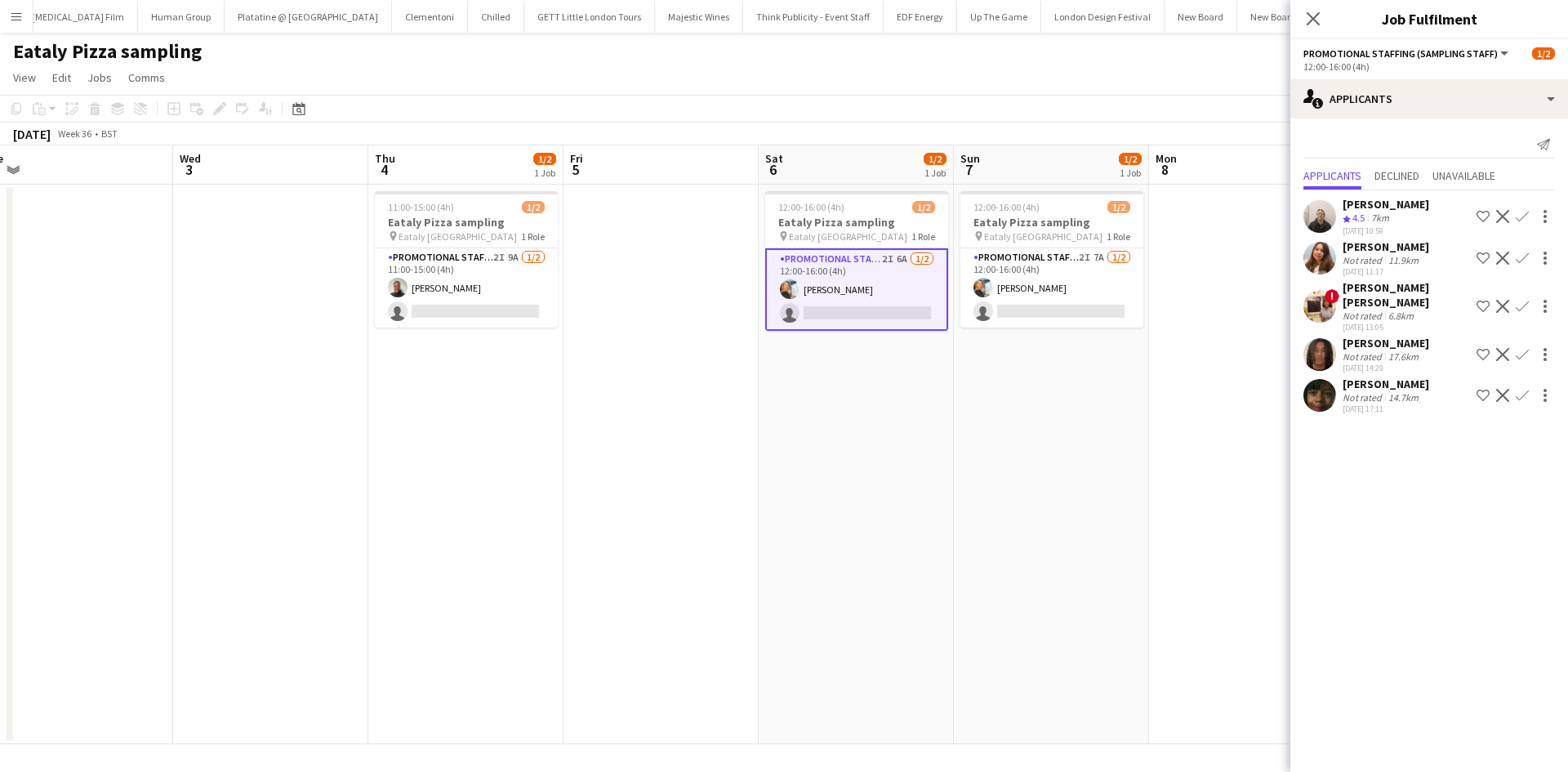
click at [824, 320] on app-card-role "Promotional Staffing (Sampling Staff) 2I 6A 1/2 12:00-16:00 (4h) Natalia Trofim…" at bounding box center [857, 289] width 183 height 82
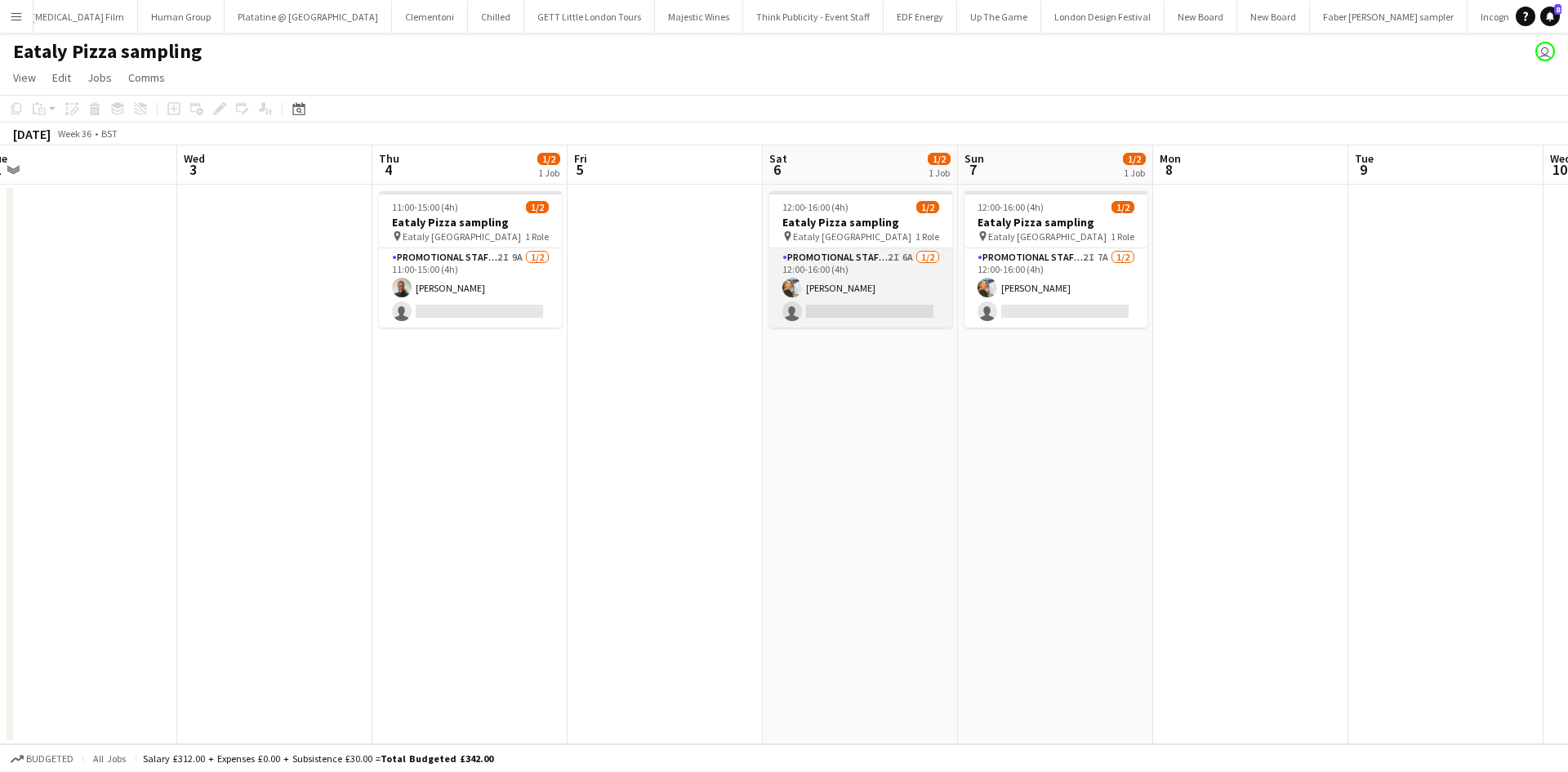
drag, startPoint x: 826, startPoint y: 316, endPoint x: 851, endPoint y: 314, distance: 25.1
click at [827, 316] on app-card-role "Promotional Staffing (Sampling Staff) 2I 6A 1/2 12:00-16:00 (4h) Natalia Trofim…" at bounding box center [861, 287] width 183 height 79
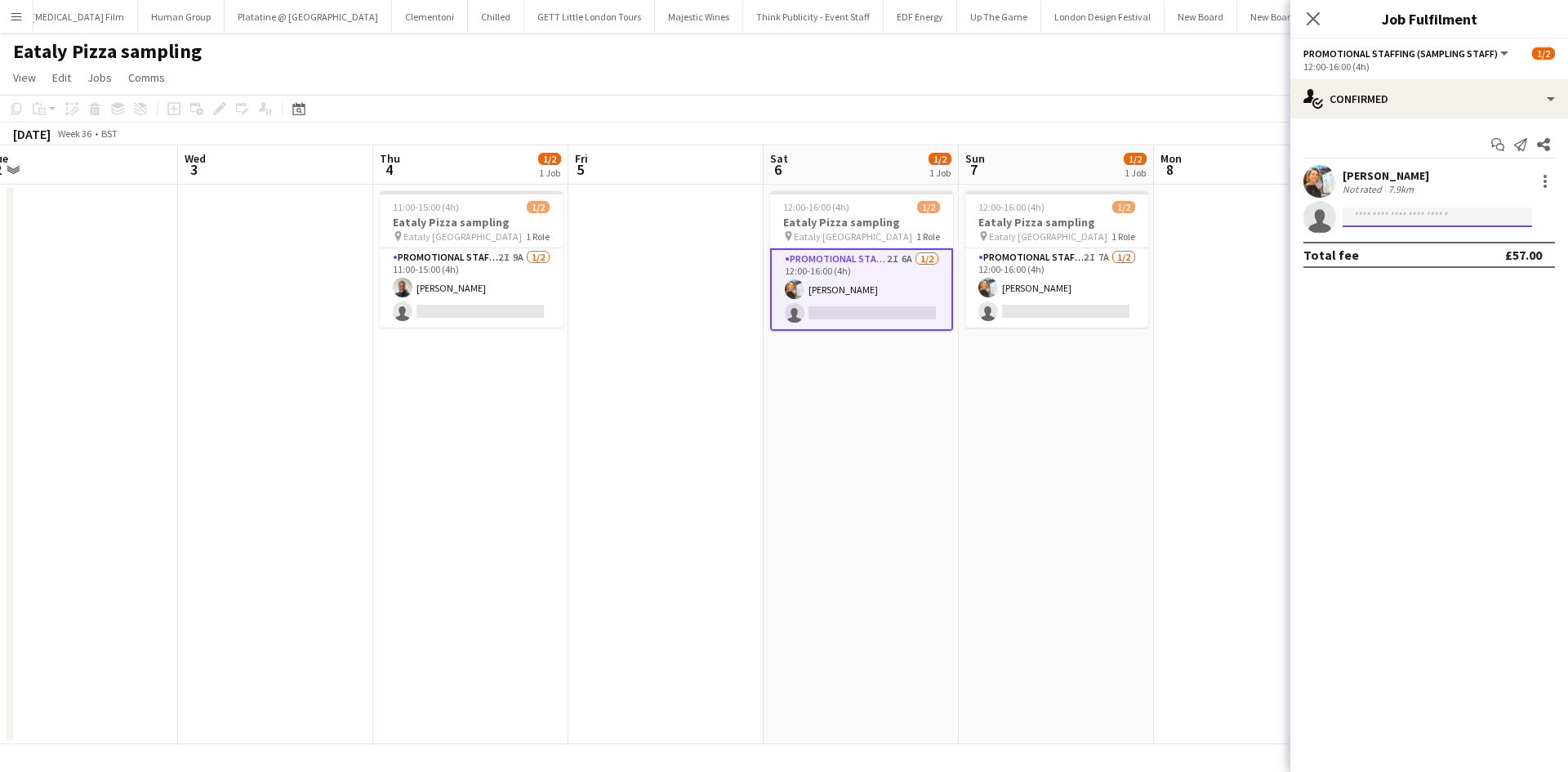
click at [1376, 213] on input at bounding box center [1437, 217] width 189 height 20
type input "******"
click at [1430, 246] on span "Eunice Eghan Active" at bounding box center [1438, 240] width 163 height 14
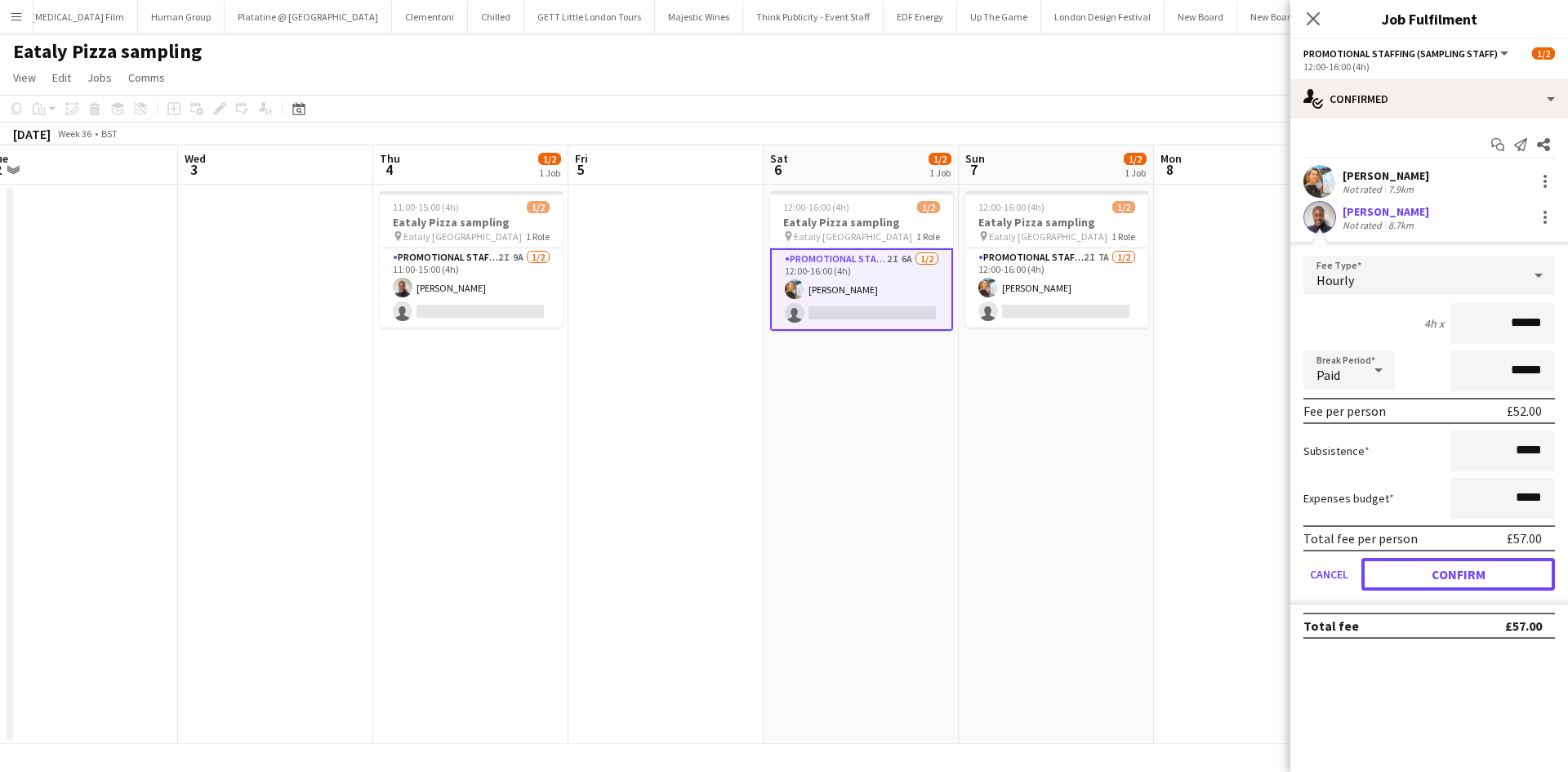
click at [1464, 586] on button "Confirm" at bounding box center [1458, 574] width 194 height 33
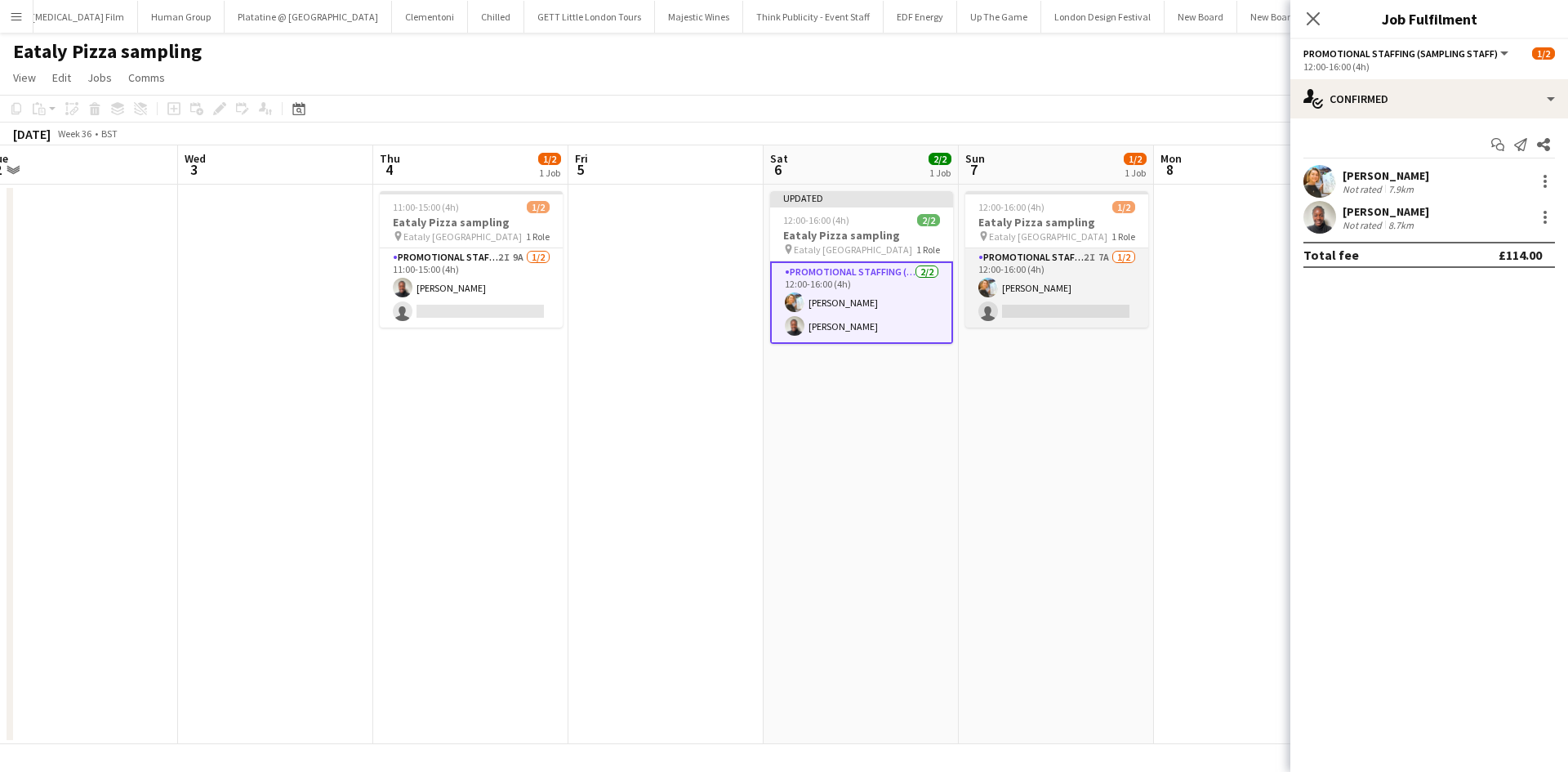
click at [1012, 311] on app-card-role "Promotional Staffing (Sampling Staff) 2I 7A 1/2 12:00-16:00 (4h) Natalia Trofim…" at bounding box center [1057, 287] width 183 height 79
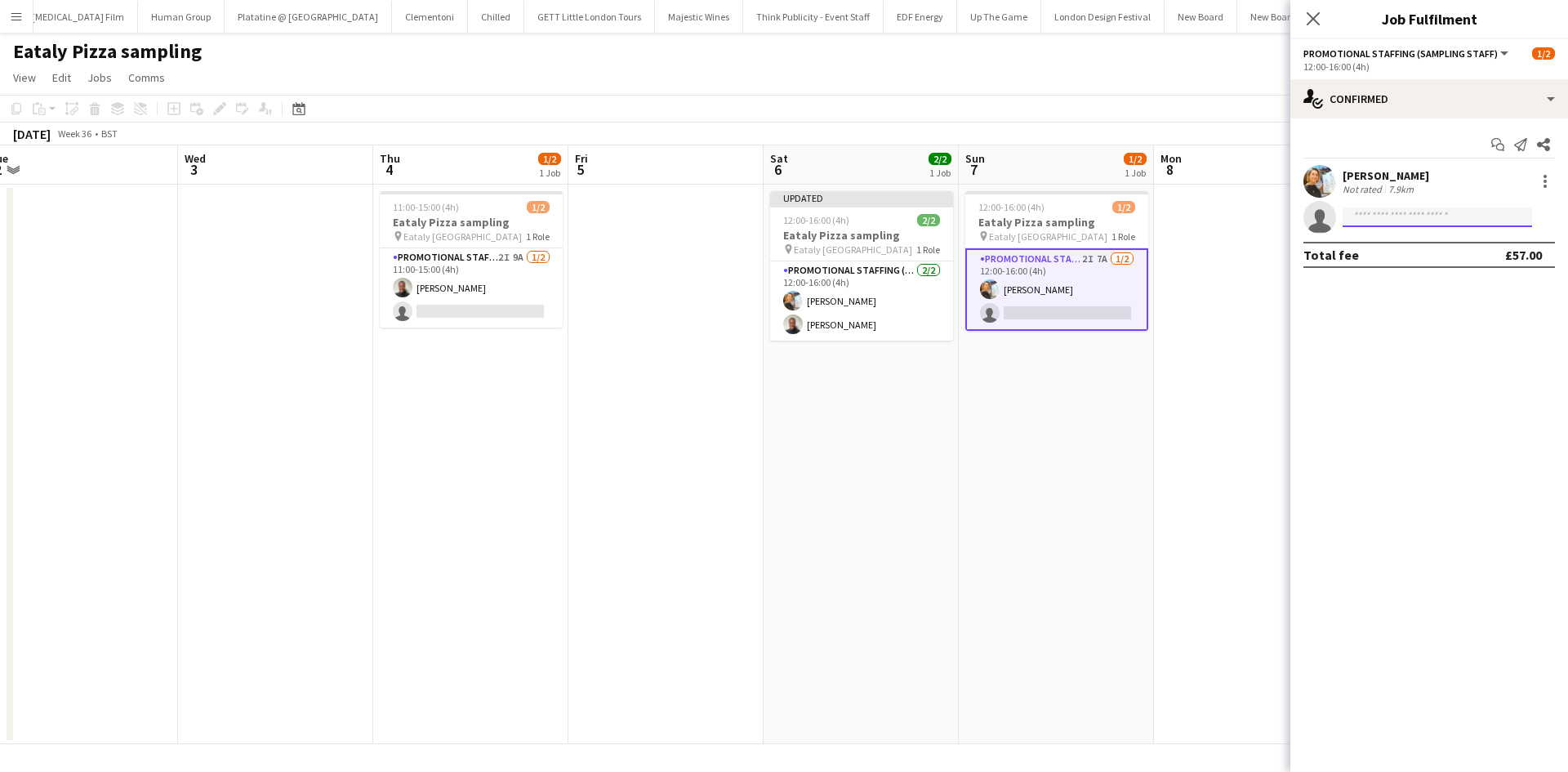
click at [1360, 215] on input at bounding box center [1437, 217] width 189 height 20
type input "******"
click at [1427, 256] on span "ee.eunice@hotmail.com" at bounding box center [1438, 254] width 163 height 13
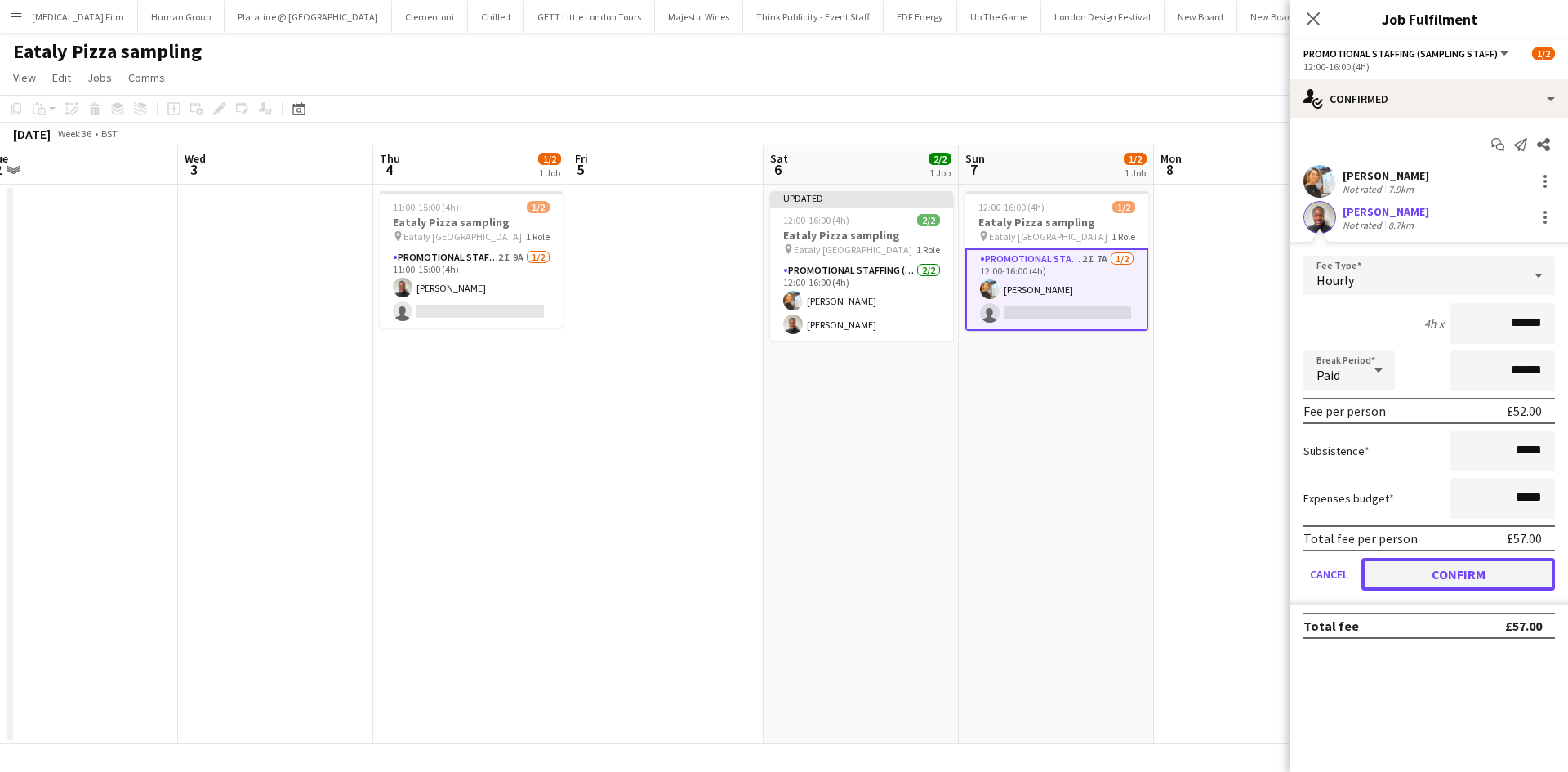
click at [1428, 584] on button "Confirm" at bounding box center [1458, 574] width 194 height 33
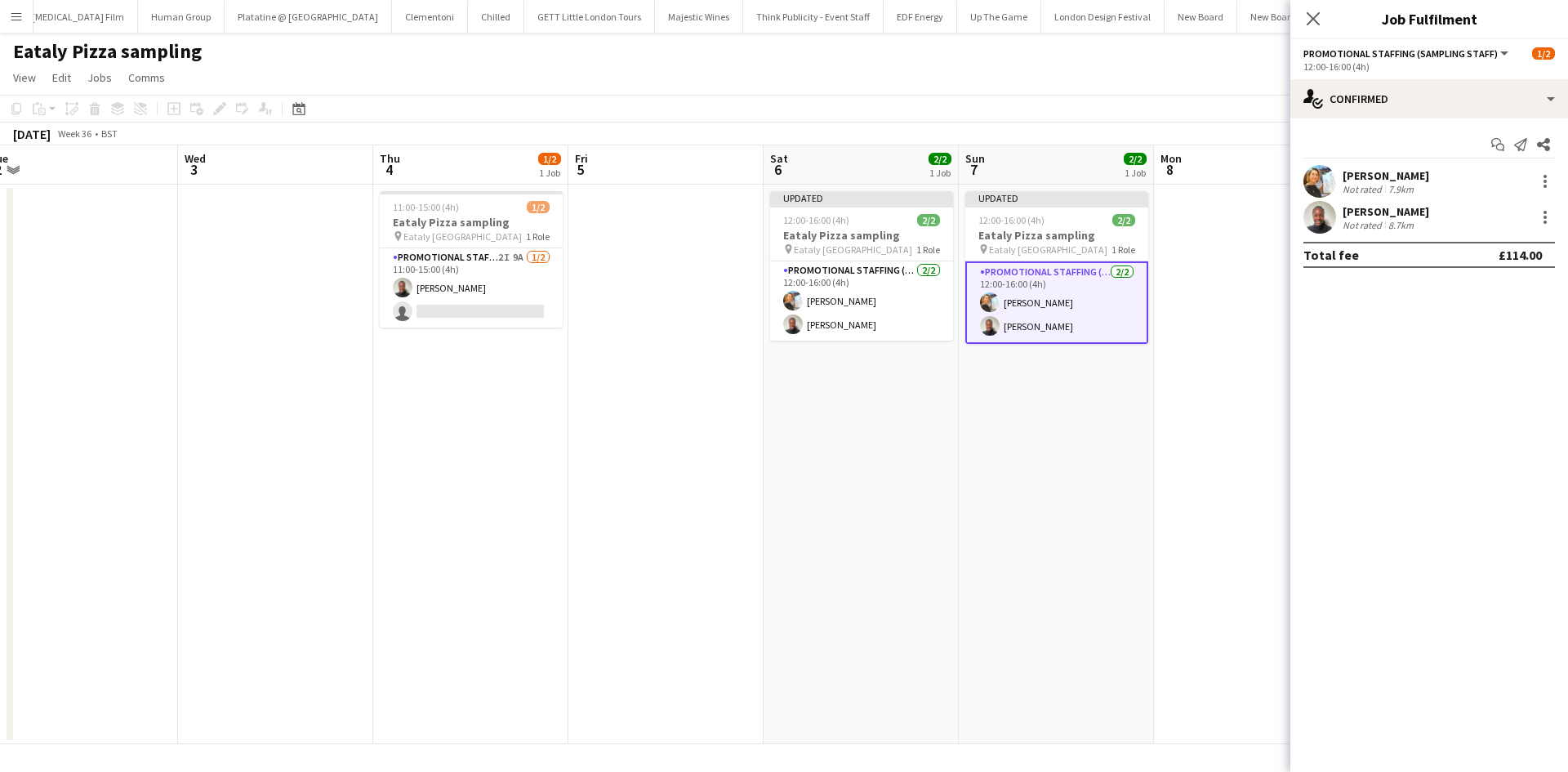
click at [1149, 510] on app-date-cell "Updated 12:00-16:00 (4h) 2/2 Eataly Pizza sampling pin Eataly Liverpool Street …" at bounding box center [1055, 465] width 195 height 560
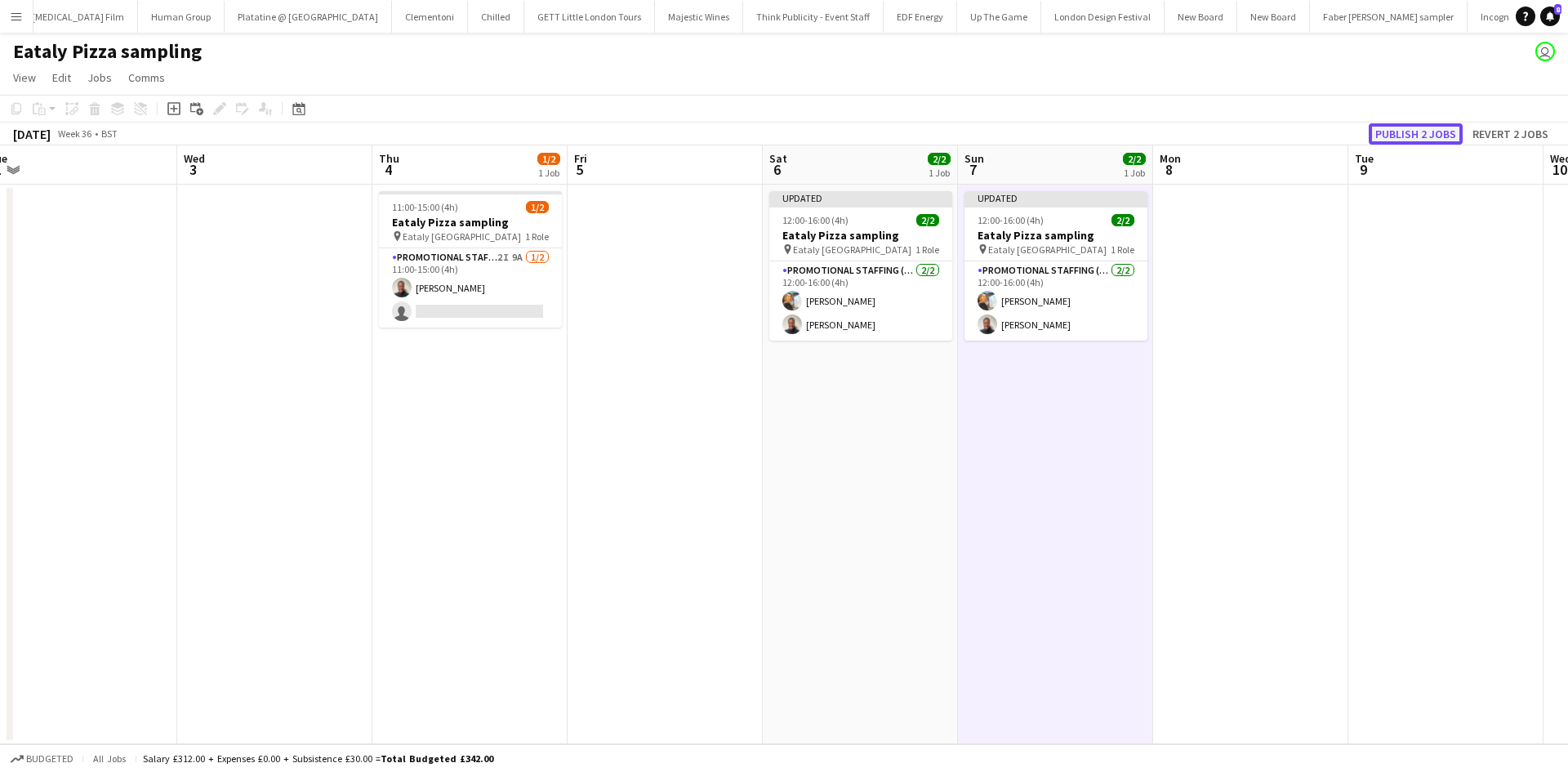
click at [1432, 130] on button "Publish 2 jobs" at bounding box center [1416, 133] width 94 height 21
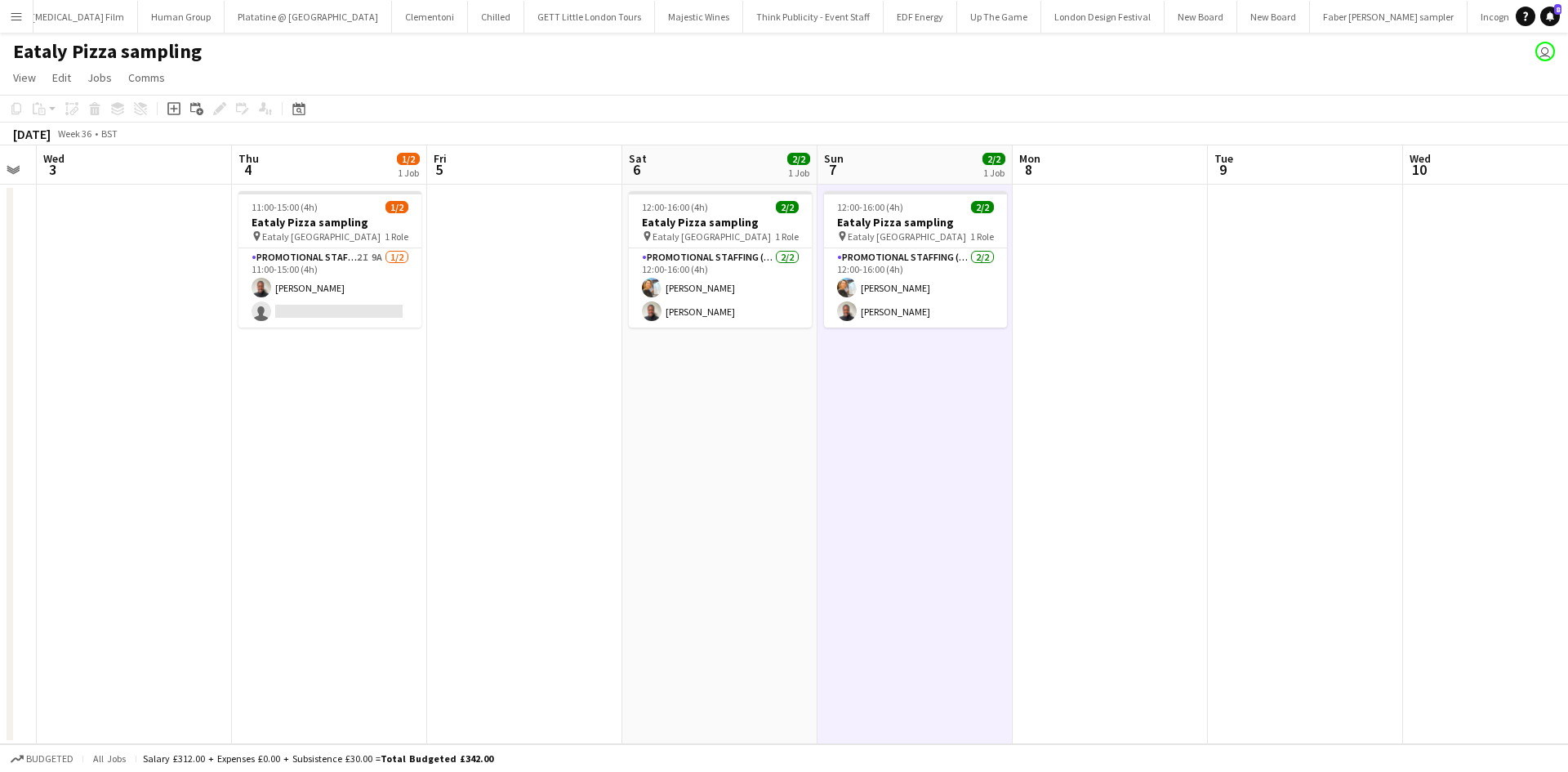
drag, startPoint x: 818, startPoint y: 494, endPoint x: 670, endPoint y: 460, distance: 151.9
click at [672, 464] on app-calendar-viewport "Sun 31 Mon 1 Tue 2 Wed 3 Thu 4 1/2 1 Job Fri 5 Sat 6 2/2 1 Job Sun 7 2/2 1 Job …" at bounding box center [784, 444] width 1568 height 599
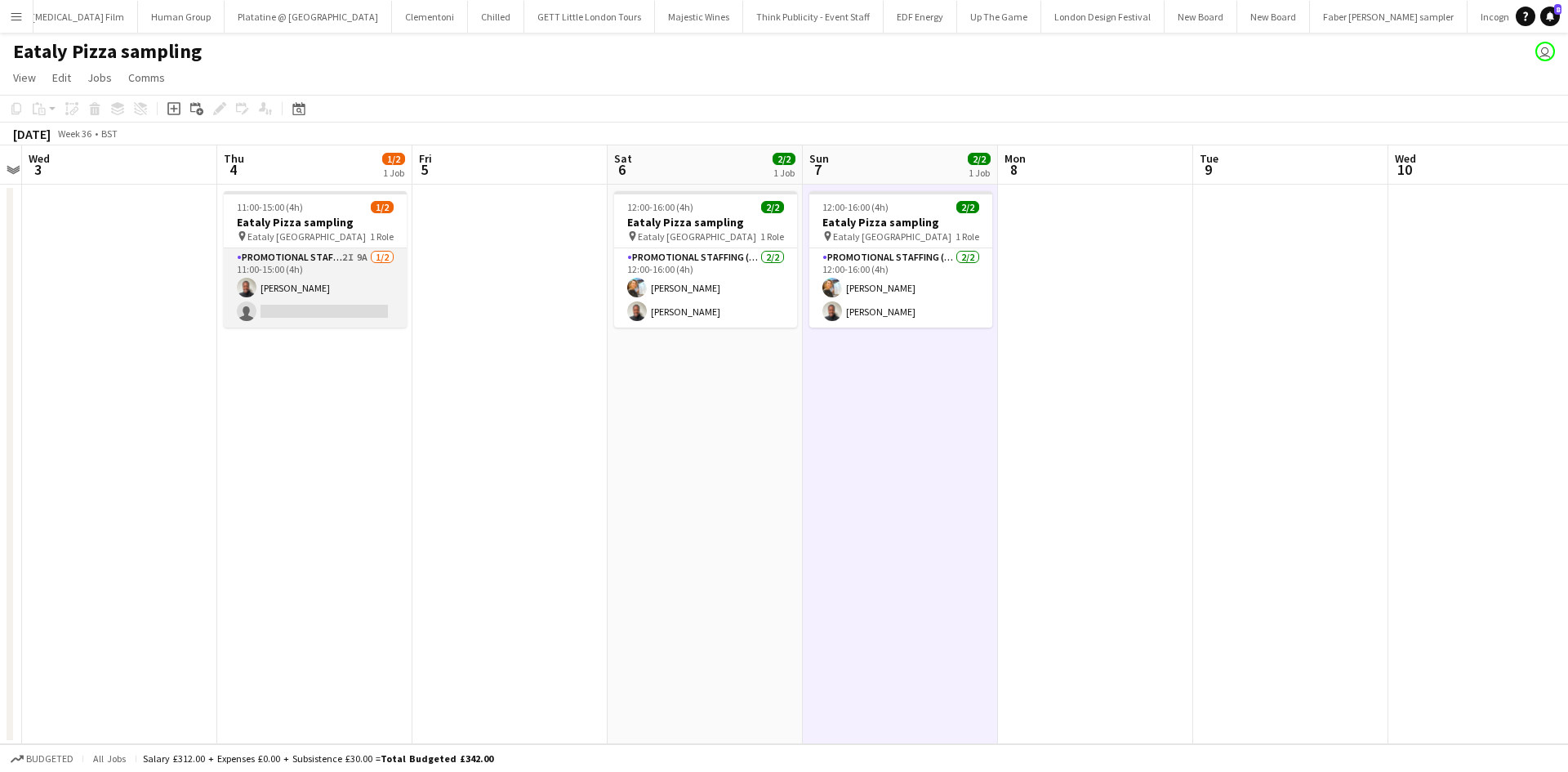
drag, startPoint x: 352, startPoint y: 250, endPoint x: 381, endPoint y: 251, distance: 29.0
click at [352, 250] on app-card-role "Promotional Staffing (Sampling Staff) 2I 9A 1/2 11:00-15:00 (4h) Eunice Eghan s…" at bounding box center [315, 287] width 183 height 79
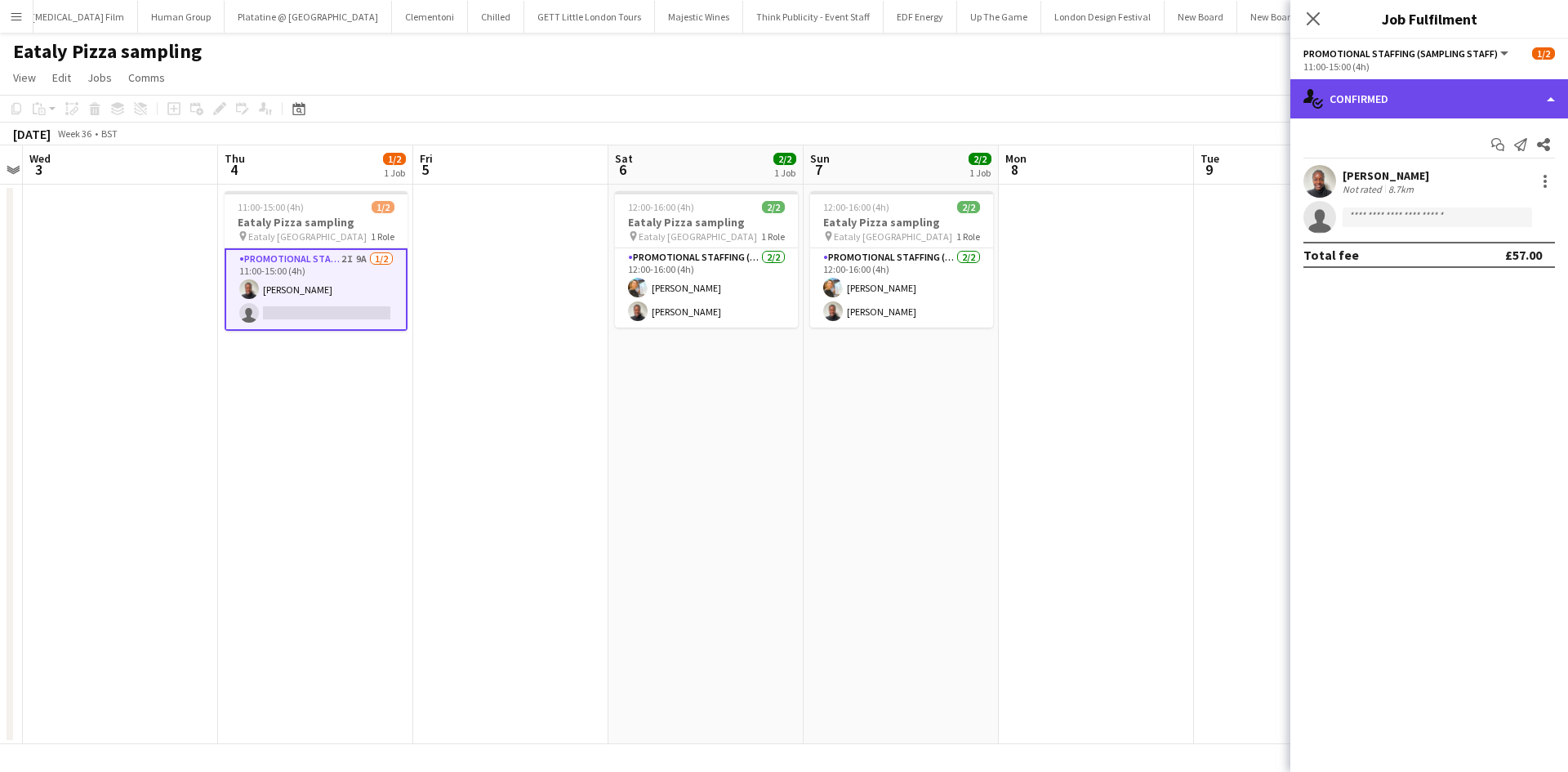
click at [1471, 102] on div "single-neutral-actions-check-2 Confirmed" at bounding box center [1429, 98] width 278 height 39
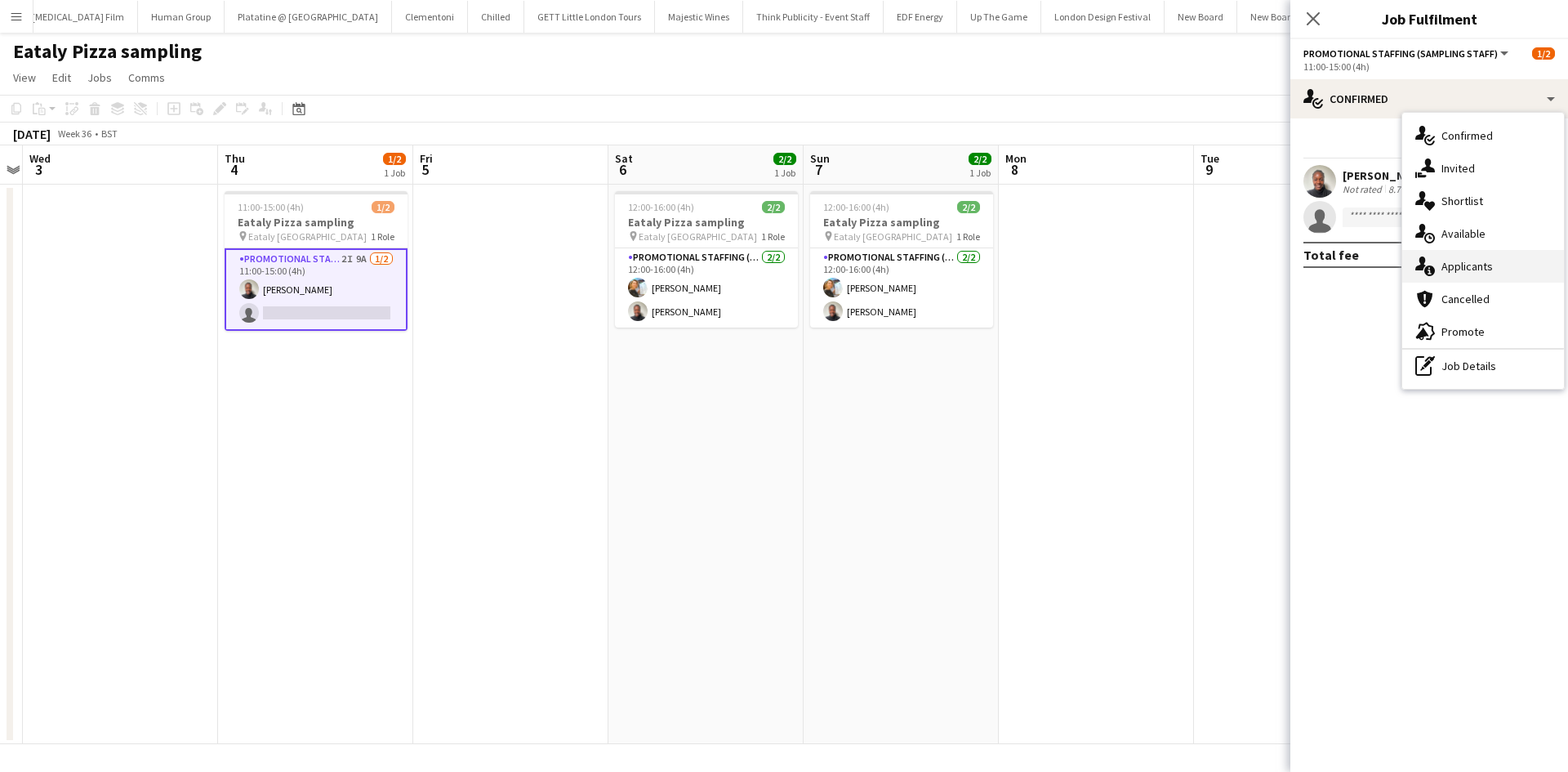
click at [1486, 259] on div "single-neutral-actions-information Applicants" at bounding box center [1483, 266] width 162 height 33
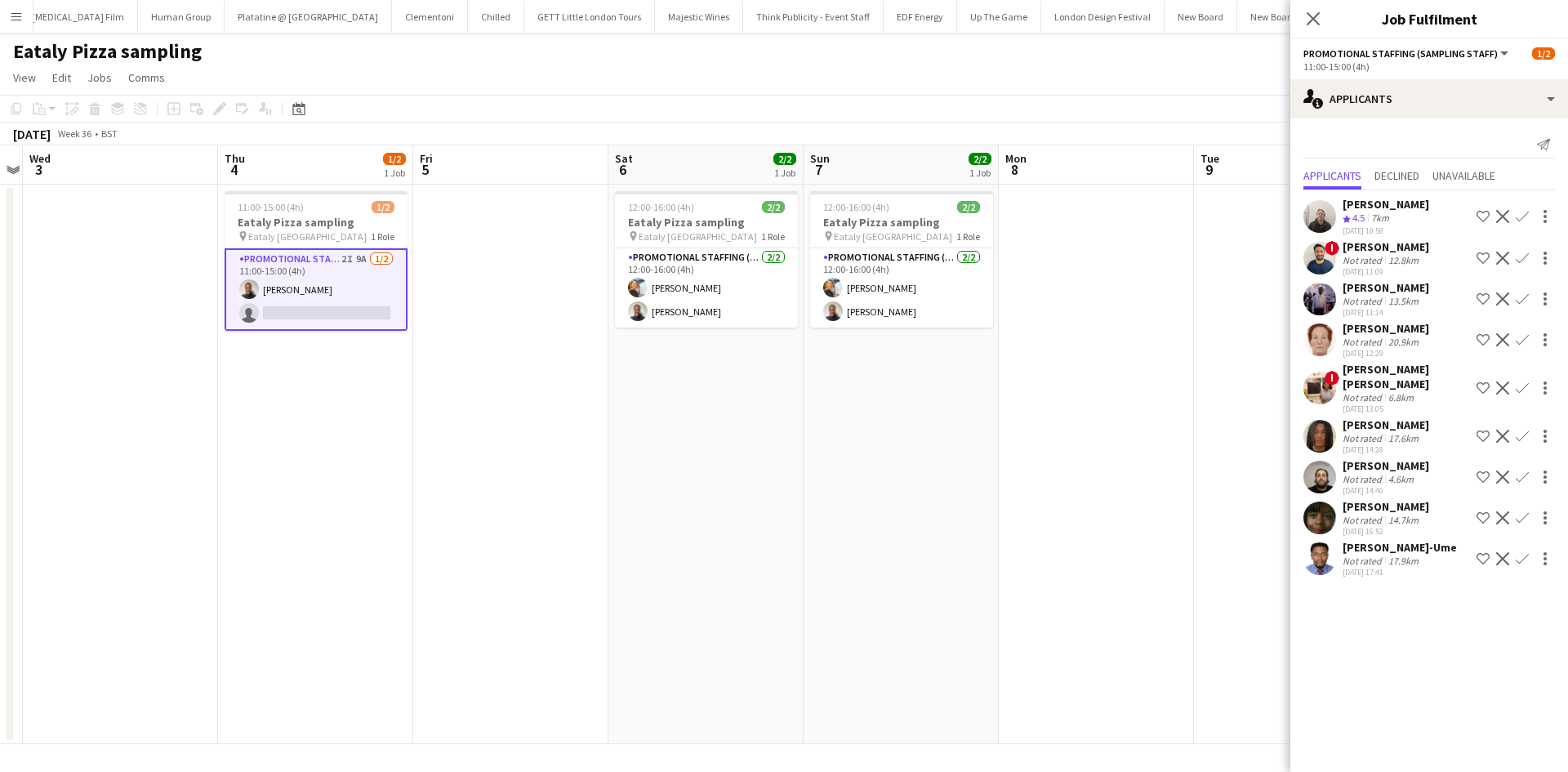
click at [1354, 391] on div "Not rated" at bounding box center [1363, 398] width 43 height 13
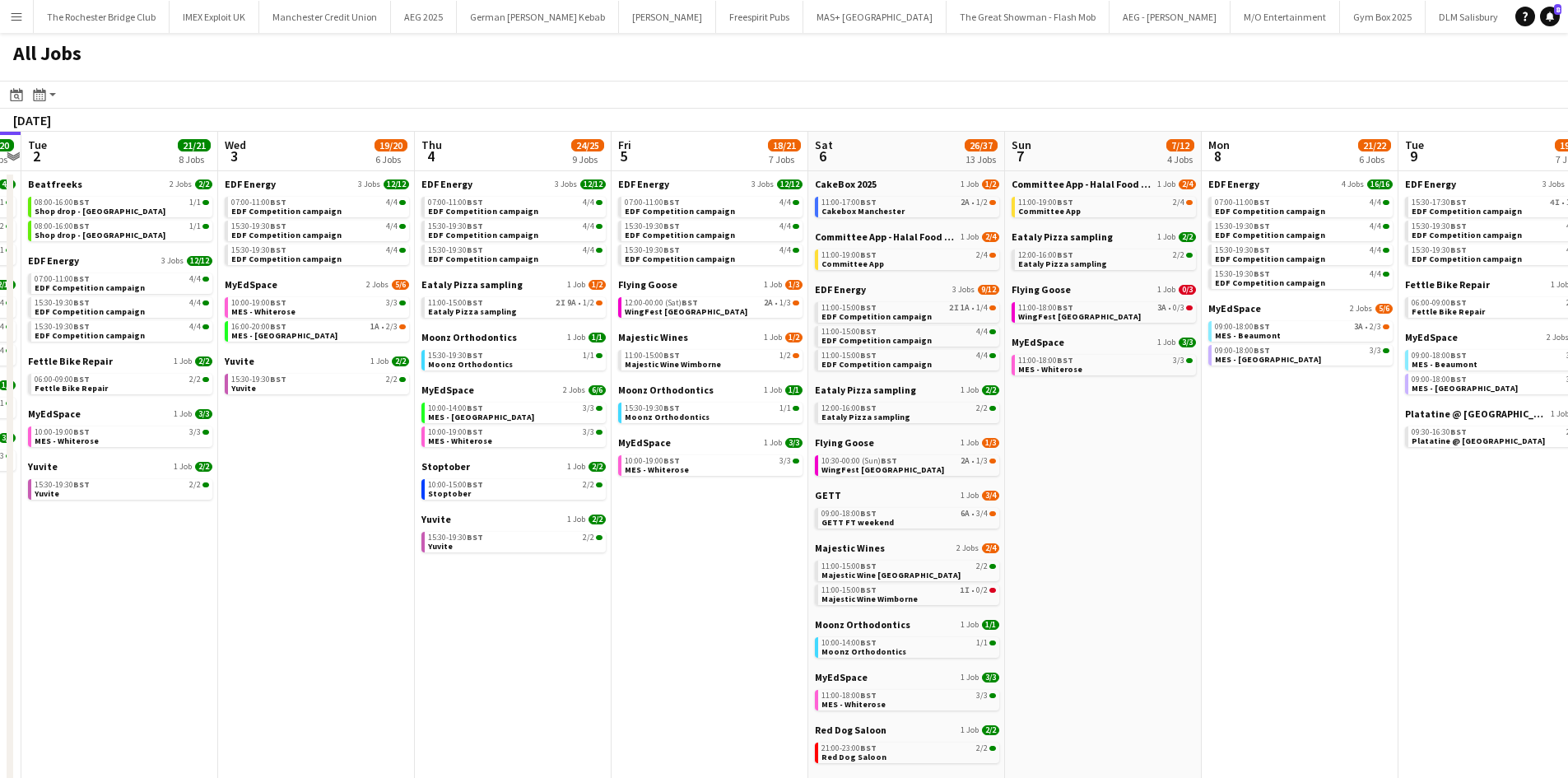
drag, startPoint x: 985, startPoint y: 664, endPoint x: 657, endPoint y: 632, distance: 329.6
click at [605, 632] on app-calendar-viewport "Fri 29 20/21 9 Jobs Sat 30 42/44 28 Jobs Sun 31 22/26 10 Jobs Mon 1 20/20 8 Job…" at bounding box center [784, 698] width 1568 height 1132
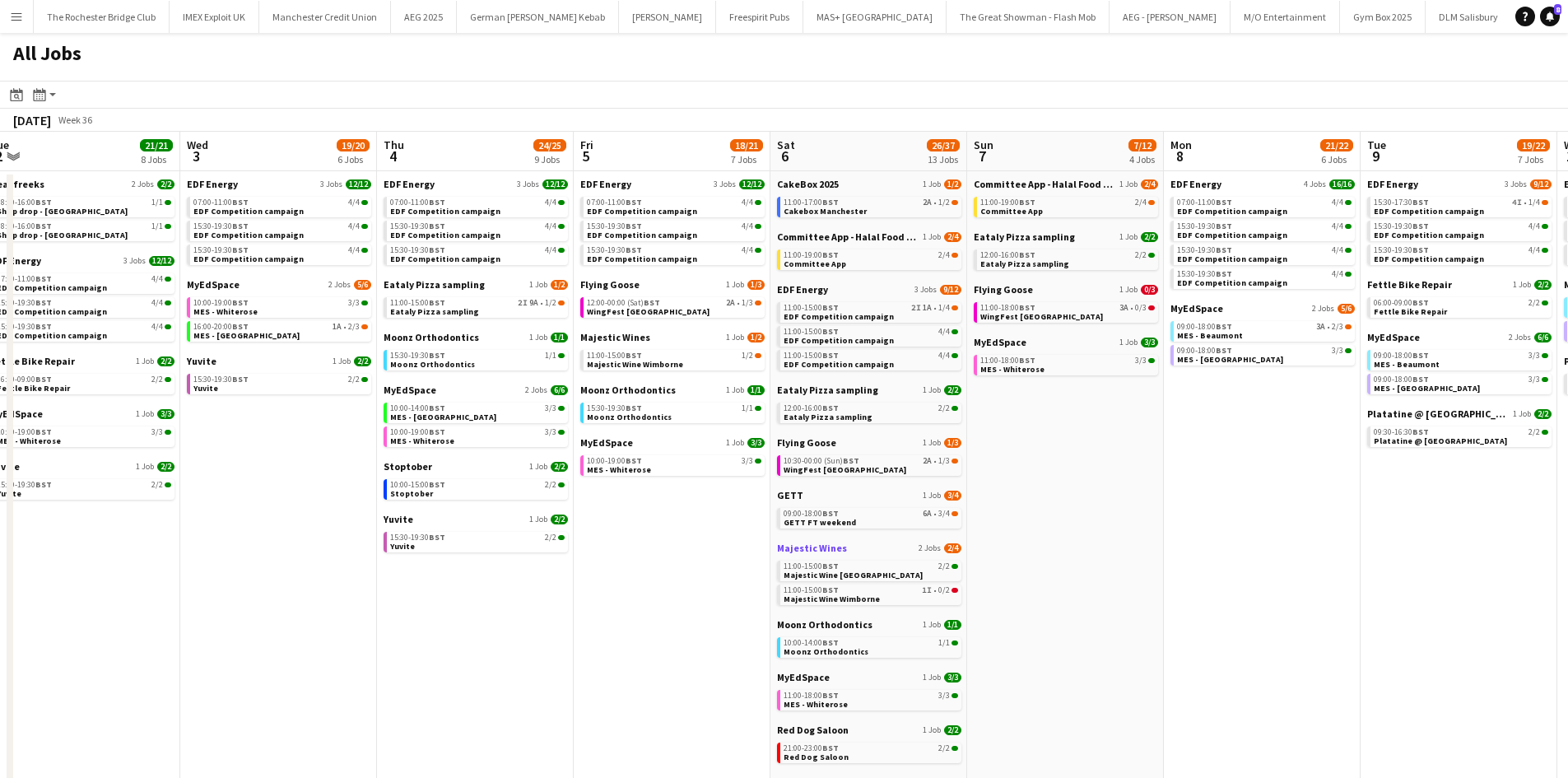
drag, startPoint x: 983, startPoint y: 574, endPoint x: 917, endPoint y: 550, distance: 70.2
click at [924, 559] on app-calendar-viewport "Fri 29 20/21 9 Jobs Sat 30 42/44 28 Jobs Sun 31 22/26 10 Jobs Mon 1 20/20 8 Job…" at bounding box center [784, 698] width 1568 height 1132
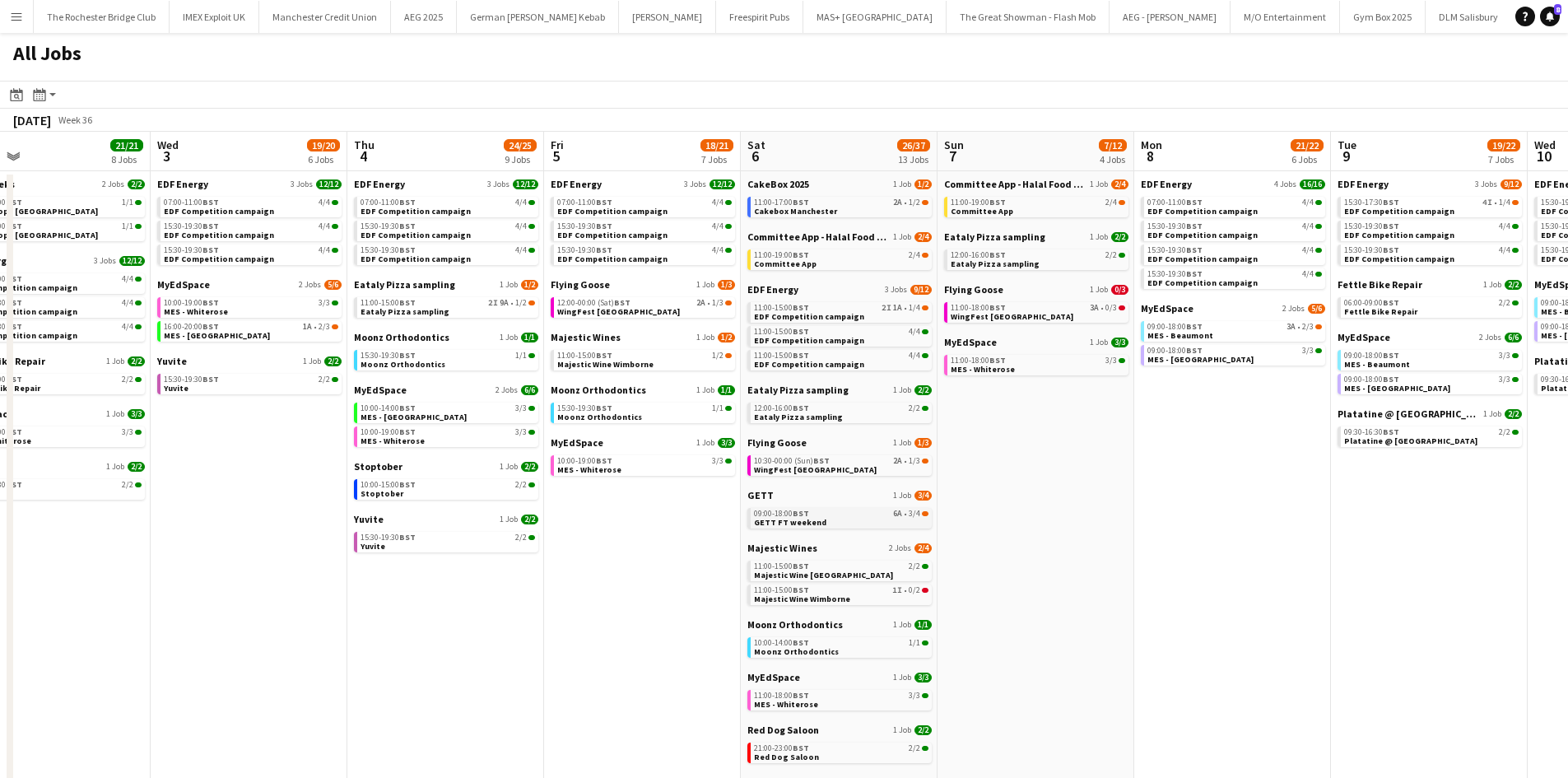
click at [890, 521] on link "09:00-18:00 BST 6A • 3/4 GETT FT weekend" at bounding box center [841, 517] width 174 height 19
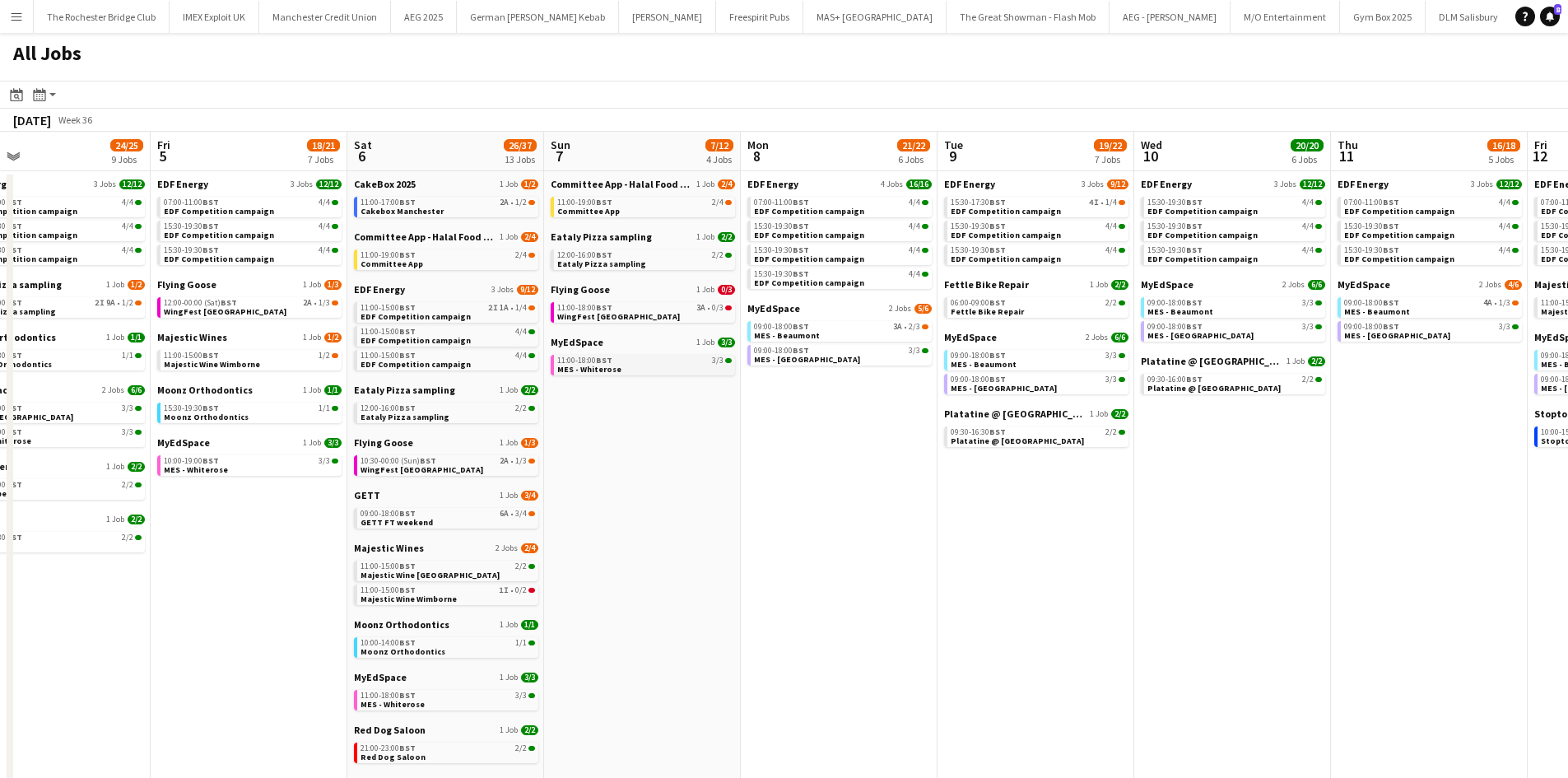
drag, startPoint x: 949, startPoint y: 432, endPoint x: 824, endPoint y: 355, distance: 146.8
click at [906, 417] on app-calendar-viewport "Sun 31 22/26 10 Jobs Mon 1 20/20 8 Jobs Tue 2 21/21 8 Jobs Wed 3 19/20 6 Jobs T…" at bounding box center [784, 698] width 1568 height 1132
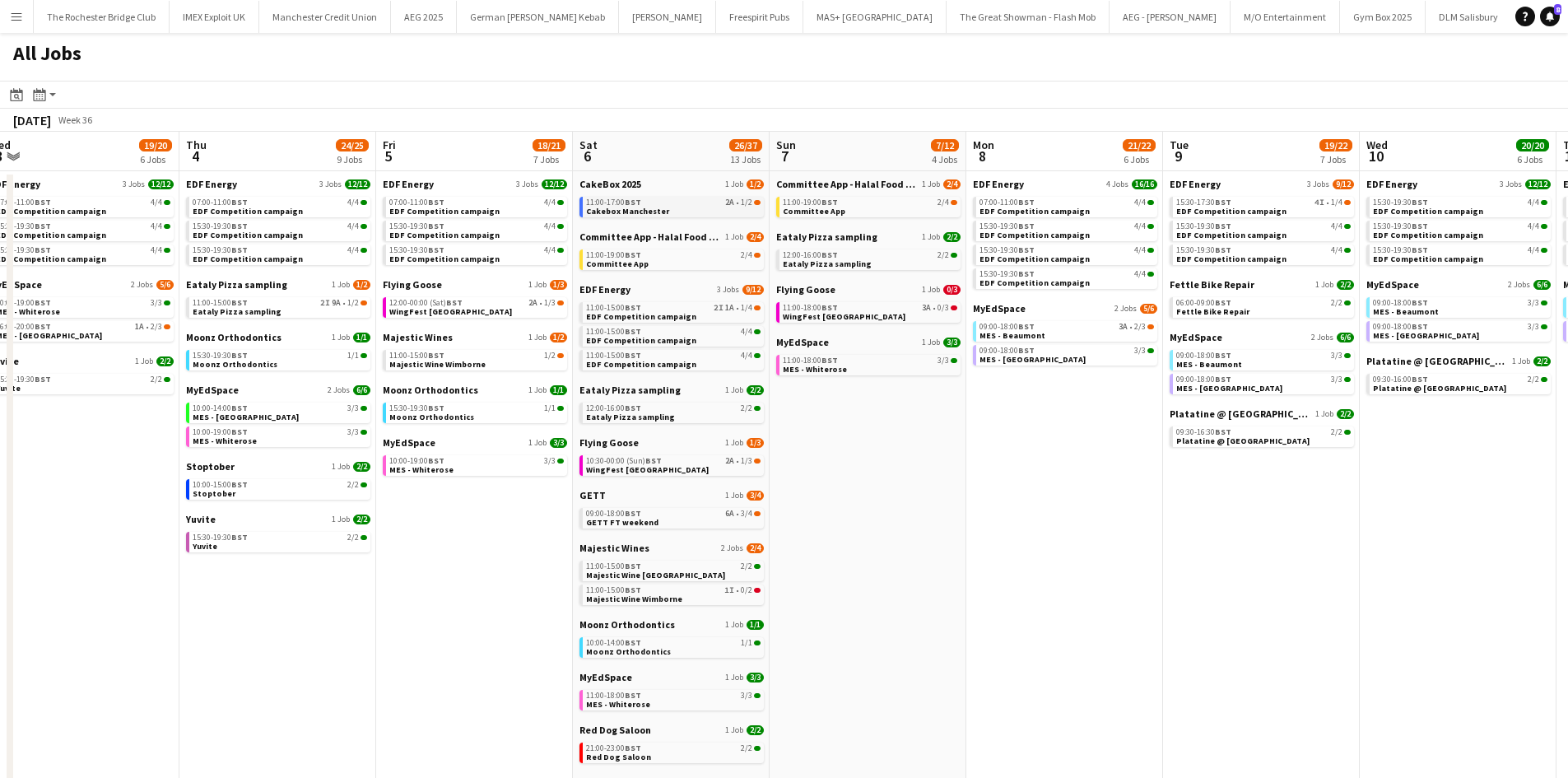
click at [705, 205] on div "11:00-17:00 BST 2A • 1/2" at bounding box center [673, 202] width 174 height 8
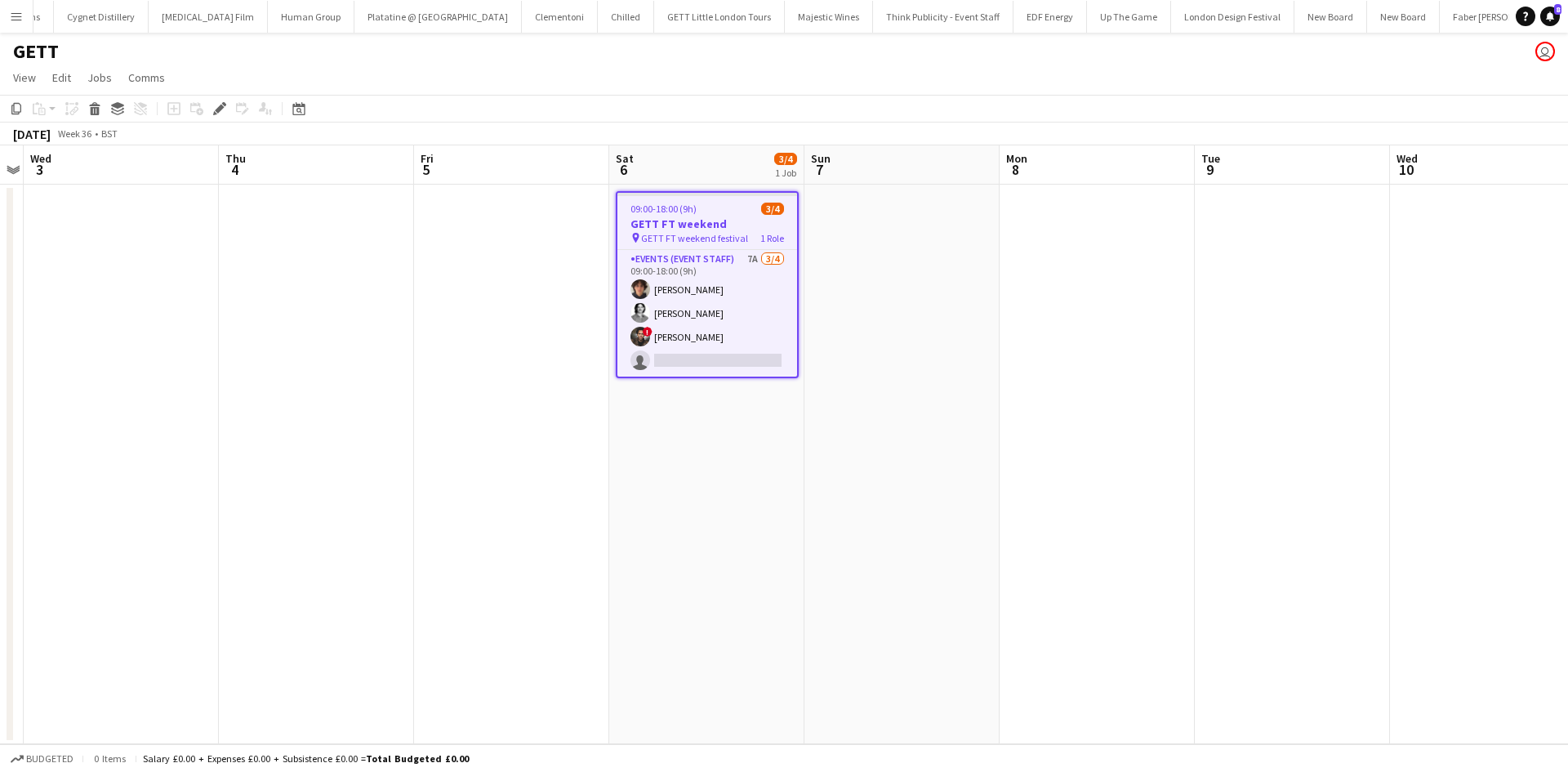
scroll to position [0, 10806]
click at [751, 255] on app-card-role "Events (Event Staff) 7A [DATE] 09:00-18:00 (9h) [PERSON_NAME] [PERSON_NAME] ! […" at bounding box center [707, 314] width 179 height 127
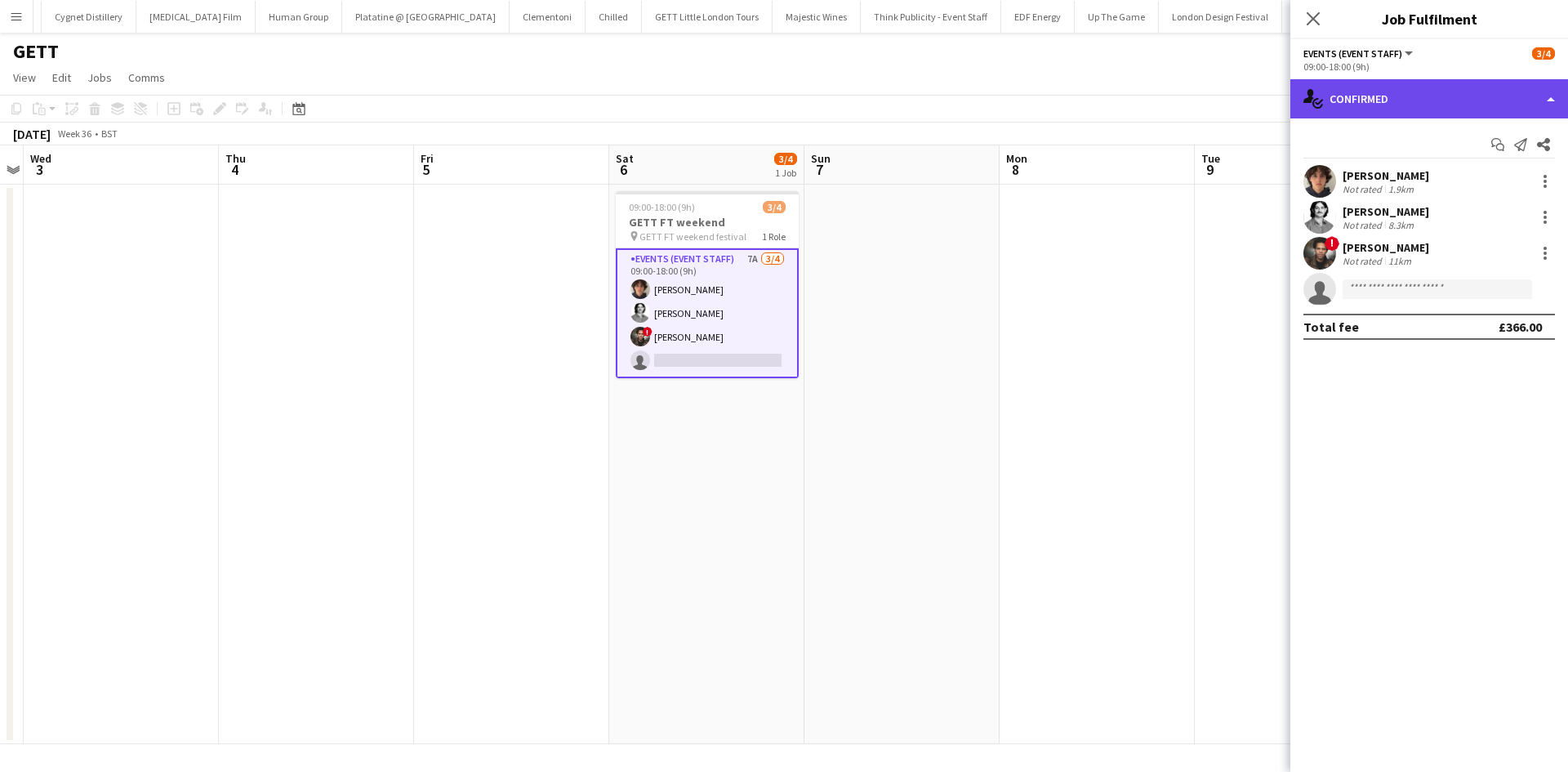
click at [1398, 101] on div "single-neutral-actions-check-2 Confirmed" at bounding box center [1429, 98] width 278 height 39
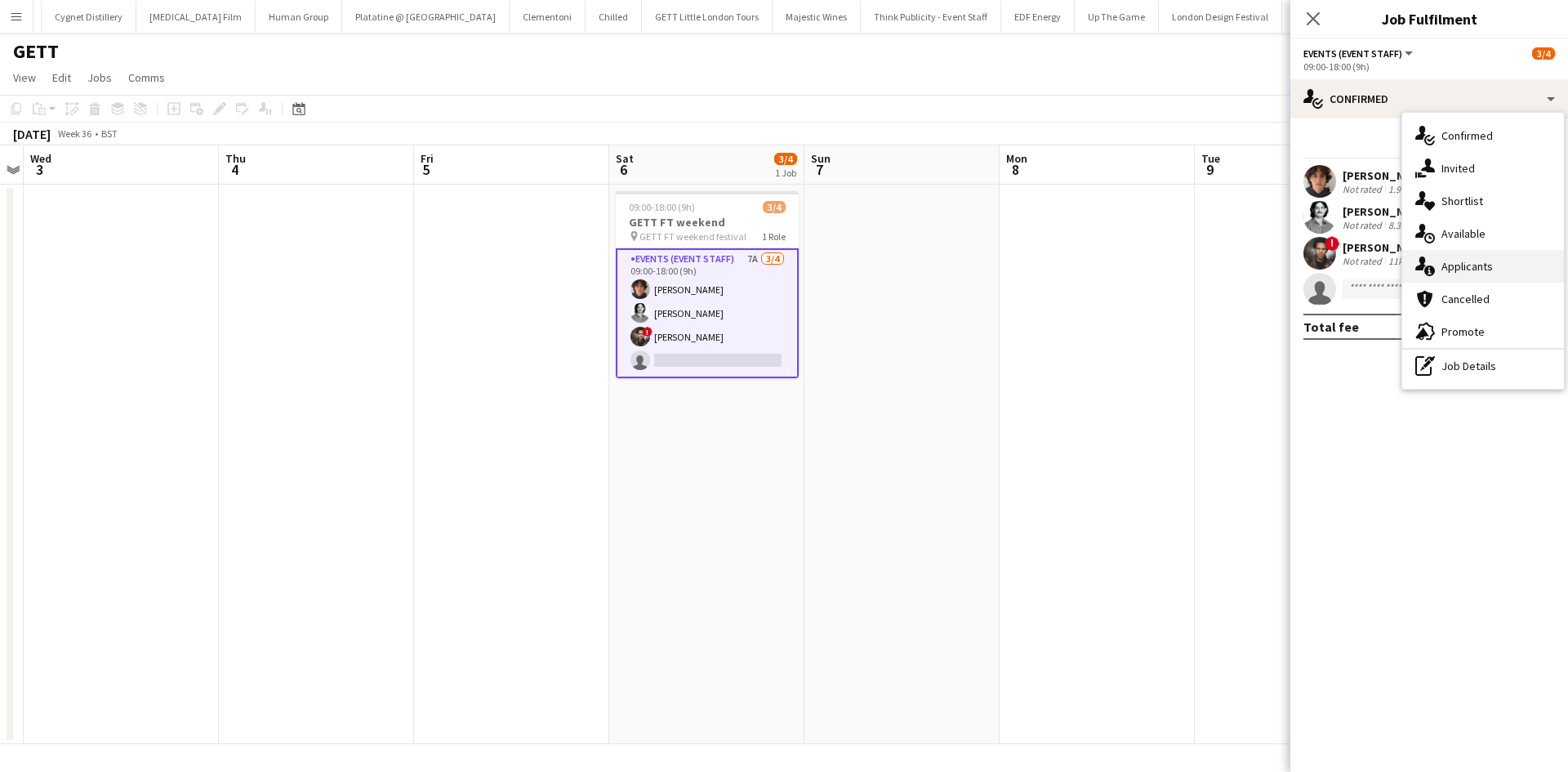
click at [1492, 272] on div "single-neutral-actions-information Applicants" at bounding box center [1483, 266] width 162 height 33
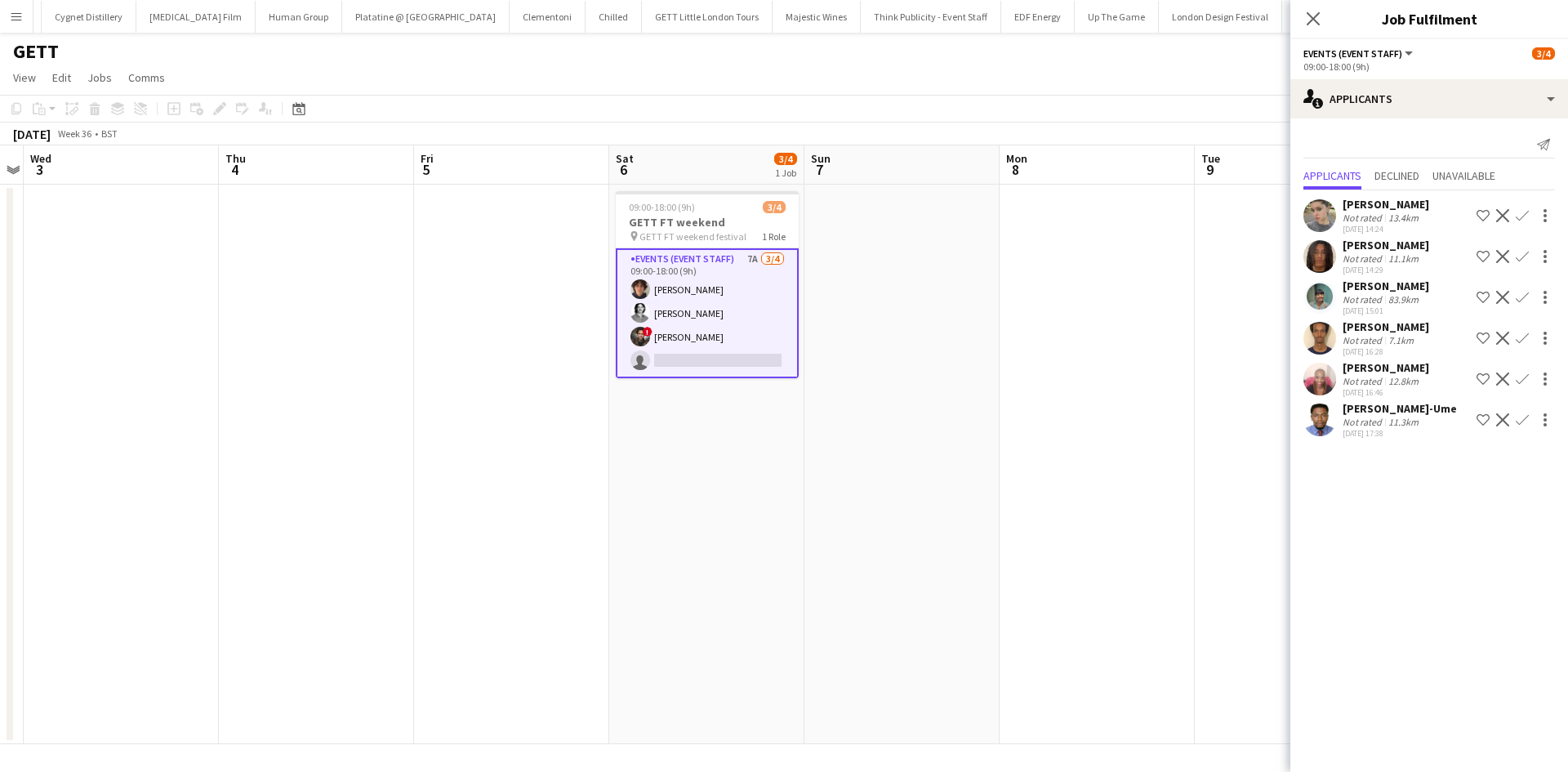
click at [679, 336] on app-card-role "Events (Event Staff) 7A [DATE] 09:00-18:00 (9h) [PERSON_NAME] [PERSON_NAME] ! […" at bounding box center [707, 313] width 183 height 130
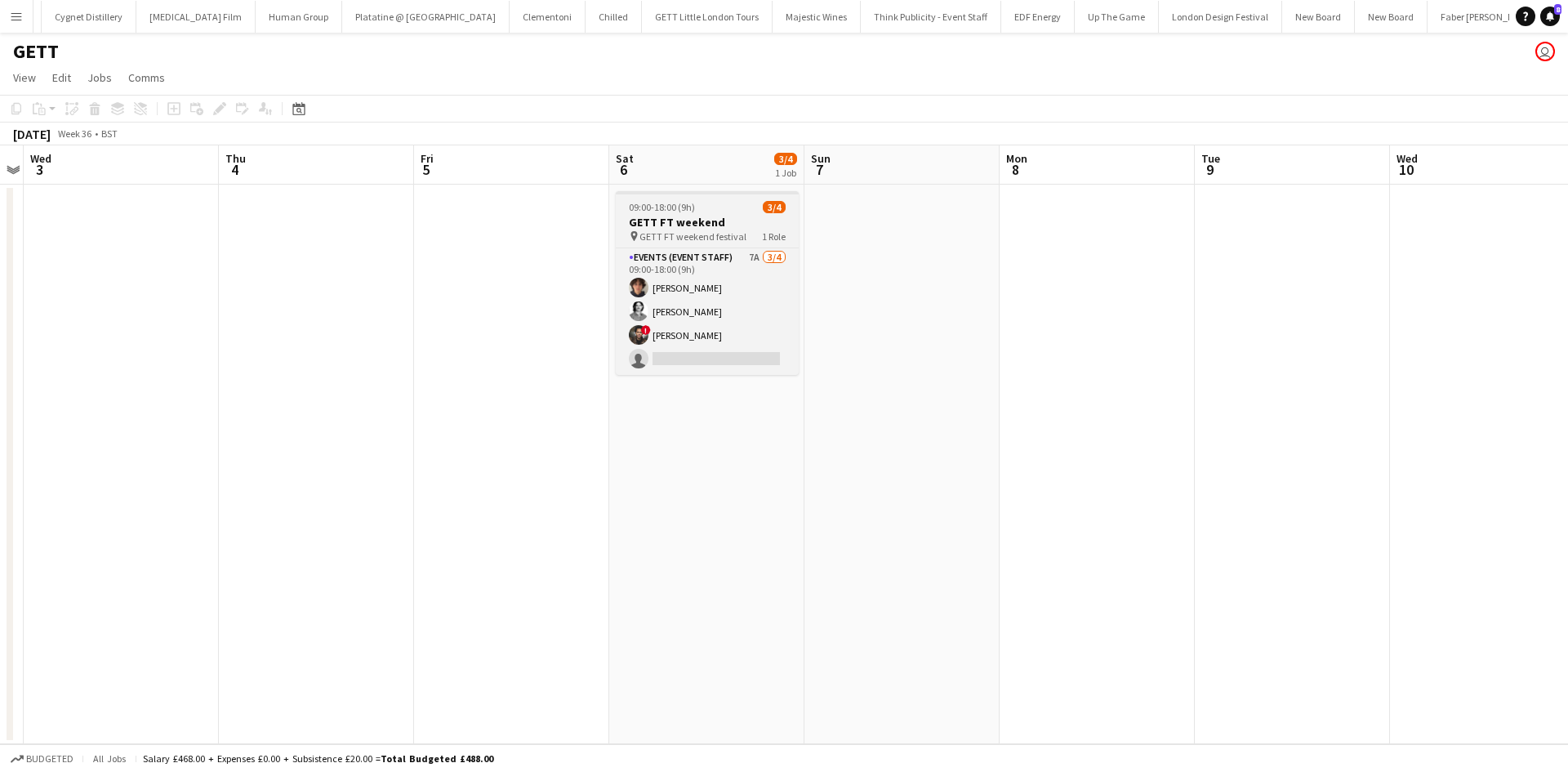
click at [701, 203] on div "09:00-18:00 (9h) 3/4" at bounding box center [707, 207] width 183 height 13
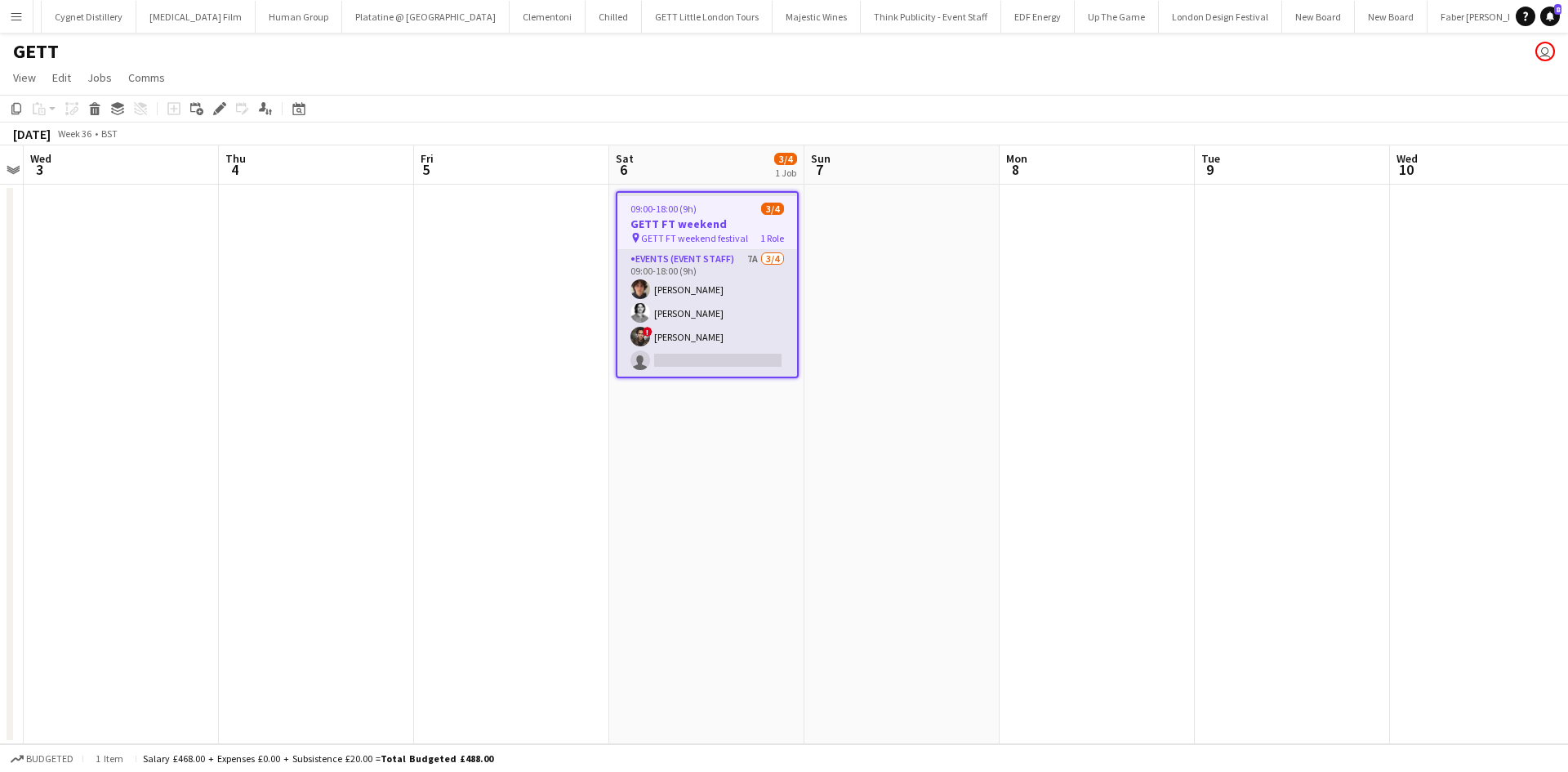
click at [748, 257] on app-card-role "Events (Event Staff) 7A [DATE] 09:00-18:00 (9h) [PERSON_NAME] [PERSON_NAME] ! […" at bounding box center [707, 314] width 179 height 127
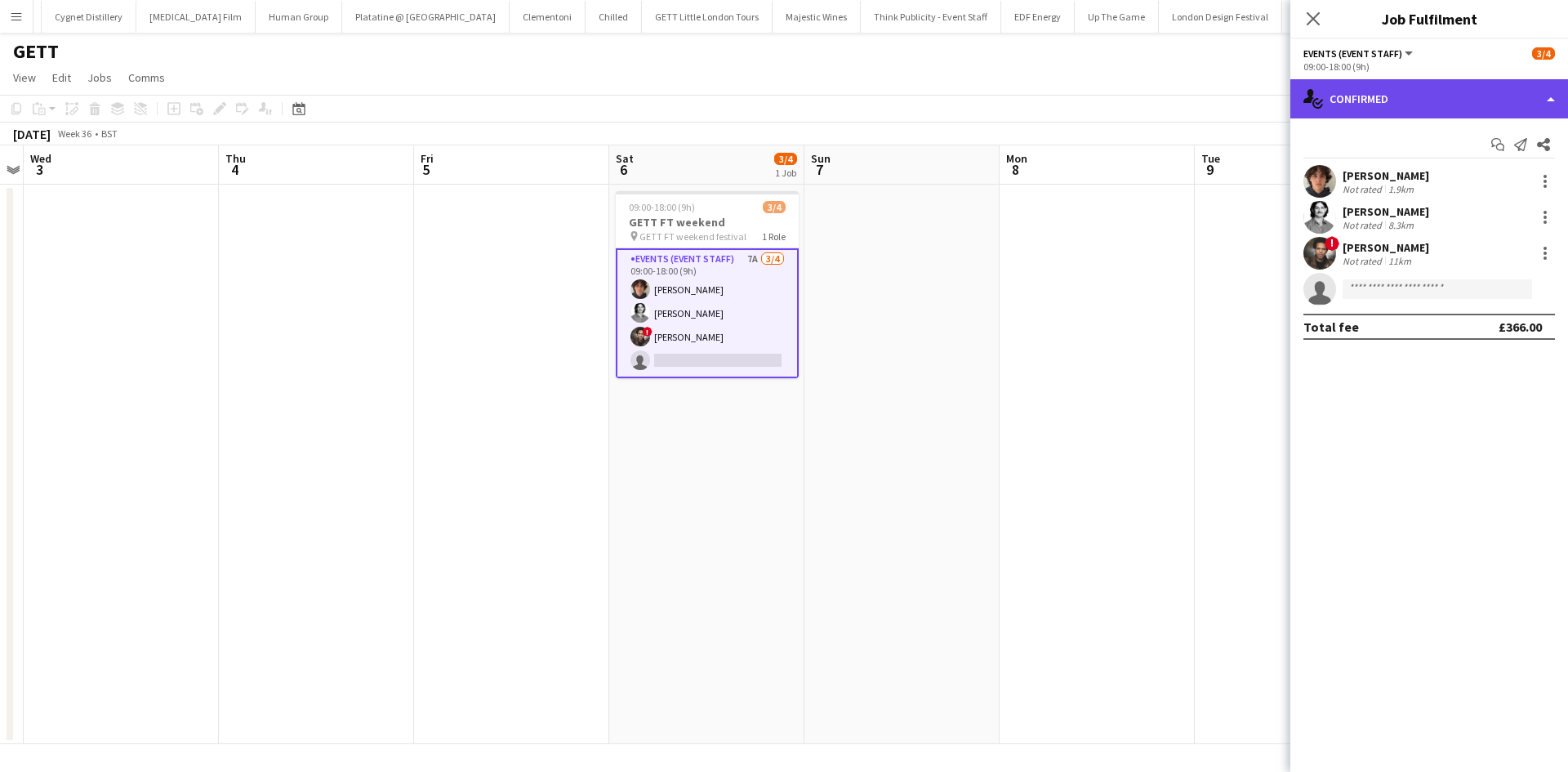
click at [1456, 106] on div "single-neutral-actions-check-2 Confirmed" at bounding box center [1429, 98] width 278 height 39
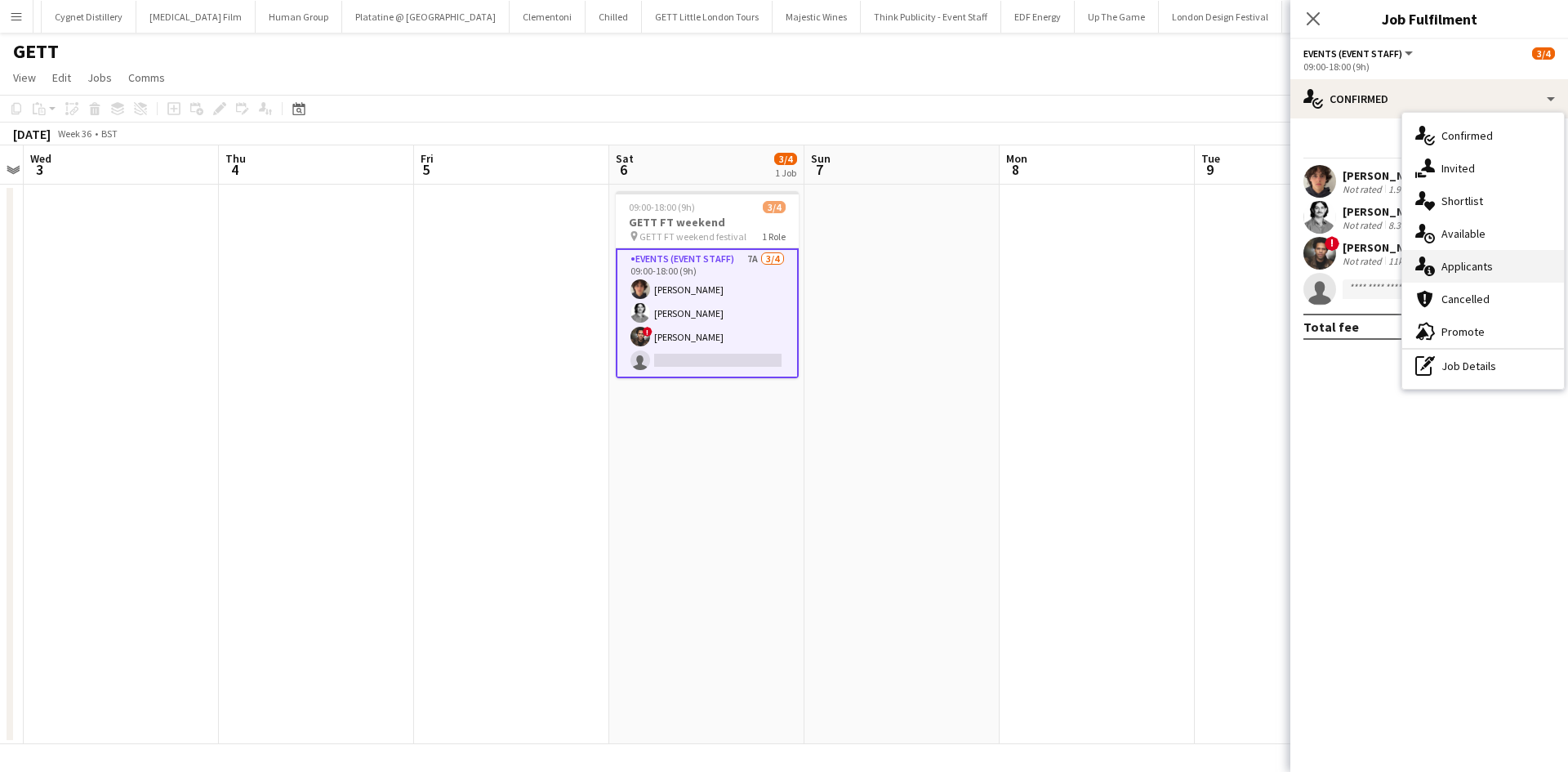
click at [1499, 273] on div "single-neutral-actions-information Applicants" at bounding box center [1483, 266] width 162 height 33
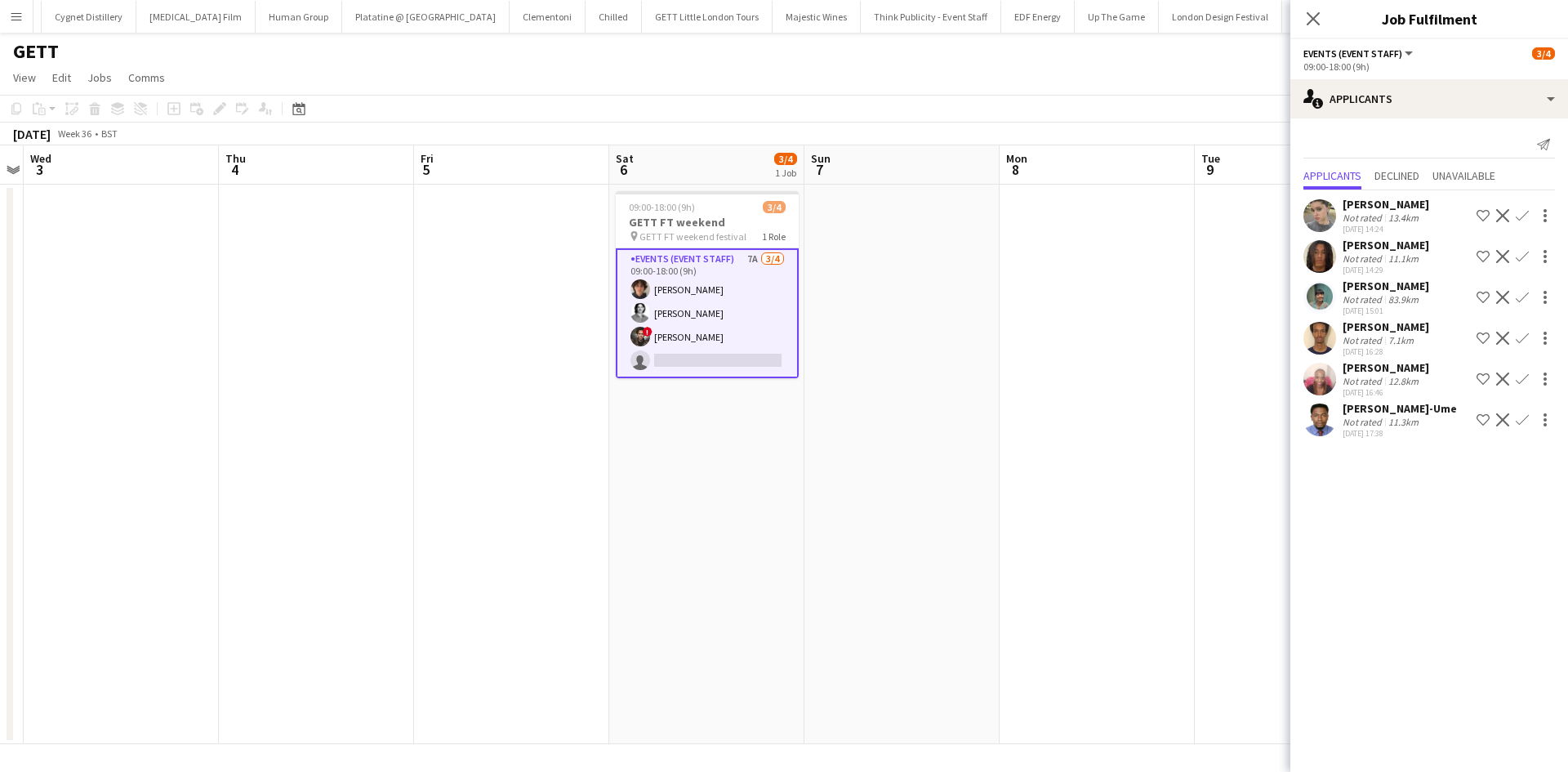
click at [1372, 383] on div "Not rated" at bounding box center [1363, 381] width 43 height 13
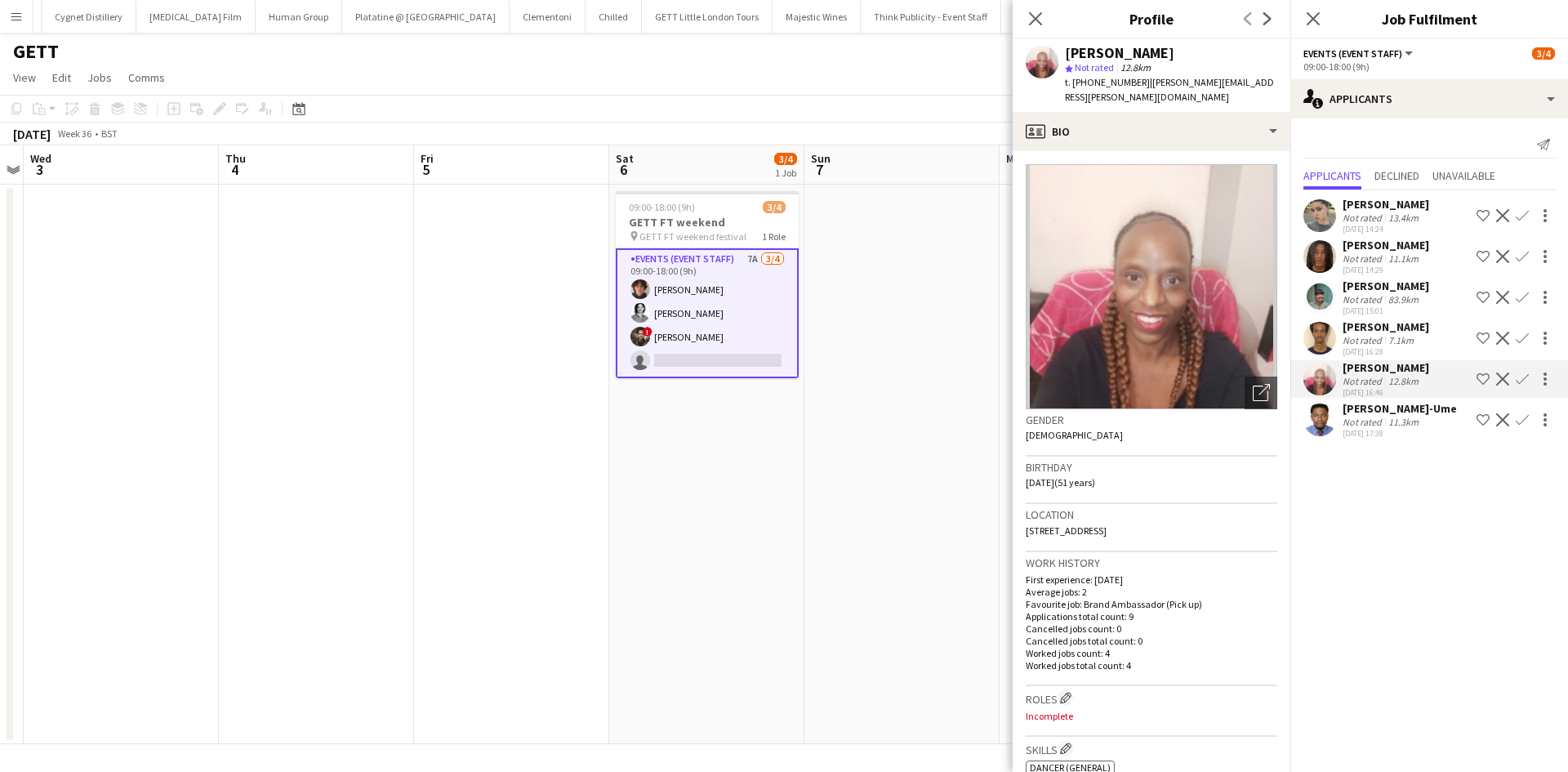
click at [1364, 417] on div "Not rated" at bounding box center [1363, 422] width 43 height 13
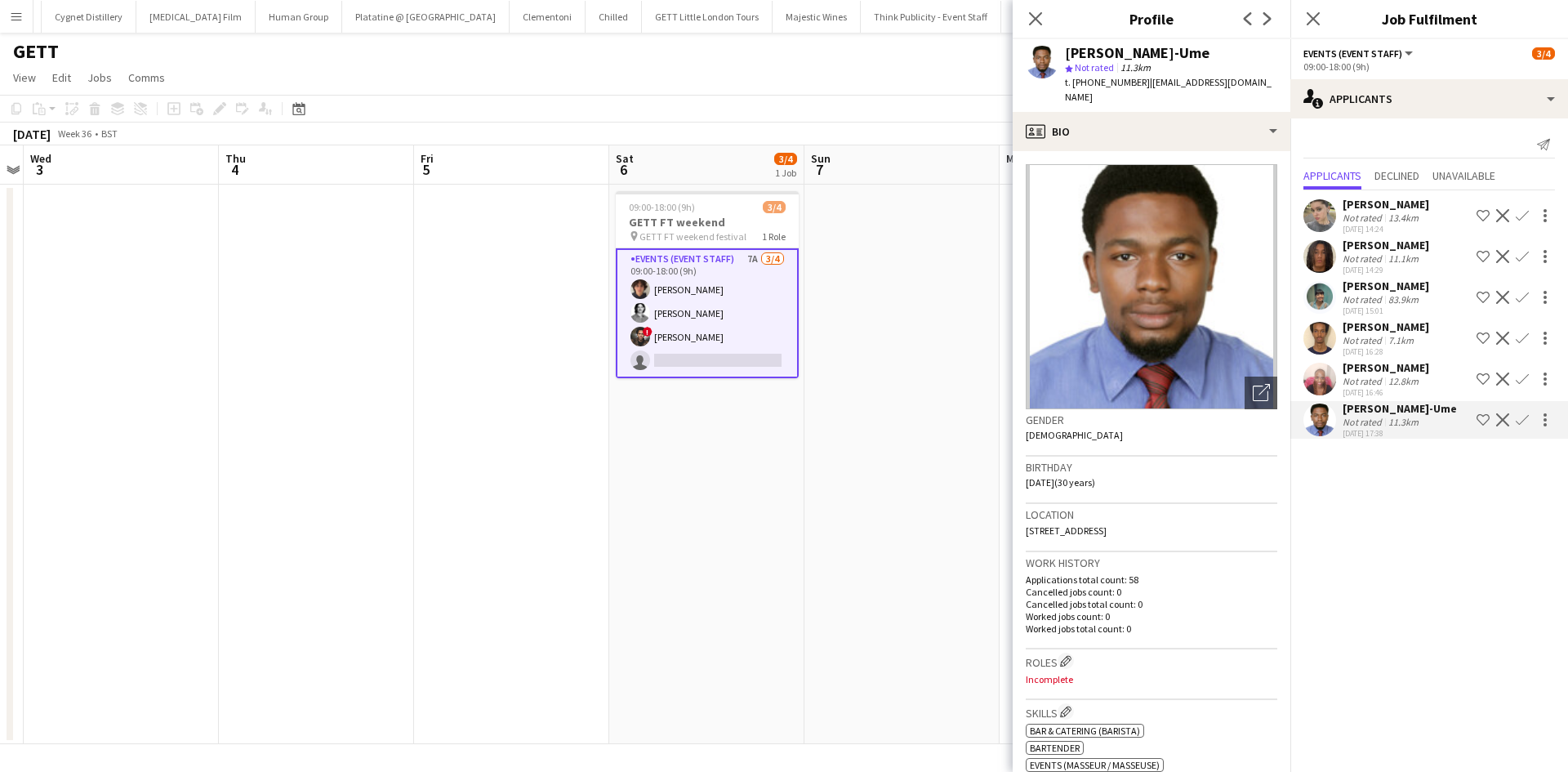
click at [1375, 308] on div "[DATE] 15:01" at bounding box center [1386, 311] width 87 height 11
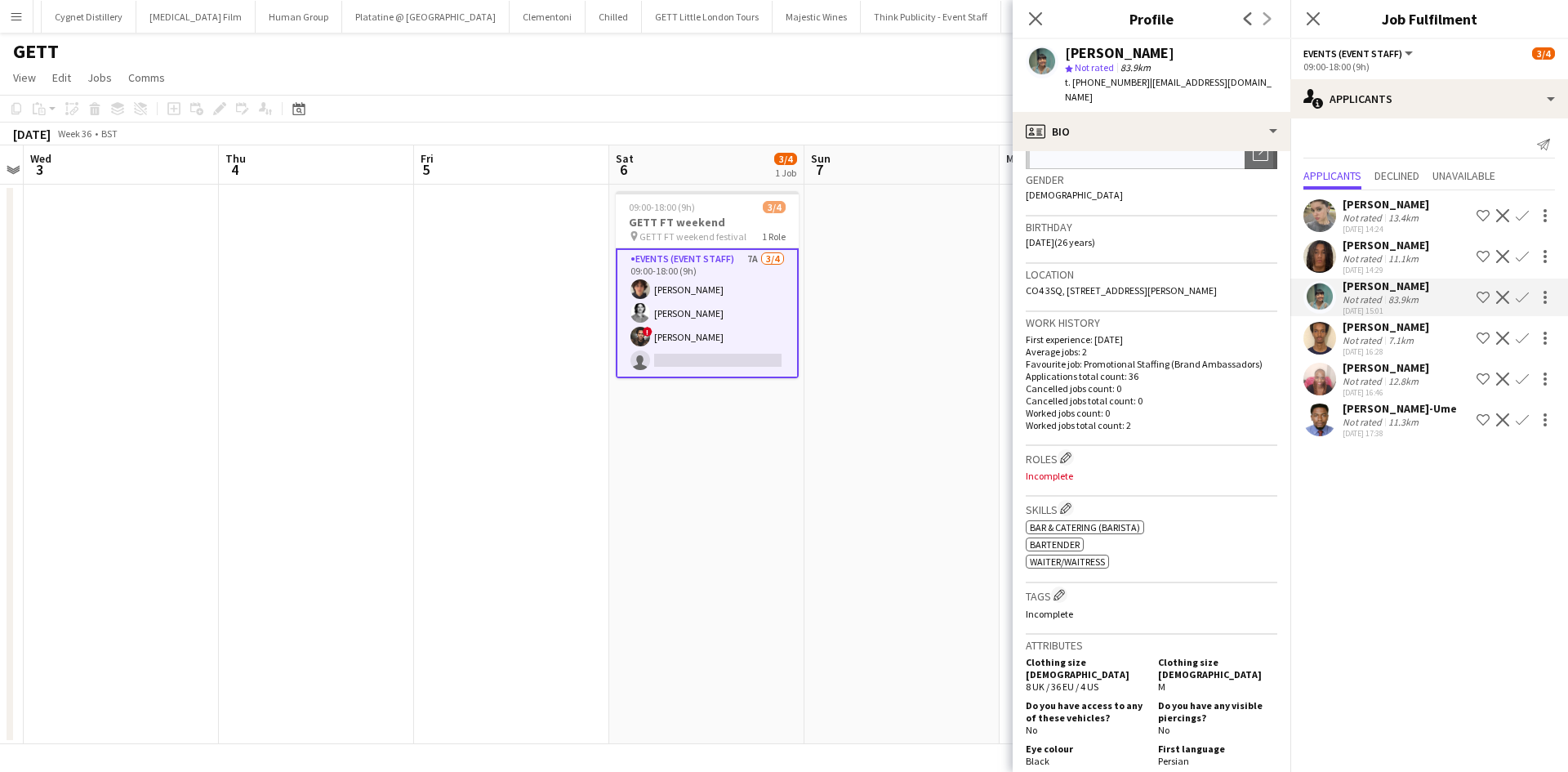
scroll to position [245, 0]
drag, startPoint x: 1108, startPoint y: 559, endPoint x: 1053, endPoint y: 573, distance: 56.8
click at [1053, 573] on div "Skills Edit crew company skills ok-circled2 background Layer 1 cross-circle-red…" at bounding box center [1151, 536] width 252 height 87
click at [1381, 204] on div "[PERSON_NAME]" at bounding box center [1386, 204] width 87 height 14
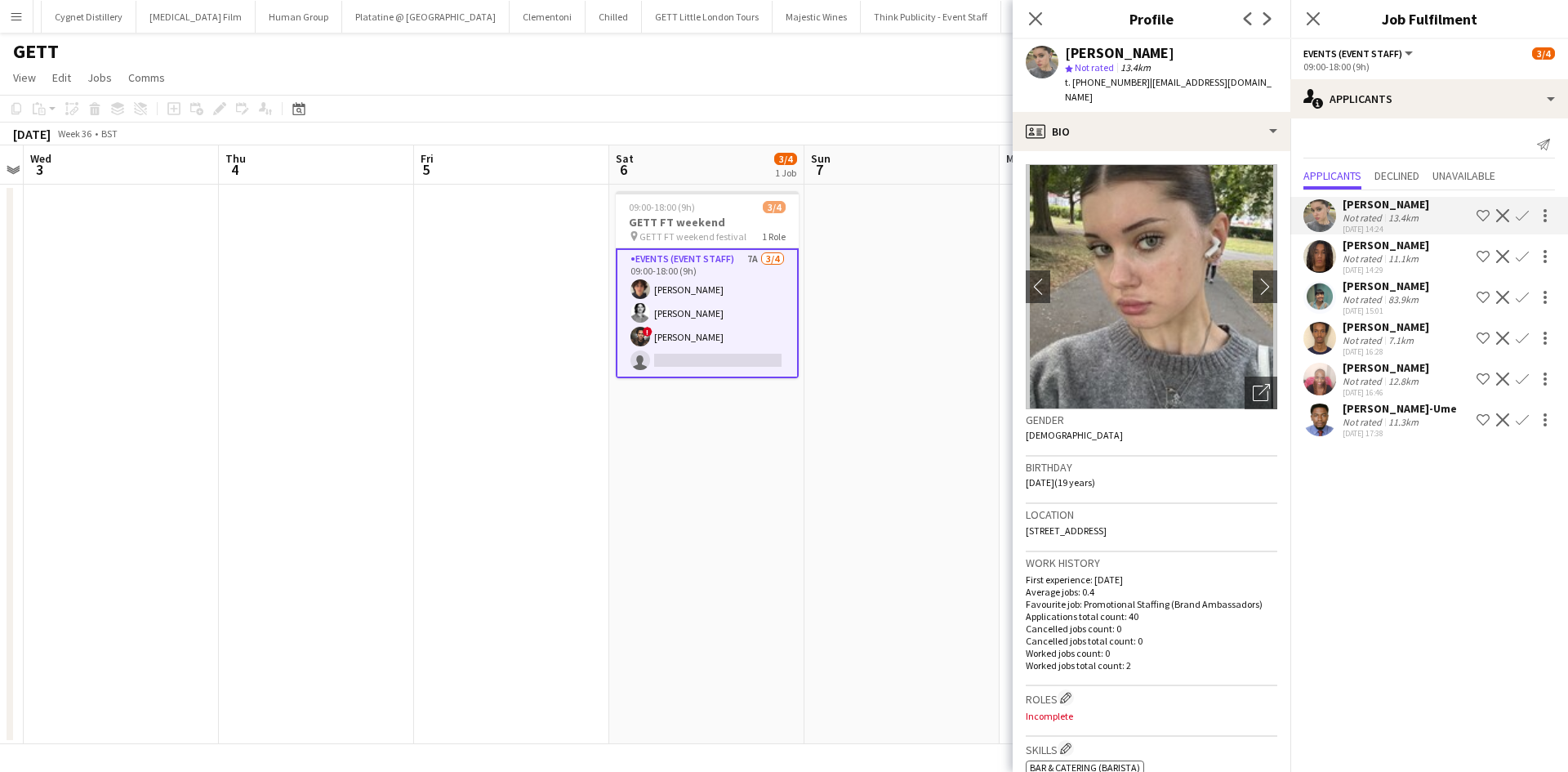
click at [880, 442] on app-calendar-viewport "Sun 31 Mon 1 Tue 2 Wed 3 Thu 4 Fri 5 Sat 6 3/4 1 Job Sun 7 Mon 8 Tue 9 Wed 10 T…" at bounding box center [784, 444] width 1568 height 599
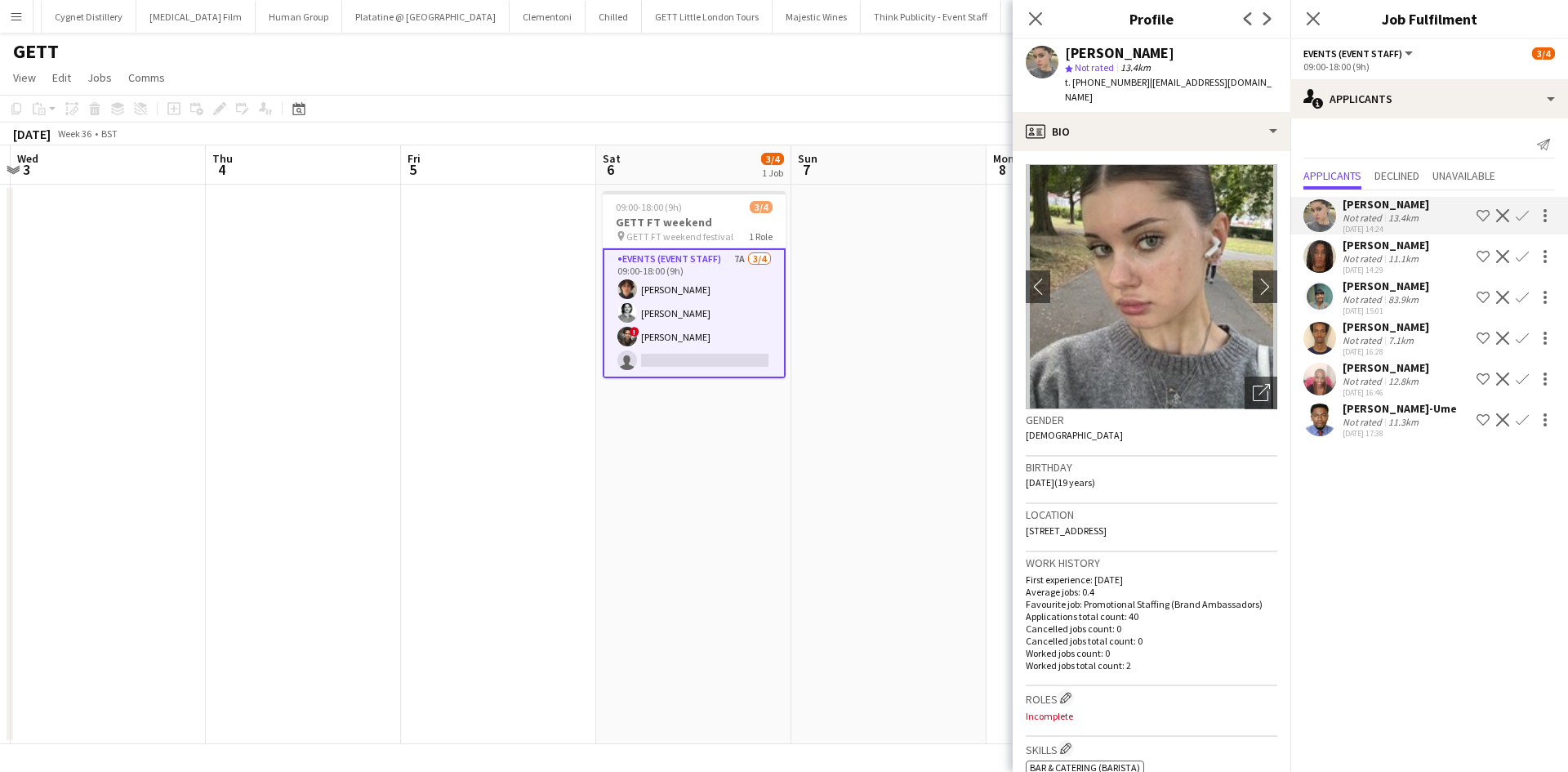
click at [916, 438] on app-date-cell at bounding box center [889, 465] width 195 height 560
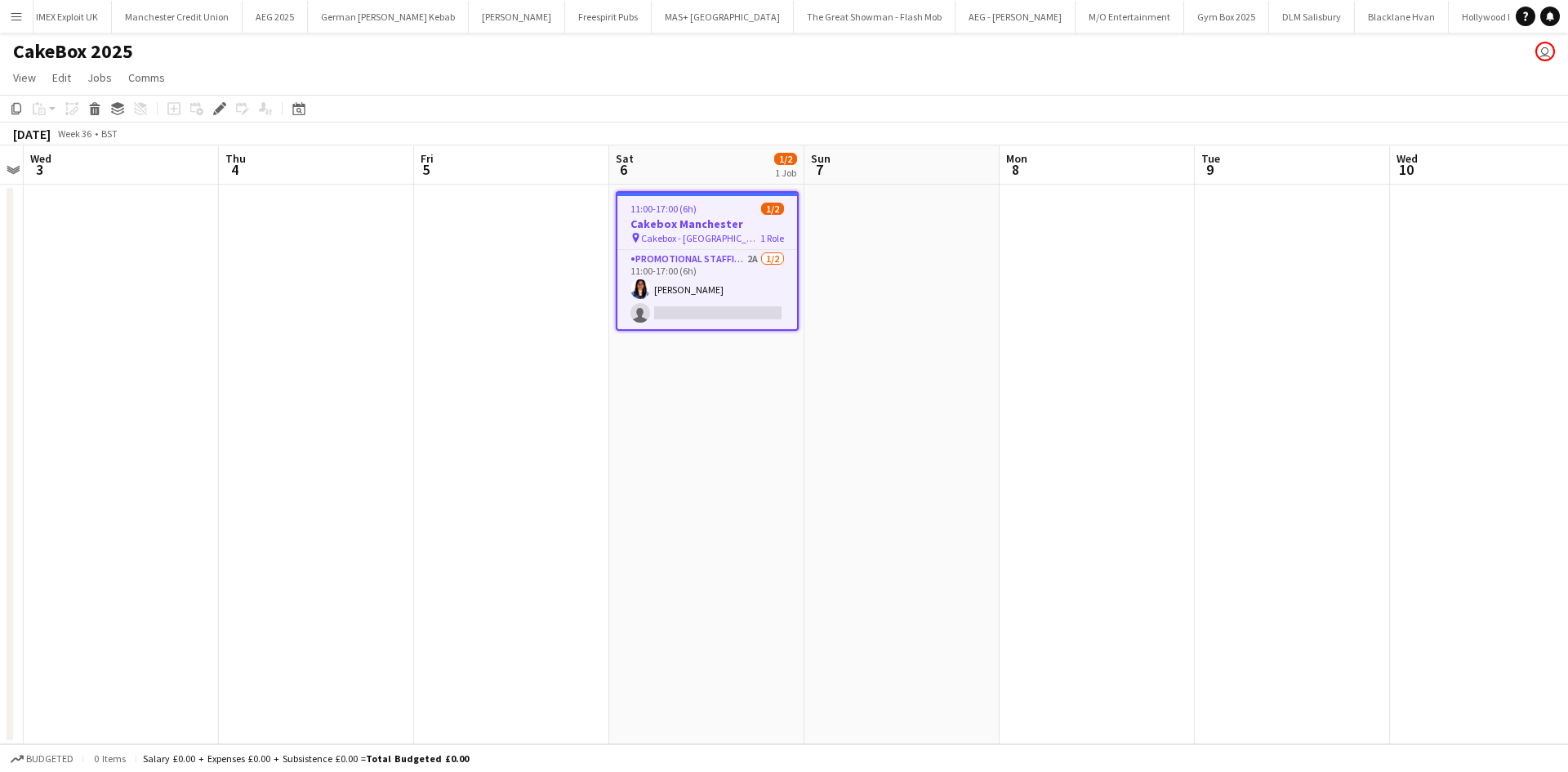
scroll to position [0, 146]
click at [755, 252] on app-card-role "Promotional Staffing (Brand Ambassadors) 2A [DATE] 11:00-17:00 (6h) [PERSON_NAM…" at bounding box center [707, 289] width 179 height 79
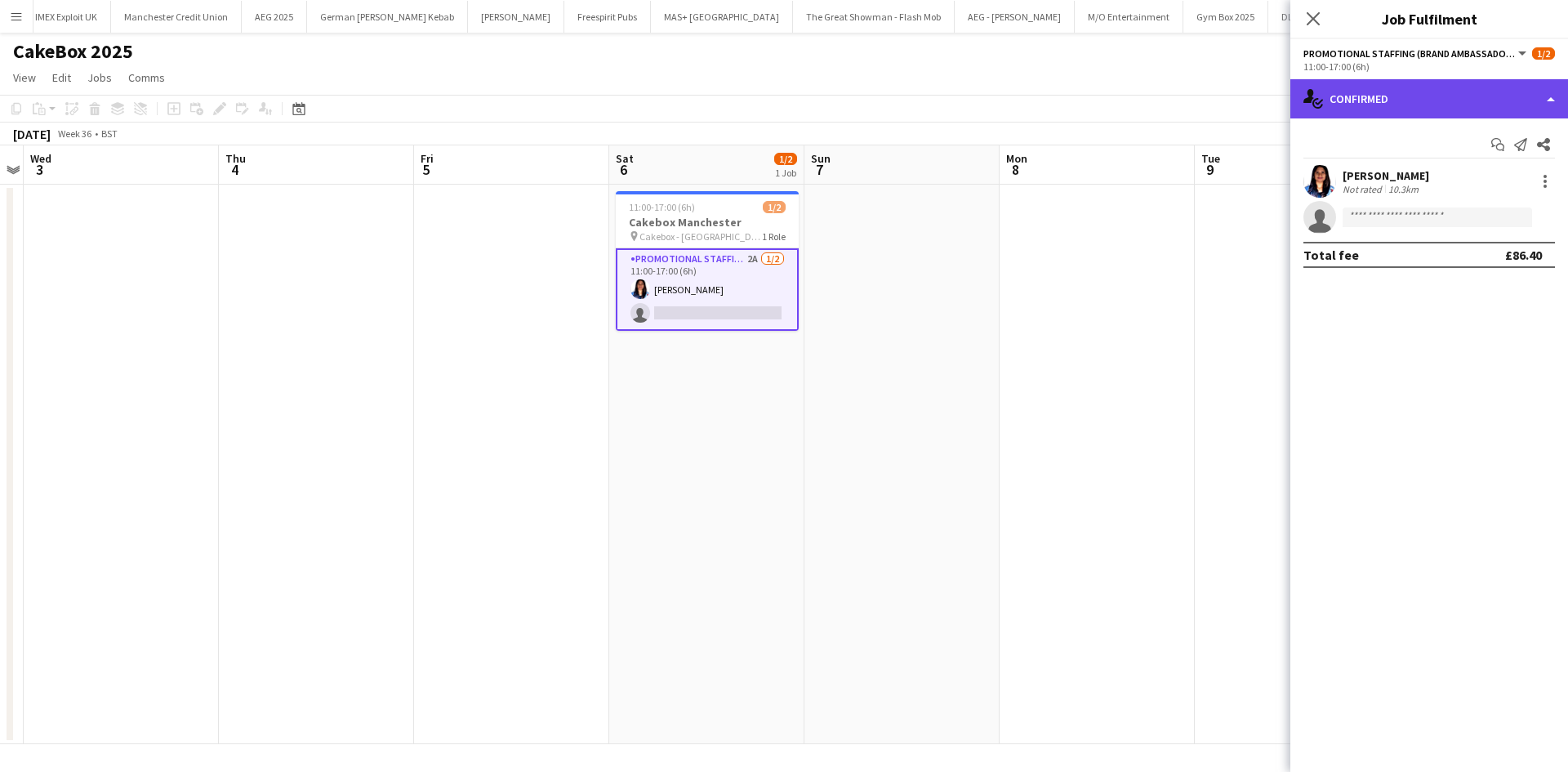
click at [1470, 111] on div "single-neutral-actions-check-2 Confirmed" at bounding box center [1429, 98] width 278 height 39
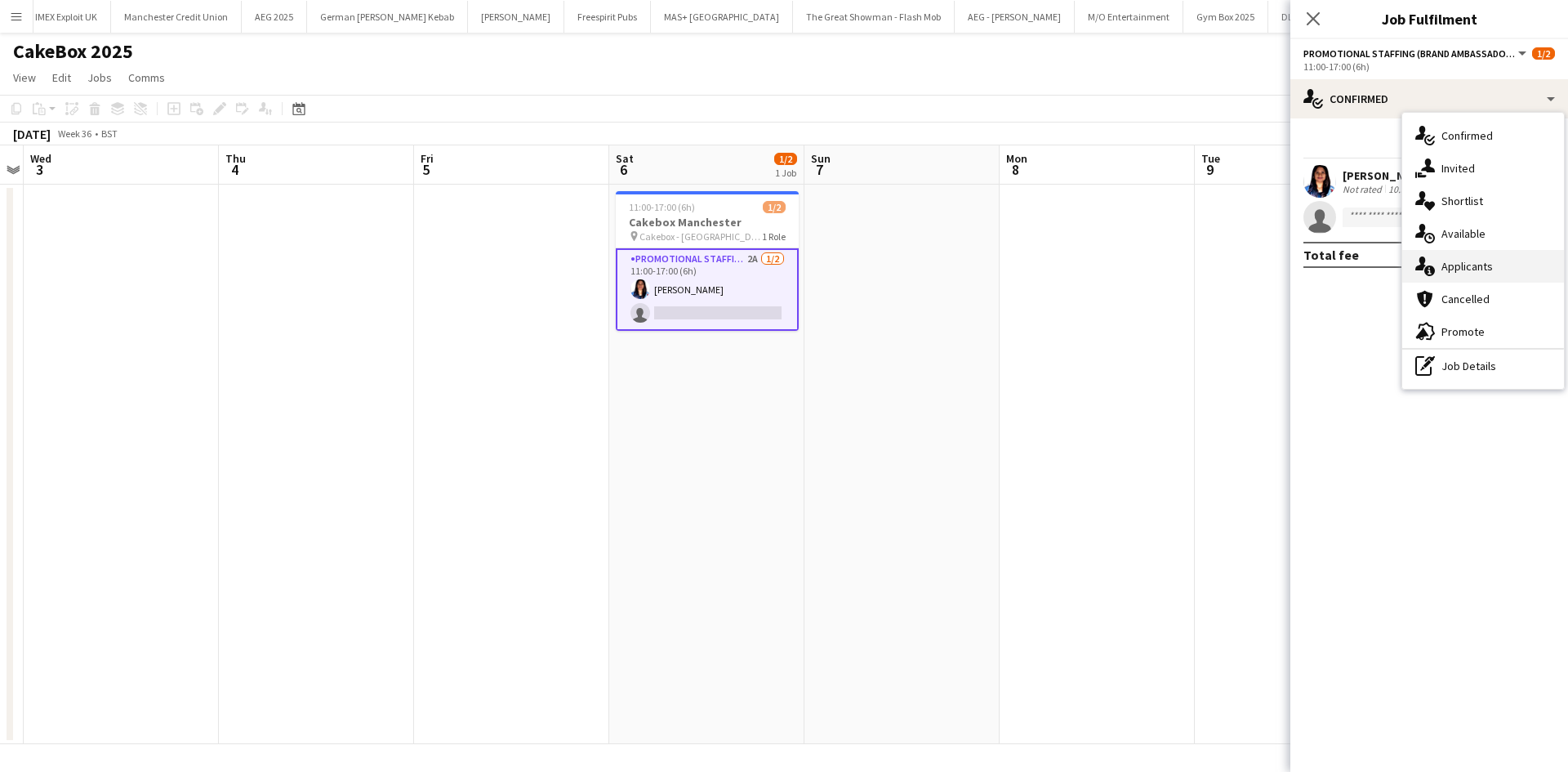
click at [1490, 264] on div "single-neutral-actions-information Applicants" at bounding box center [1483, 266] width 162 height 33
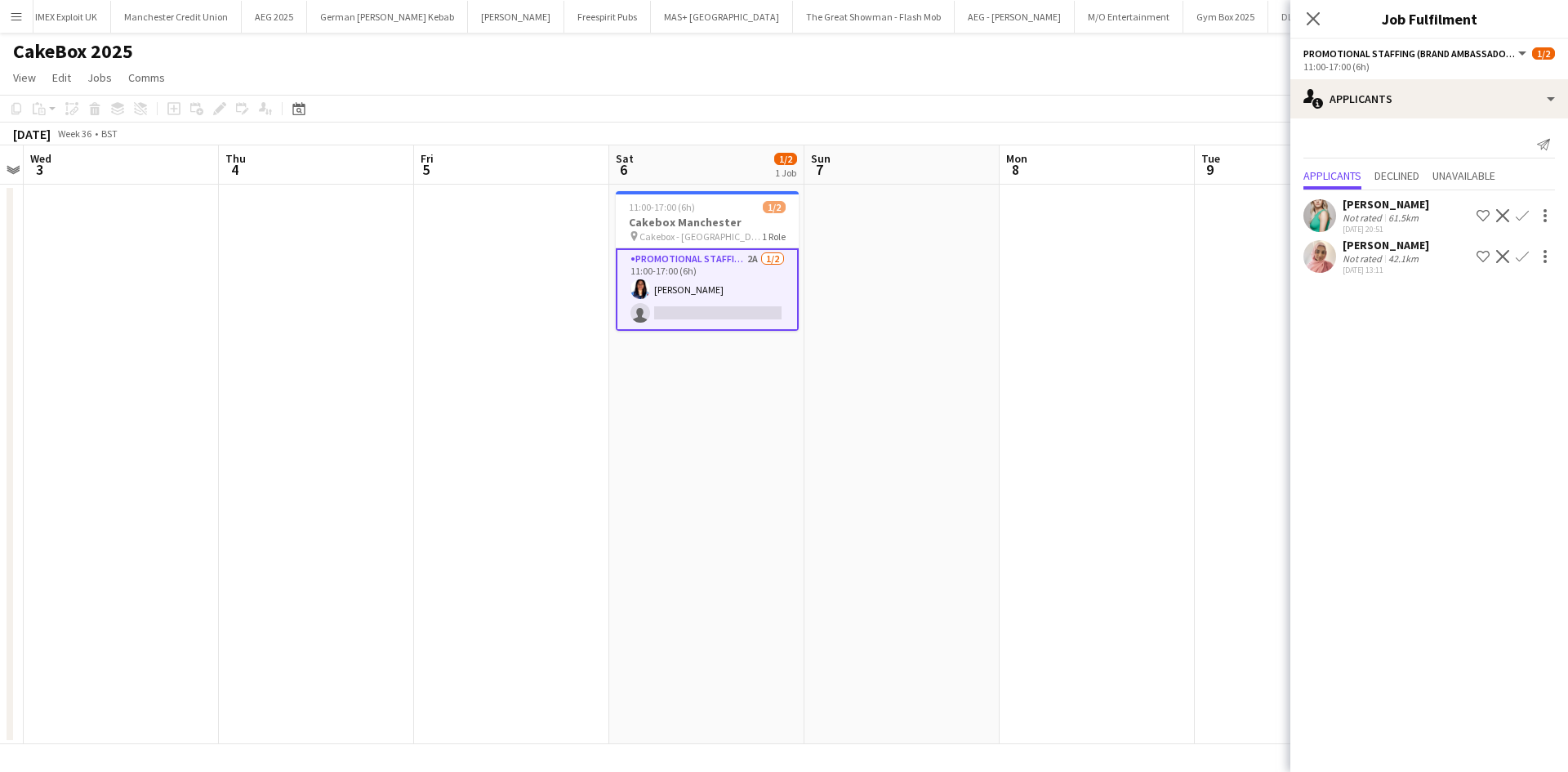
click at [1380, 249] on div "Shabnam Jallal" at bounding box center [1386, 245] width 87 height 14
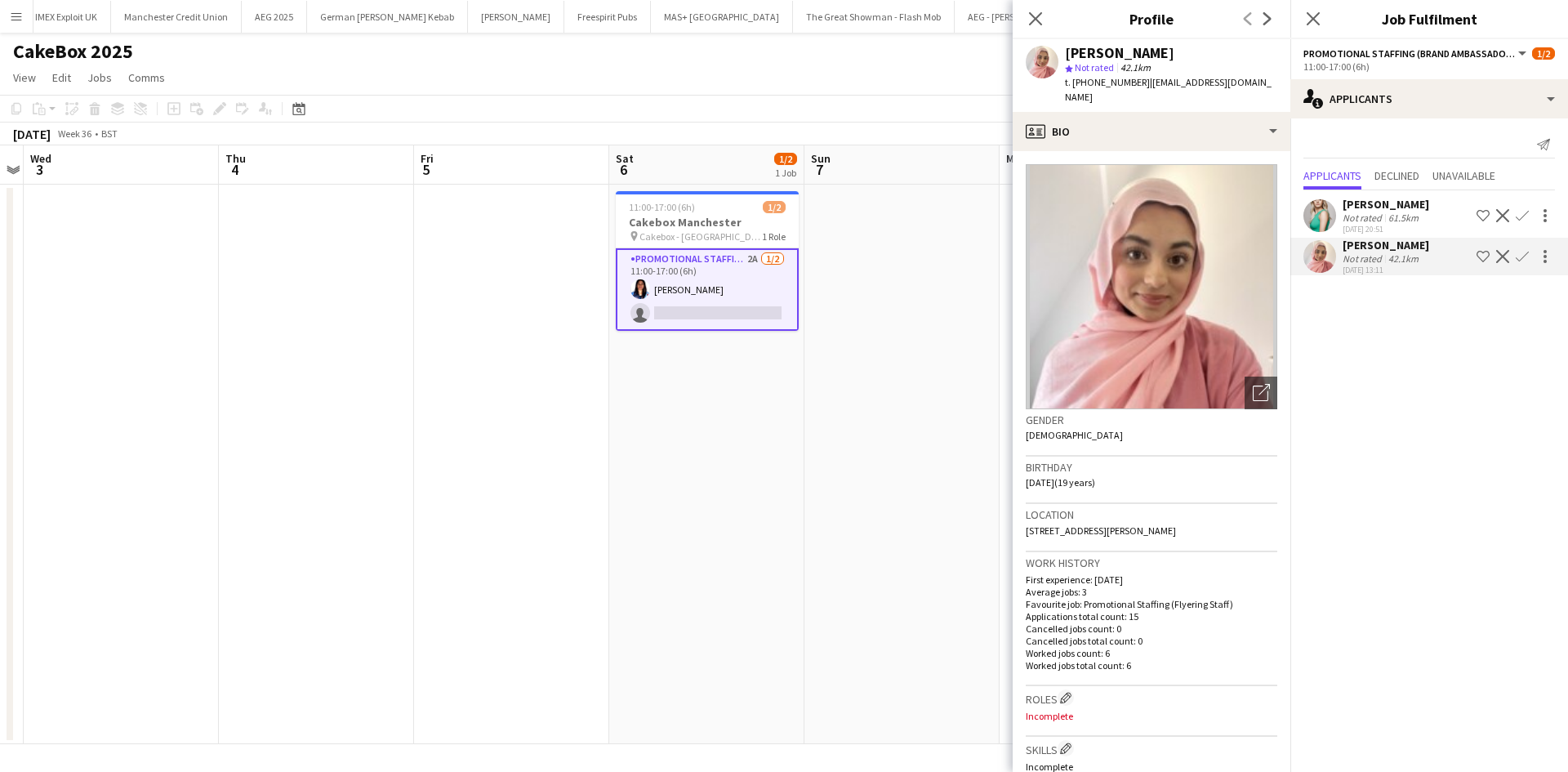
click at [733, 312] on app-card-role "Promotional Staffing (Brand Ambassadors) 2A 1/2 11:00-17:00 (6h) Manasa Amarnat…" at bounding box center [707, 289] width 183 height 82
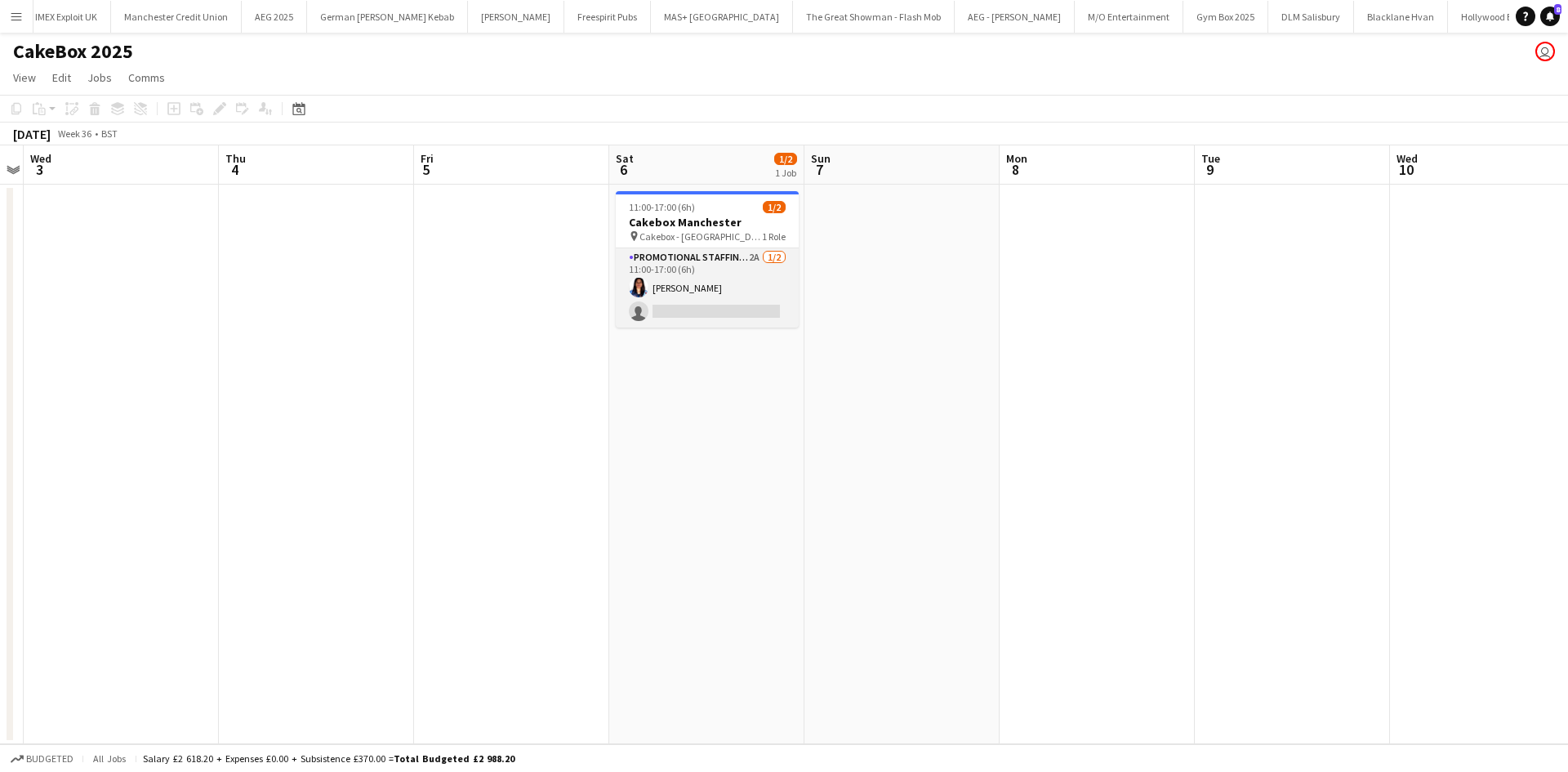
drag, startPoint x: 678, startPoint y: 323, endPoint x: 745, endPoint y: 308, distance: 68.7
click at [678, 323] on app-card-role "Promotional Staffing (Brand Ambassadors) 2A 1/2 11:00-17:00 (6h) Manasa Amarnat…" at bounding box center [707, 287] width 183 height 79
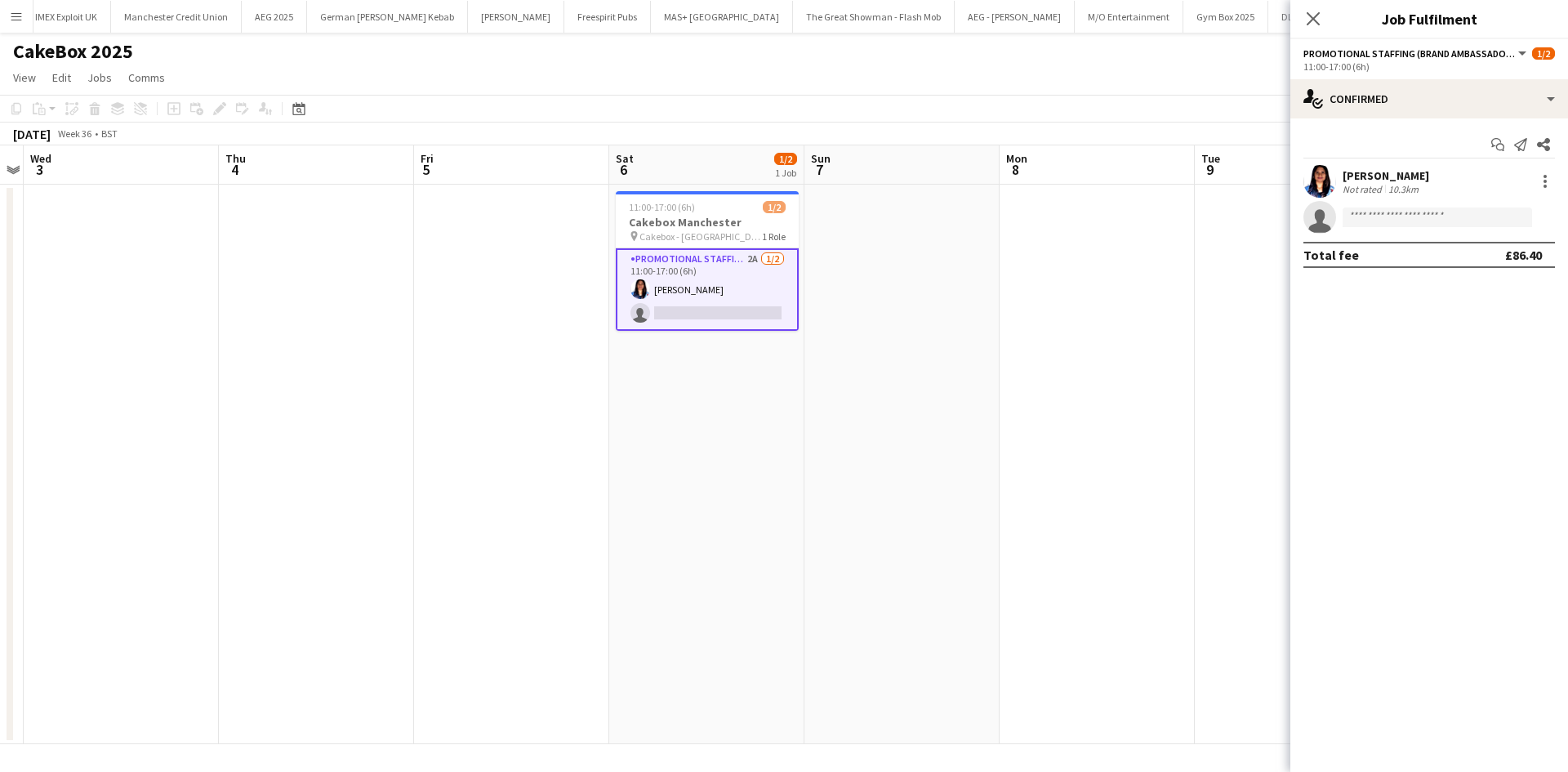
scroll to position [0, 561]
click at [1369, 220] on input at bounding box center [1437, 217] width 189 height 20
click at [1394, 220] on input at bounding box center [1437, 217] width 189 height 20
type input "******"
click at [1376, 261] on span "+447771053354" at bounding box center [1438, 267] width 163 height 13
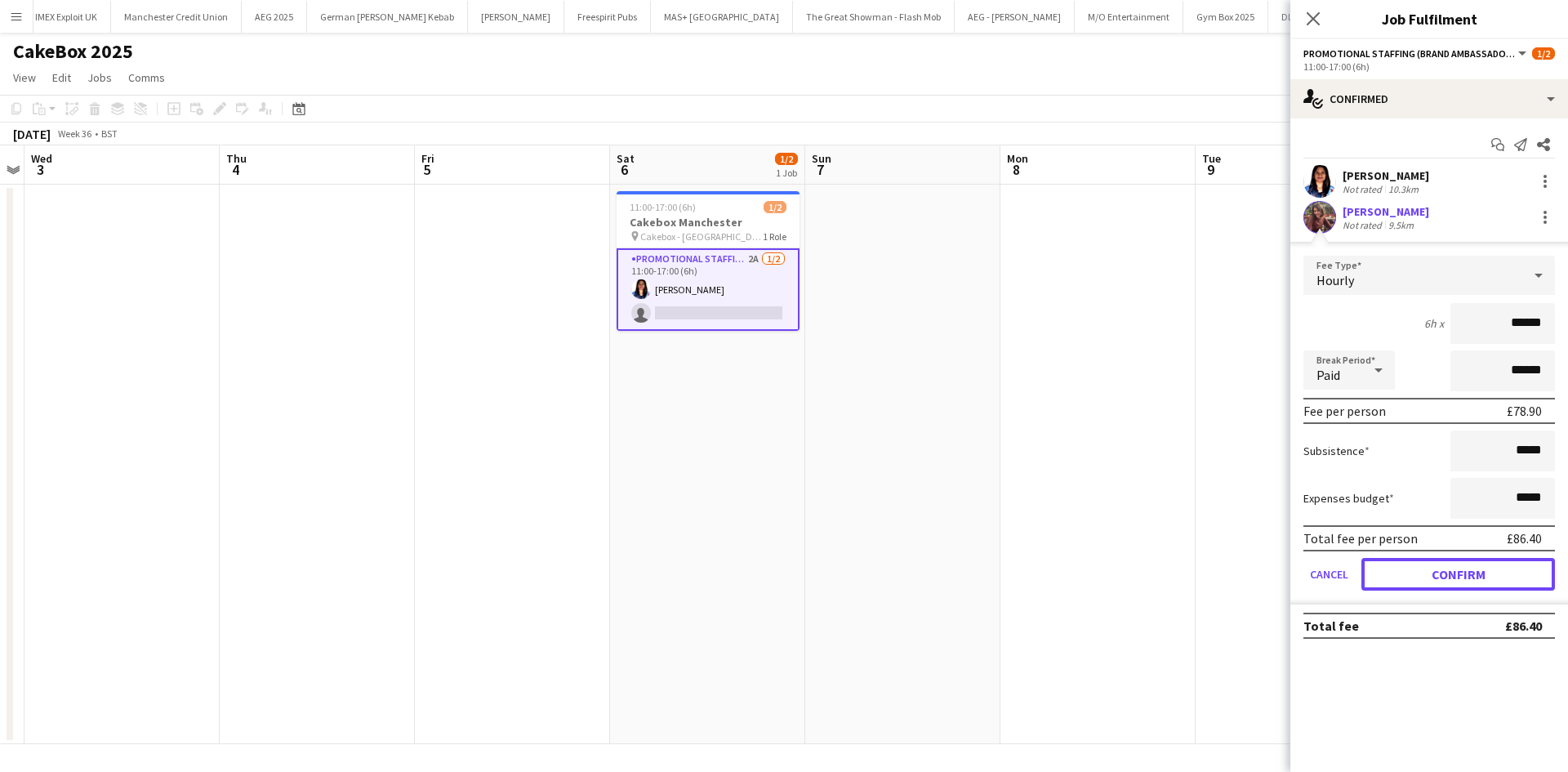
click at [1438, 563] on button "Confirm" at bounding box center [1458, 574] width 194 height 33
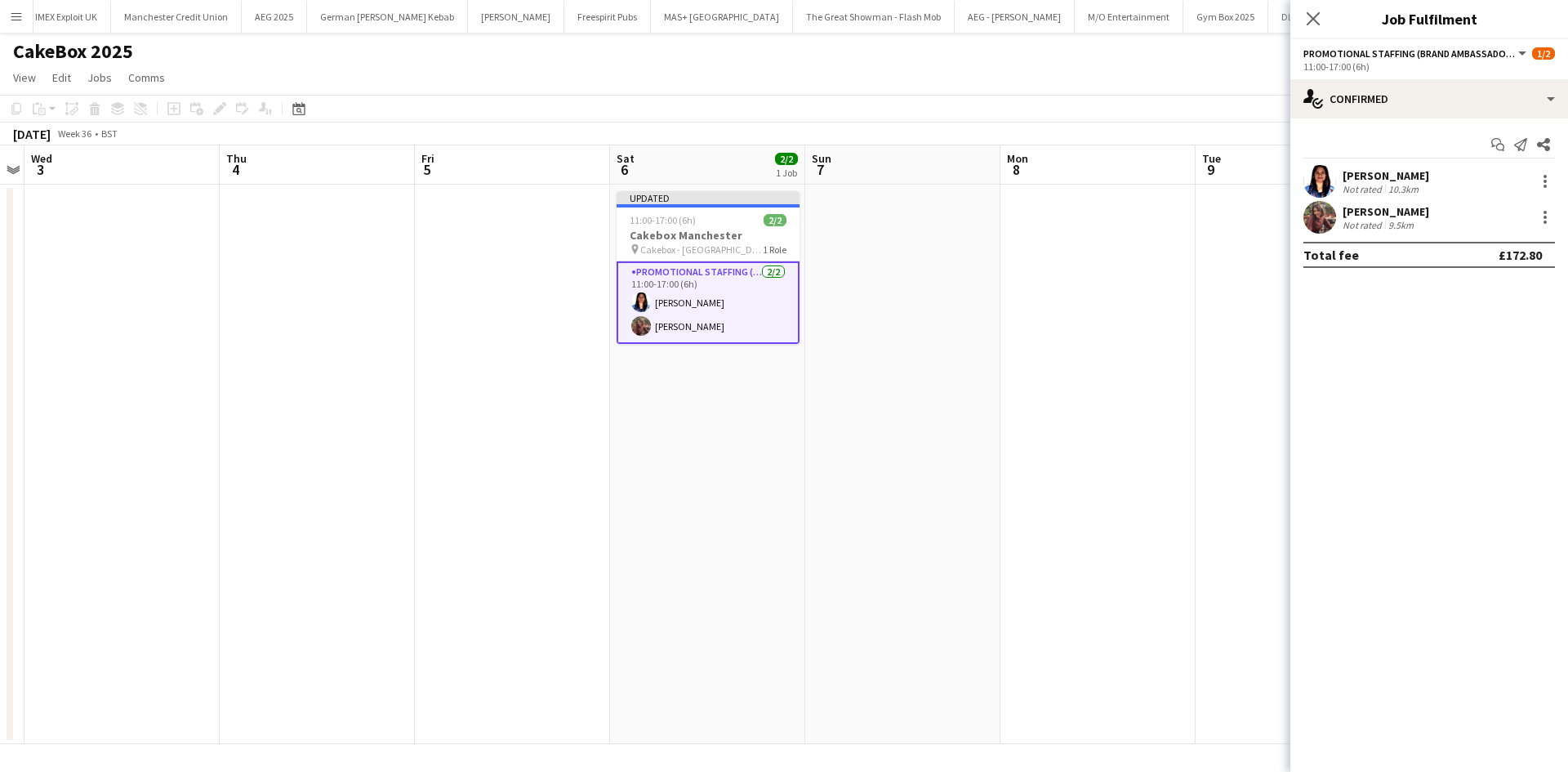
click at [1092, 429] on app-date-cell at bounding box center [1097, 465] width 195 height 560
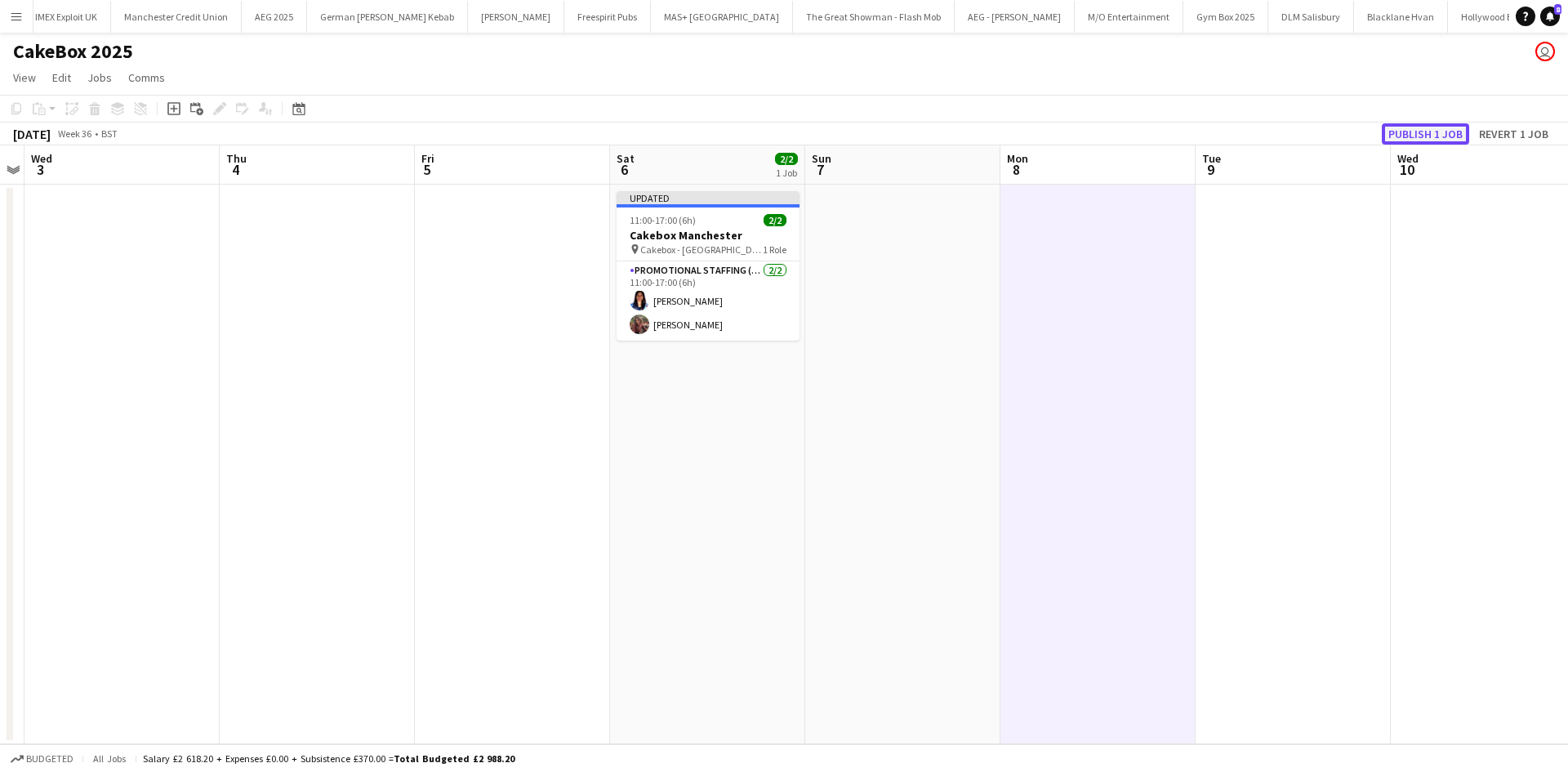
click at [1441, 129] on button "Publish 1 job" at bounding box center [1425, 133] width 87 height 21
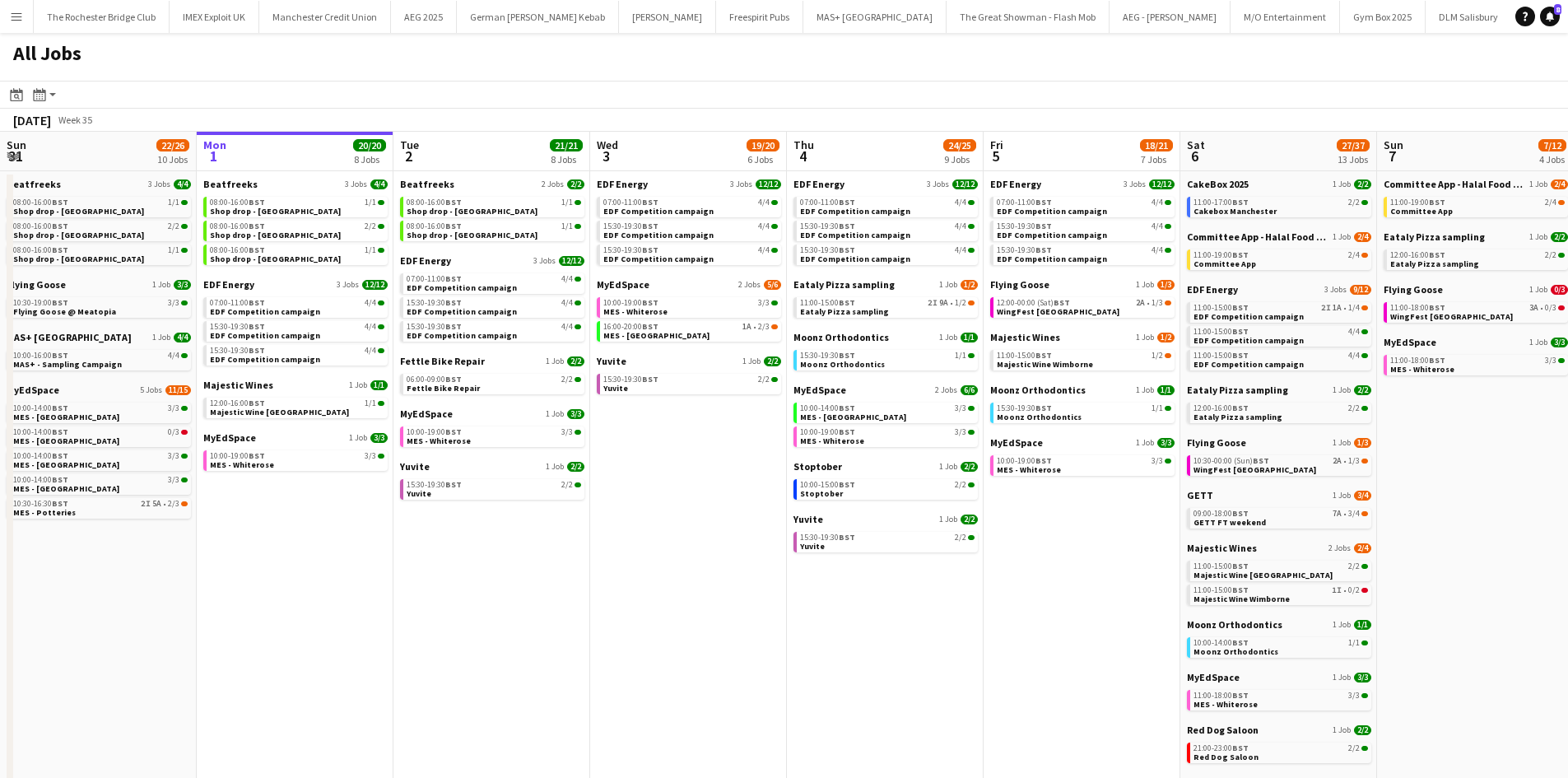
scroll to position [0, 493]
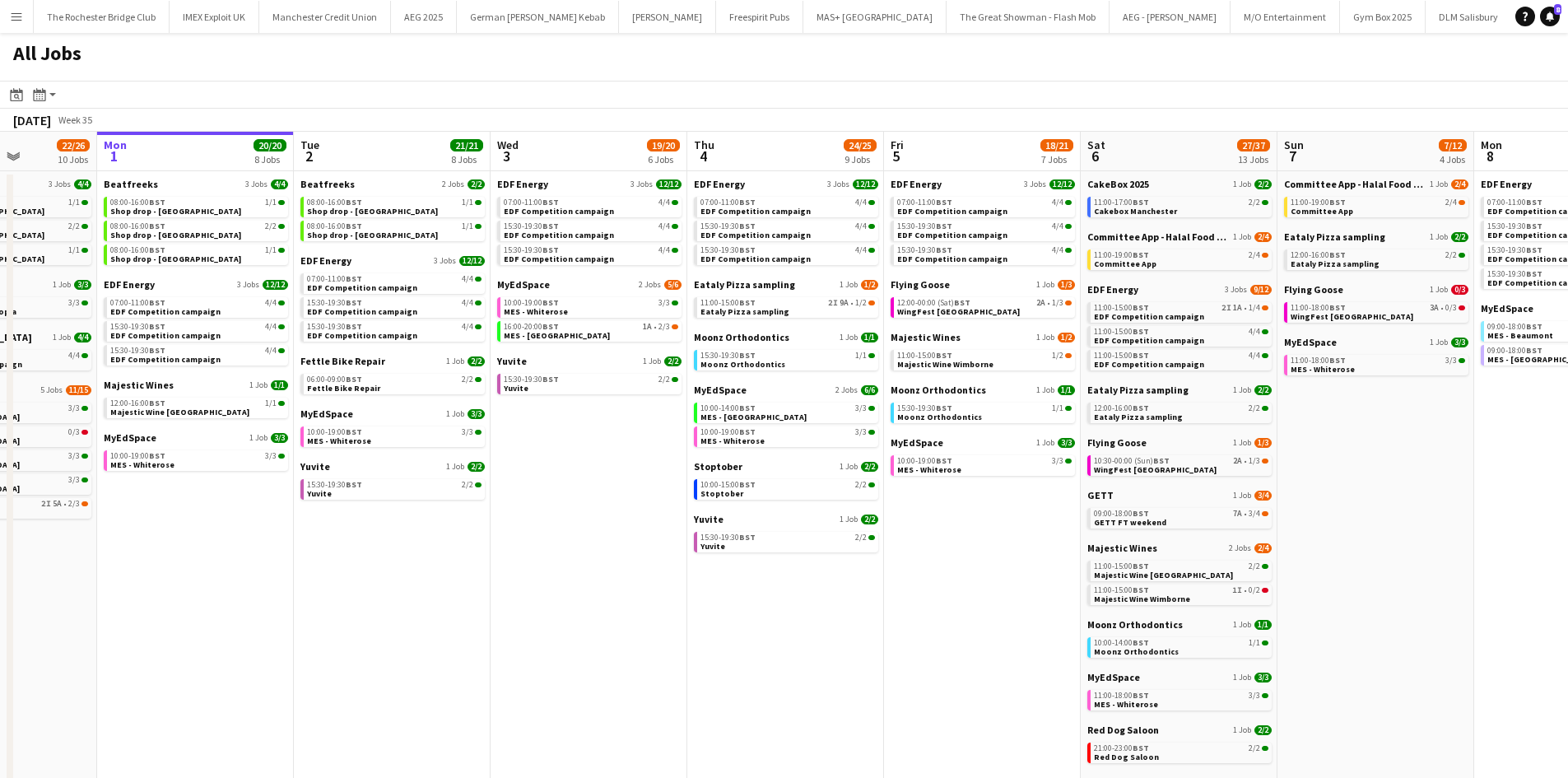
drag, startPoint x: 884, startPoint y: 613, endPoint x: 982, endPoint y: 602, distance: 98.6
click at [982, 602] on app-calendar-viewport "Fri 29 20/21 9 Jobs Sat 30 42/44 28 Jobs Sun 31 22/26 10 Jobs Mon 1 20/20 8 Job…" at bounding box center [784, 698] width 1568 height 1132
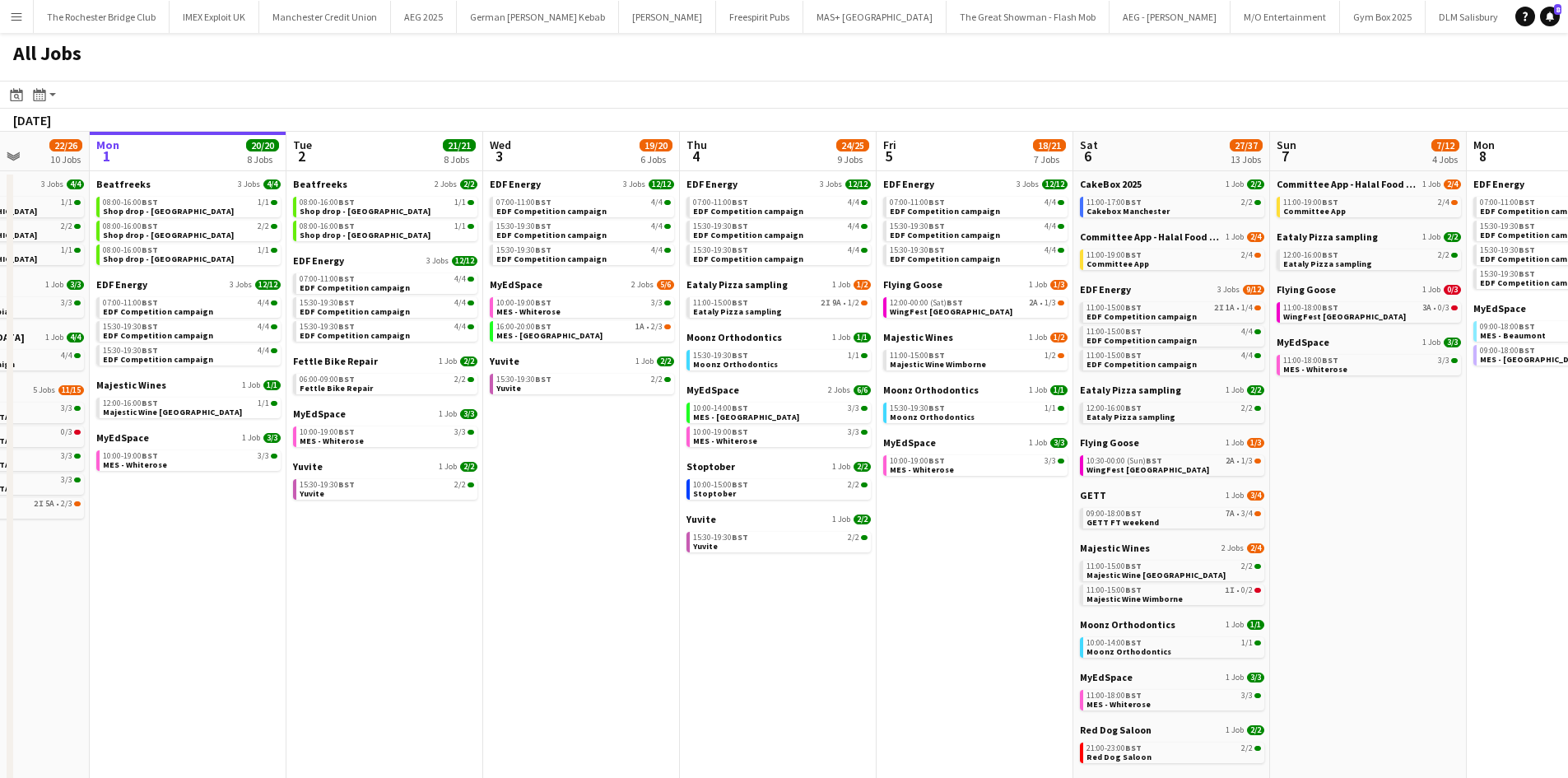
scroll to position [0, 833]
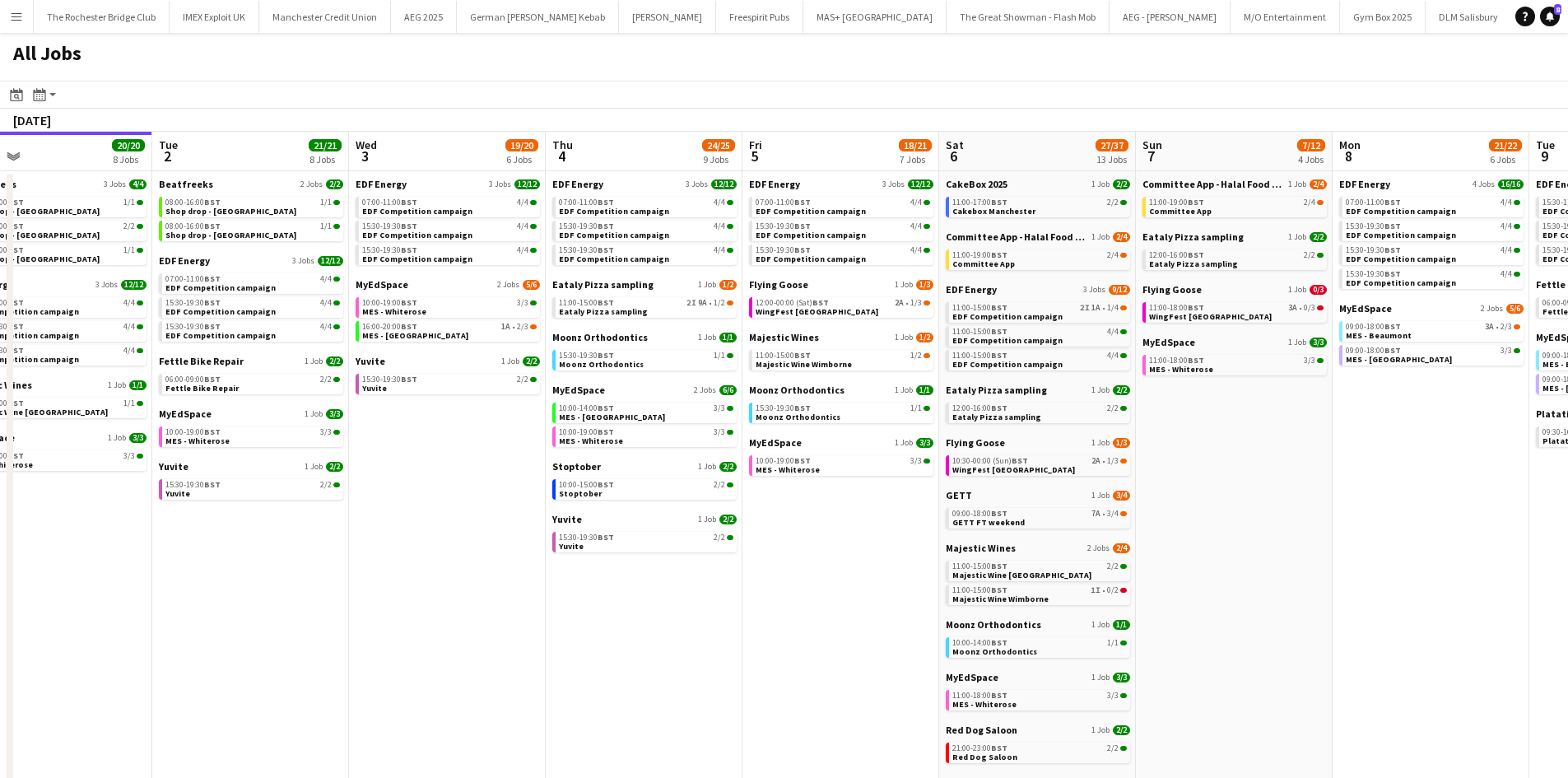
drag, startPoint x: 1199, startPoint y: 578, endPoint x: 858, endPoint y: 541, distance: 343.0
click at [858, 541] on app-calendar-viewport "Thu 28 19/19 10 Jobs Fri 29 20/21 9 Jobs Sat 30 42/44 28 Jobs Sun 31 22/26 10 J…" at bounding box center [784, 698] width 1568 height 1132
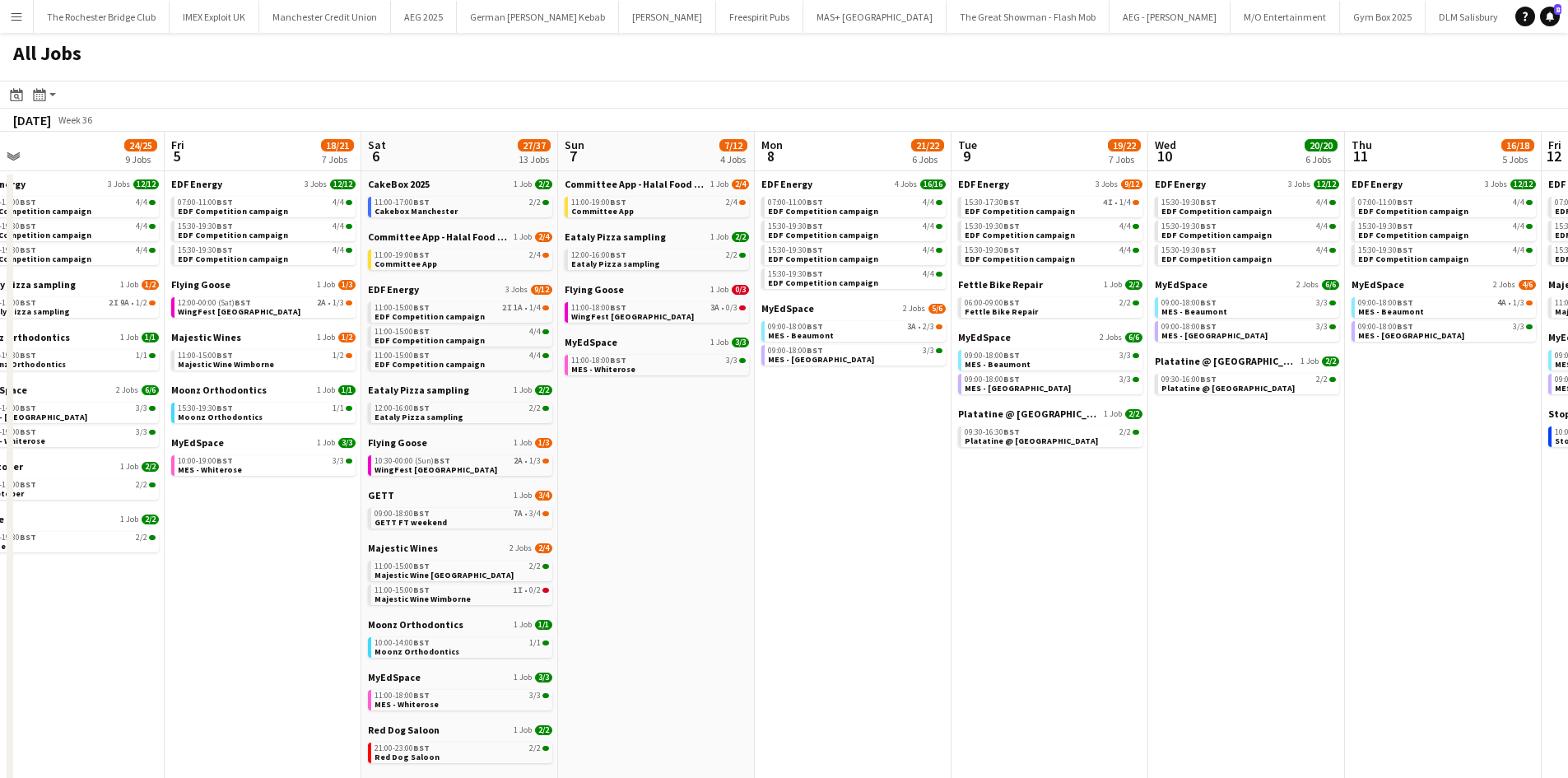
scroll to position [0, 679]
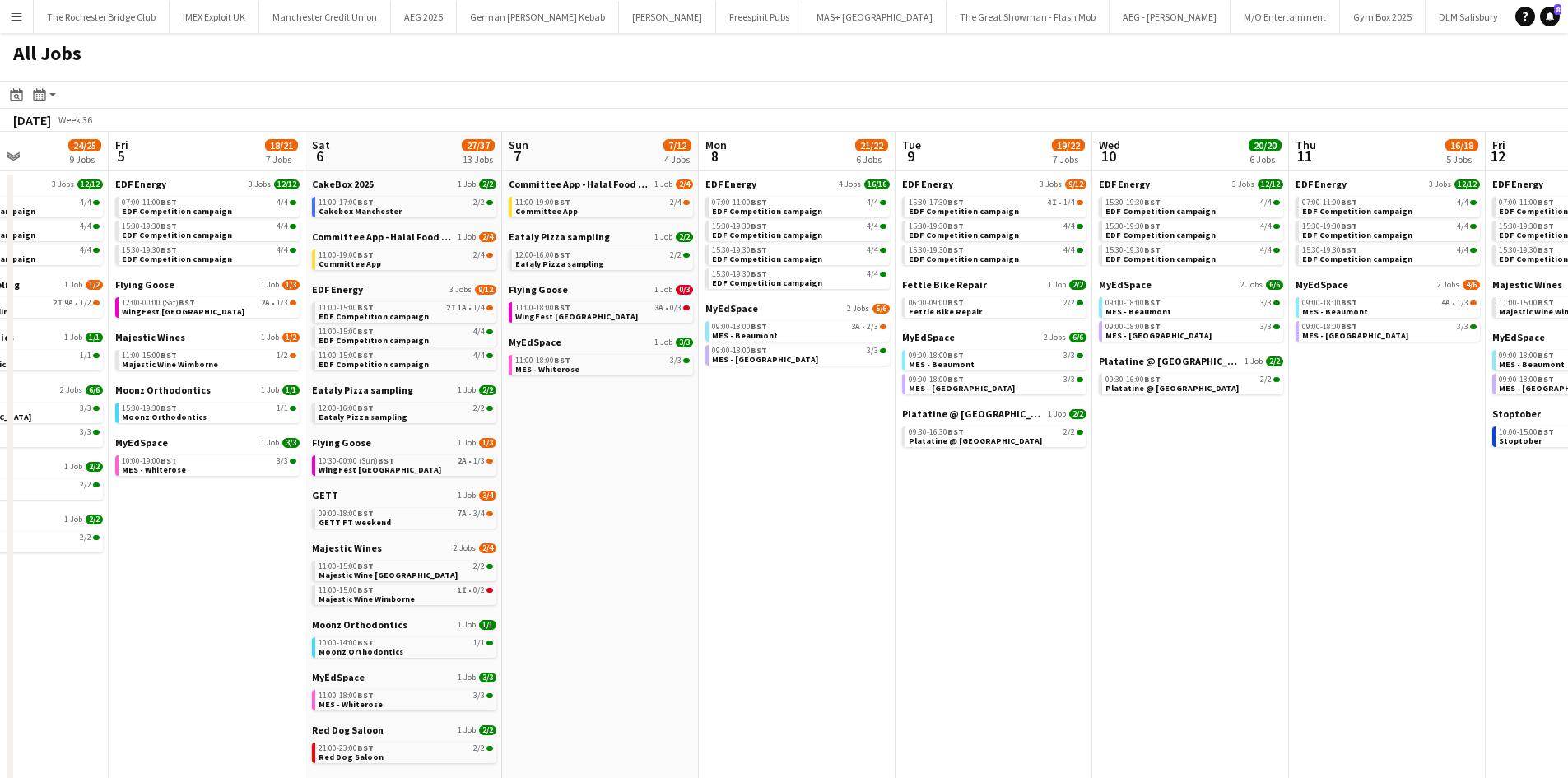
drag, startPoint x: 1457, startPoint y: 657, endPoint x: 864, endPoint y: 520, distance: 608.6
click at [864, 520] on app-calendar-viewport "Mon 1 20/20 8 Jobs Tue 2 21/21 8 Jobs Wed 3 19/20 6 Jobs Thu 4 24/25 9 Jobs Fri…" at bounding box center [784, 698] width 1568 height 1132
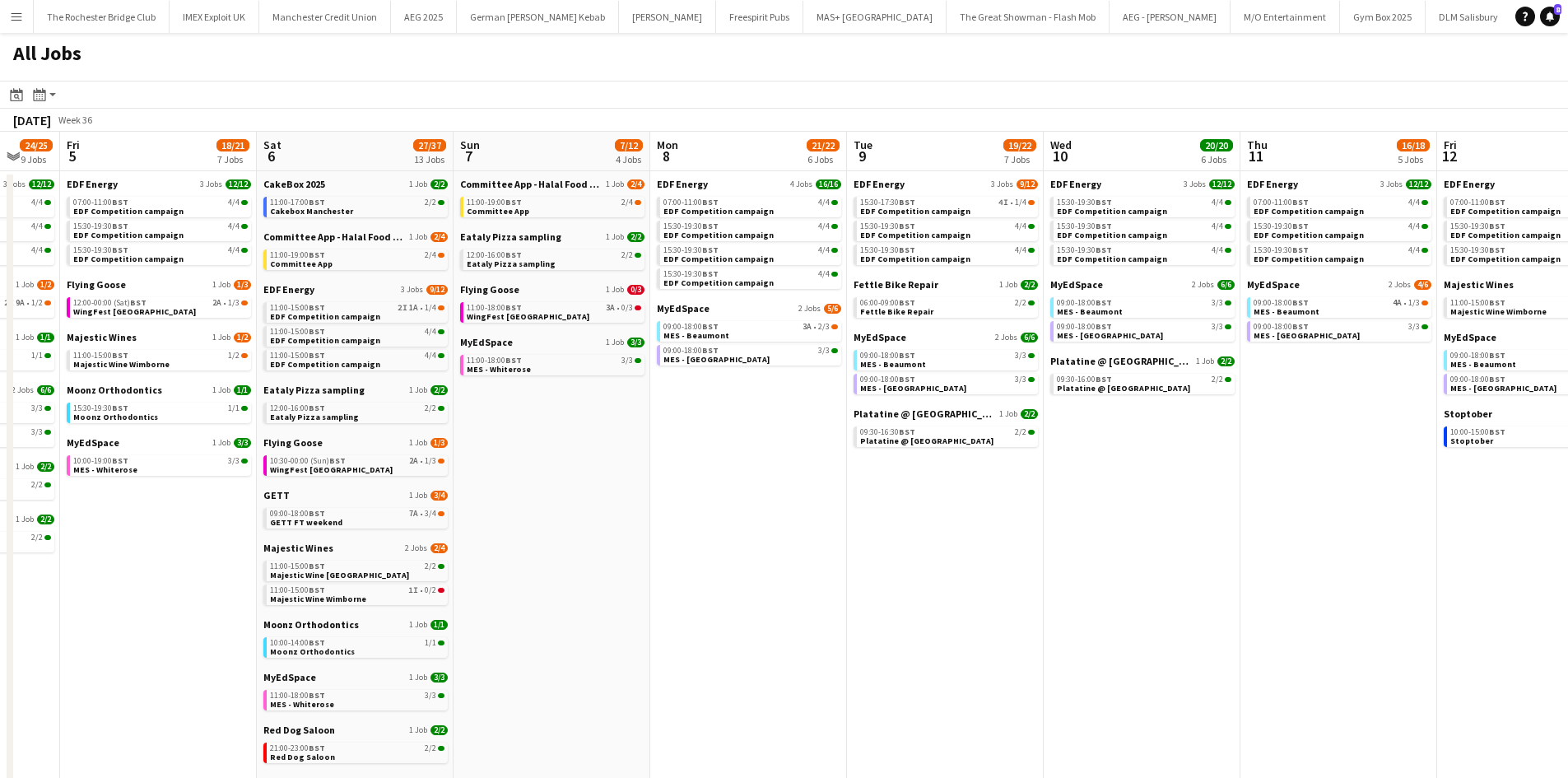
scroll to position [0, 728]
drag, startPoint x: 1242, startPoint y: 584, endPoint x: 1198, endPoint y: 583, distance: 44.0
click at [1198, 583] on app-calendar-viewport "Mon 1 20/20 8 Jobs Tue 2 21/21 8 Jobs Wed 3 19/20 6 Jobs Thu 4 24/25 9 Jobs Fri…" at bounding box center [784, 698] width 1568 height 1132
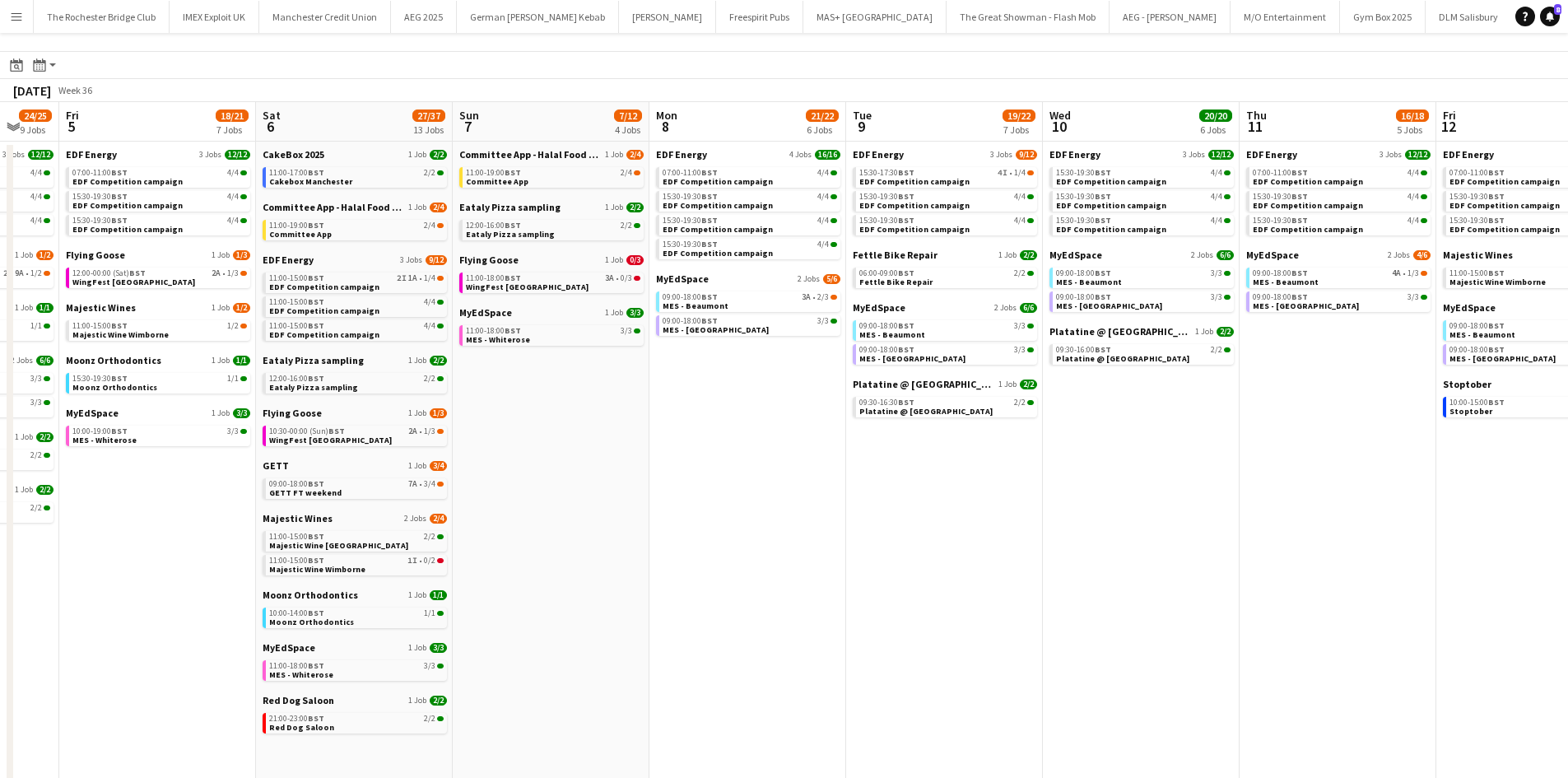
scroll to position [0, 0]
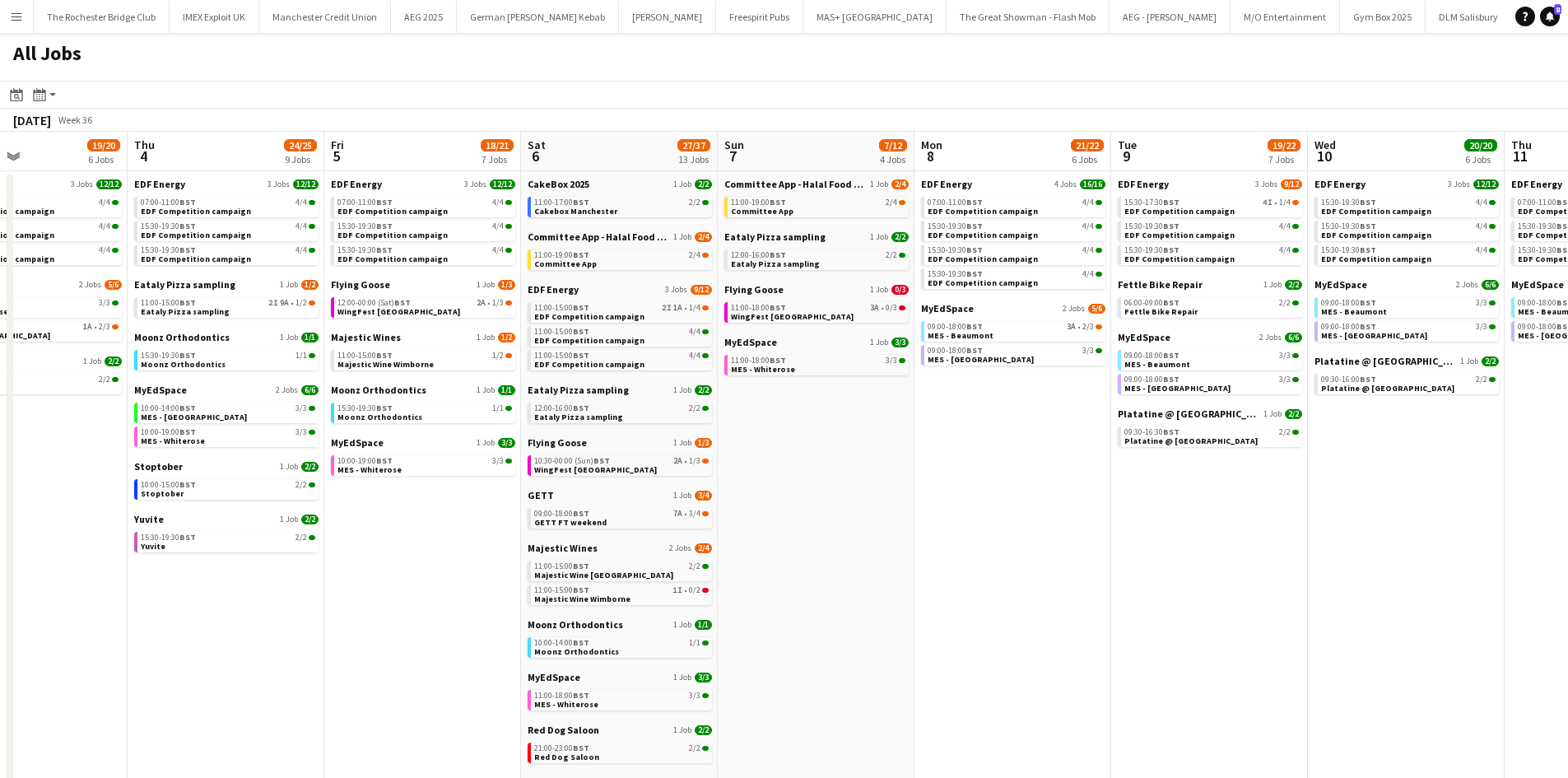
click at [1049, 501] on app-all-jobs "All Jobs Date picker [DATE] [DATE] [DATE] M [DATE] T [DATE] W [DATE] T [DATE] F…" at bounding box center [784, 648] width 1568 height 1231
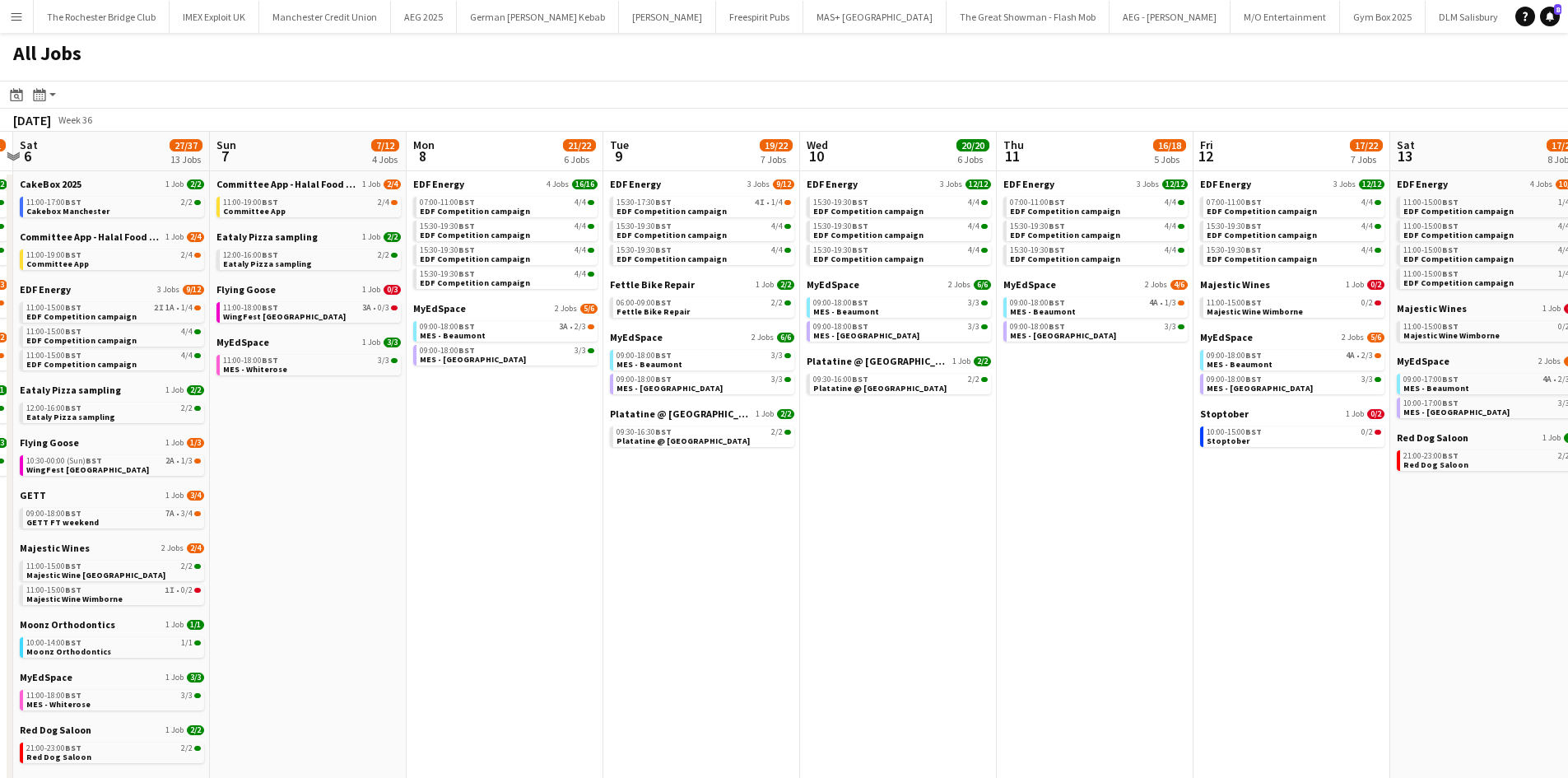
drag, startPoint x: 1471, startPoint y: 547, endPoint x: 963, endPoint y: 489, distance: 511.3
click at [964, 489] on app-calendar-viewport "Wed 3 19/20 6 Jobs Thu 4 24/25 9 Jobs Fri 5 18/21 7 Jobs Sat 6 27/37 13 Jobs Su…" at bounding box center [784, 698] width 1568 height 1132
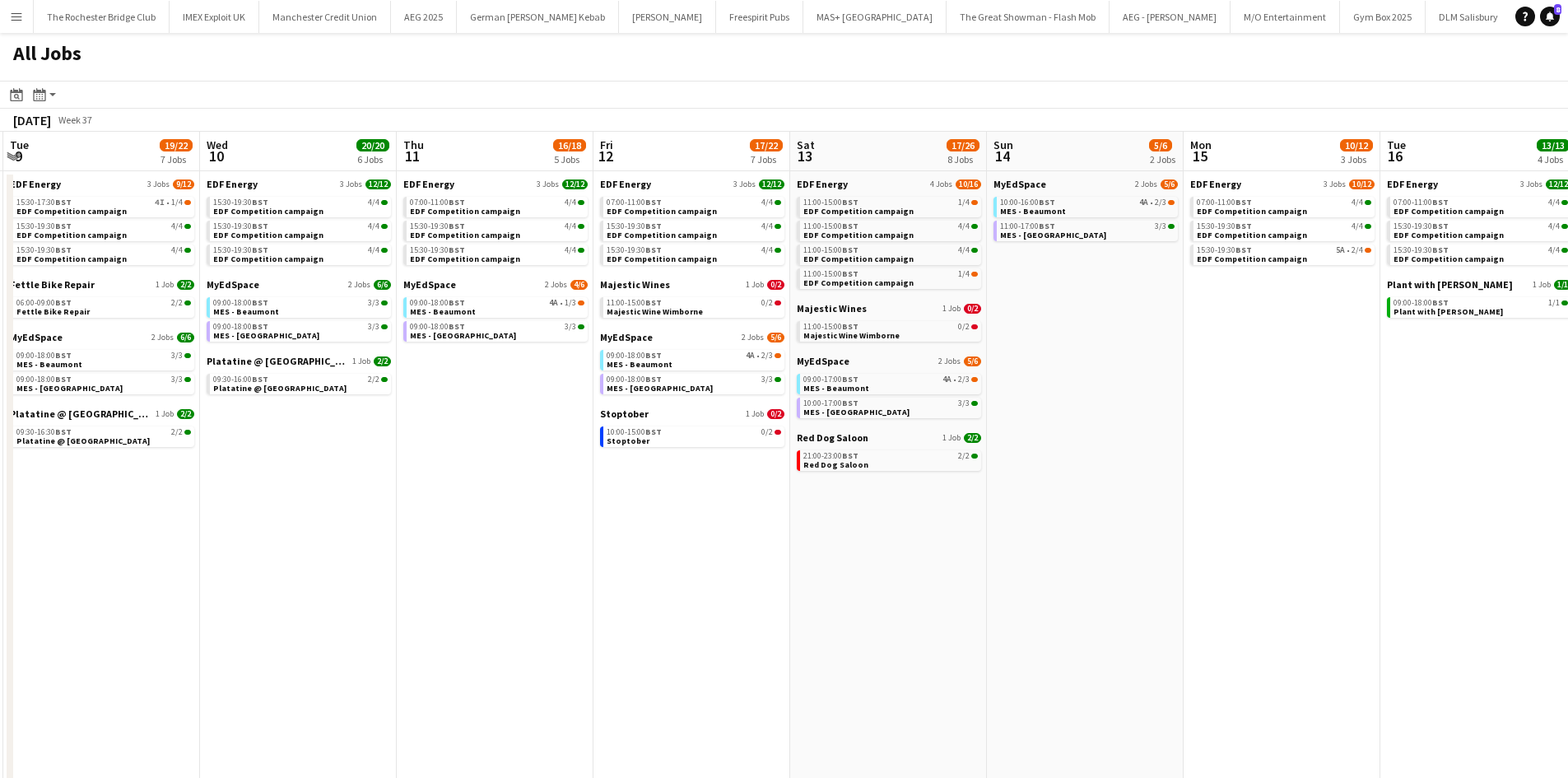
scroll to position [0, 490]
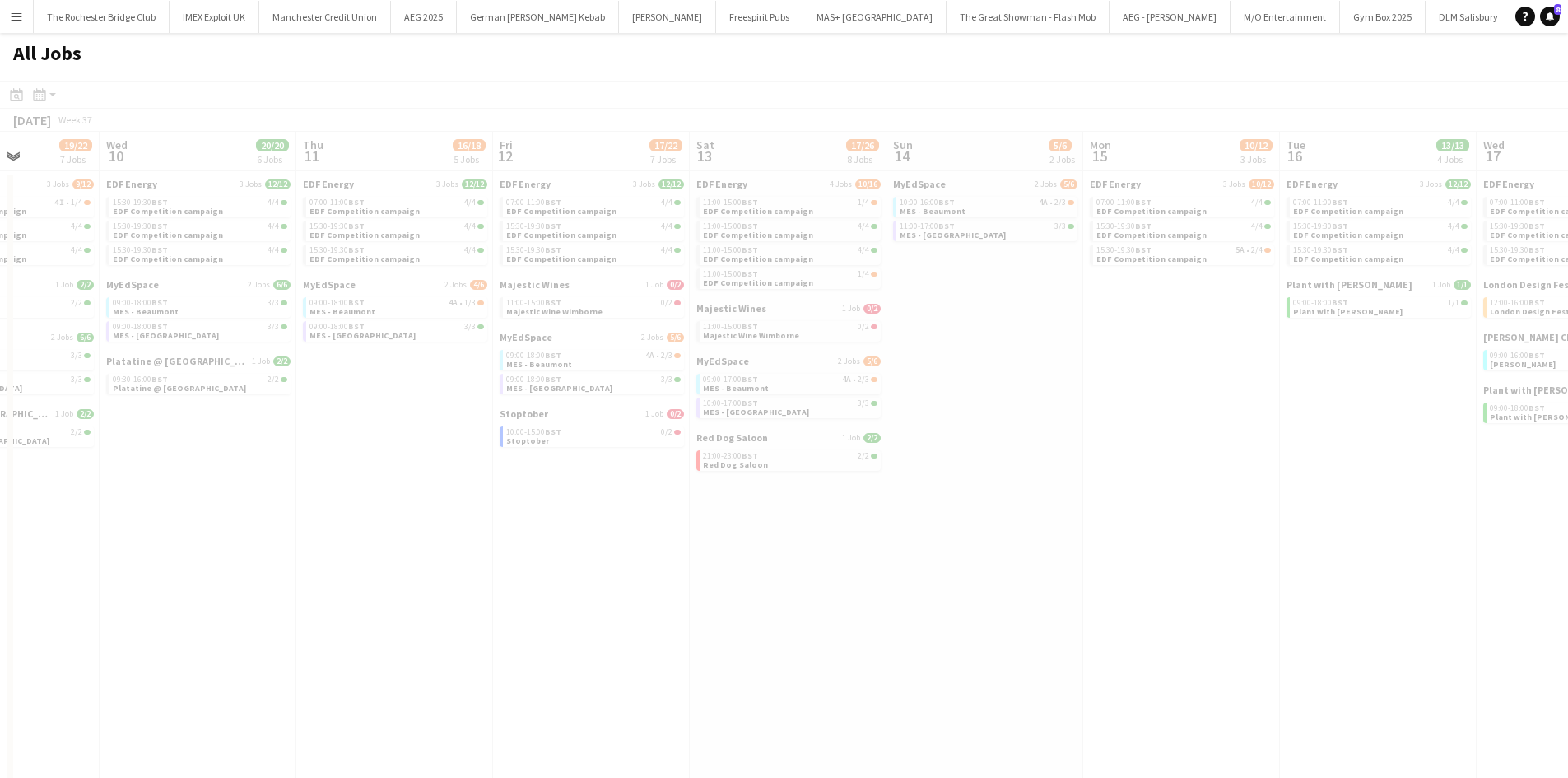
drag, startPoint x: 1282, startPoint y: 562, endPoint x: 907, endPoint y: 483, distance: 383.2
click at [907, 482] on app-all-jobs "All Jobs Date picker [DATE] [DATE] [DATE] M [DATE] T [DATE] W [DATE] T [DATE] F…" at bounding box center [784, 648] width 1568 height 1231
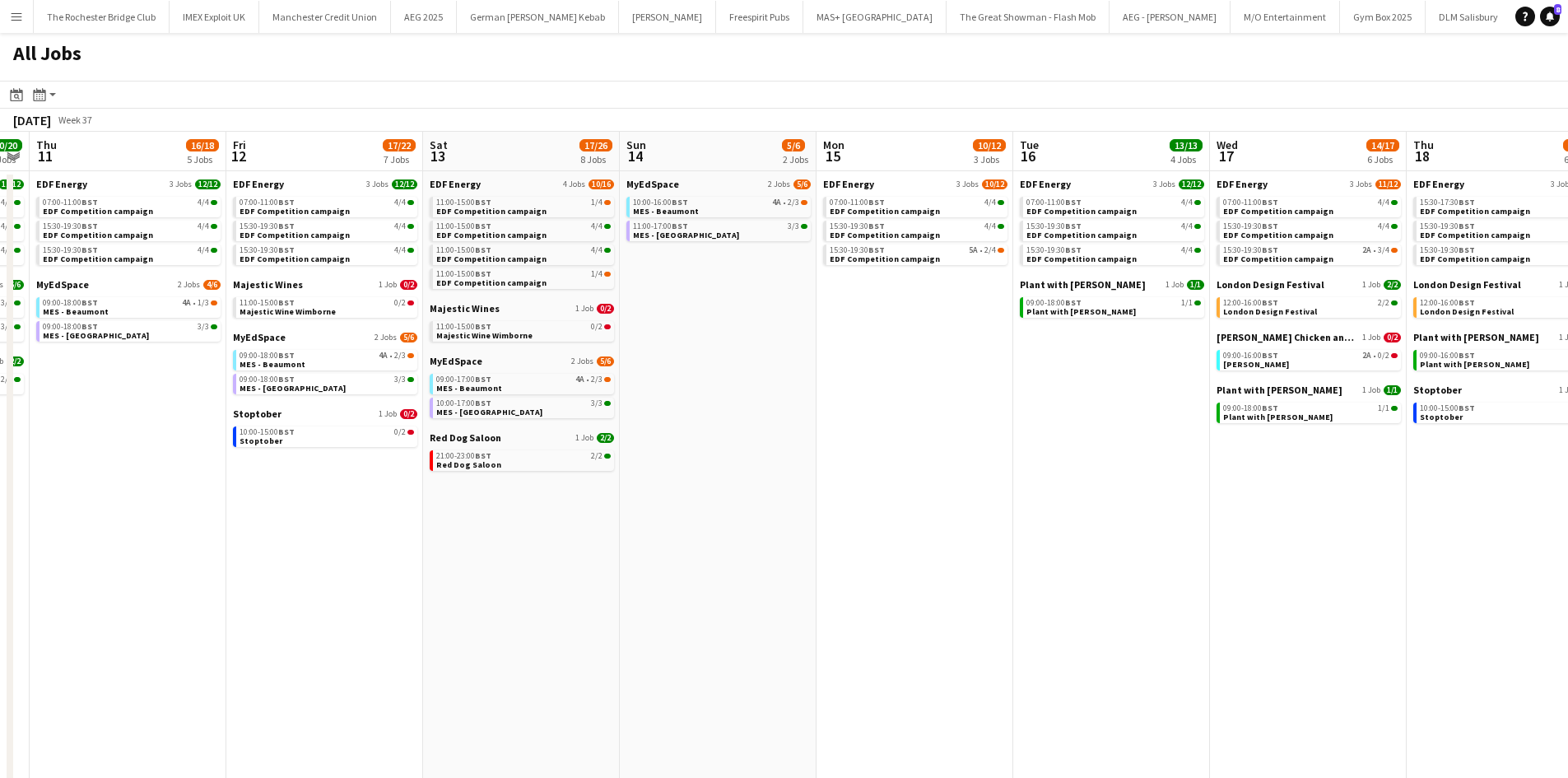
drag, startPoint x: 1333, startPoint y: 478, endPoint x: 894, endPoint y: 436, distance: 441.0
click at [903, 432] on app-calendar-viewport "Sun 7 7/12 4 Jobs Mon 8 21/22 6 Jobs Tue 9 19/22 7 Jobs Wed 10 20/20 6 Jobs Thu…" at bounding box center [784, 698] width 1568 height 1132
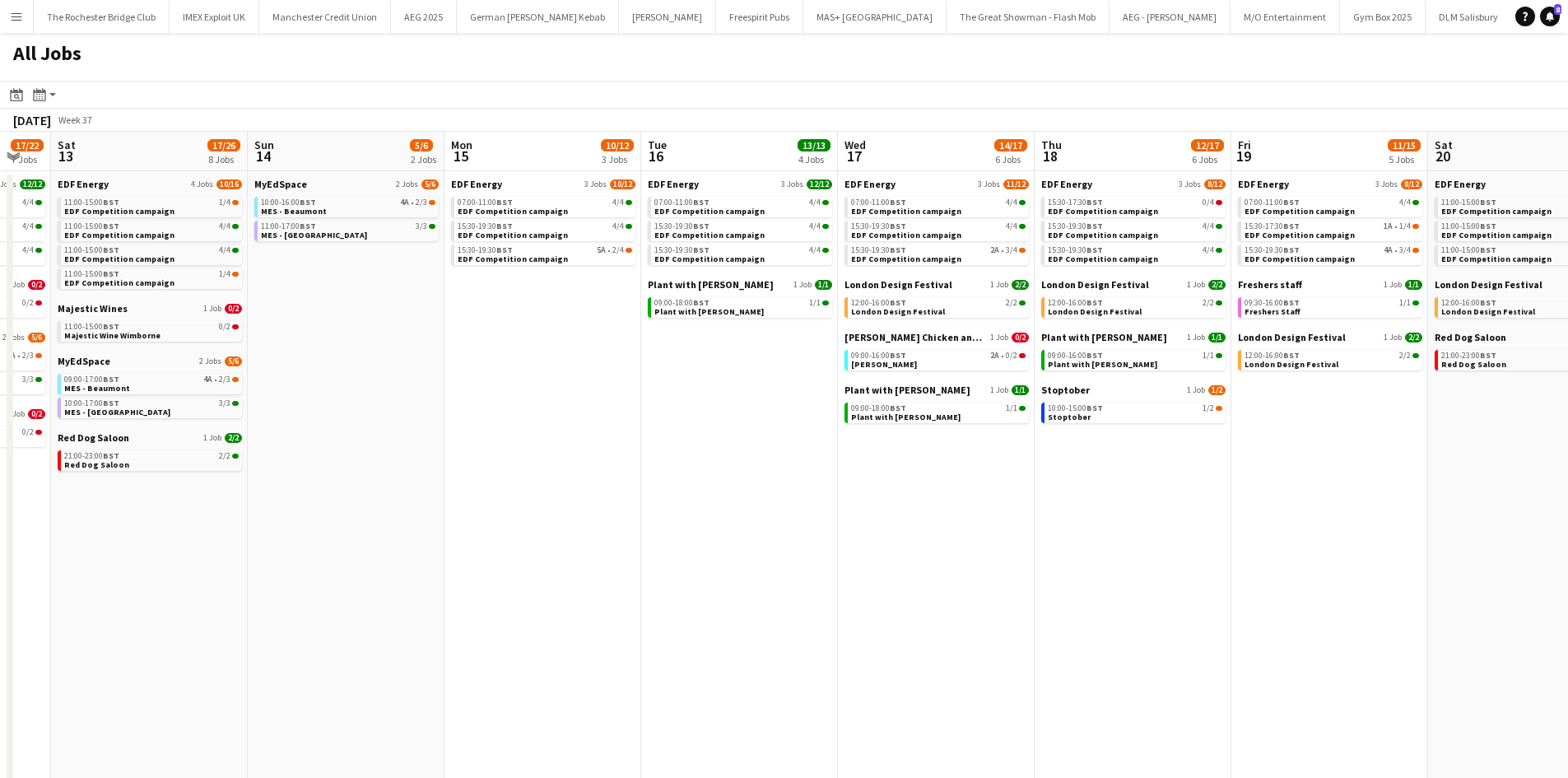
click at [911, 415] on app-all-jobs "All Jobs Date picker [DATE] [DATE] [DATE] M [DATE] T [DATE] W [DATE] T [DATE] F…" at bounding box center [784, 648] width 1568 height 1231
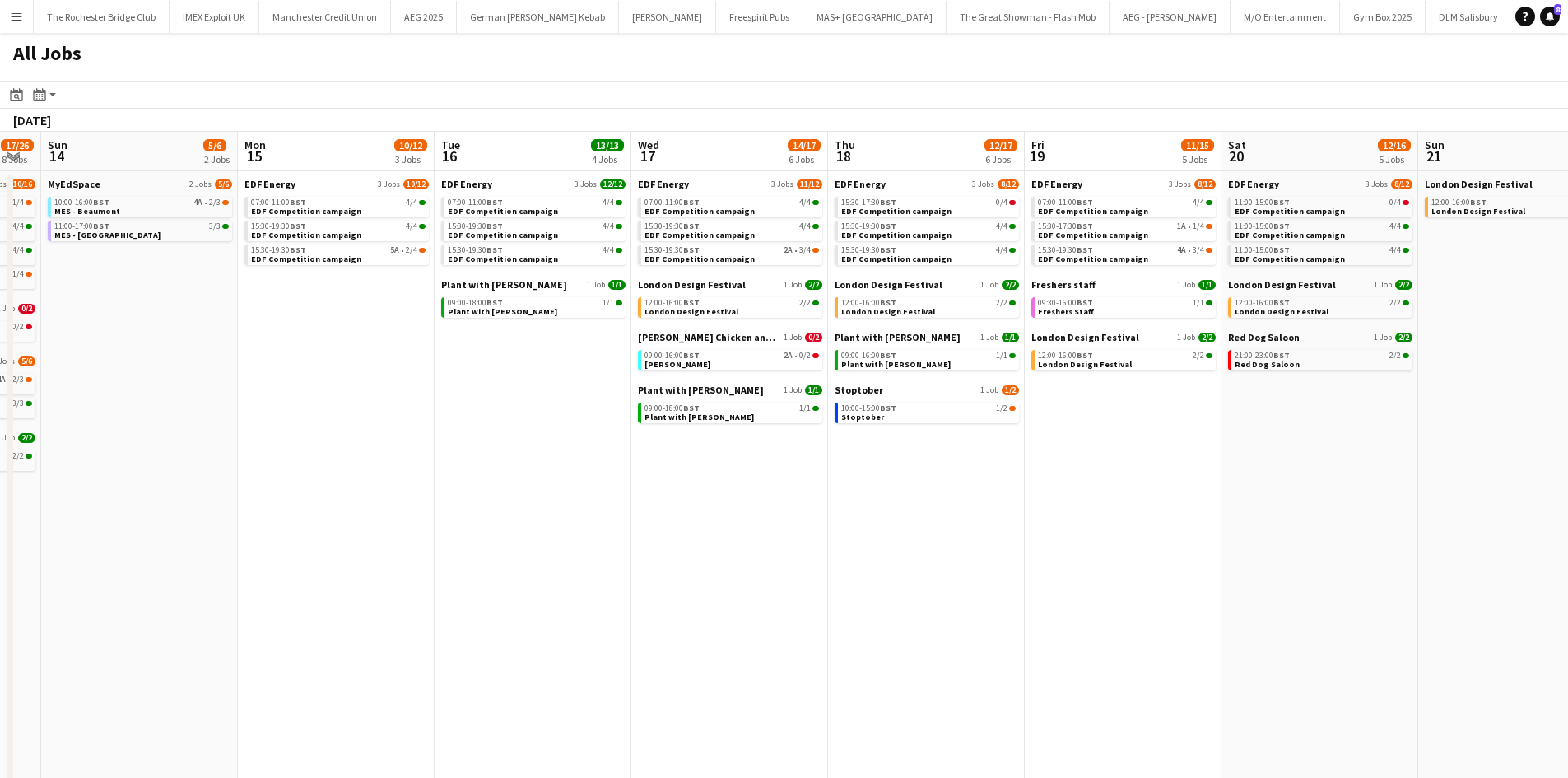
drag, startPoint x: 1398, startPoint y: 516, endPoint x: 1009, endPoint y: 509, distance: 389.1
click at [981, 498] on app-calendar-viewport "Thu 11 16/18 5 Jobs Fri 12 17/22 7 Jobs Sat 13 17/26 8 Jobs Sun 14 5/6 2 Jobs M…" at bounding box center [784, 698] width 1568 height 1132
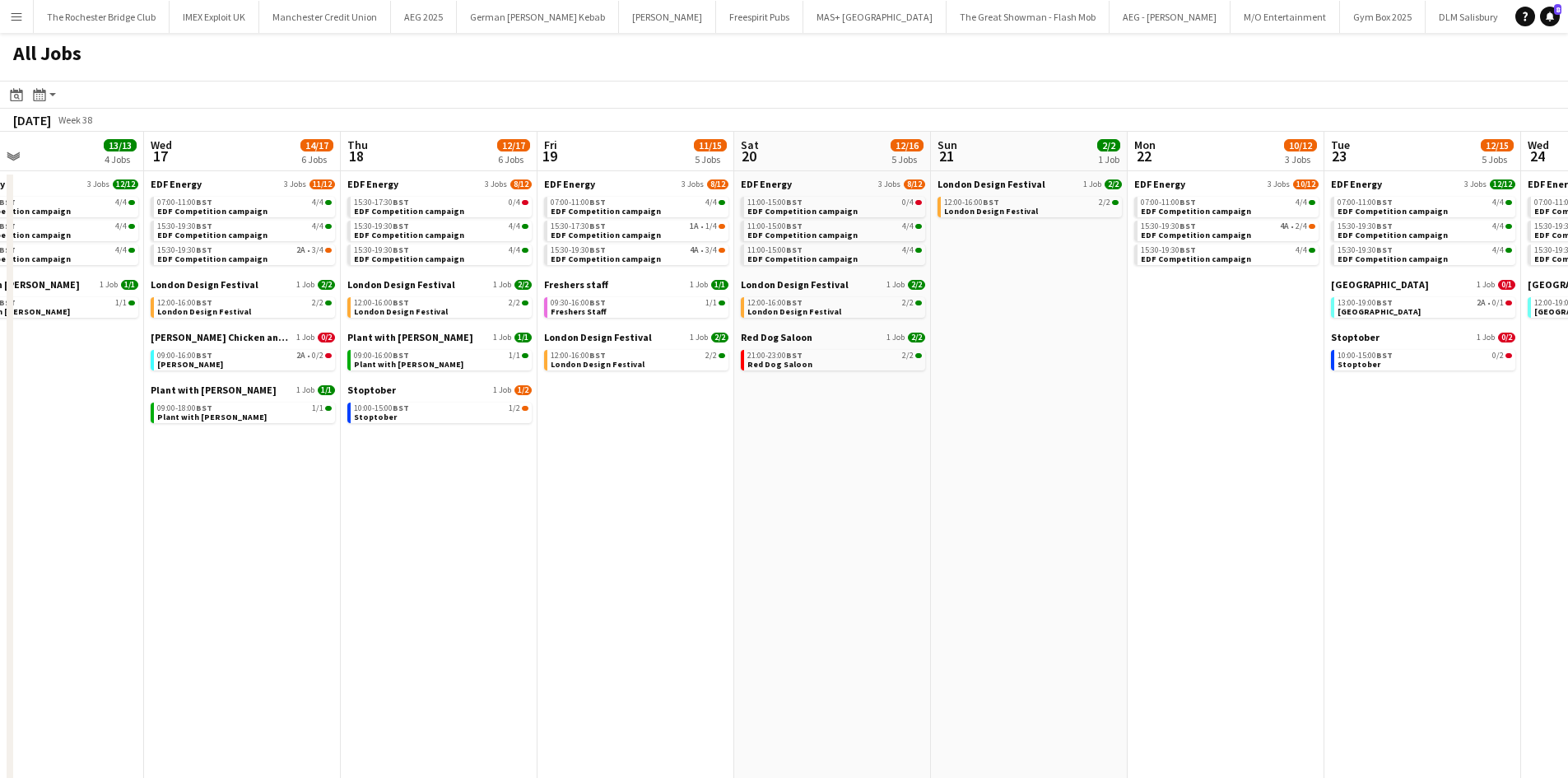
scroll to position [0, 658]
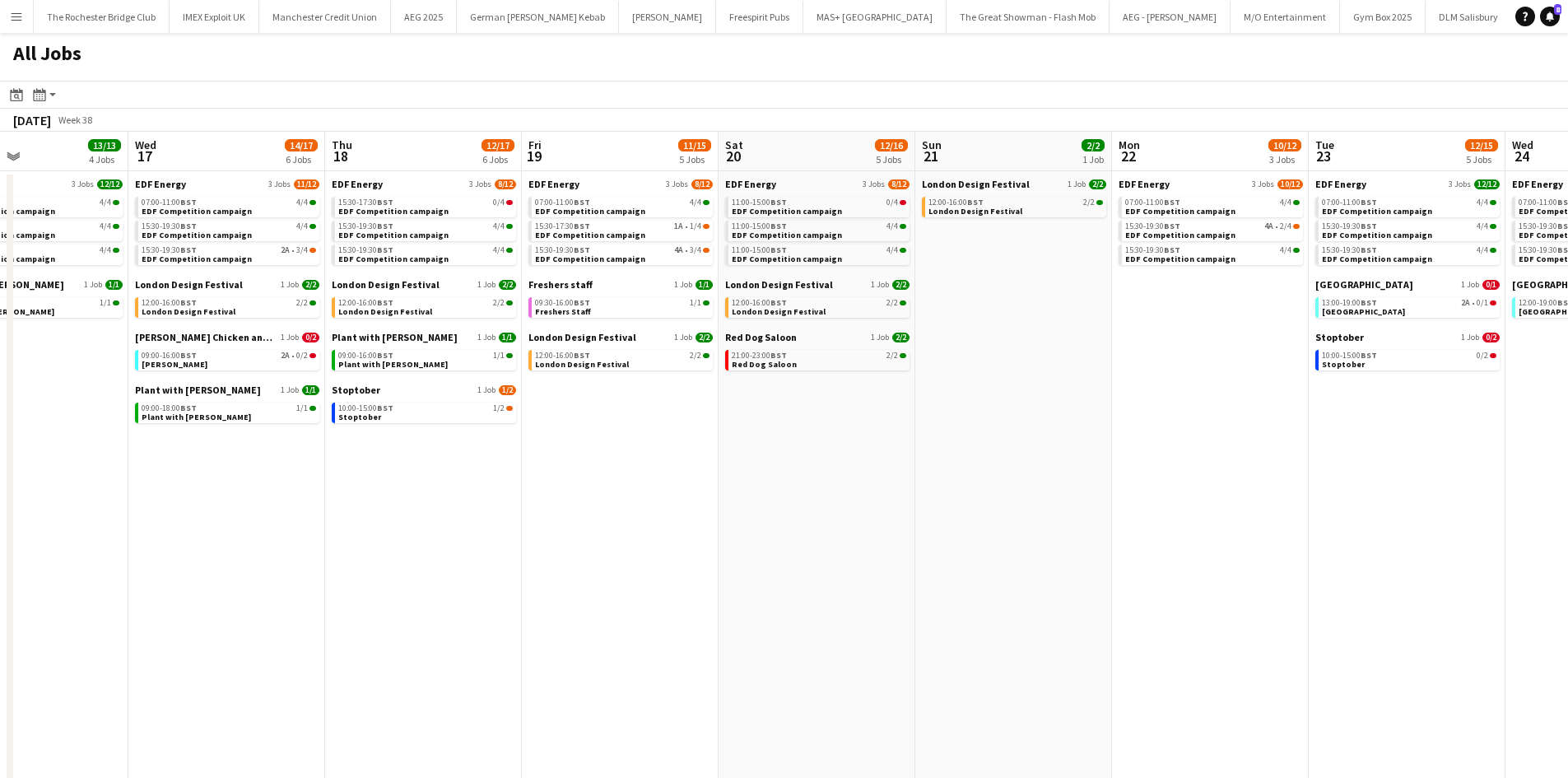
drag, startPoint x: 1226, startPoint y: 531, endPoint x: 1116, endPoint y: 518, distance: 110.8
click at [1116, 518] on app-calendar-viewport "Sat 13 17/26 8 Jobs Sun 14 5/6 2 Jobs Mon 15 10/12 3 Jobs Tue 16 13/13 4 Jobs W…" at bounding box center [784, 698] width 1568 height 1132
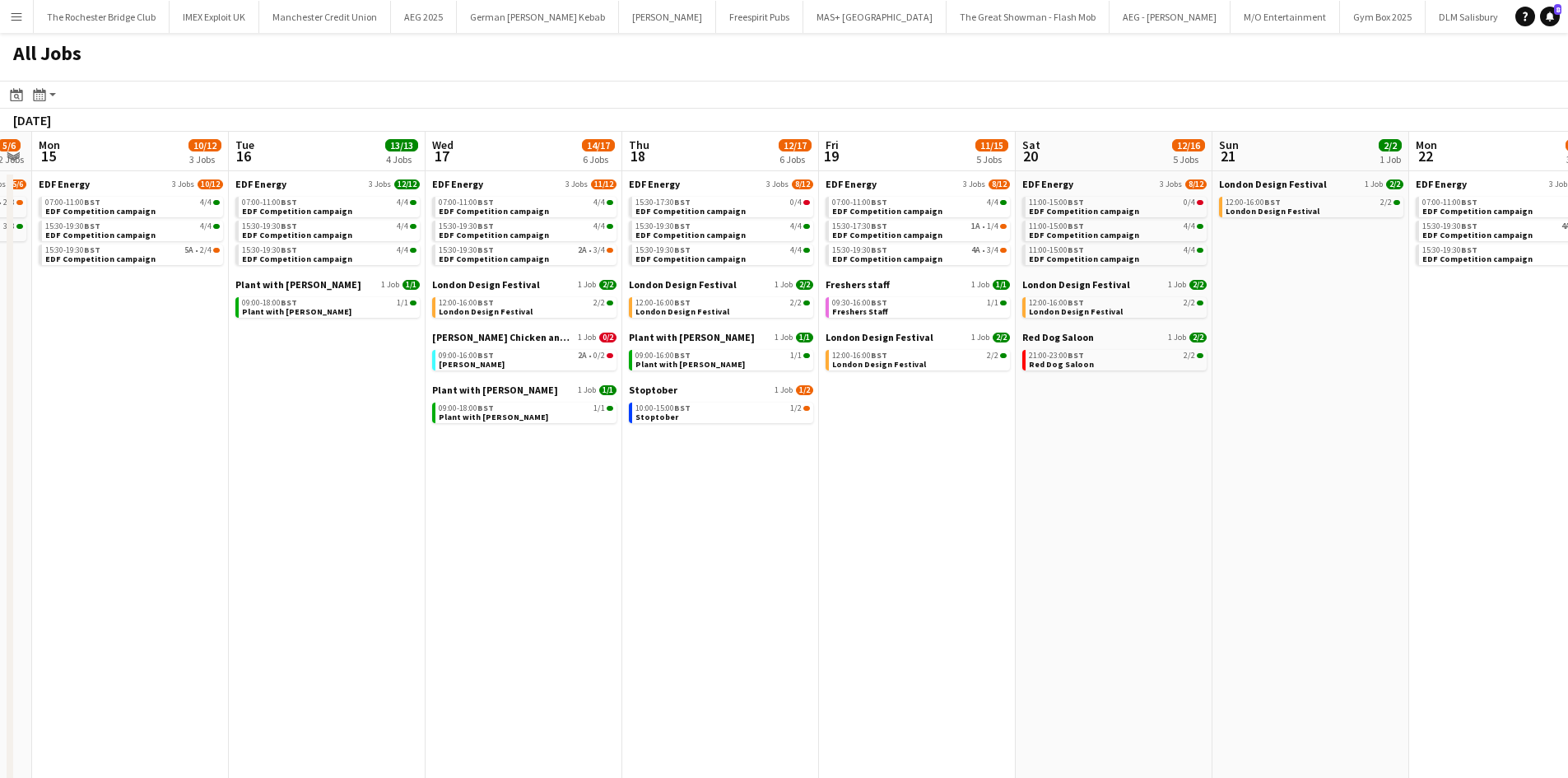
drag, startPoint x: 848, startPoint y: 635, endPoint x: 1018, endPoint y: 551, distance: 189.6
click at [1139, 551] on app-calendar-viewport "Sat 13 17/26 8 Jobs Sun 14 5/6 2 Jobs Mon 15 10/12 3 Jobs Tue 16 13/13 4 Jobs W…" at bounding box center [784, 698] width 1568 height 1132
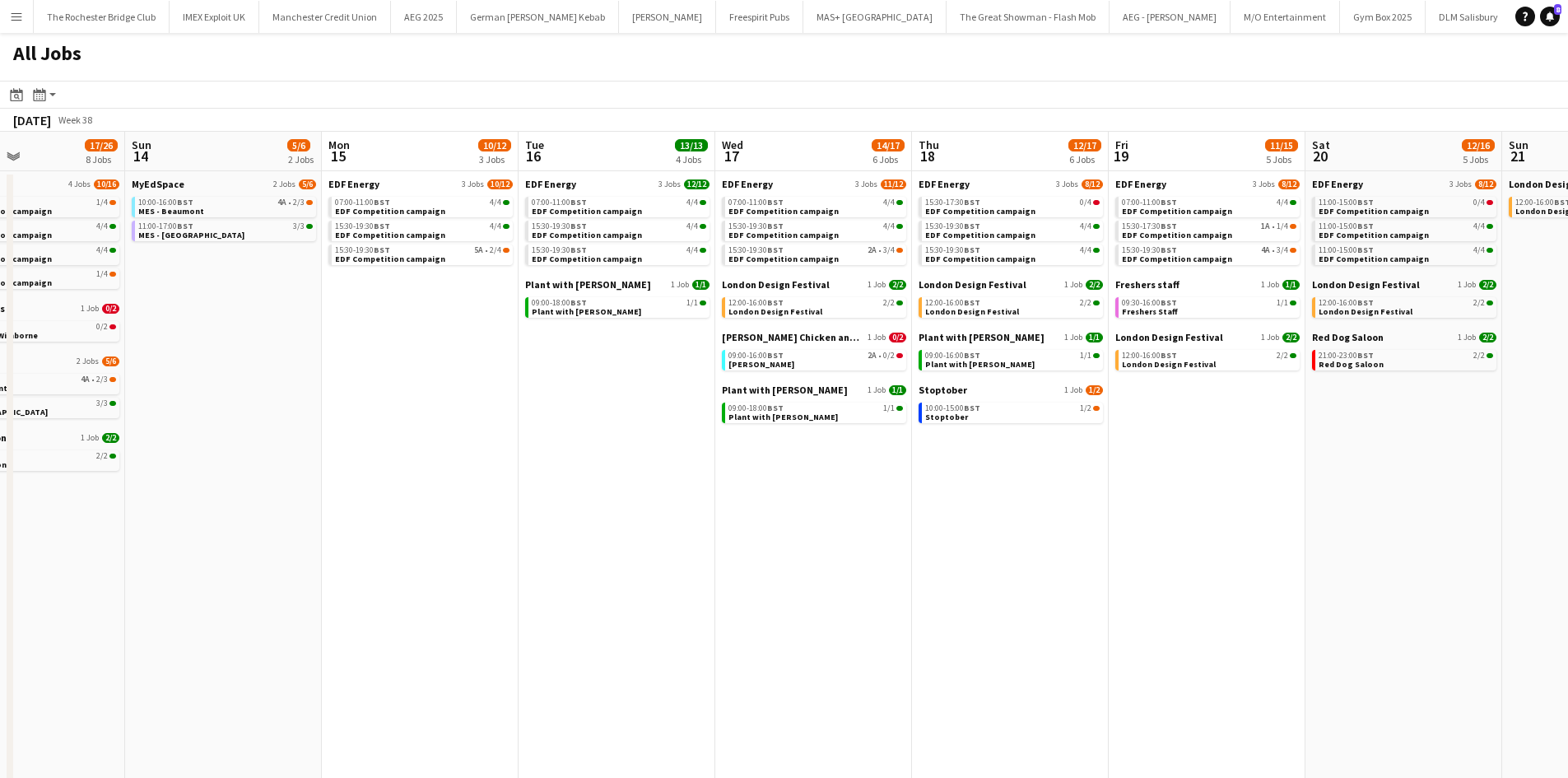
drag, startPoint x: 899, startPoint y: 464, endPoint x: 978, endPoint y: 448, distance: 80.6
click at [978, 449] on app-calendar-viewport "Thu 11 16/18 5 Jobs Fri 12 17/22 7 Jobs Sat 13 17/26 8 Jobs Sun 14 5/6 2 Jobs M…" at bounding box center [784, 698] width 1568 height 1132
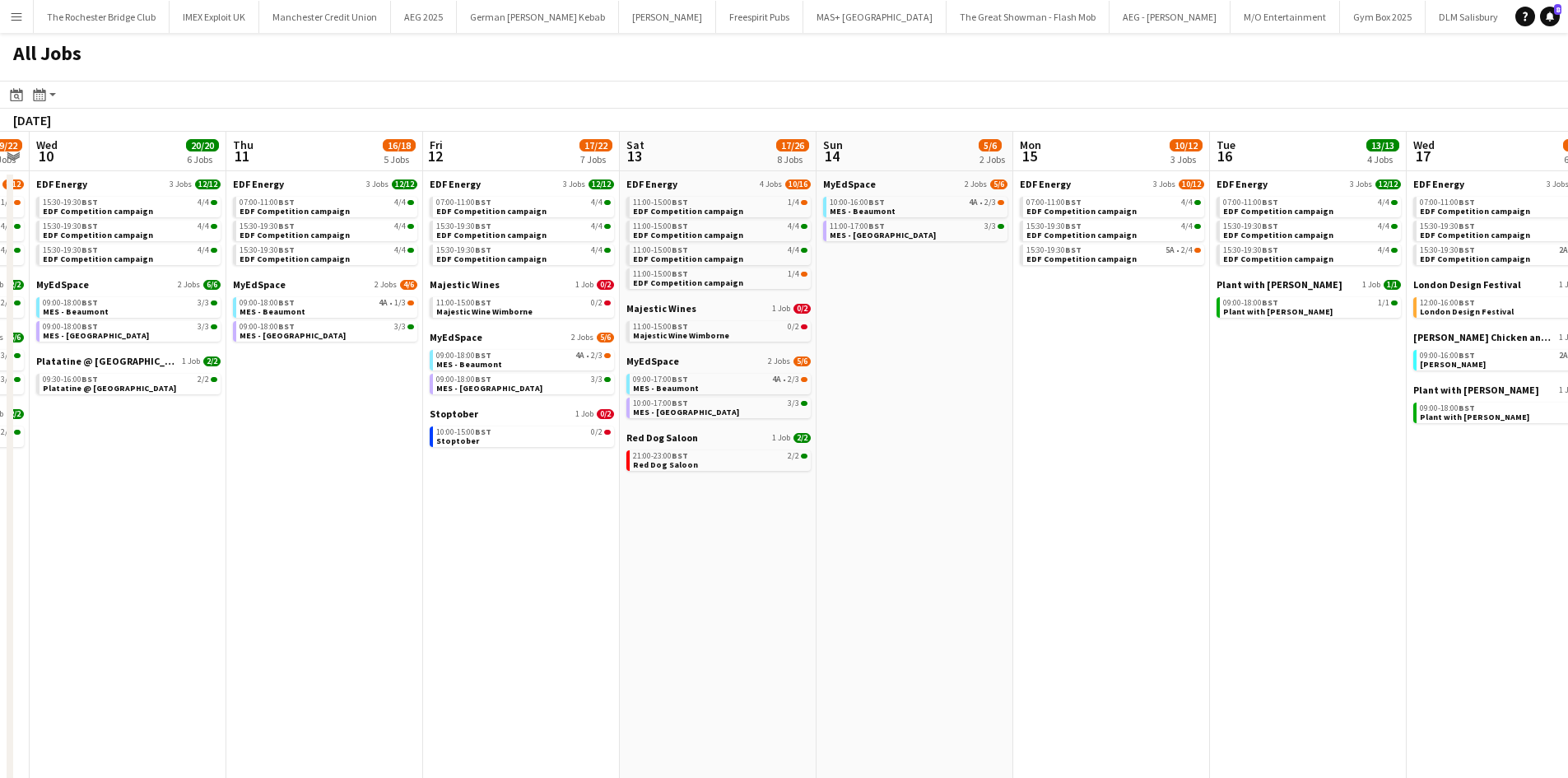
click at [852, 465] on app-calendar-viewport "Mon 8 21/22 6 Jobs Tue 9 19/22 7 Jobs Wed 10 20/20 6 Jobs Thu 11 16/18 5 Jobs F…" at bounding box center [784, 698] width 1568 height 1132
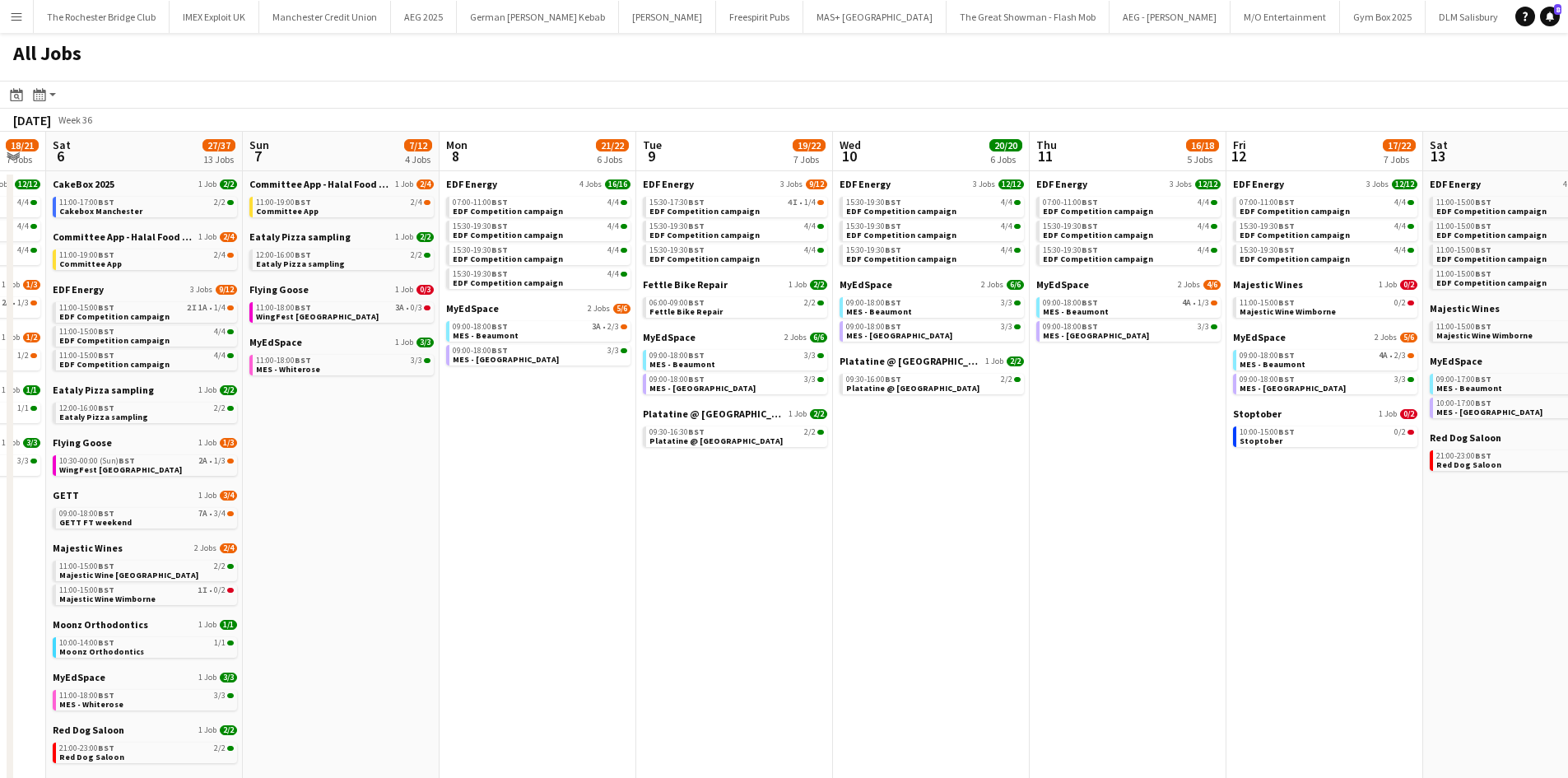
drag, startPoint x: 216, startPoint y: 528, endPoint x: 866, endPoint y: 491, distance: 651.1
click at [913, 499] on app-calendar-viewport "Wed 3 19/20 6 Jobs Thu 4 24/25 9 Jobs Fri 5 18/21 7 Jobs Sat 6 27/37 13 Jobs Su…" at bounding box center [784, 698] width 1568 height 1132
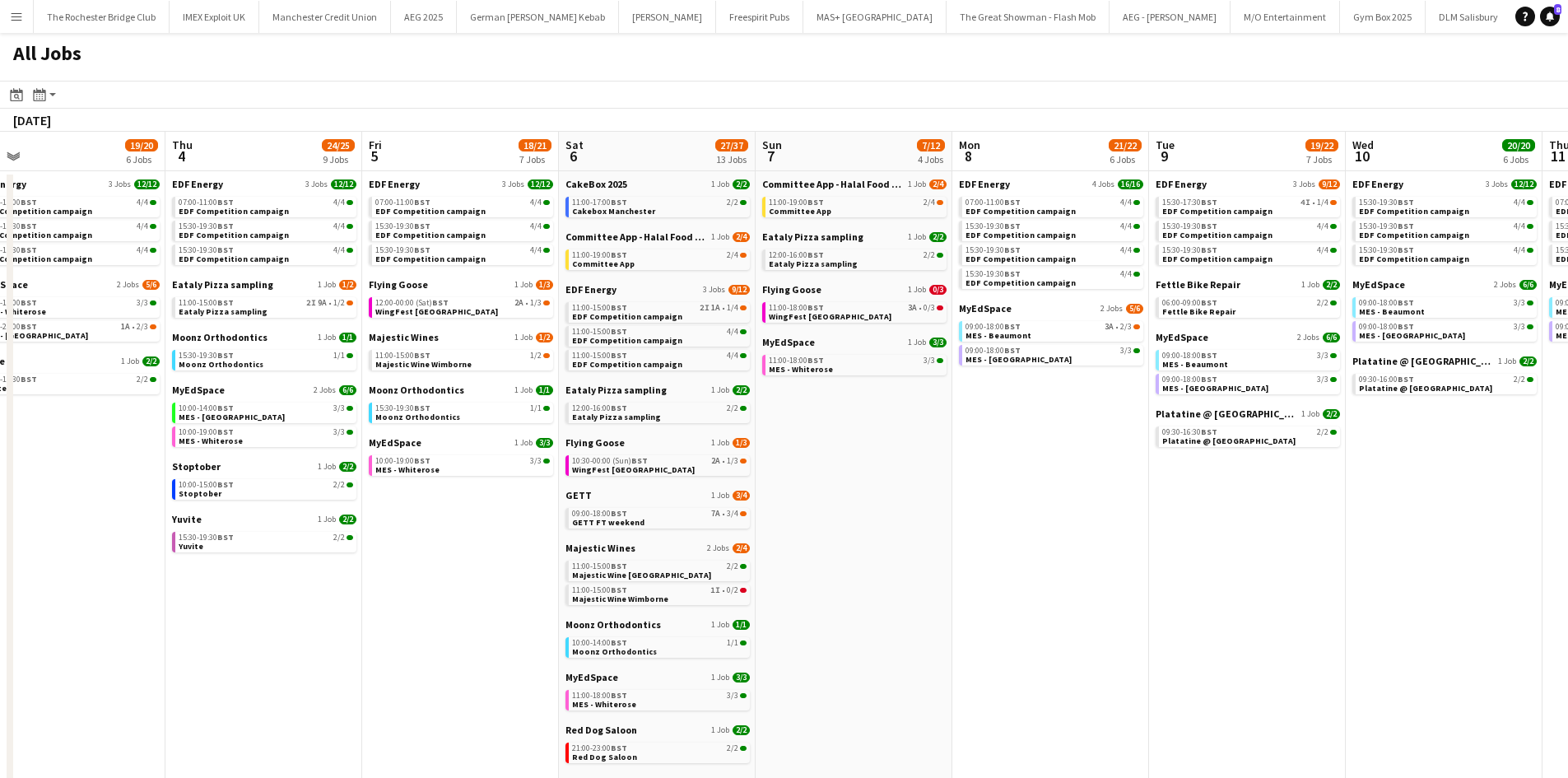
drag, startPoint x: 410, startPoint y: 538, endPoint x: 514, endPoint y: 508, distance: 108.2
click at [958, 486] on app-calendar-viewport "Mon 1 20/20 8 Jobs Tue 2 21/21 8 Jobs Wed 3 19/20 6 Jobs Thu 4 24/25 9 Jobs Fri…" at bounding box center [784, 698] width 1568 height 1132
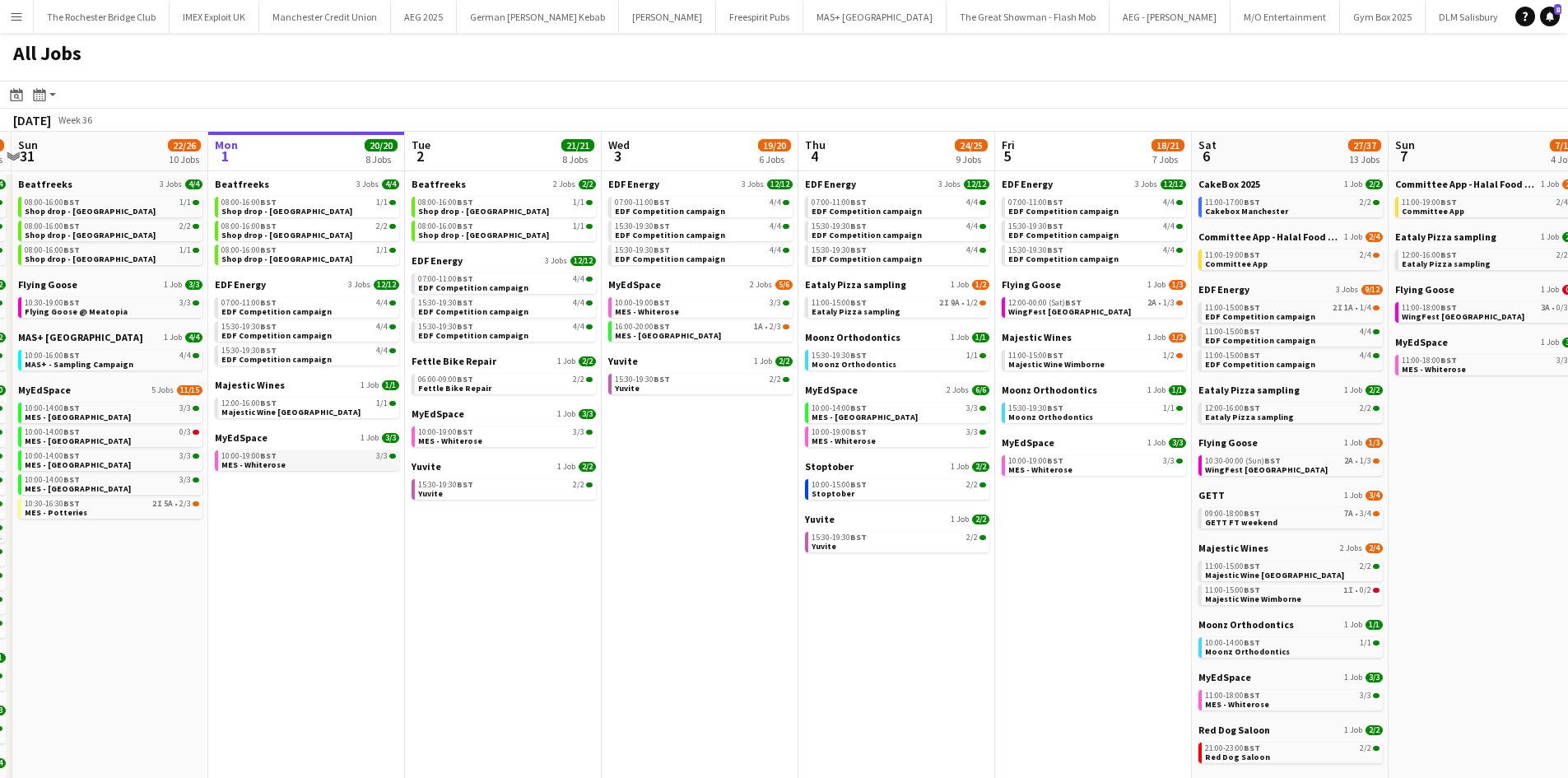
drag, startPoint x: 397, startPoint y: 531, endPoint x: 969, endPoint y: 461, distance: 576.3
click at [989, 460] on app-calendar-viewport "Fri 29 20/21 9 Jobs Sat 30 42/44 28 Jobs Sun 31 22/26 10 Jobs Mon 1 20/20 8 Job…" at bounding box center [784, 698] width 1568 height 1132
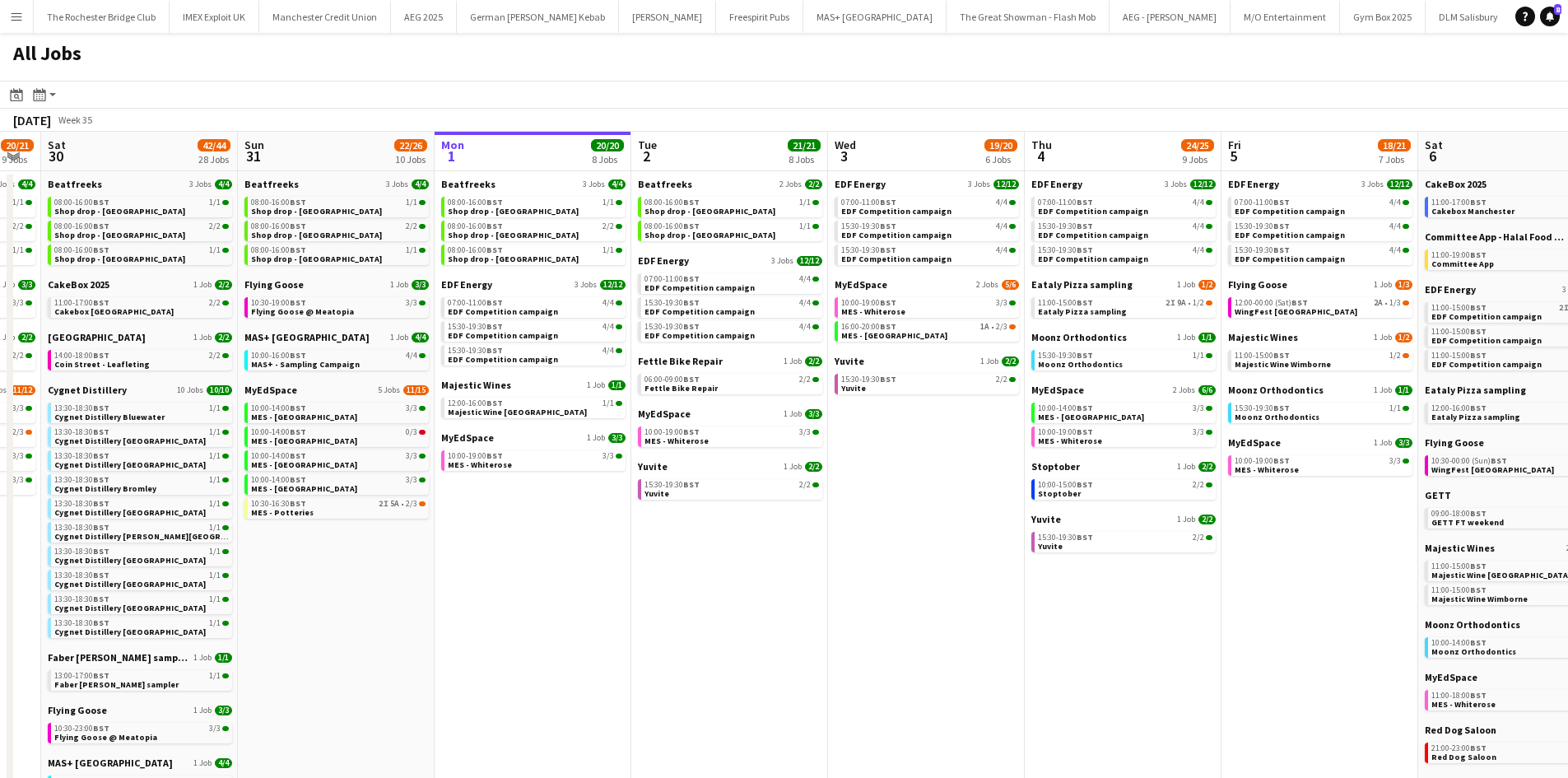
drag, startPoint x: 812, startPoint y: 482, endPoint x: 573, endPoint y: 485, distance: 239.0
click at [573, 485] on app-calendar-viewport "Tue 26 22/24 14 Jobs Wed 27 14/15 6 Jobs Thu 28 19/19 10 Jobs Fri 29 20/21 9 Jo…" at bounding box center [784, 698] width 1568 height 1132
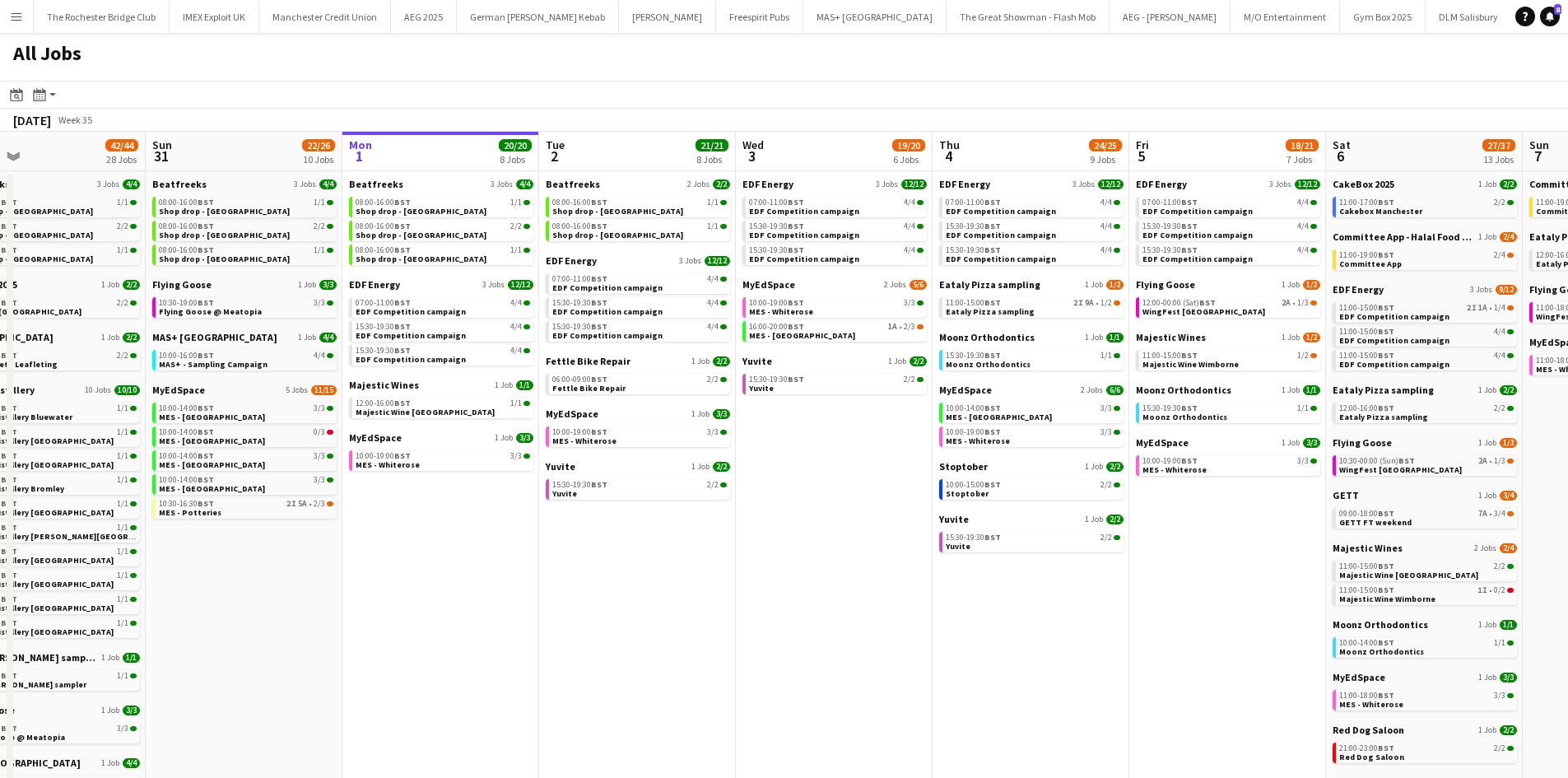
scroll to position [0, 841]
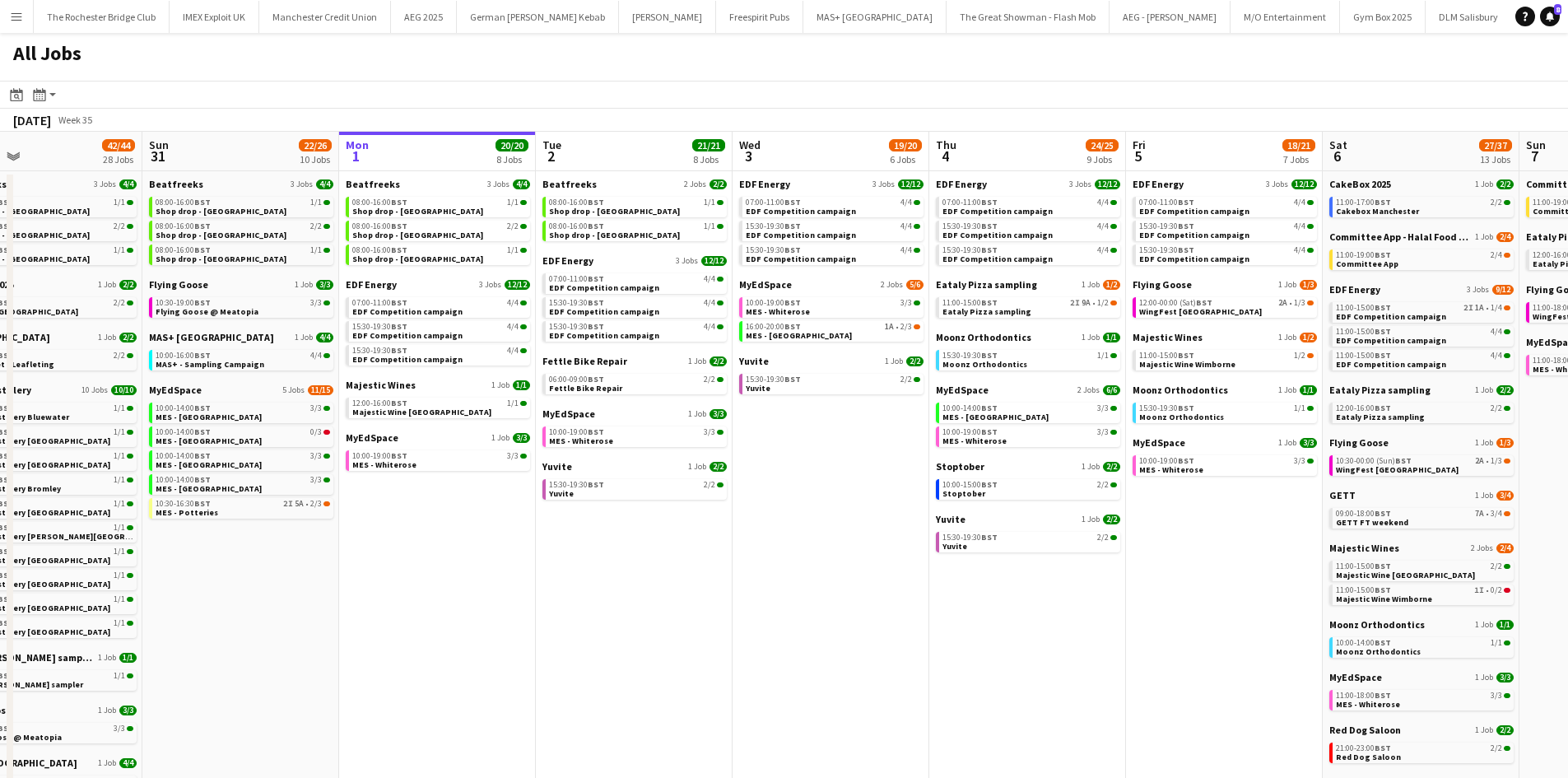
click at [1178, 546] on app-calendar-viewport "Tue 26 22/24 14 Jobs Wed 27 14/15 6 Jobs Thu 28 19/19 10 Jobs Fri 29 20/21 9 Jo…" at bounding box center [784, 698] width 1568 height 1132
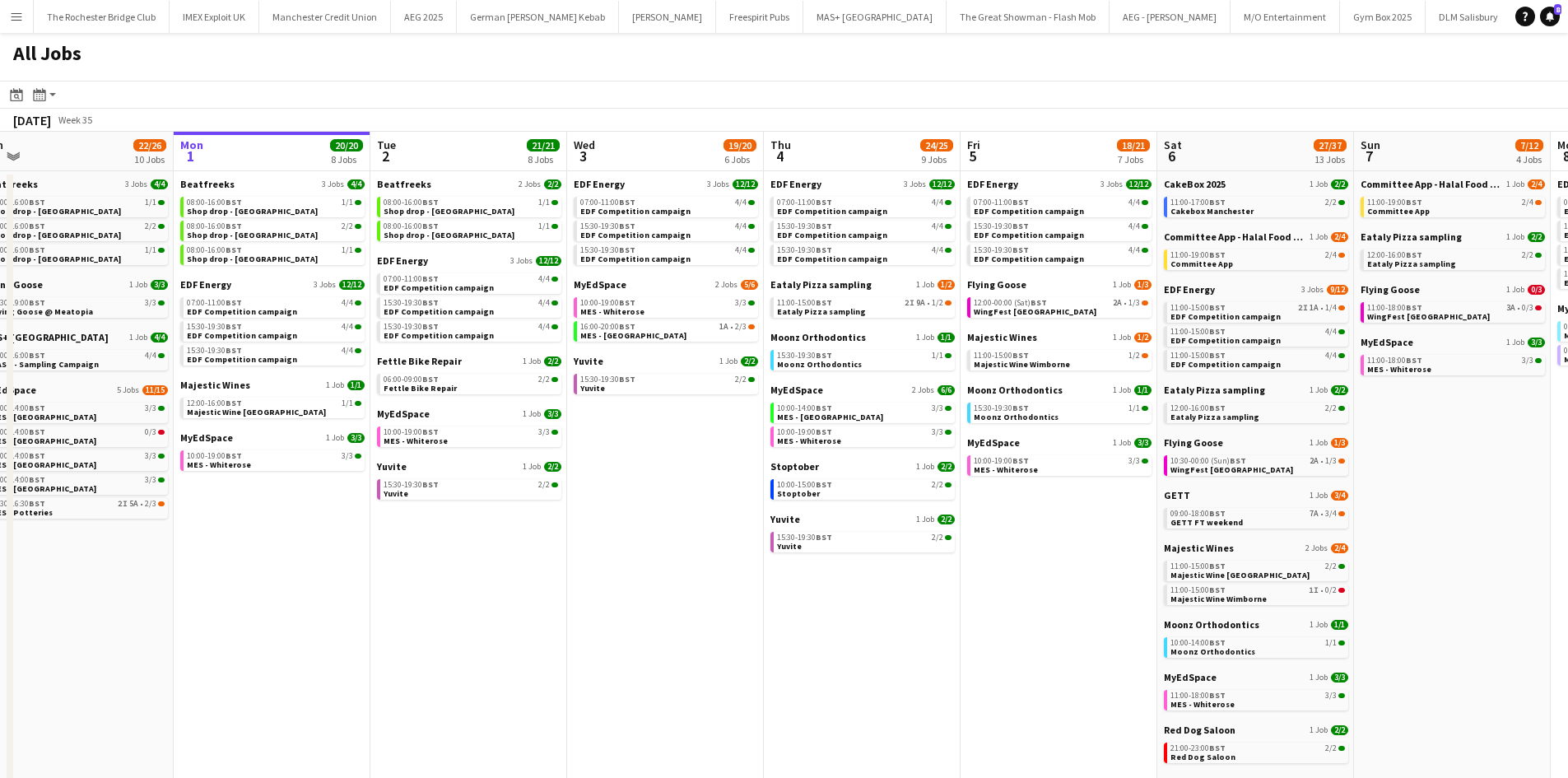
drag, startPoint x: 1163, startPoint y: 548, endPoint x: 1025, endPoint y: 542, distance: 138.1
click at [1025, 542] on app-calendar-viewport "Thu 28 19/19 10 Jobs Fri 29 20/21 9 Jobs Sat 30 42/44 28 Jobs Sun 31 22/26 10 J…" at bounding box center [784, 698] width 1568 height 1132
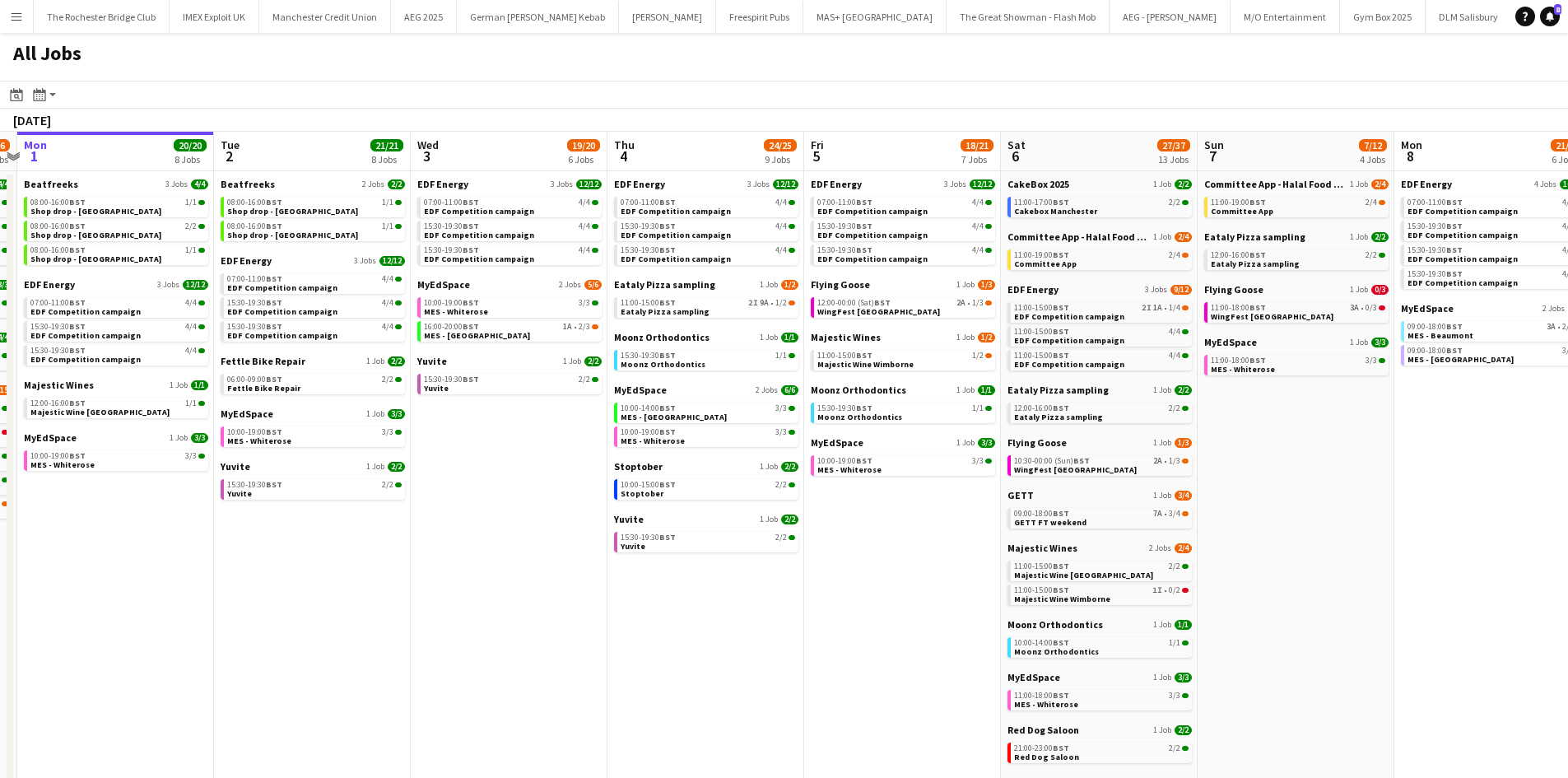
drag, startPoint x: 1515, startPoint y: 547, endPoint x: 1037, endPoint y: 549, distance: 478.0
click at [1037, 549] on app-calendar-viewport "Thu 28 19/19 10 Jobs Fri 29 20/21 9 Jobs Sat 30 42/44 28 Jobs Sun 31 22/26 10 J…" at bounding box center [784, 698] width 1568 height 1132
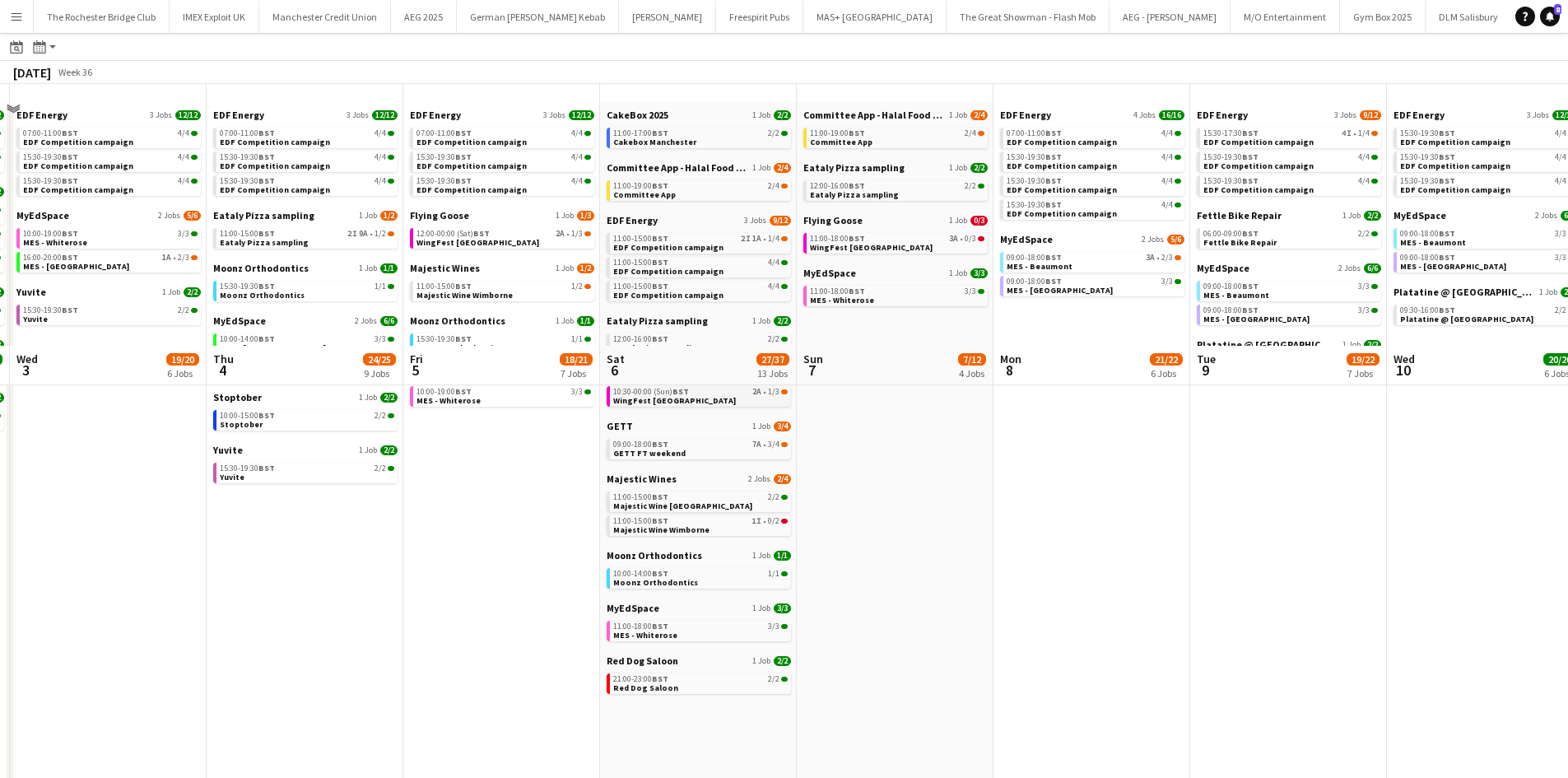
scroll to position [0, 0]
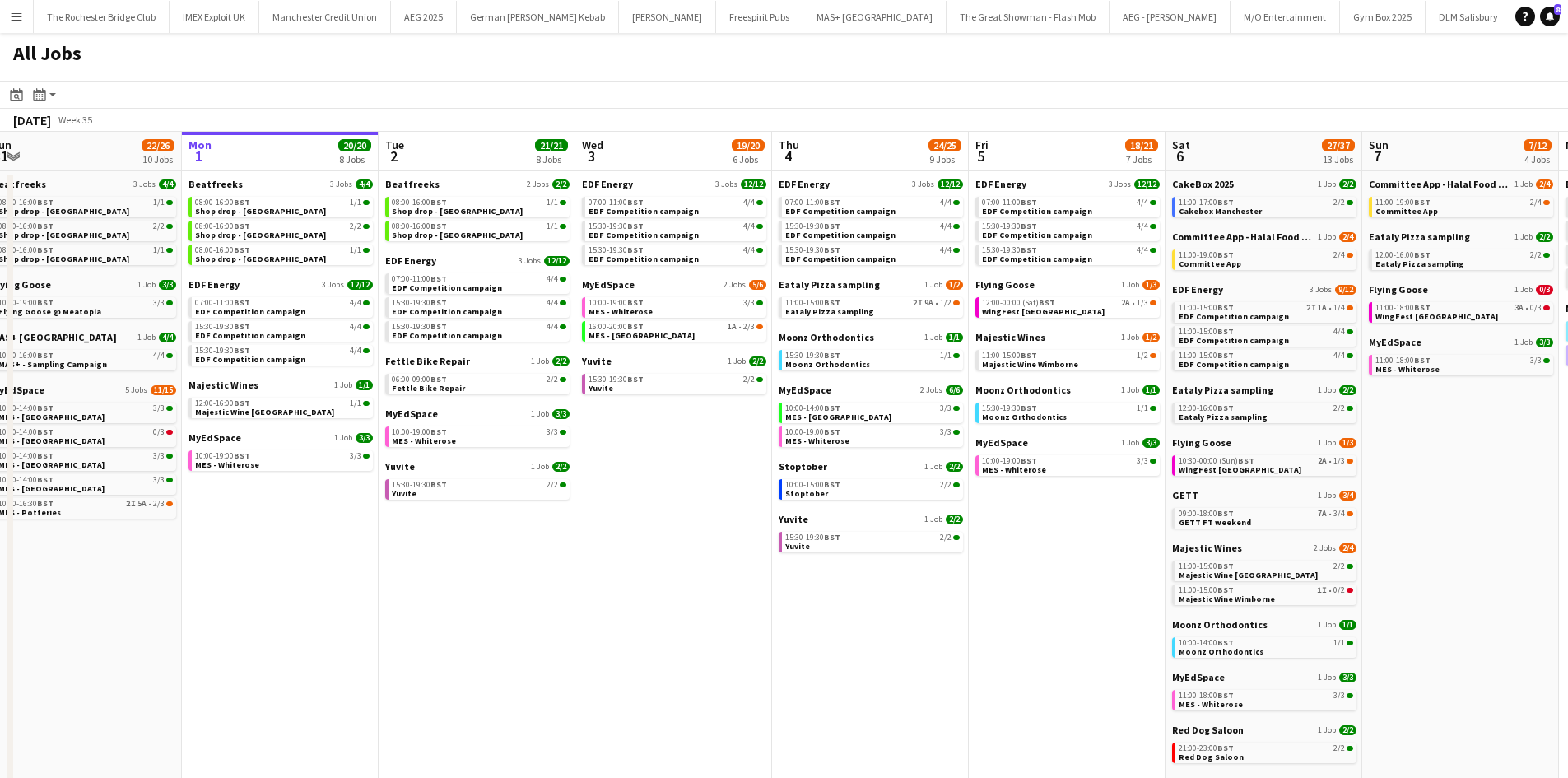
drag, startPoint x: 381, startPoint y: 457, endPoint x: 811, endPoint y: 457, distance: 430.0
click at [843, 457] on app-calendar-viewport "Fri 29 20/21 9 Jobs Sat 30 42/44 28 Jobs Sun 31 22/26 10 Jobs Mon 1 20/20 8 Job…" at bounding box center [784, 698] width 1568 height 1132
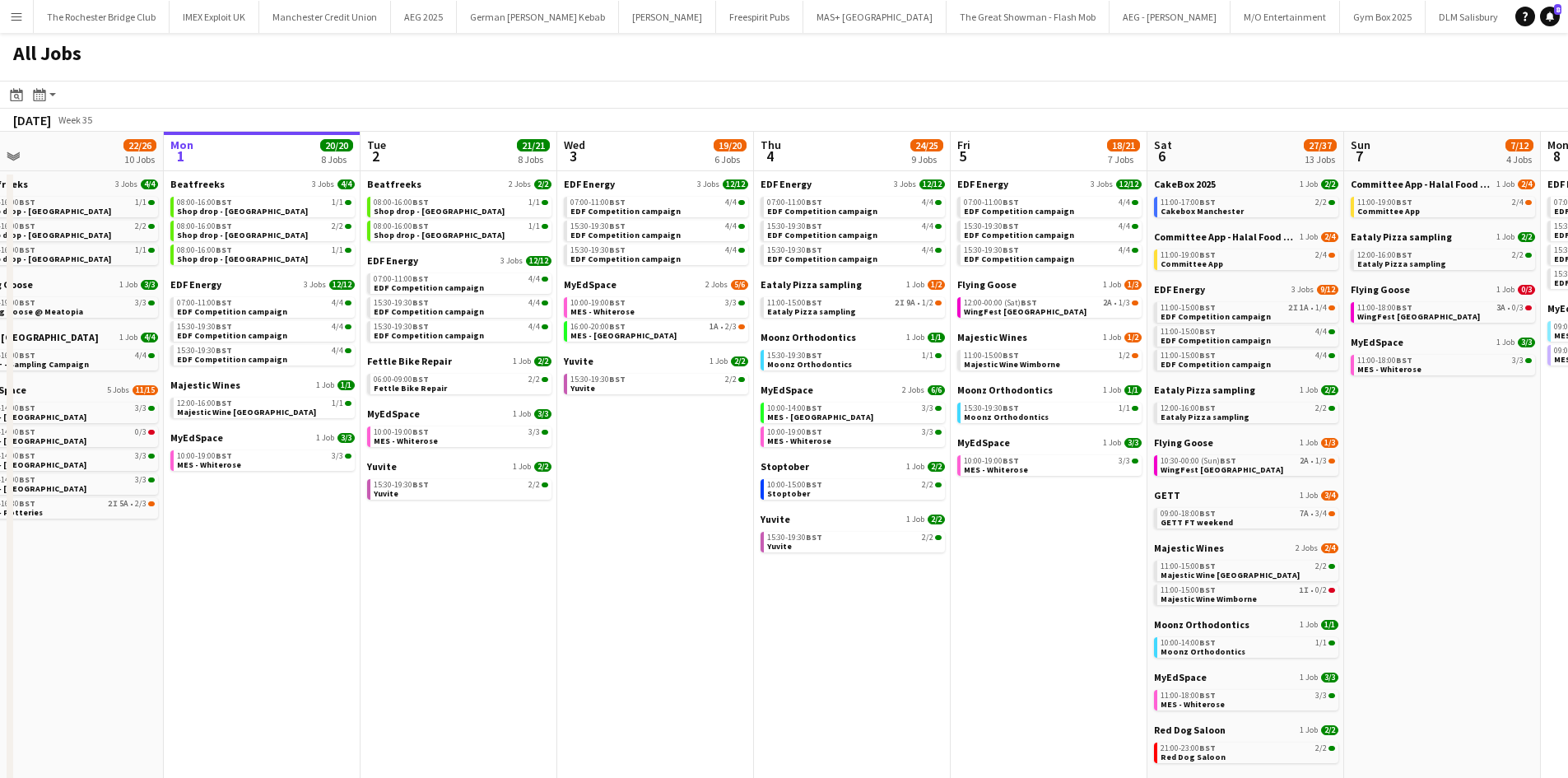
drag, startPoint x: 1105, startPoint y: 659, endPoint x: 1005, endPoint y: 658, distance: 100.0
click at [1001, 661] on app-calendar-viewport "Fri 29 20/21 9 Jobs Sat 30 42/44 28 Jobs Sun 31 22/26 10 Jobs Mon 1 20/20 8 Job…" at bounding box center [784, 698] width 1568 height 1132
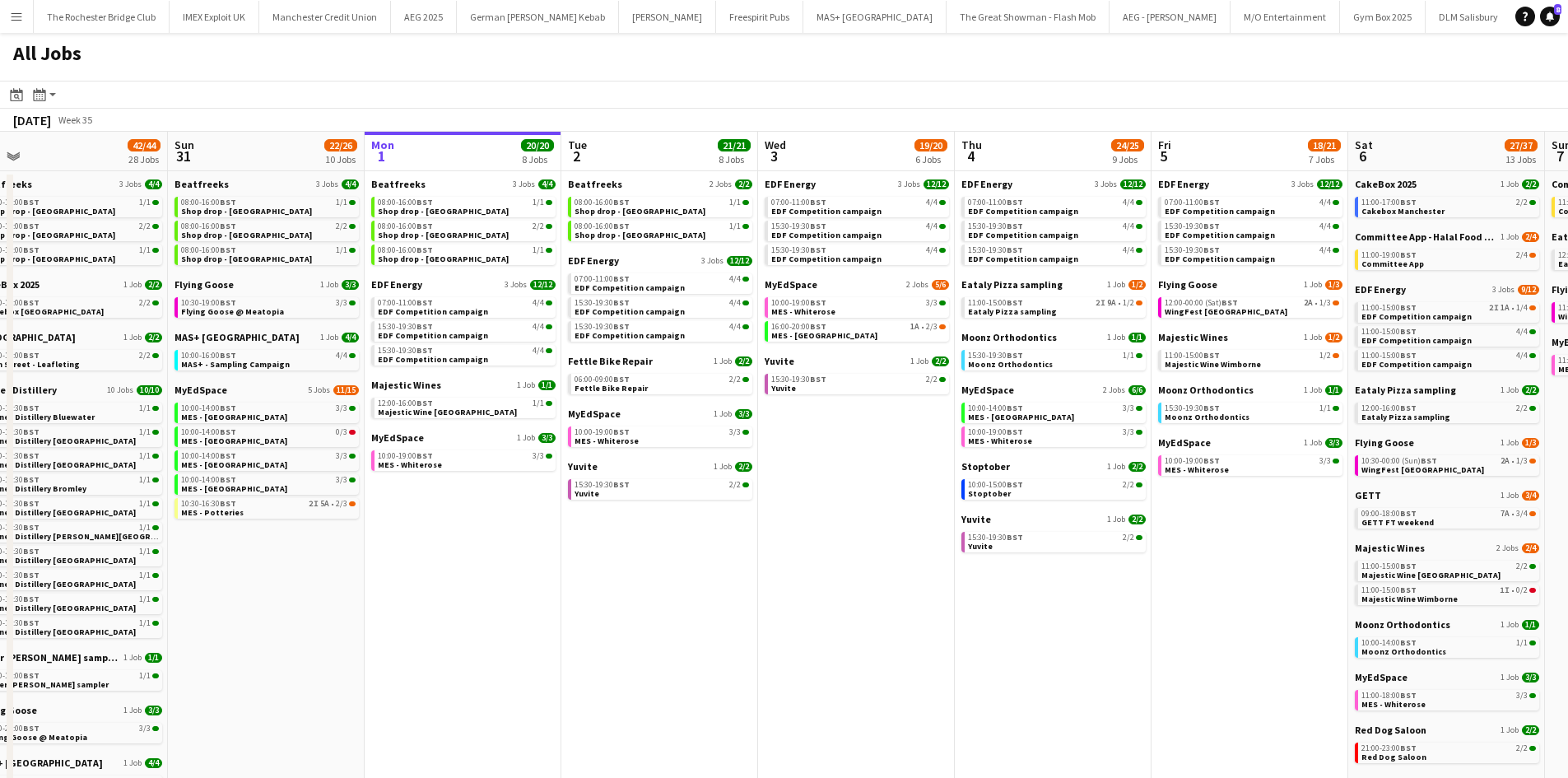
drag, startPoint x: 504, startPoint y: 532, endPoint x: 713, endPoint y: 532, distance: 209.0
click at [710, 532] on app-calendar-viewport "Thu 28 19/19 10 Jobs Fri 29 20/21 9 Jobs Sat 30 42/44 28 Jobs Sun 31 22/26 10 J…" at bounding box center [784, 698] width 1568 height 1132
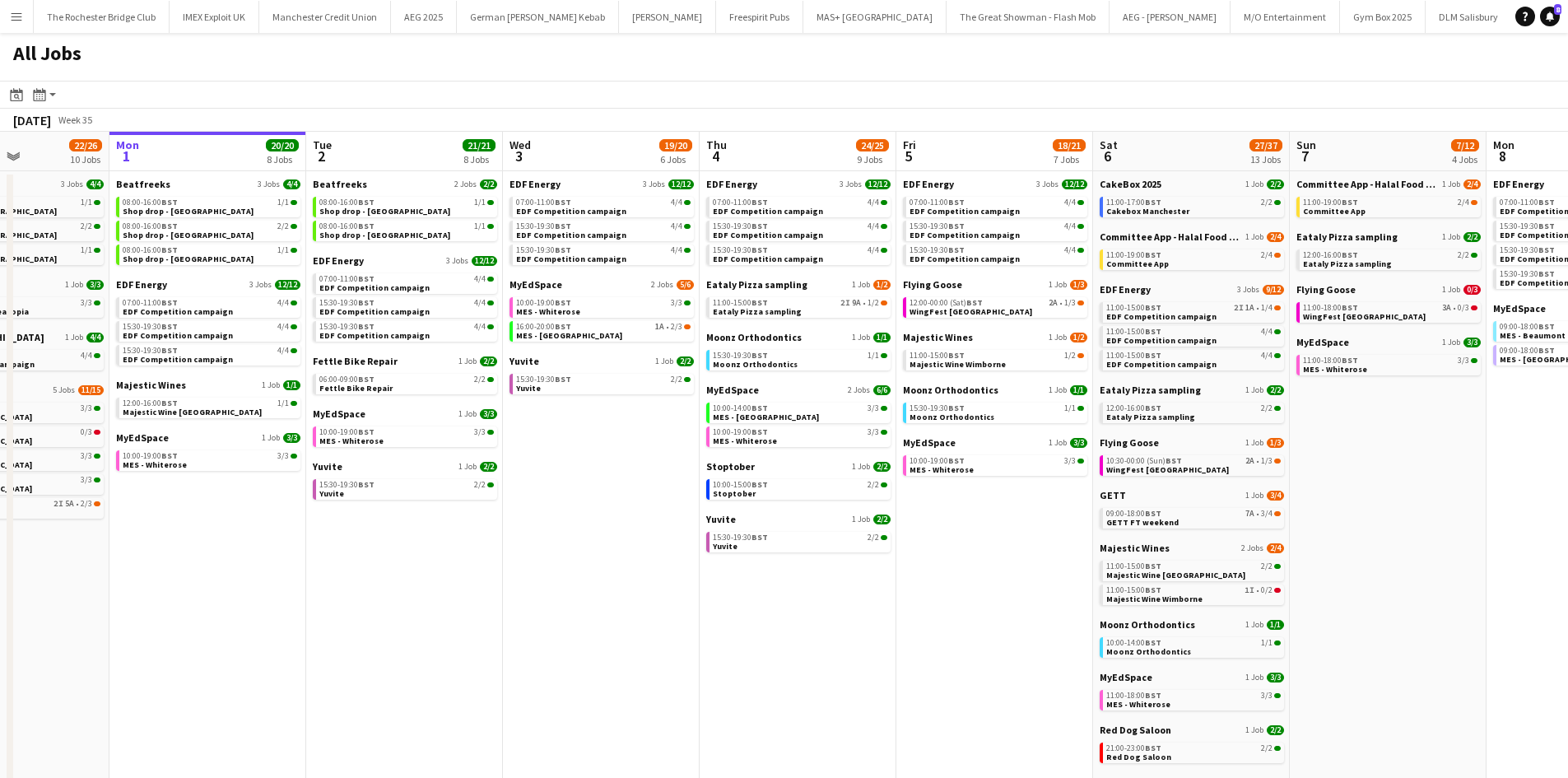
drag, startPoint x: 975, startPoint y: 586, endPoint x: 701, endPoint y: 590, distance: 274.0
click at [701, 590] on app-calendar-viewport "Thu 28 19/19 10 Jobs Fri 29 20/21 9 Jobs Sat 30 42/44 28 Jobs Sun 31 22/26 10 J…" at bounding box center [784, 698] width 1568 height 1132
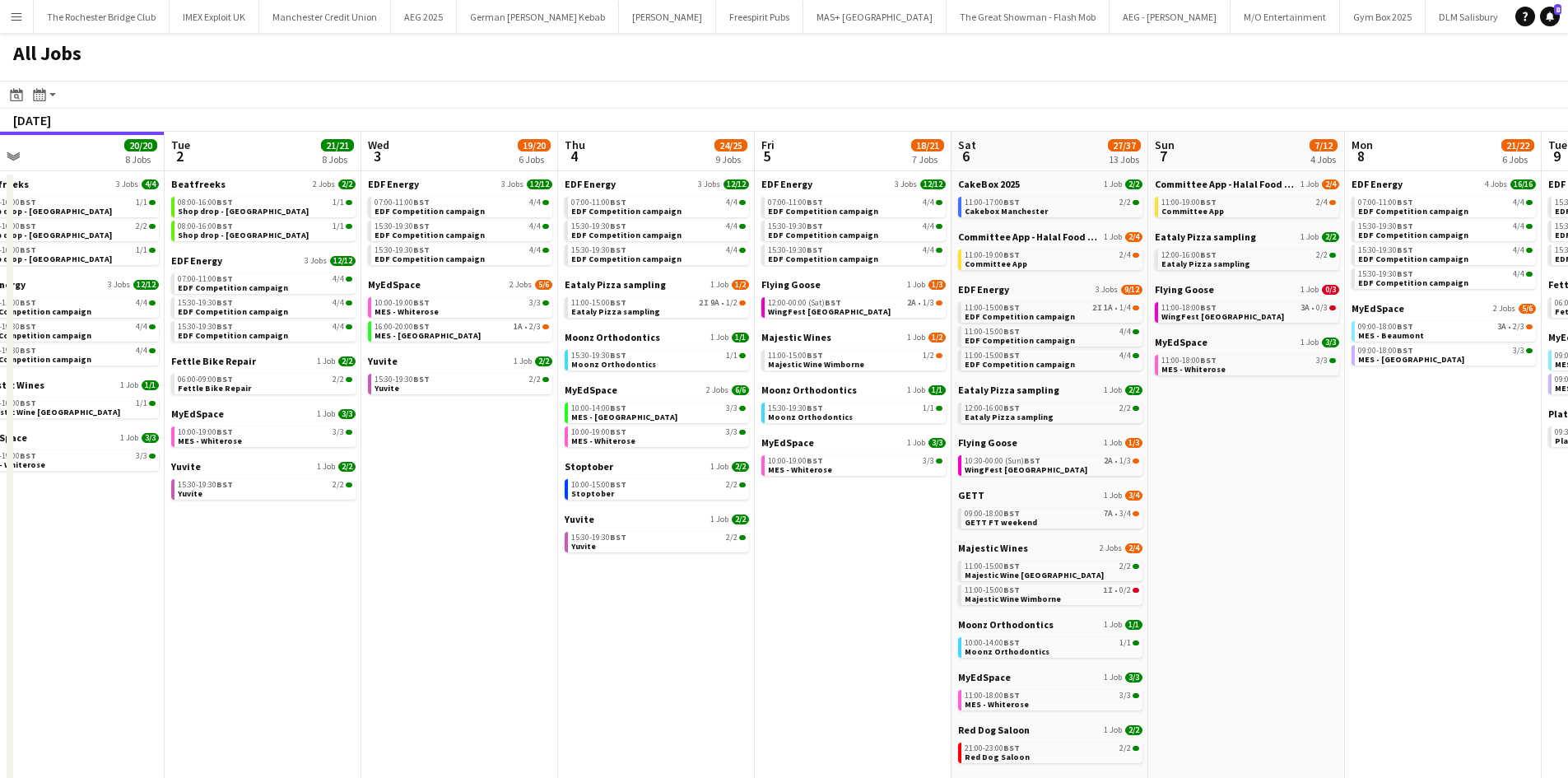
drag, startPoint x: 957, startPoint y: 626, endPoint x: 817, endPoint y: 631, distance: 140.1
click at [792, 627] on app-calendar-viewport "Thu 28 19/19 10 Jobs Fri 29 20/21 9 Jobs Sat 30 42/44 28 Jobs Sun 31 22/26 10 J…" at bounding box center [784, 698] width 1568 height 1132
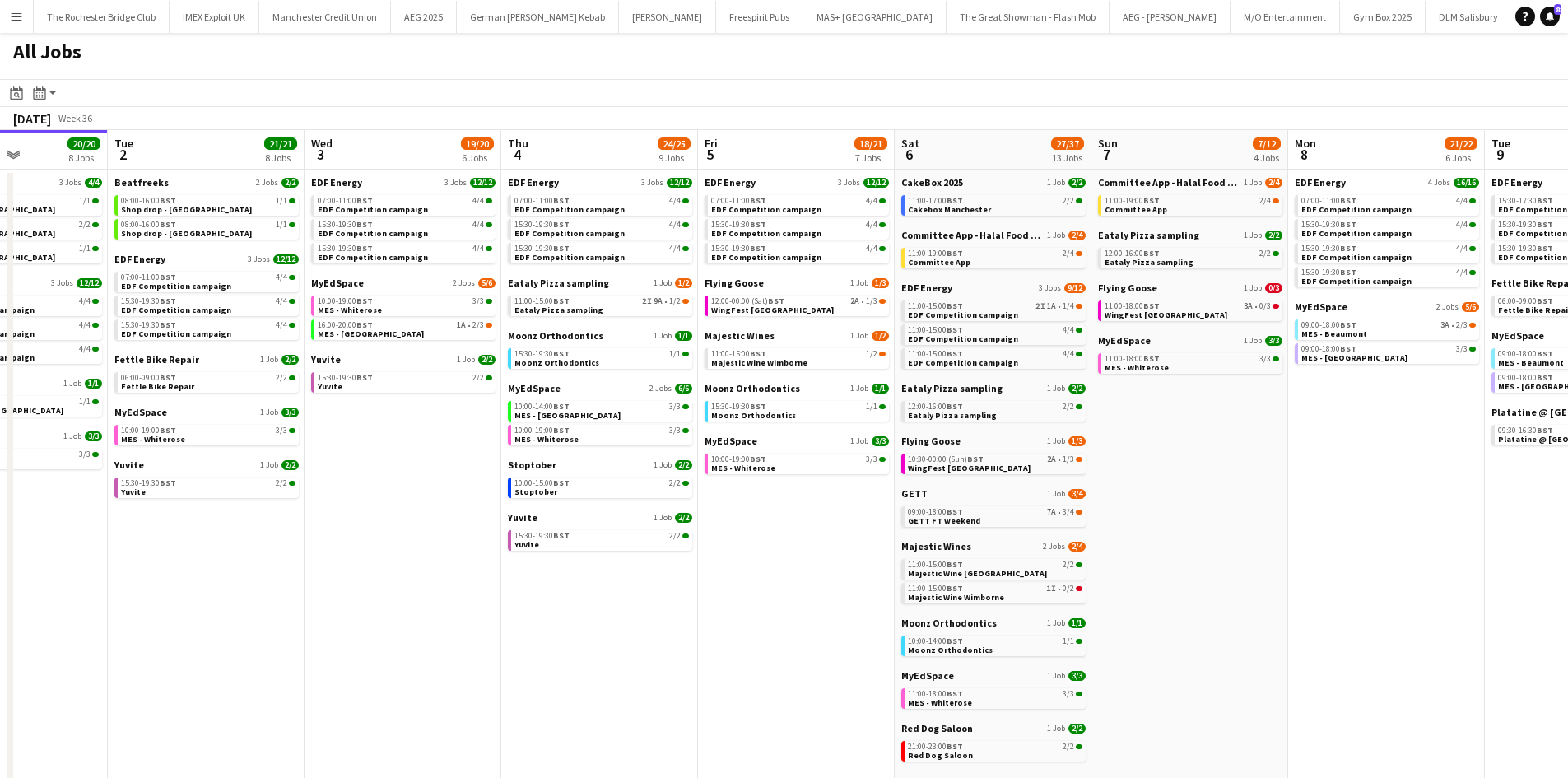
scroll to position [0, 0]
